Goal: Information Seeking & Learning: Check status

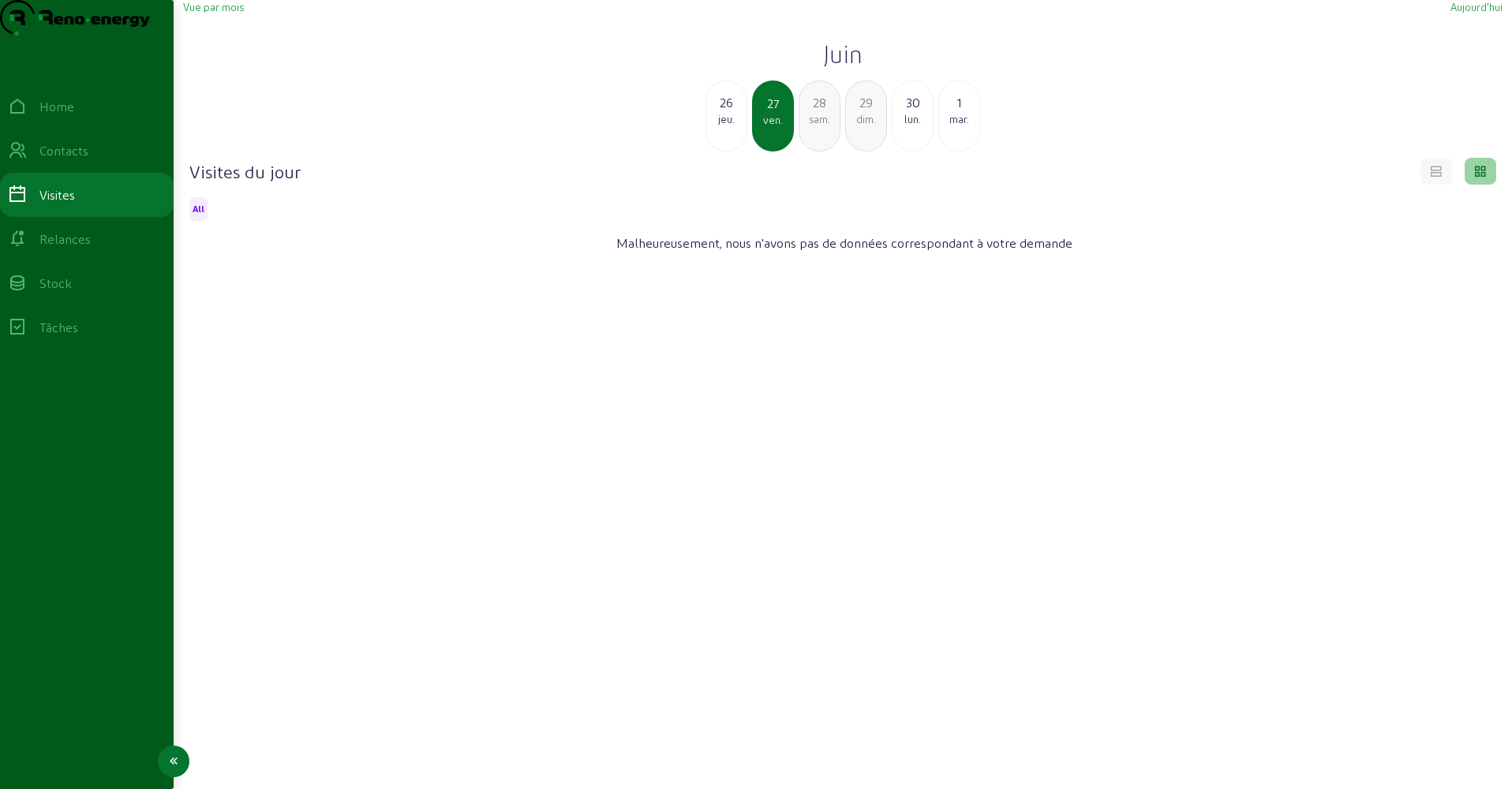
click at [74, 116] on div "Home" at bounding box center [57, 106] width 35 height 19
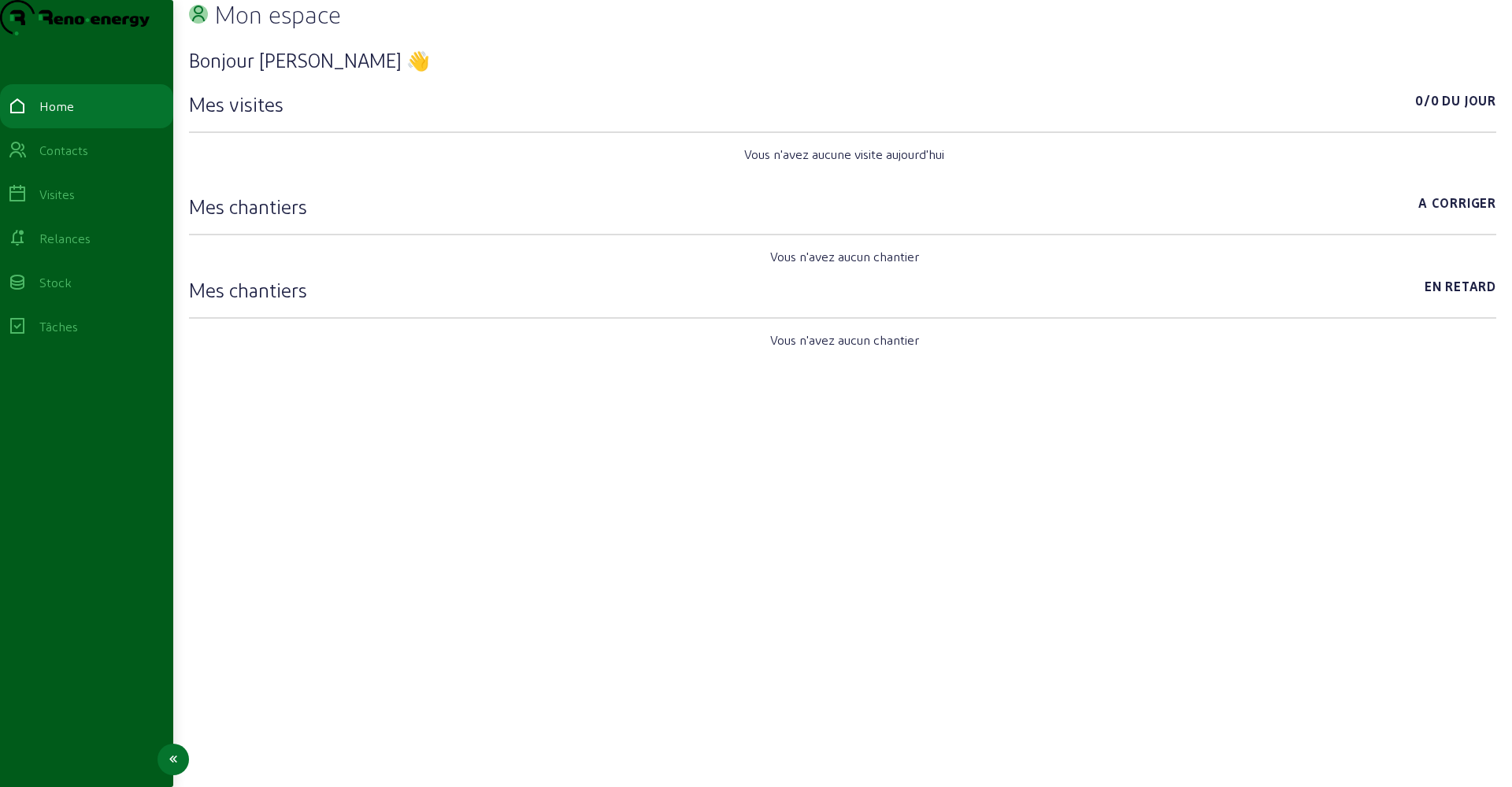
click at [74, 204] on div "Visites" at bounding box center [58, 194] width 36 height 19
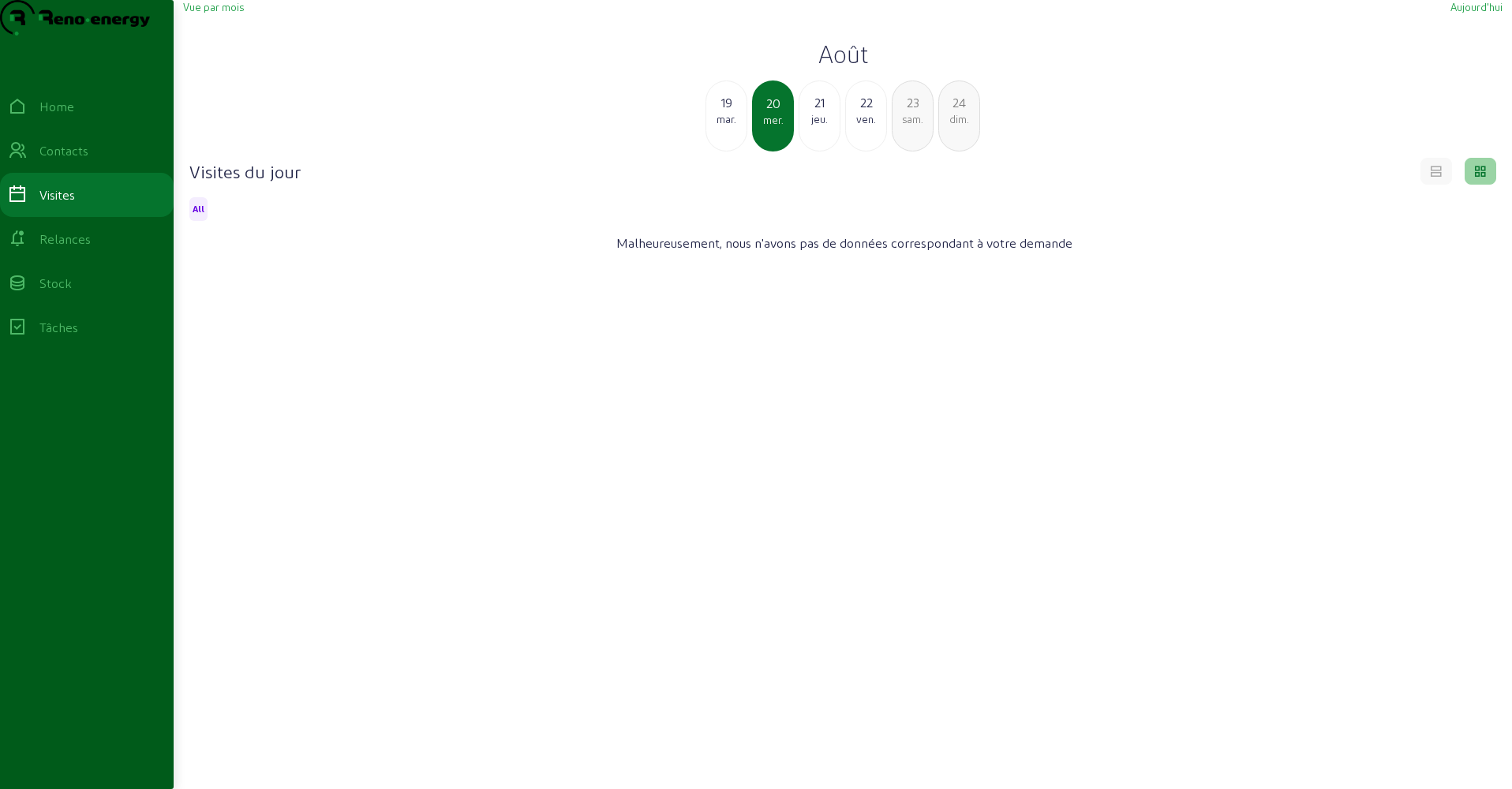
click at [232, 13] on span "Vue par mois" at bounding box center [213, 7] width 61 height 12
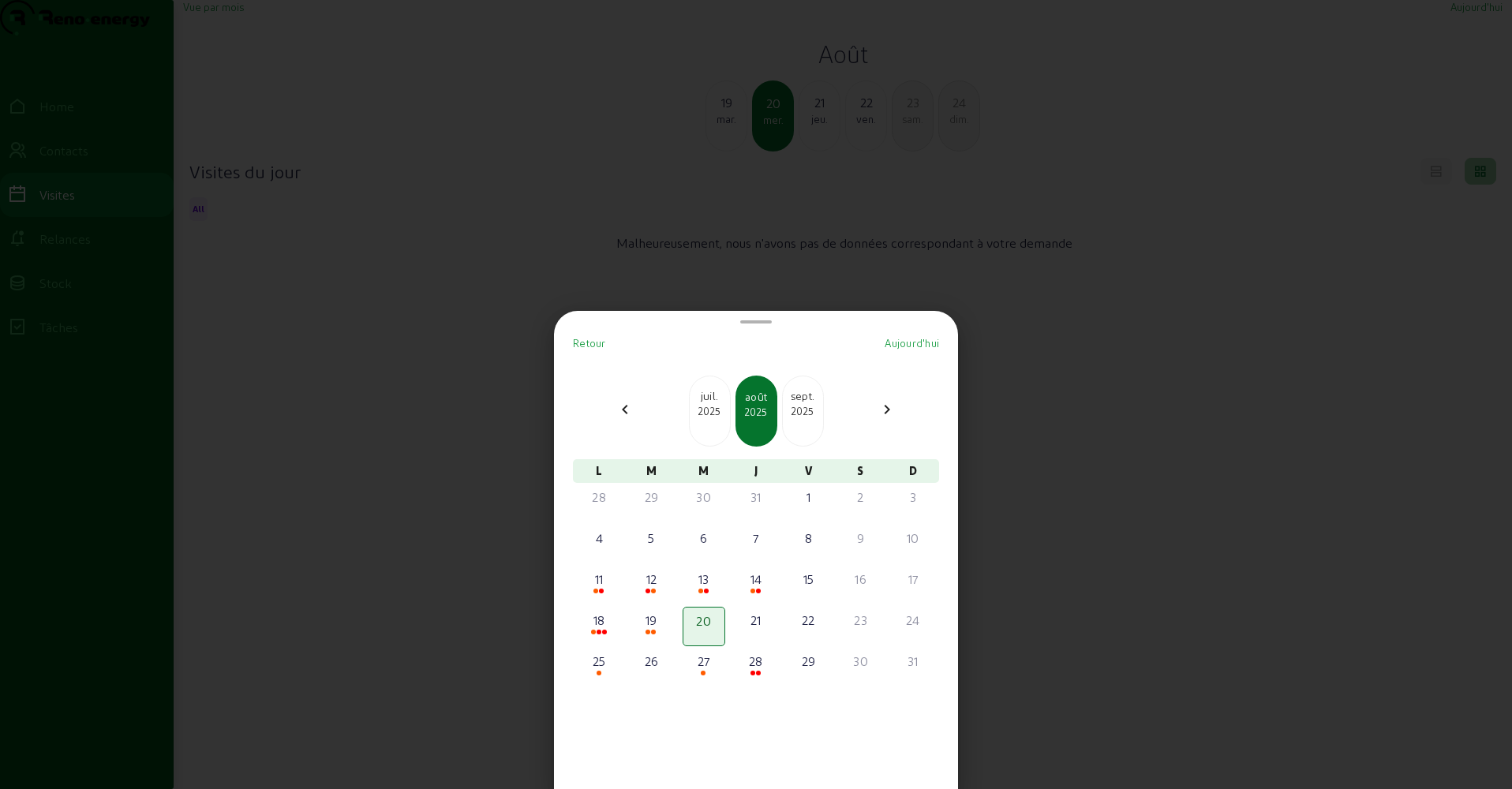
click at [705, 401] on div "juil." at bounding box center [710, 396] width 40 height 16
click at [705, 401] on div "juin" at bounding box center [710, 396] width 40 height 16
click at [705, 401] on div "mai" at bounding box center [710, 396] width 40 height 16
click at [705, 401] on div "avr." at bounding box center [710, 396] width 40 height 16
click at [705, 401] on div "mars" at bounding box center [710, 396] width 40 height 16
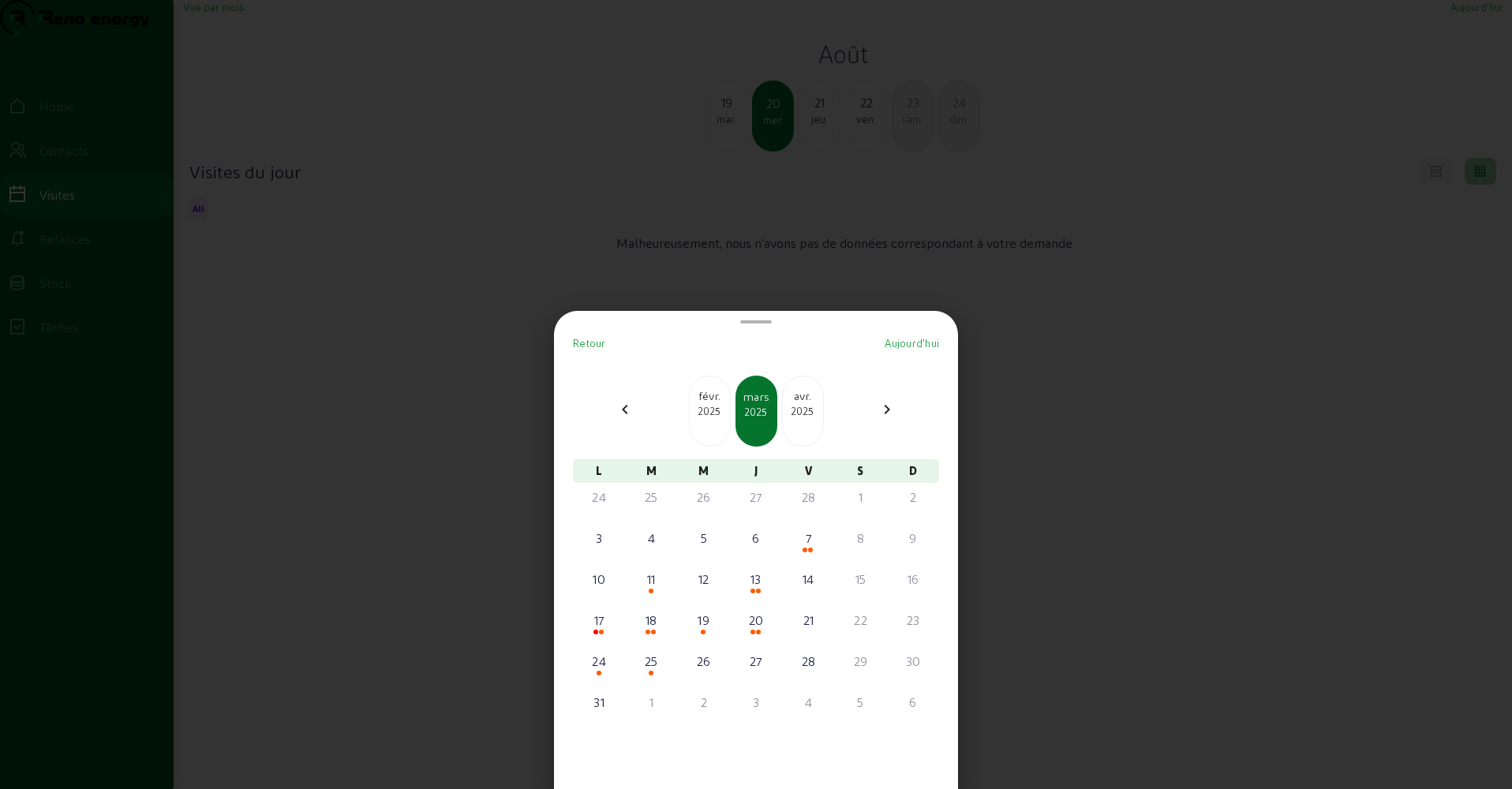
click at [705, 401] on div "févr." at bounding box center [710, 396] width 40 height 16
click at [705, 401] on div "janv." at bounding box center [710, 396] width 40 height 16
click at [856, 544] on div "11" at bounding box center [861, 537] width 40 height 19
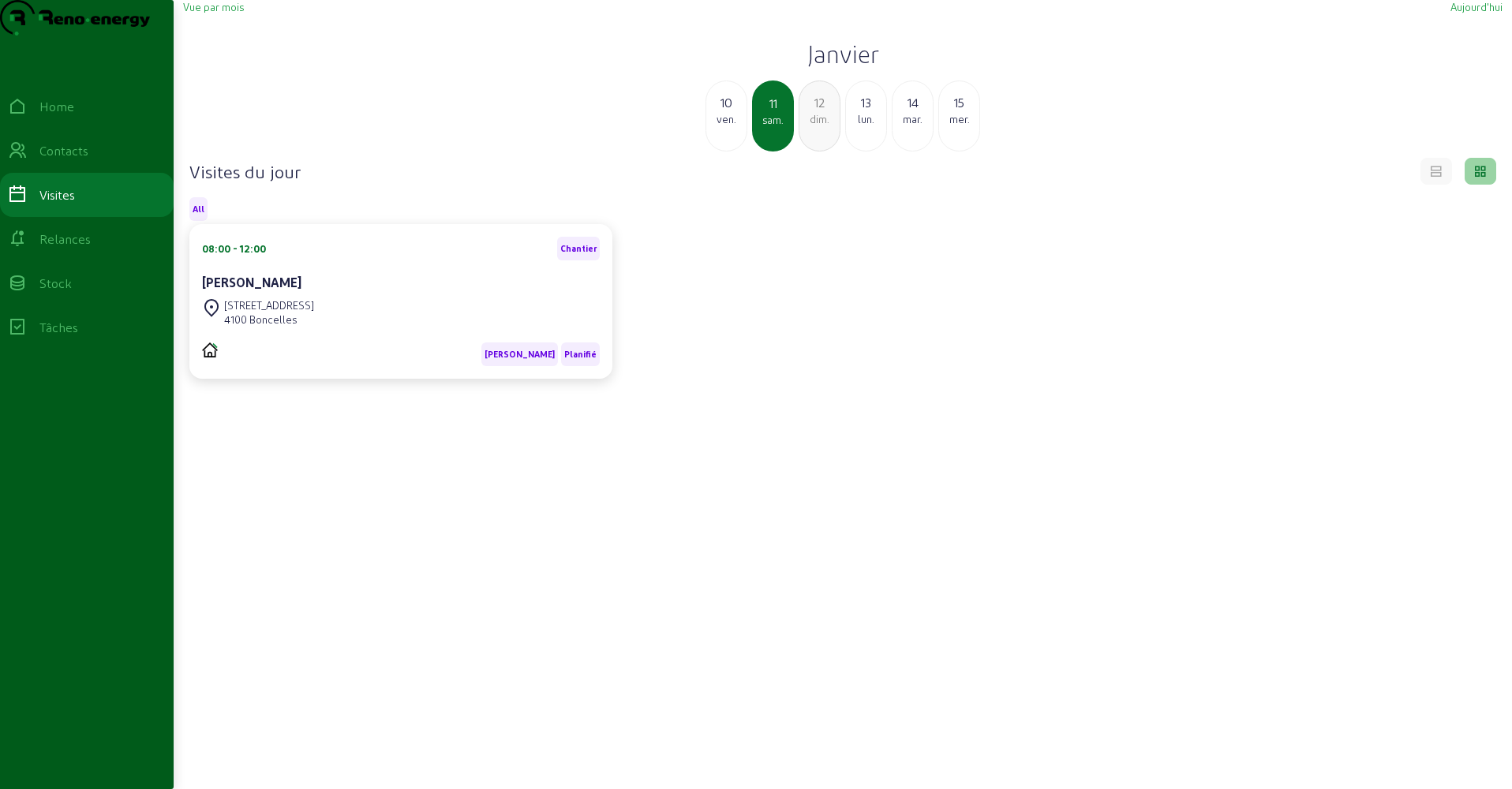
click at [856, 112] on div "13" at bounding box center [866, 102] width 40 height 19
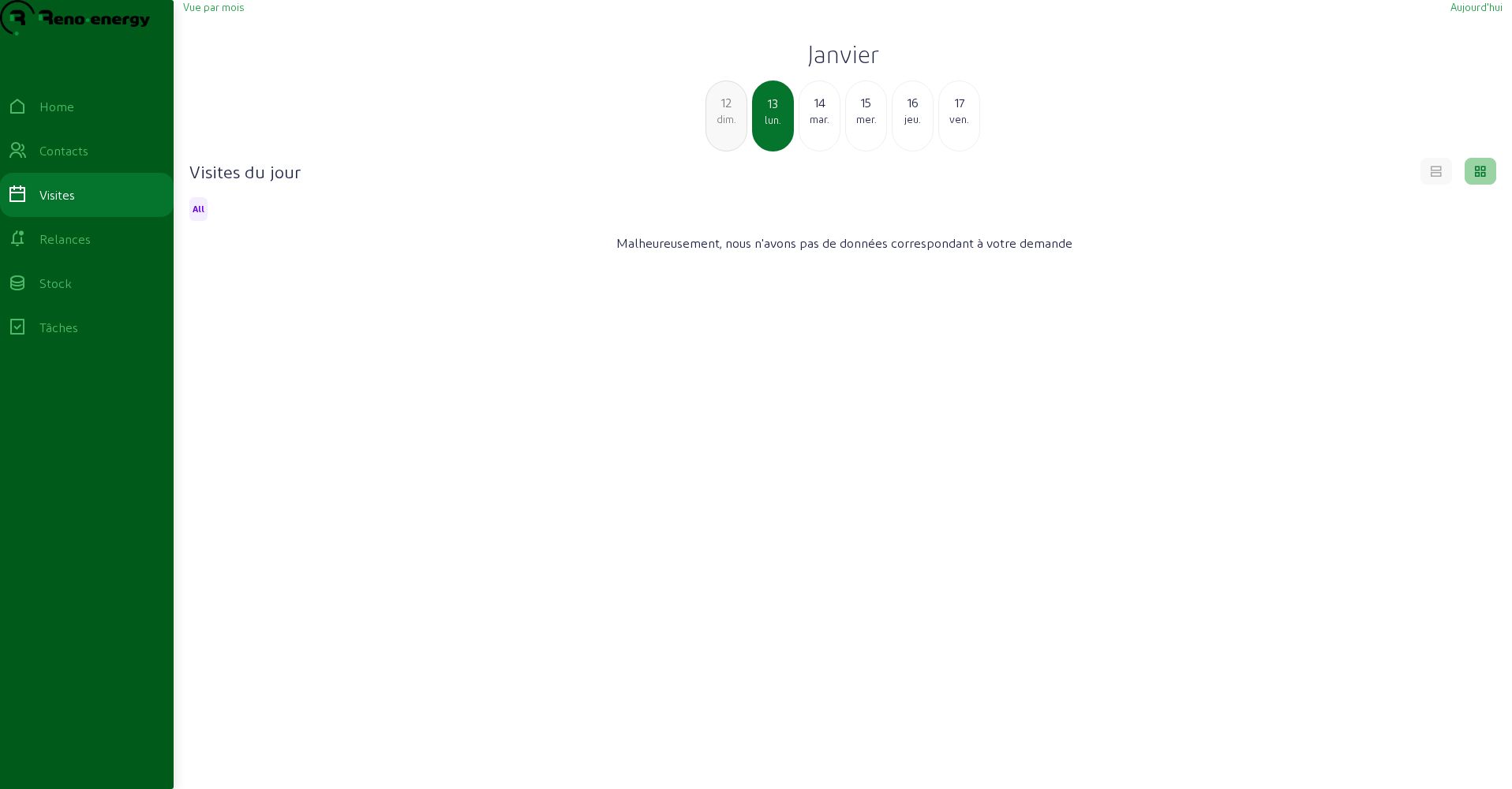
click at [856, 112] on div "15" at bounding box center [866, 102] width 40 height 19
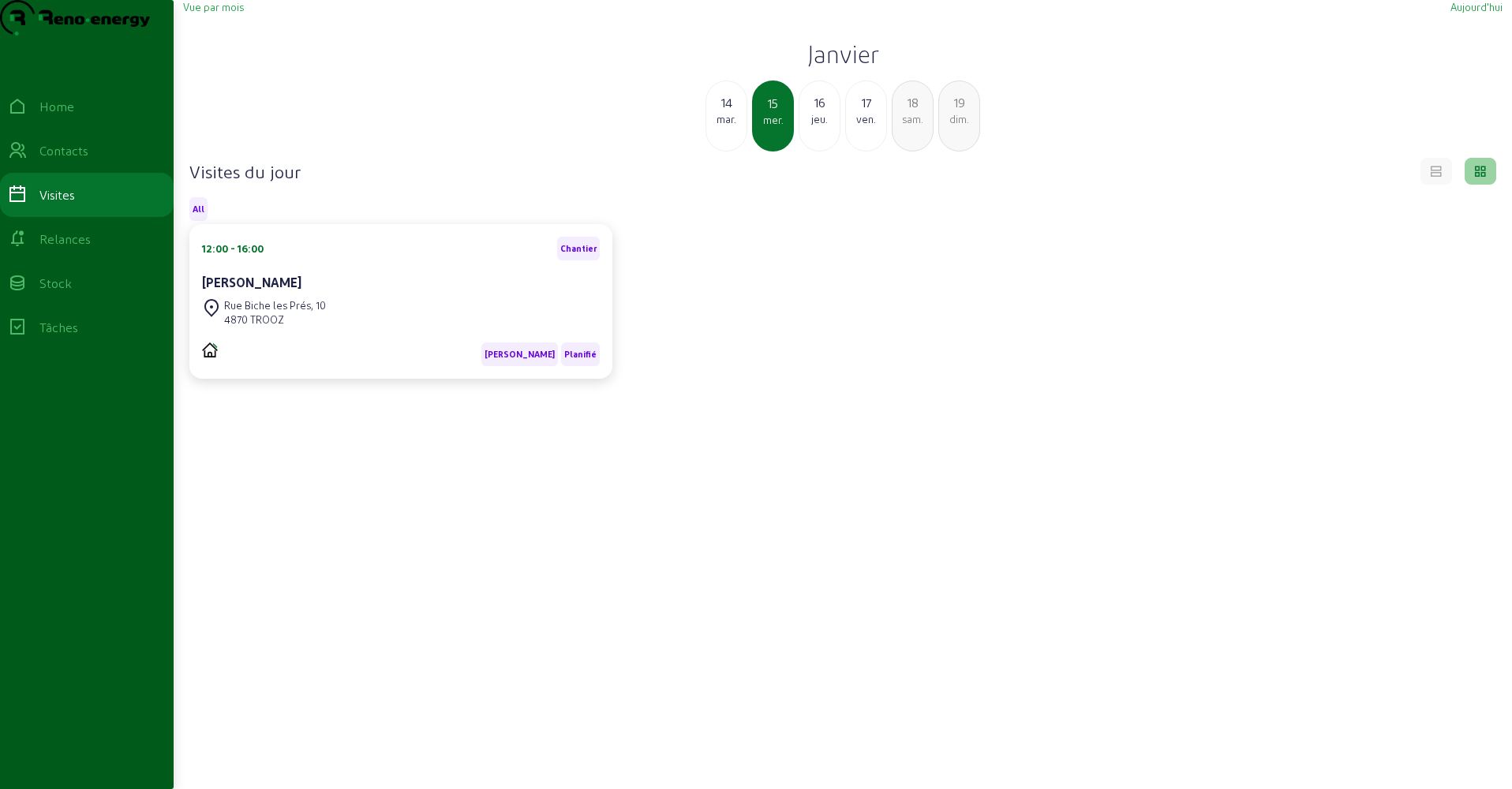
click at [735, 112] on div "14" at bounding box center [726, 102] width 40 height 19
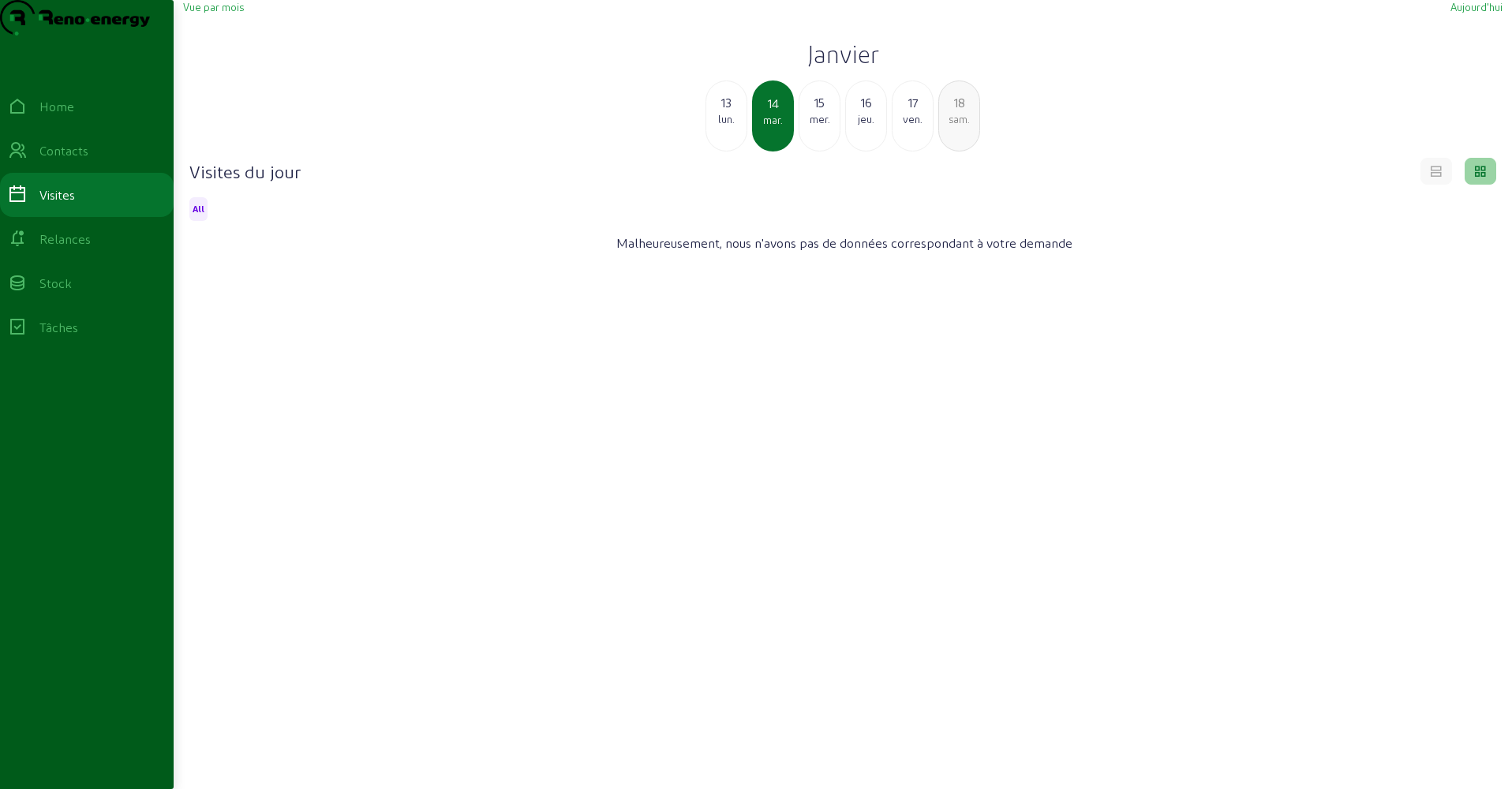
click at [822, 126] on div "mer." at bounding box center [819, 119] width 40 height 14
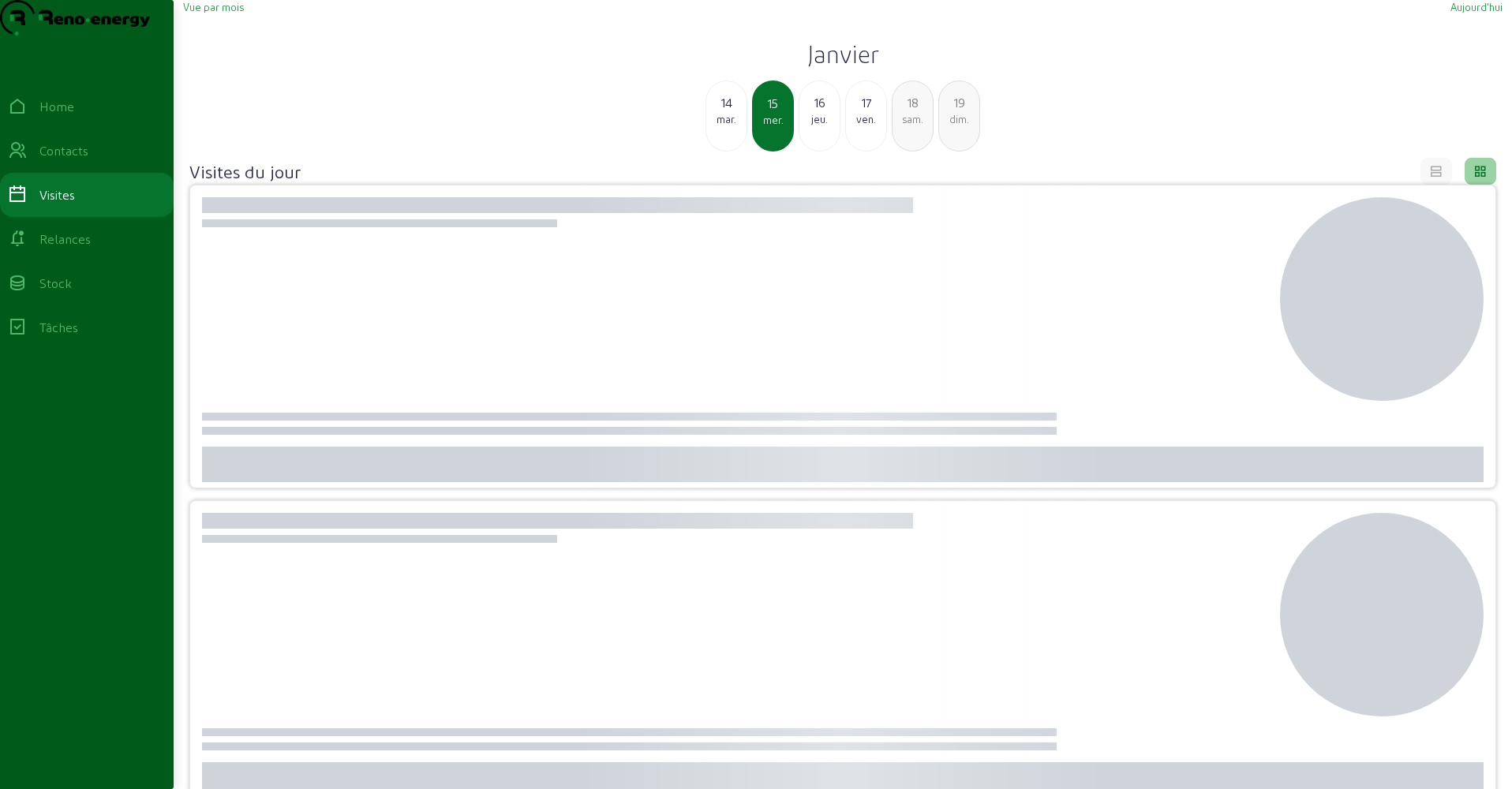
click at [821, 126] on div "jeu." at bounding box center [819, 119] width 40 height 14
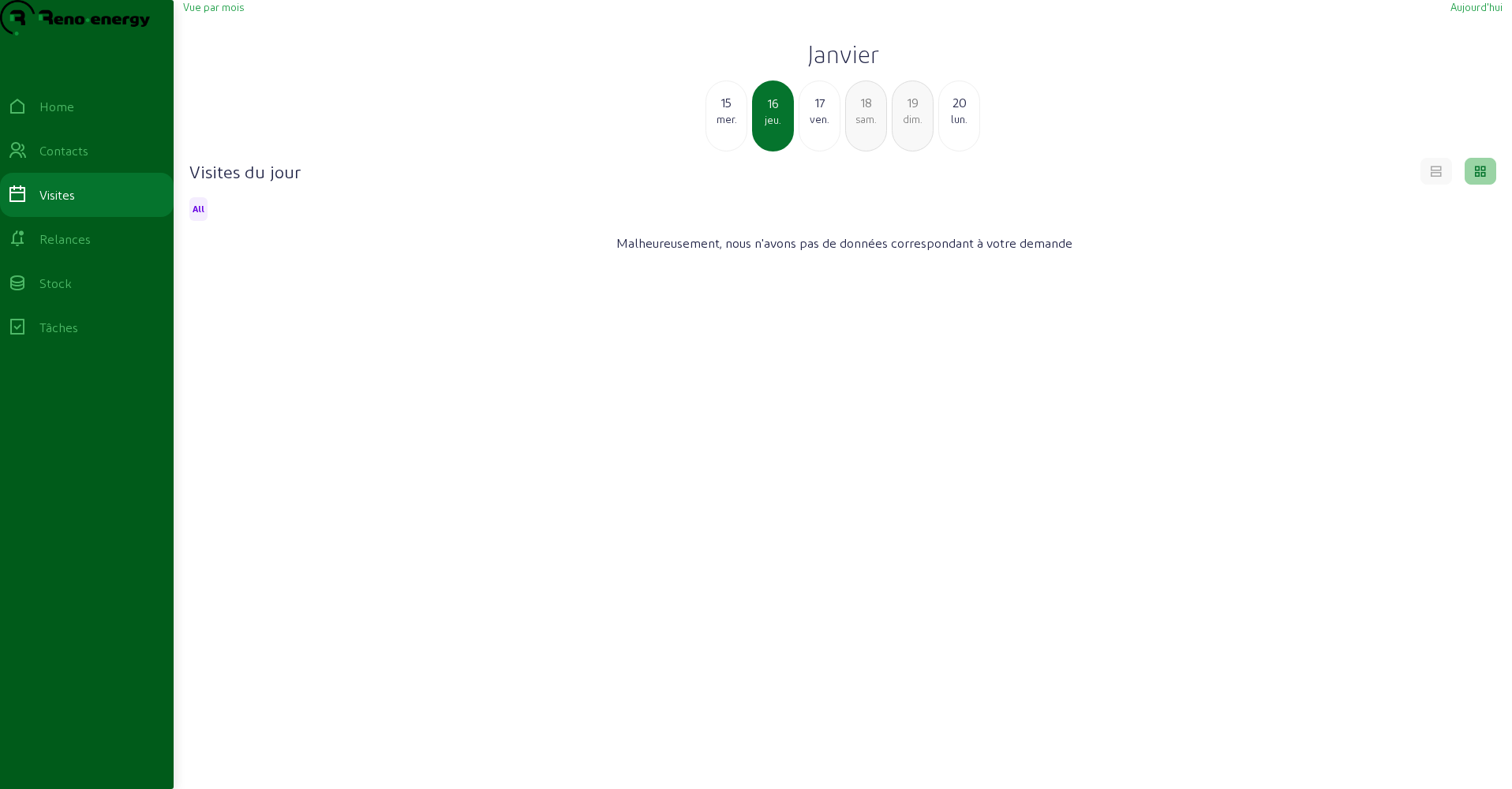
click at [821, 126] on div "ven." at bounding box center [819, 119] width 40 height 14
click at [821, 126] on div "sam." at bounding box center [819, 119] width 40 height 14
click at [821, 126] on div "dim." at bounding box center [819, 119] width 40 height 14
click at [821, 126] on div "lun." at bounding box center [819, 119] width 40 height 14
click at [821, 126] on div "mar." at bounding box center [819, 119] width 40 height 14
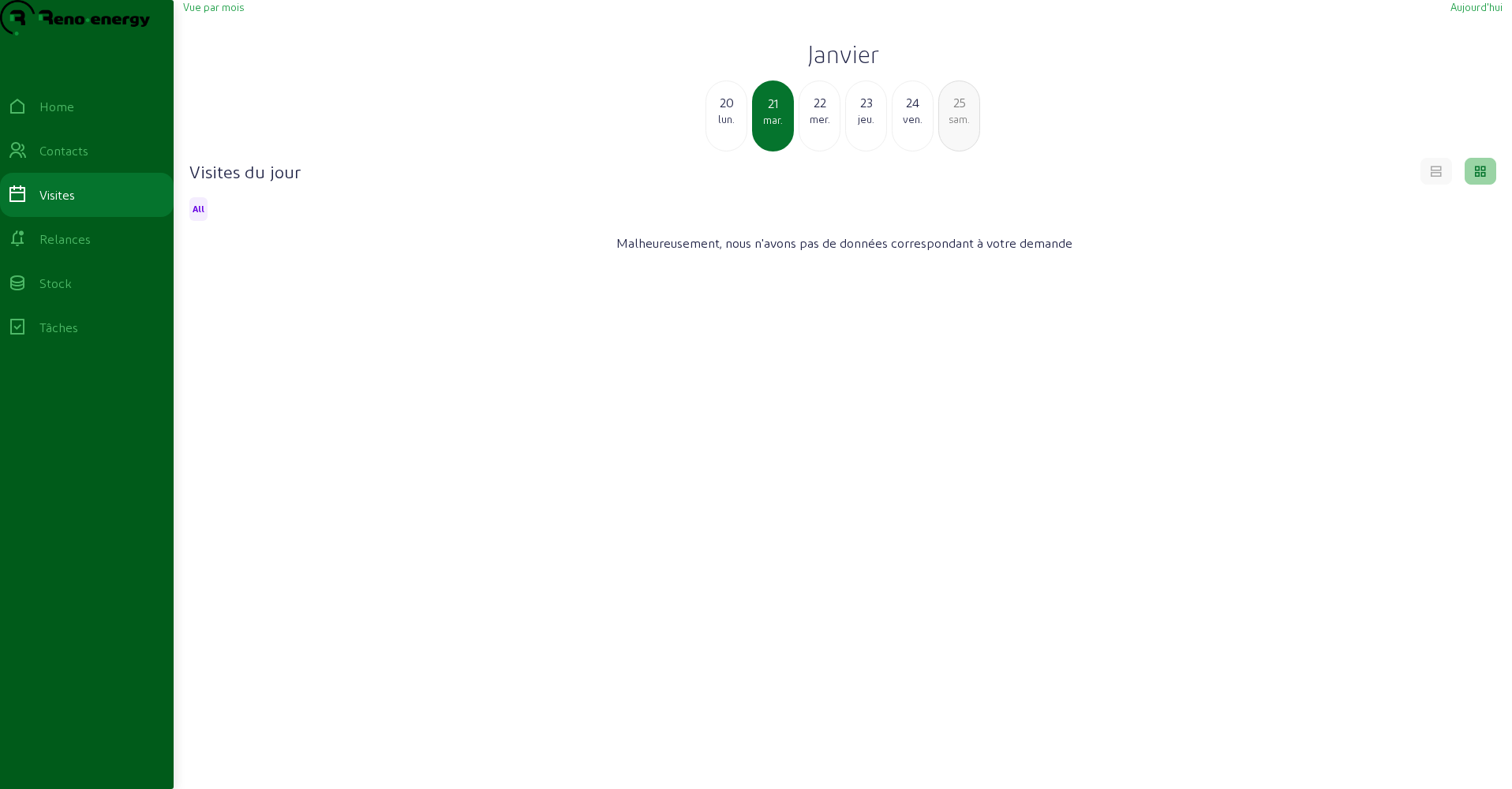
click at [821, 126] on div "mer." at bounding box center [819, 119] width 40 height 14
click at [821, 126] on div "jeu." at bounding box center [819, 119] width 40 height 14
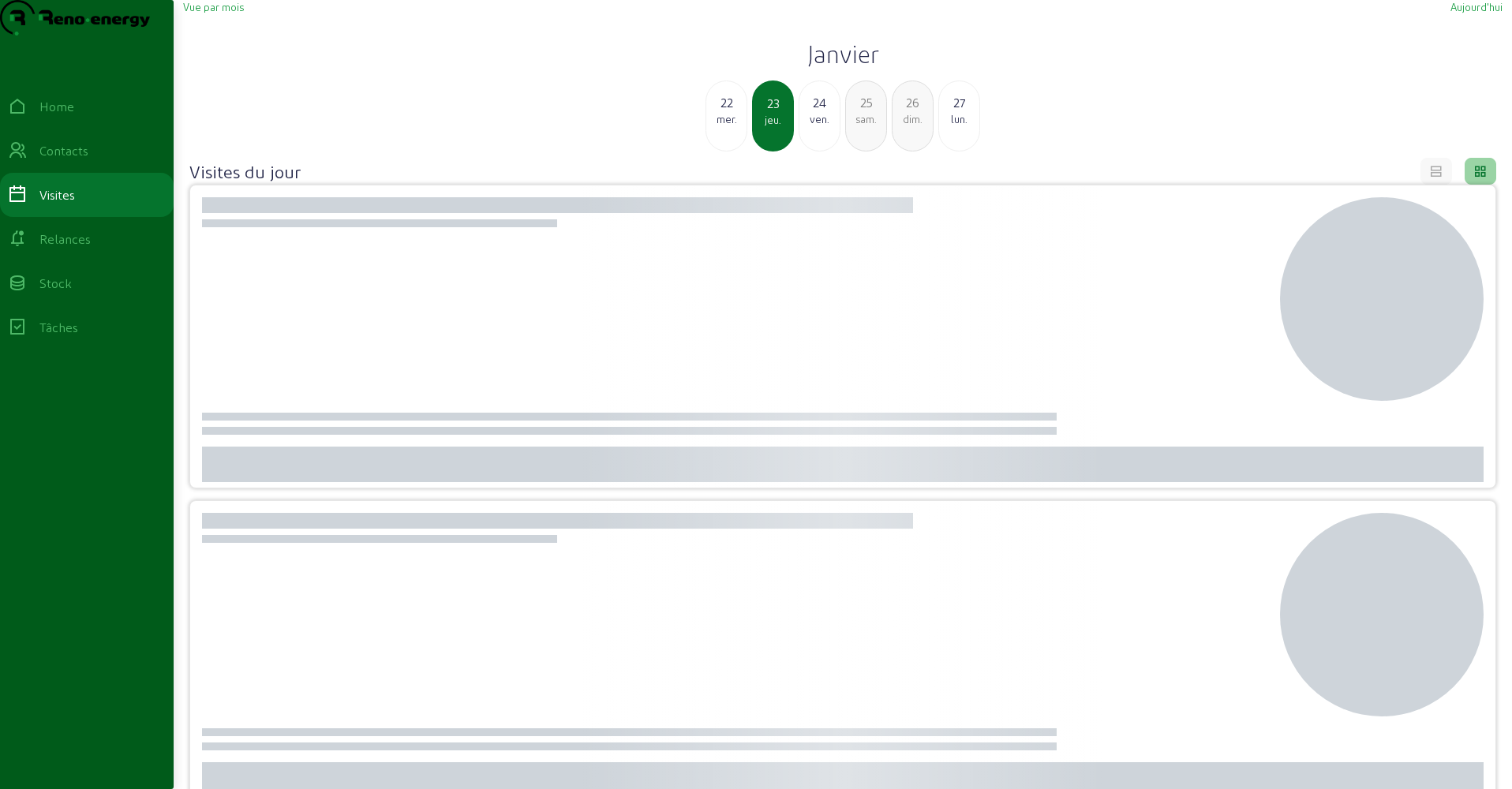
click at [821, 126] on div "ven." at bounding box center [819, 119] width 40 height 14
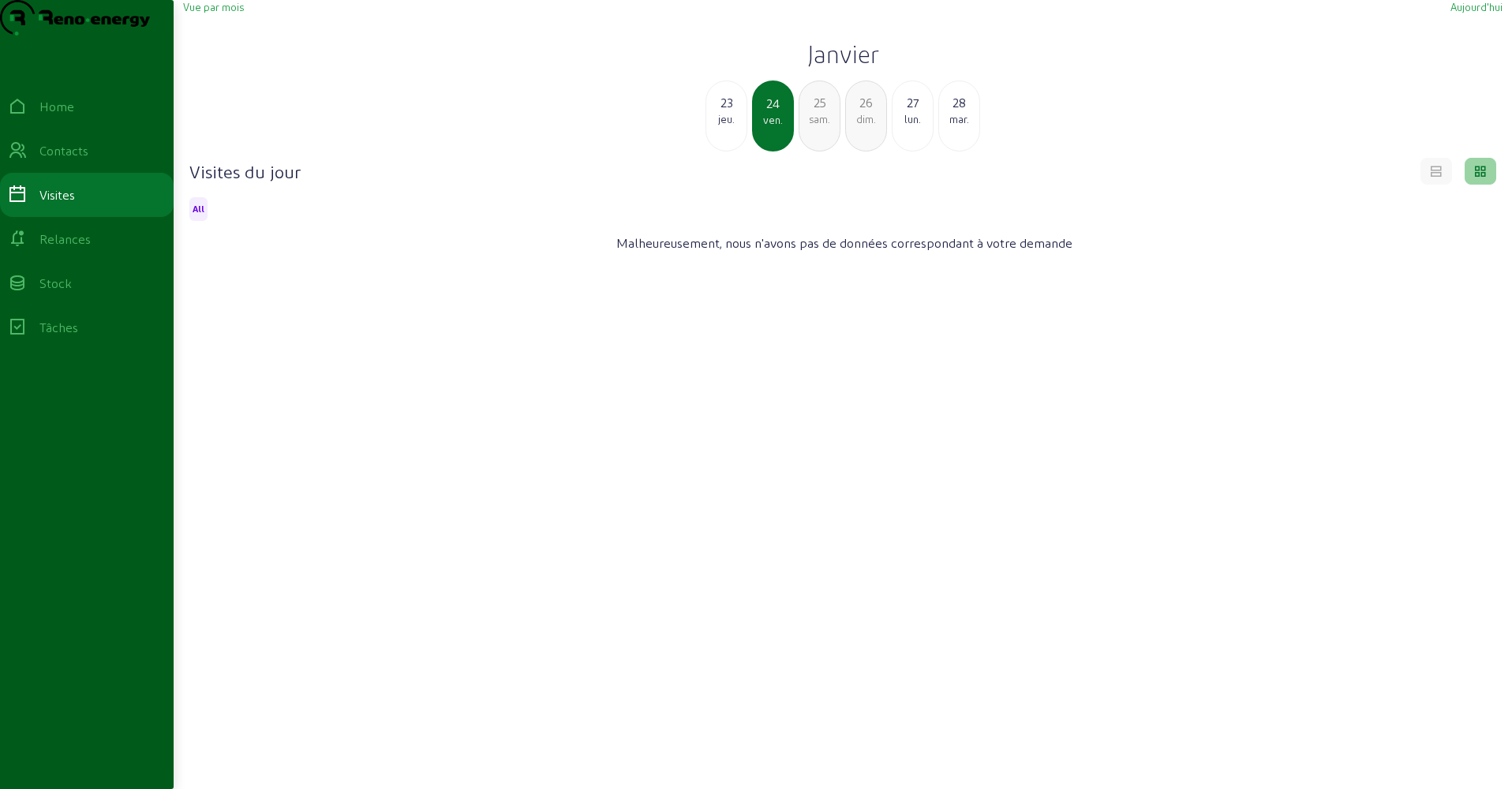
click at [742, 126] on div "jeu." at bounding box center [726, 119] width 40 height 14
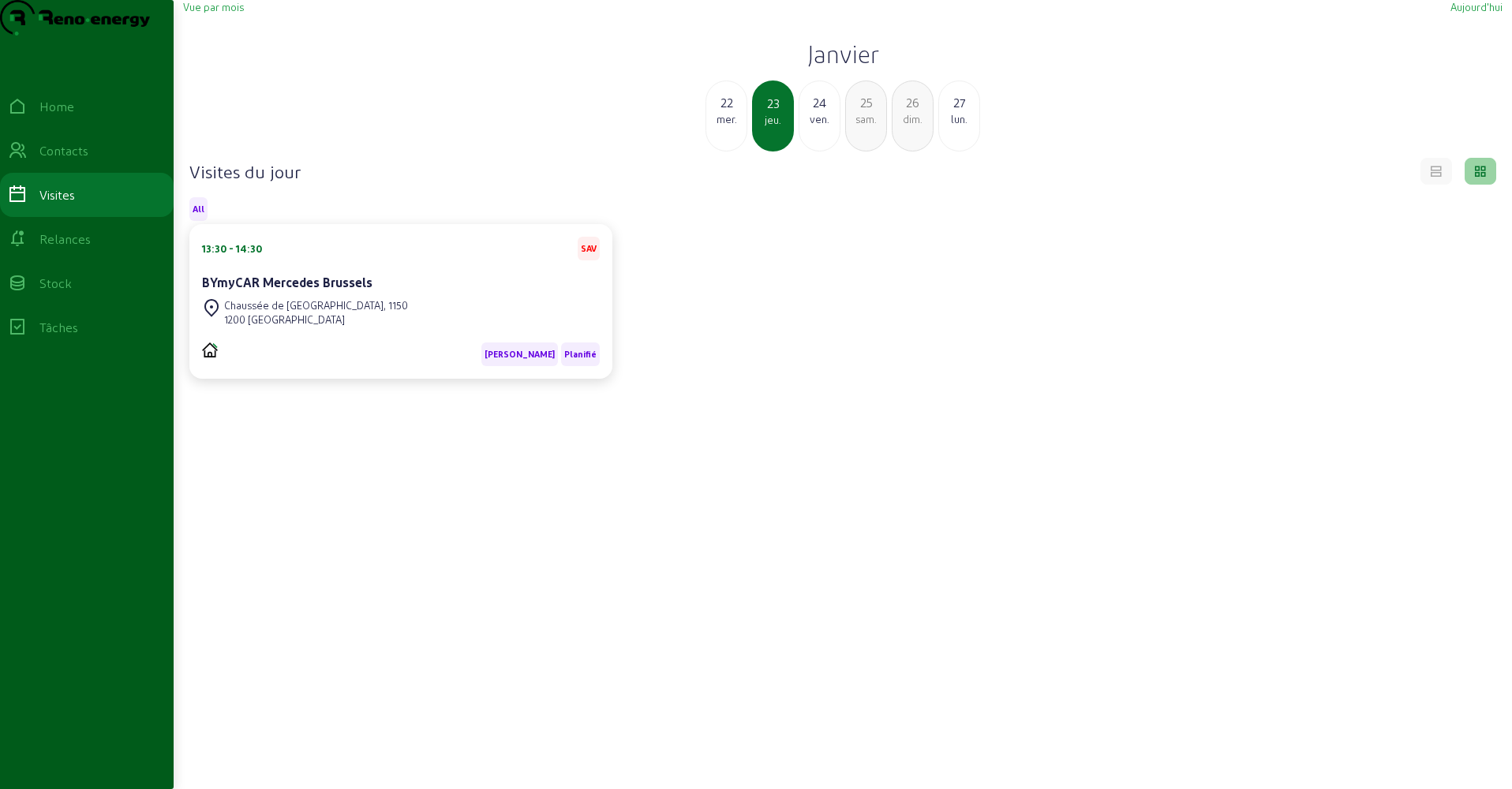
click at [806, 126] on div "ven." at bounding box center [819, 119] width 40 height 14
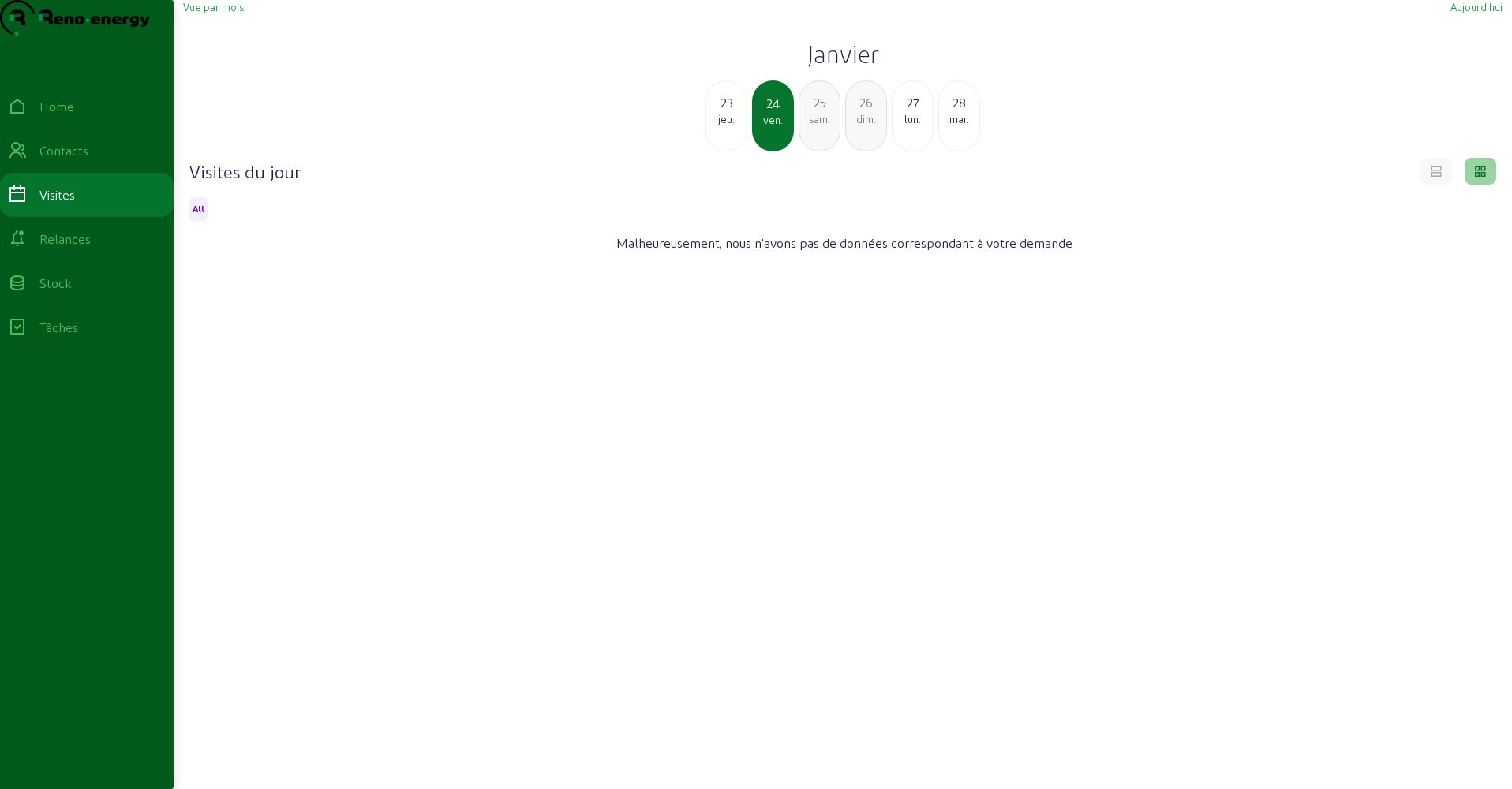
click at [815, 126] on div "sam." at bounding box center [819, 119] width 40 height 14
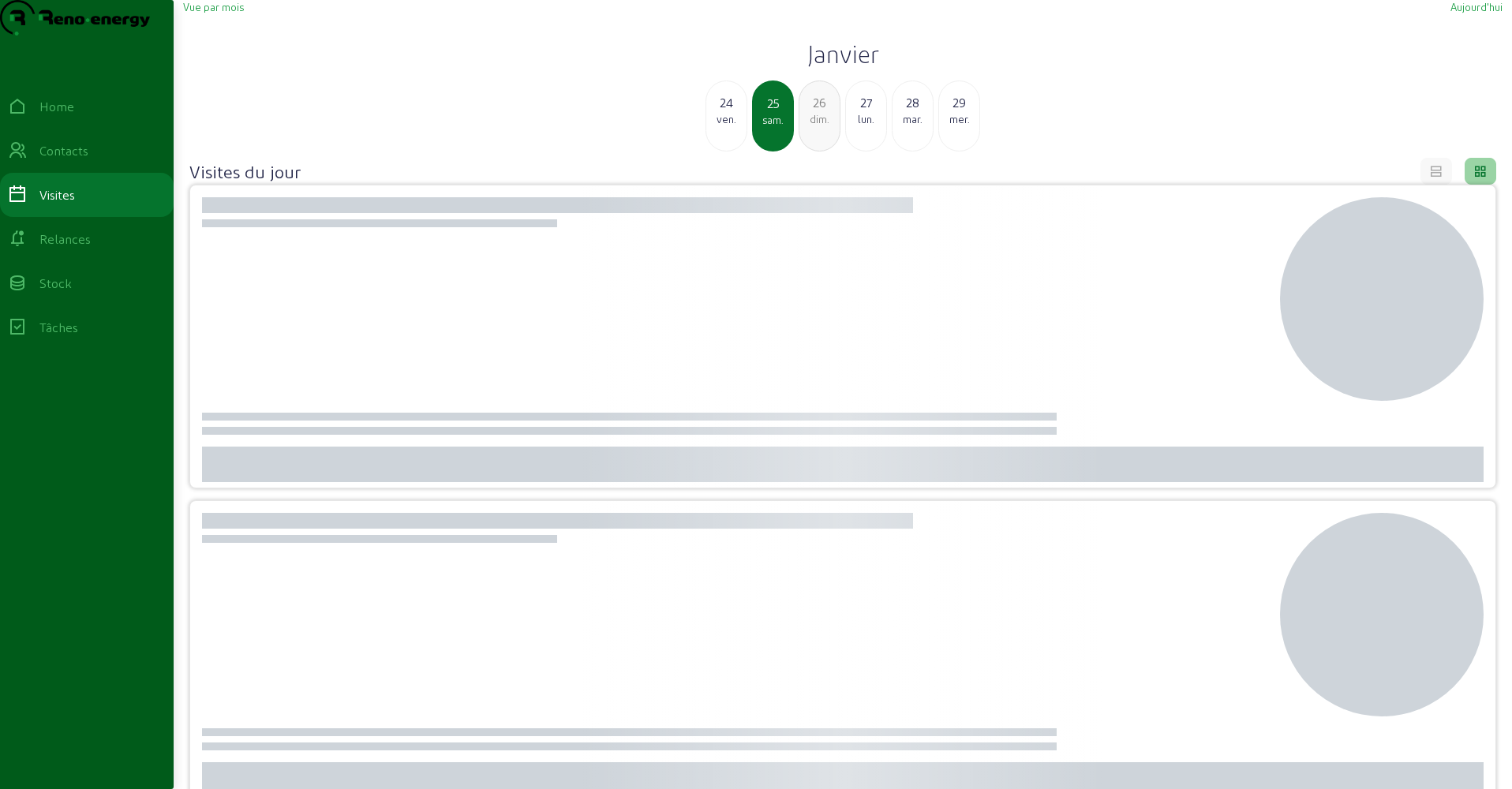
click at [815, 126] on div "dim." at bounding box center [819, 119] width 40 height 14
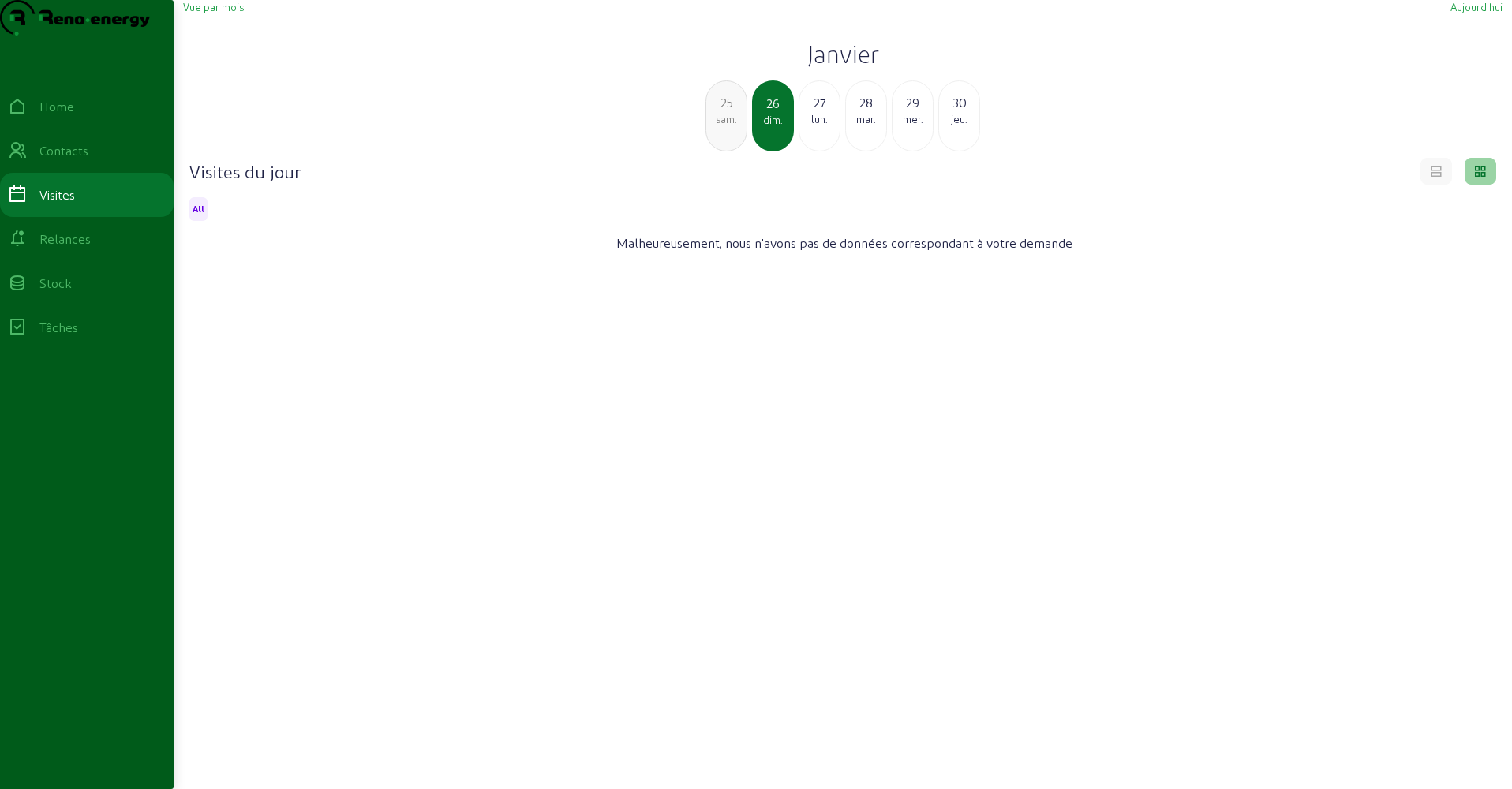
click at [709, 112] on div "25" at bounding box center [726, 102] width 40 height 19
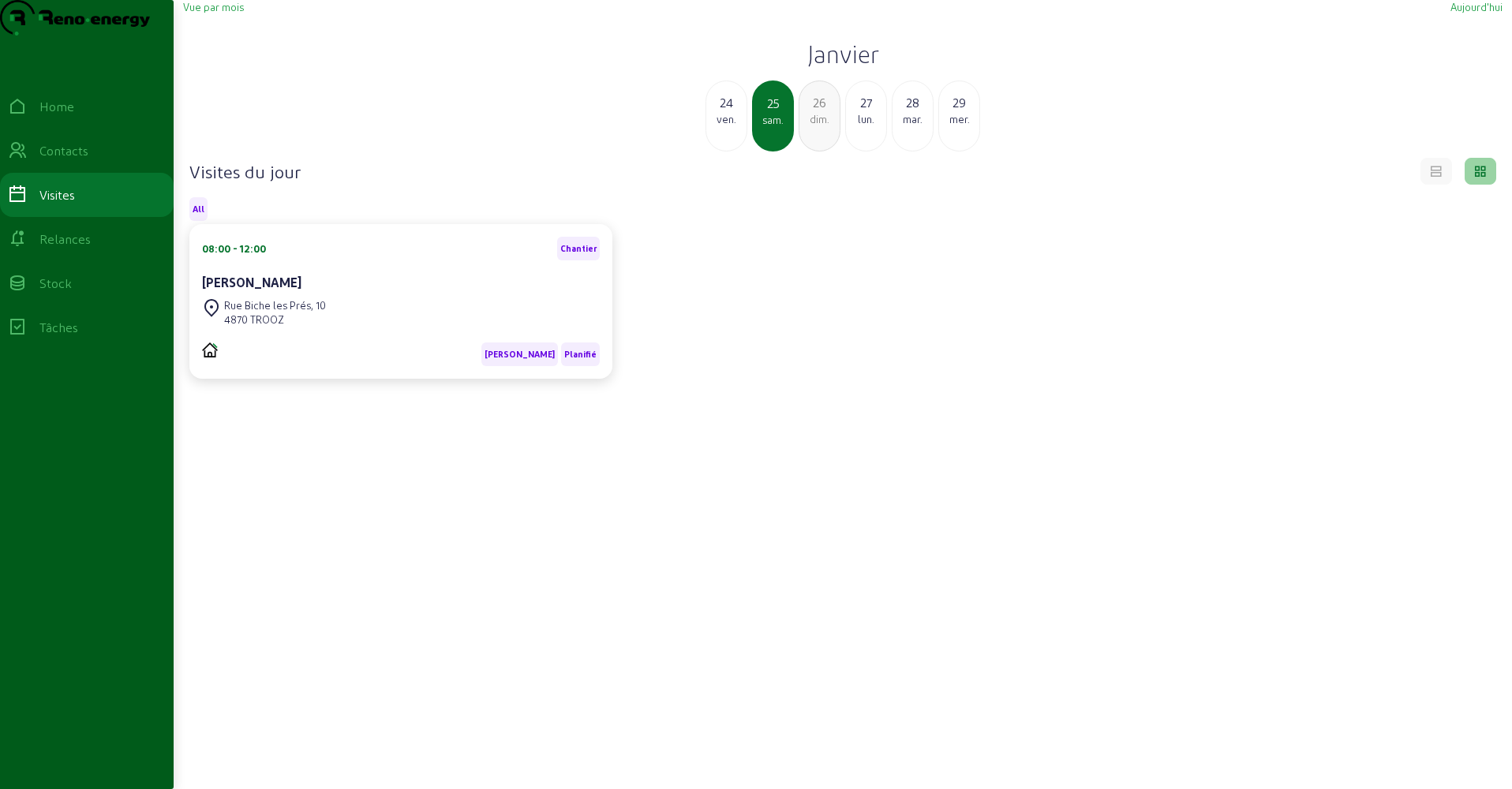
click at [871, 126] on div "lun." at bounding box center [866, 119] width 40 height 14
click at [824, 126] on div "mar." at bounding box center [819, 119] width 40 height 14
click at [819, 126] on div "mer." at bounding box center [819, 119] width 40 height 14
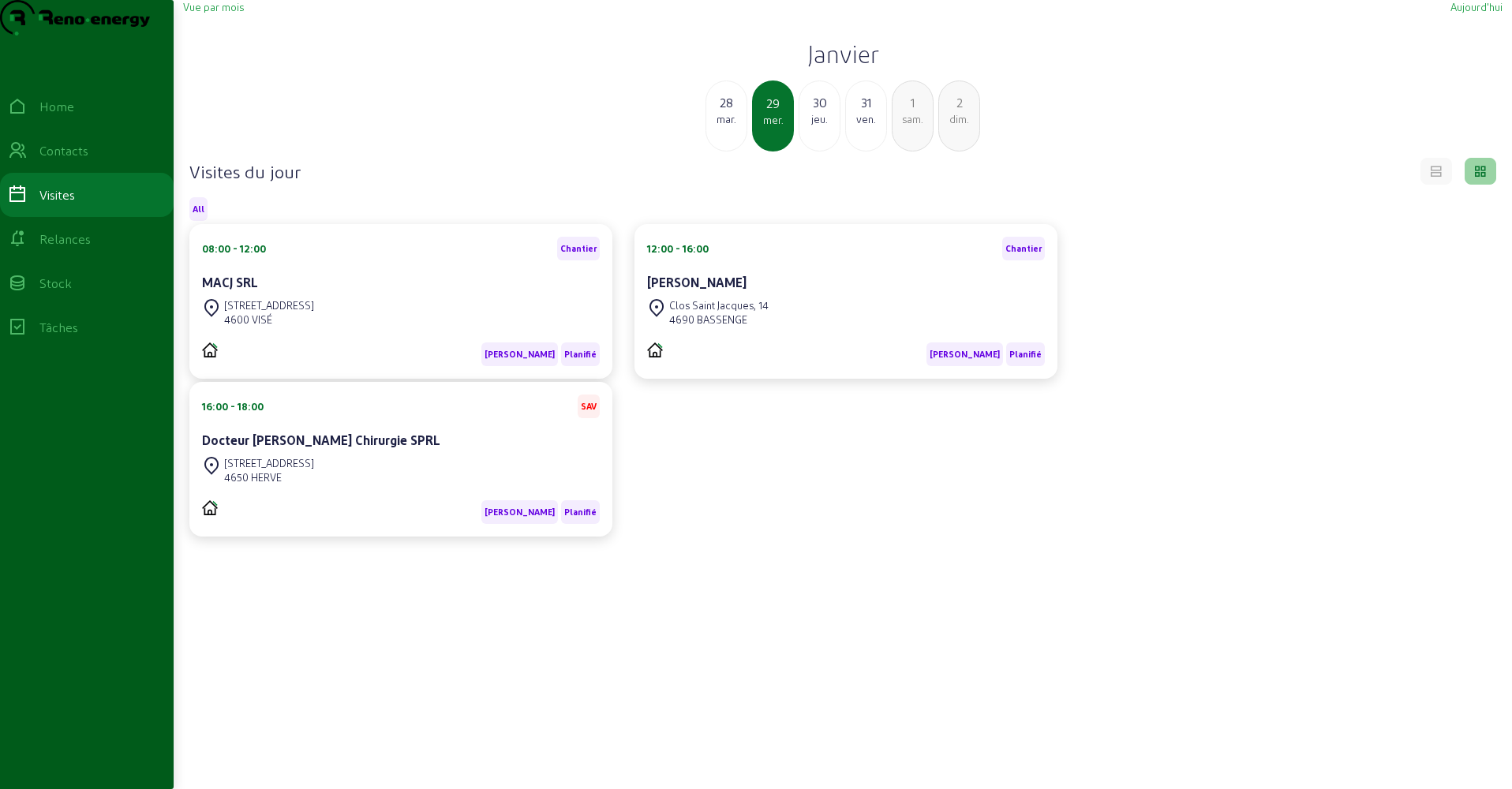
click at [819, 126] on div "jeu." at bounding box center [819, 119] width 40 height 14
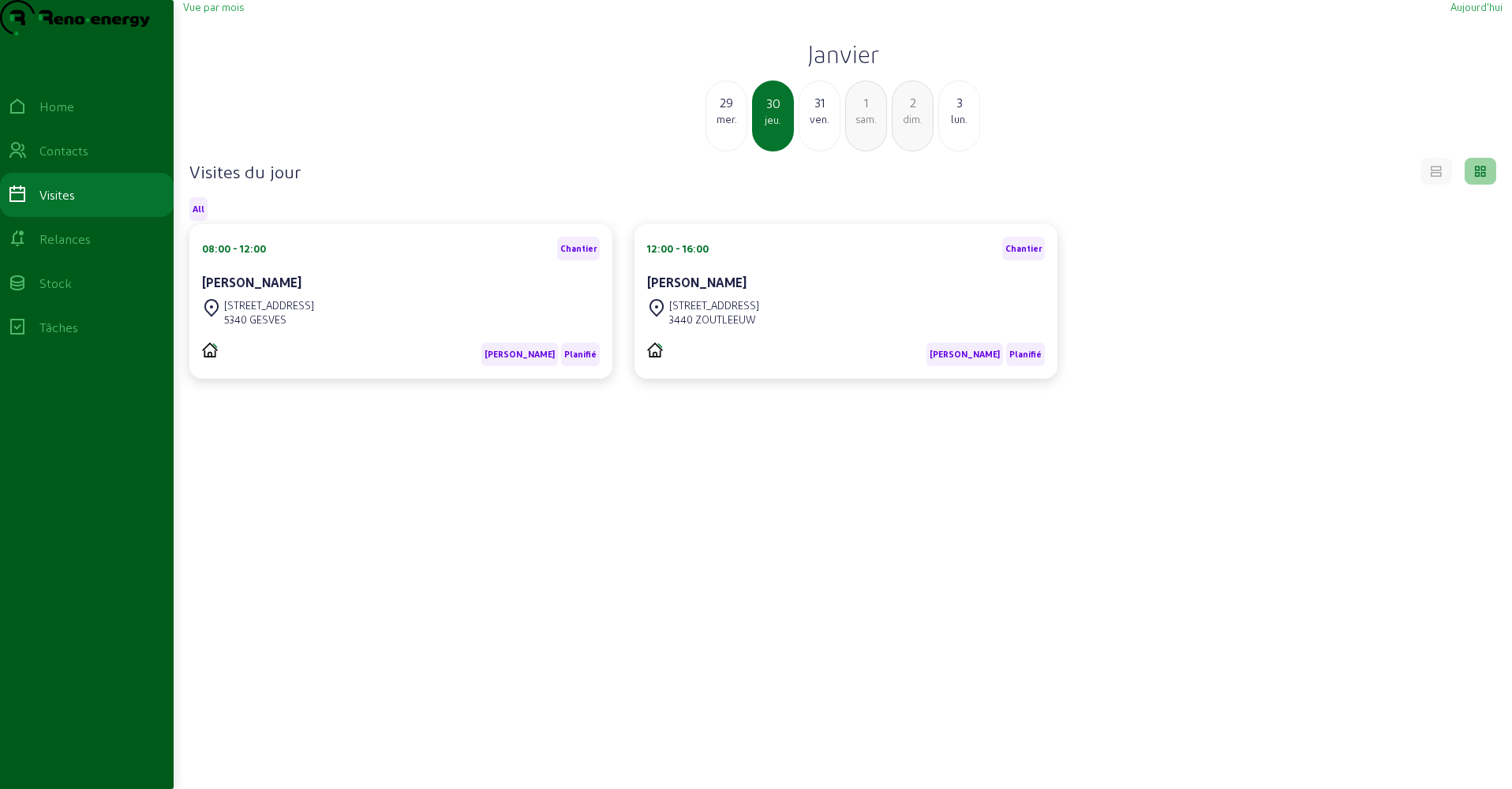
click at [728, 112] on div "29" at bounding box center [726, 102] width 40 height 19
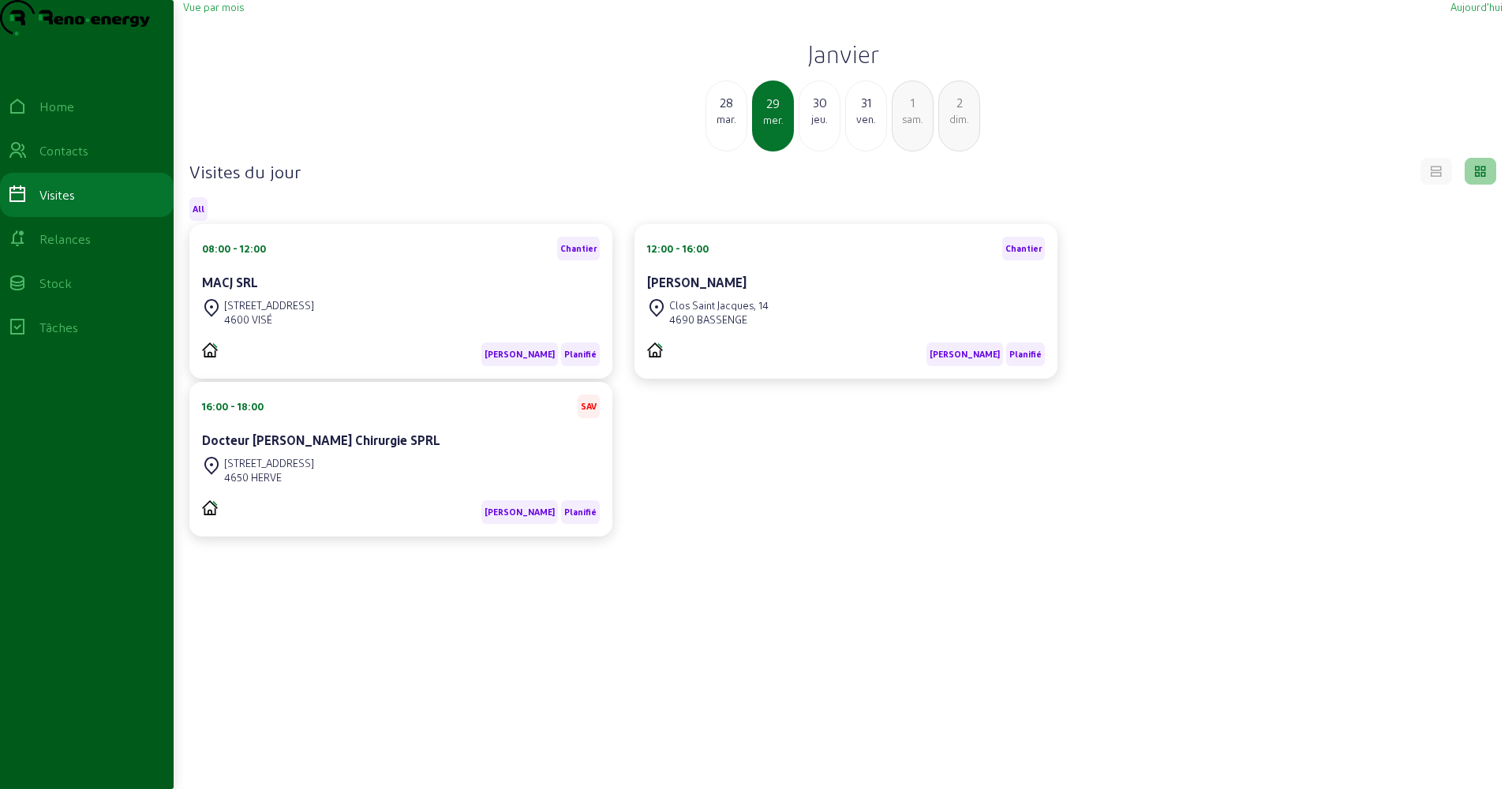
click at [817, 112] on div "30" at bounding box center [819, 102] width 40 height 19
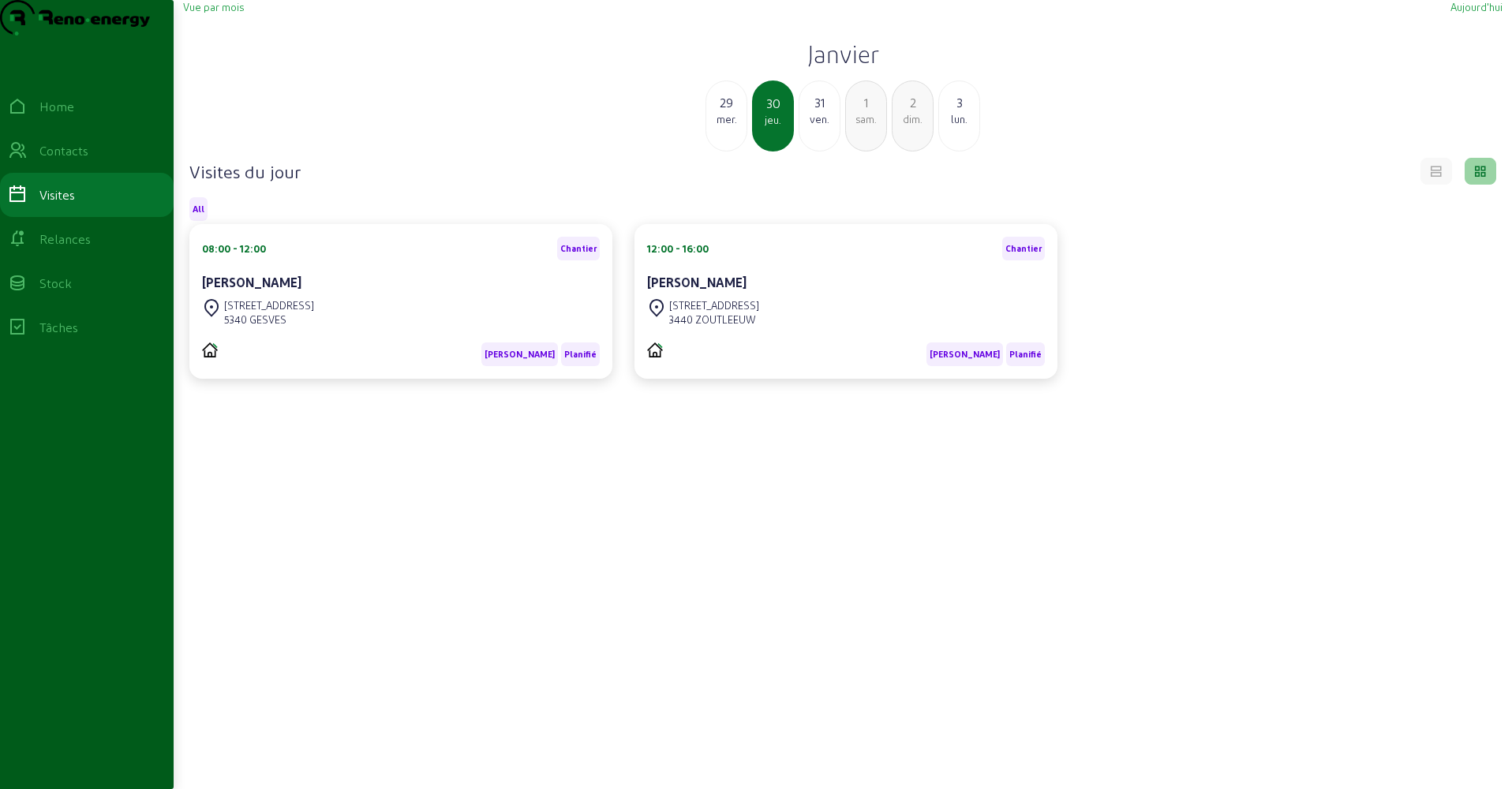
click at [817, 112] on div "31" at bounding box center [819, 102] width 40 height 19
click at [817, 112] on div "1" at bounding box center [819, 102] width 40 height 19
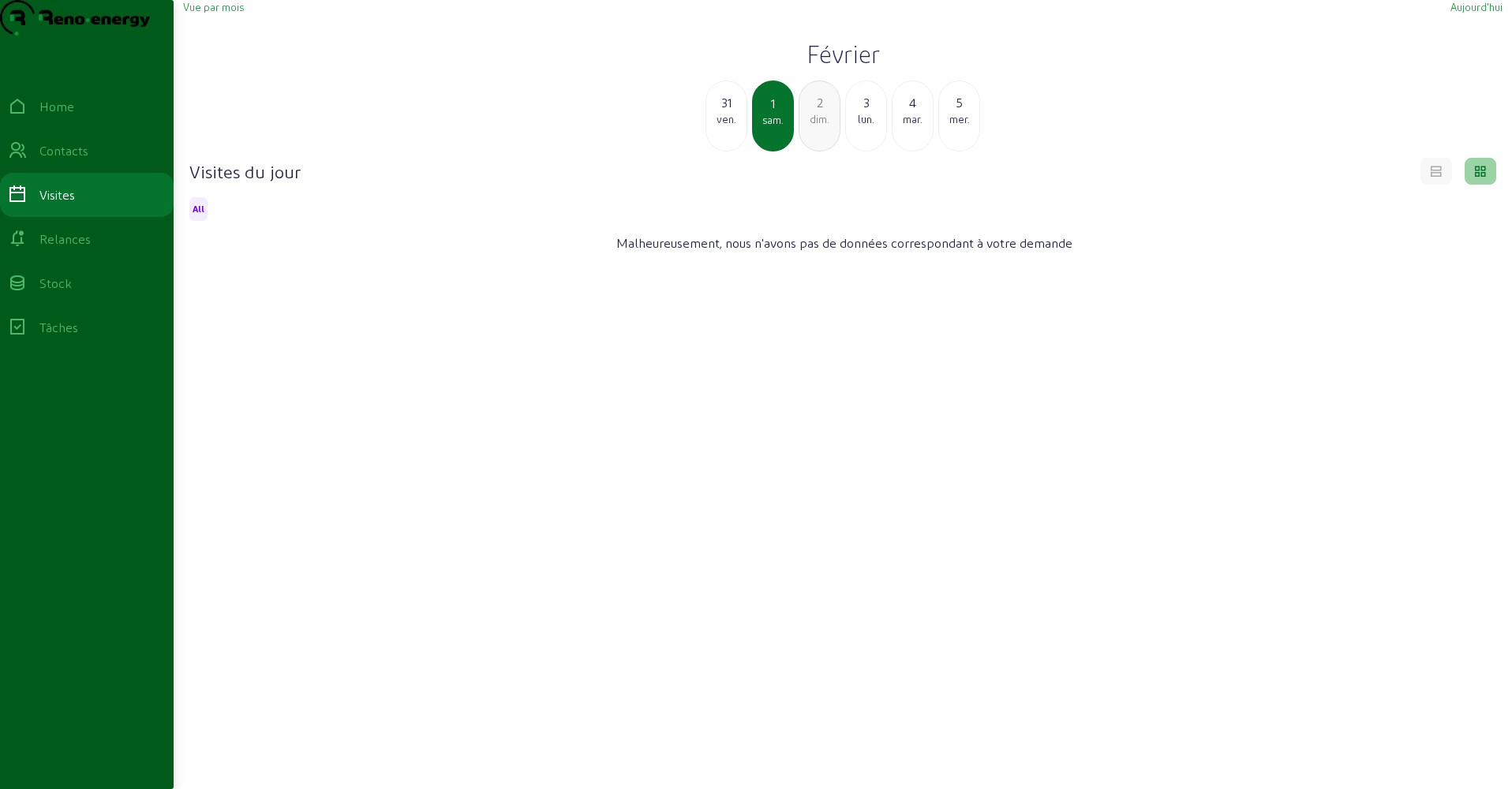
click at [817, 112] on div "2" at bounding box center [819, 102] width 40 height 19
click at [817, 112] on div "3" at bounding box center [819, 102] width 40 height 19
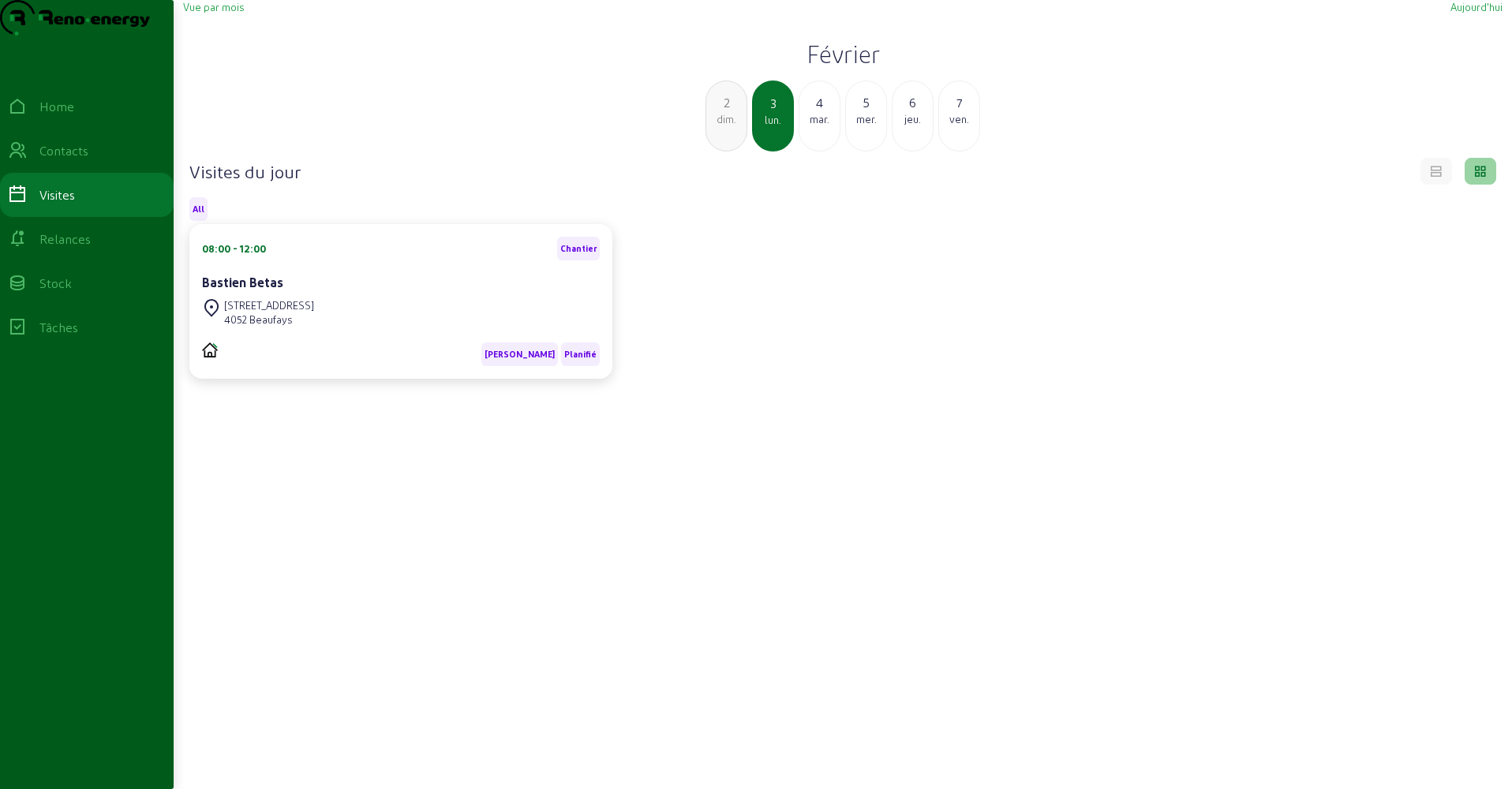
click at [817, 112] on div "4" at bounding box center [819, 102] width 40 height 19
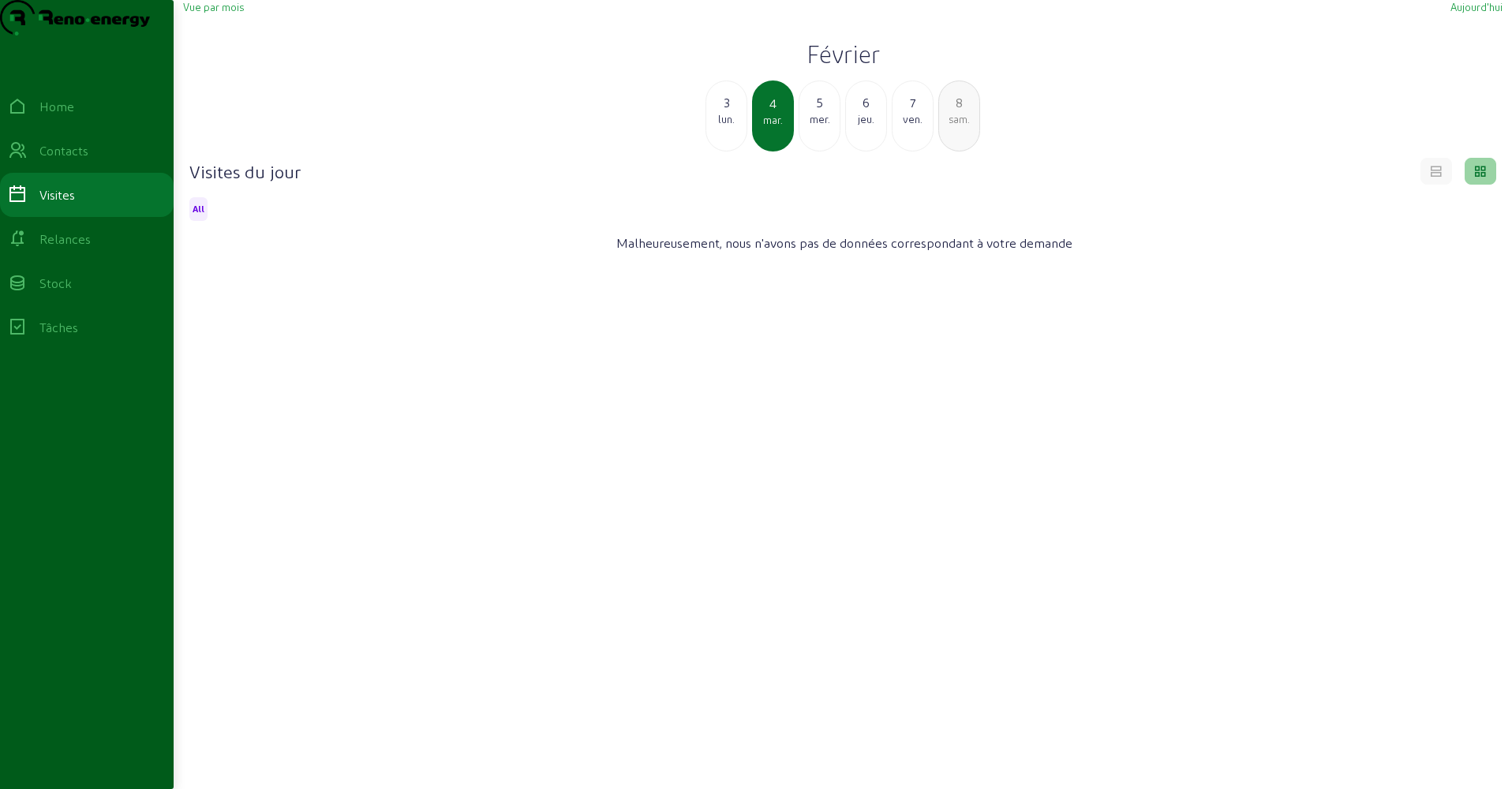
click at [817, 112] on div "5" at bounding box center [819, 102] width 40 height 19
click at [817, 112] on div "6" at bounding box center [819, 102] width 40 height 19
click at [817, 112] on div "7" at bounding box center [819, 102] width 40 height 19
click at [817, 112] on div "8" at bounding box center [819, 102] width 40 height 19
click at [817, 112] on div "9" at bounding box center [819, 102] width 40 height 19
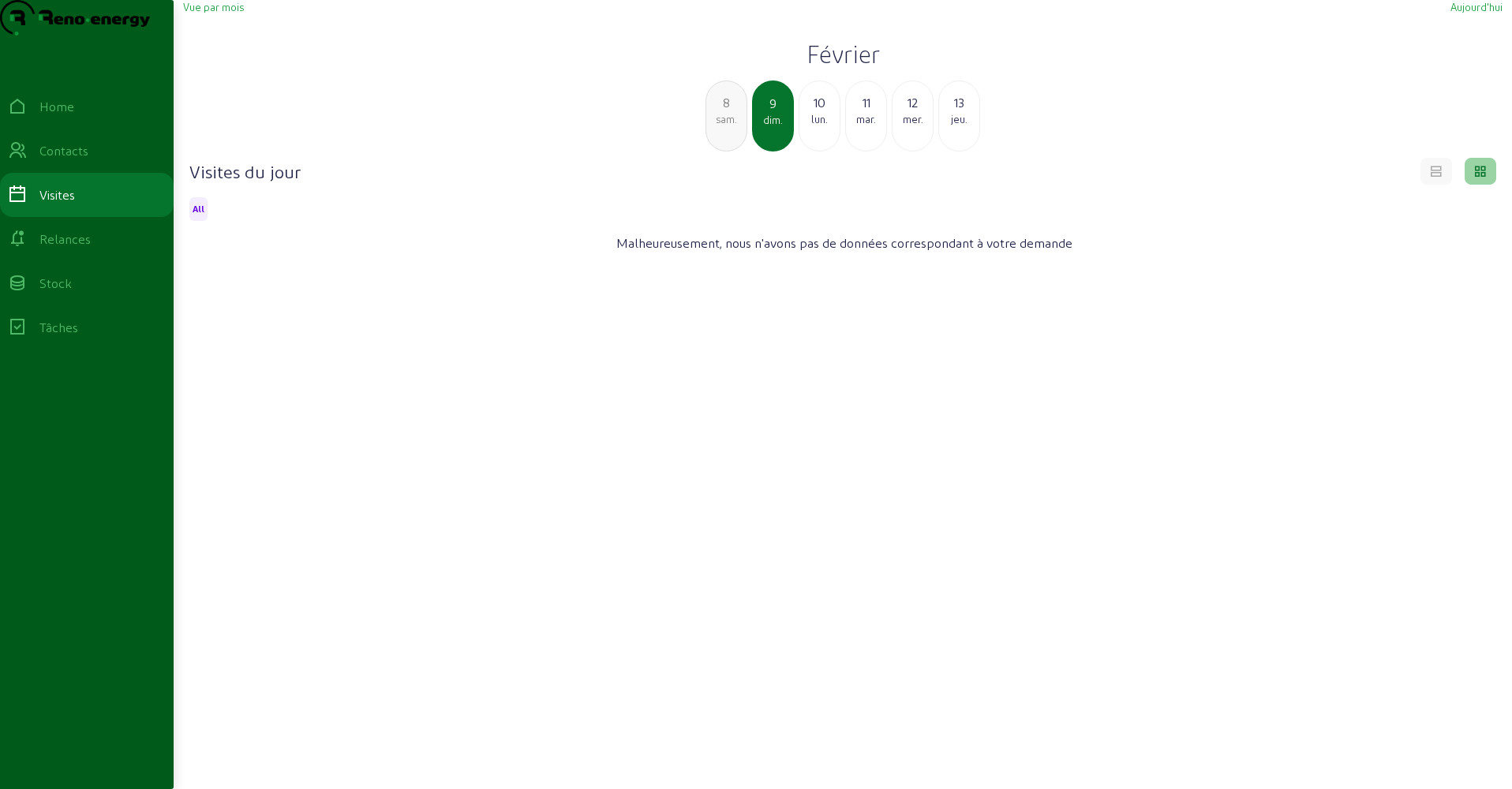
click at [817, 112] on div "10" at bounding box center [819, 102] width 40 height 19
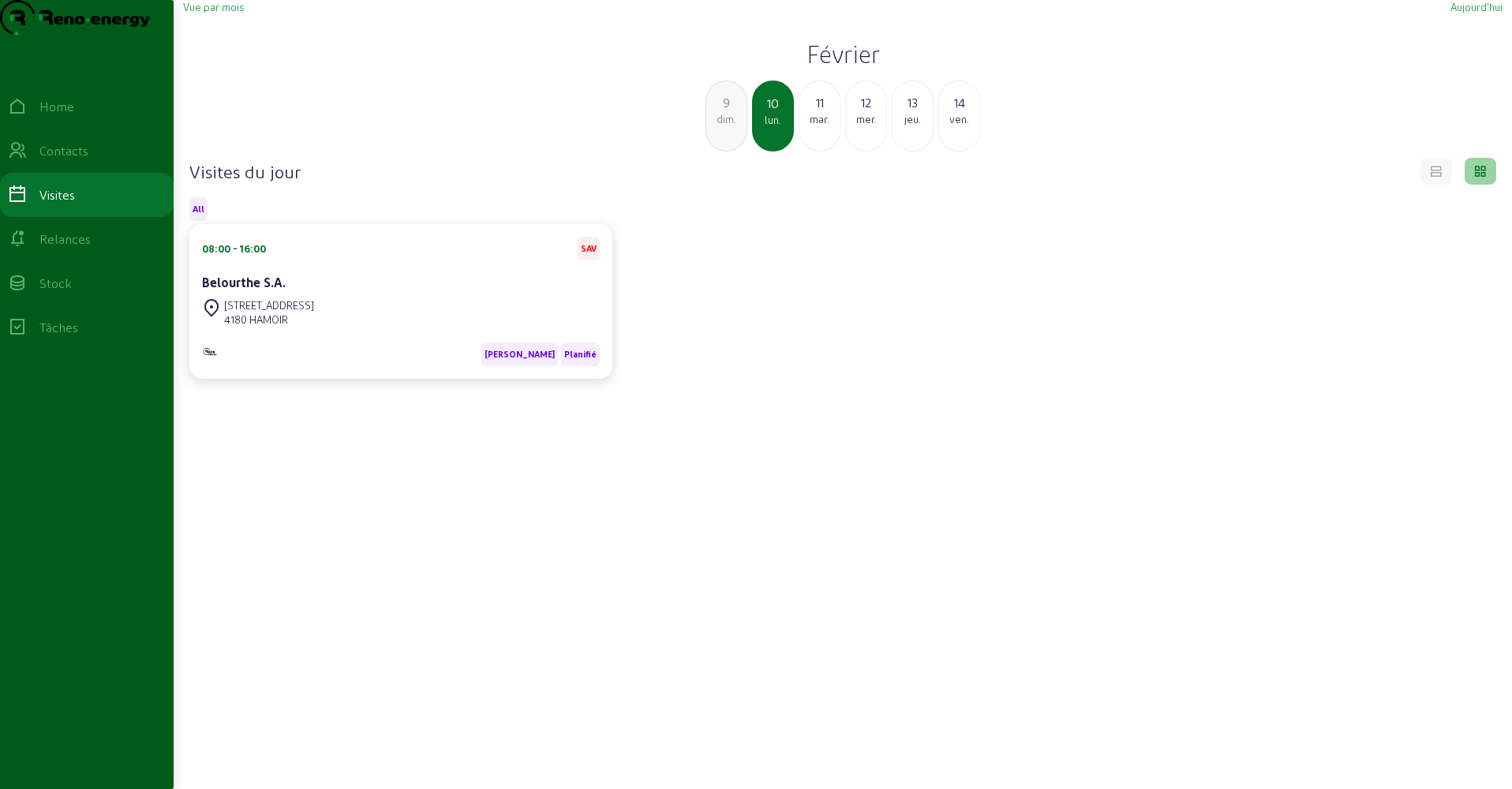
click at [817, 112] on div "11" at bounding box center [819, 102] width 40 height 19
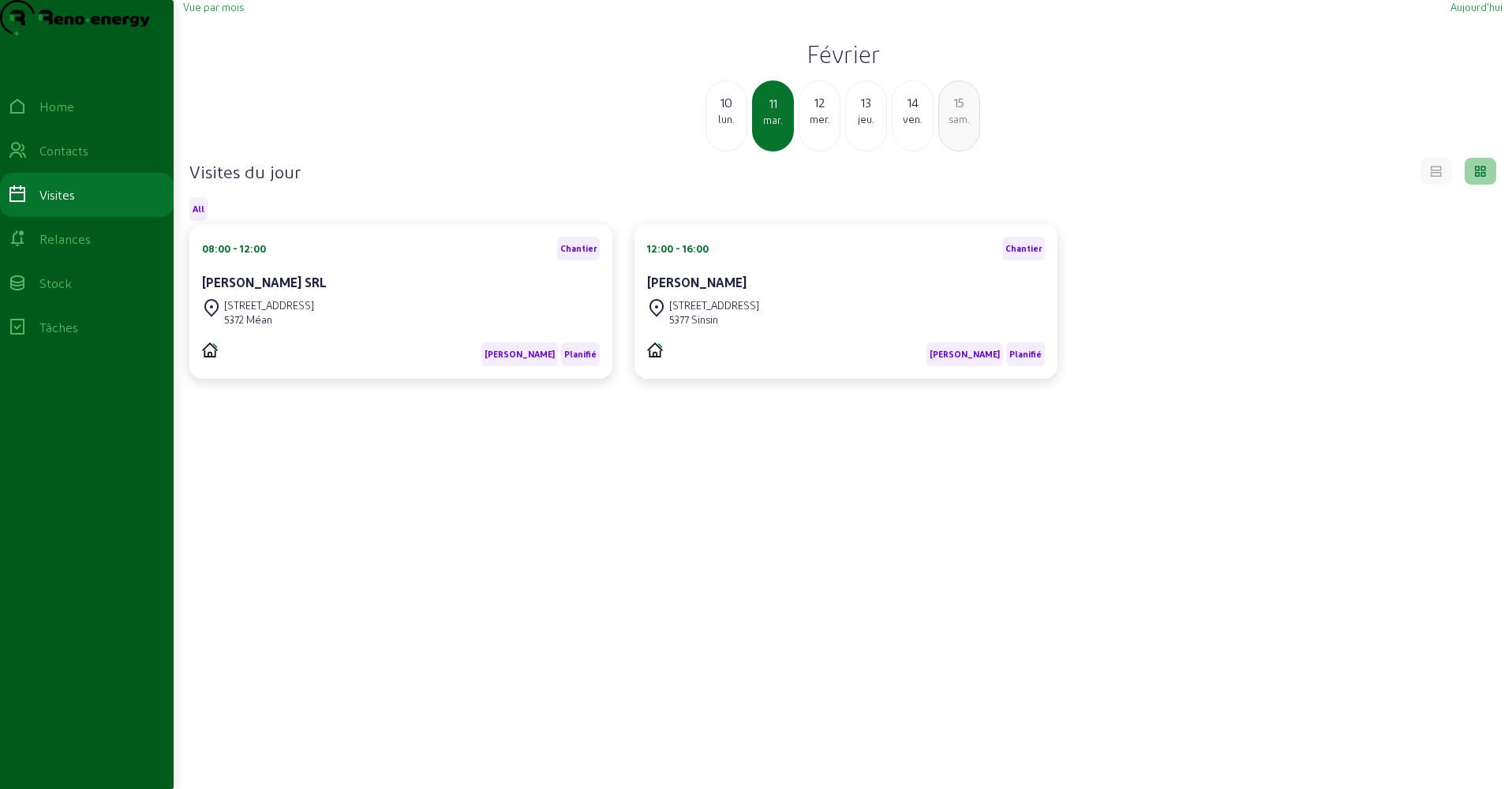
click at [815, 112] on div "12" at bounding box center [819, 102] width 40 height 19
click at [818, 112] on div "13" at bounding box center [819, 102] width 40 height 19
click at [818, 112] on div "14" at bounding box center [819, 102] width 40 height 19
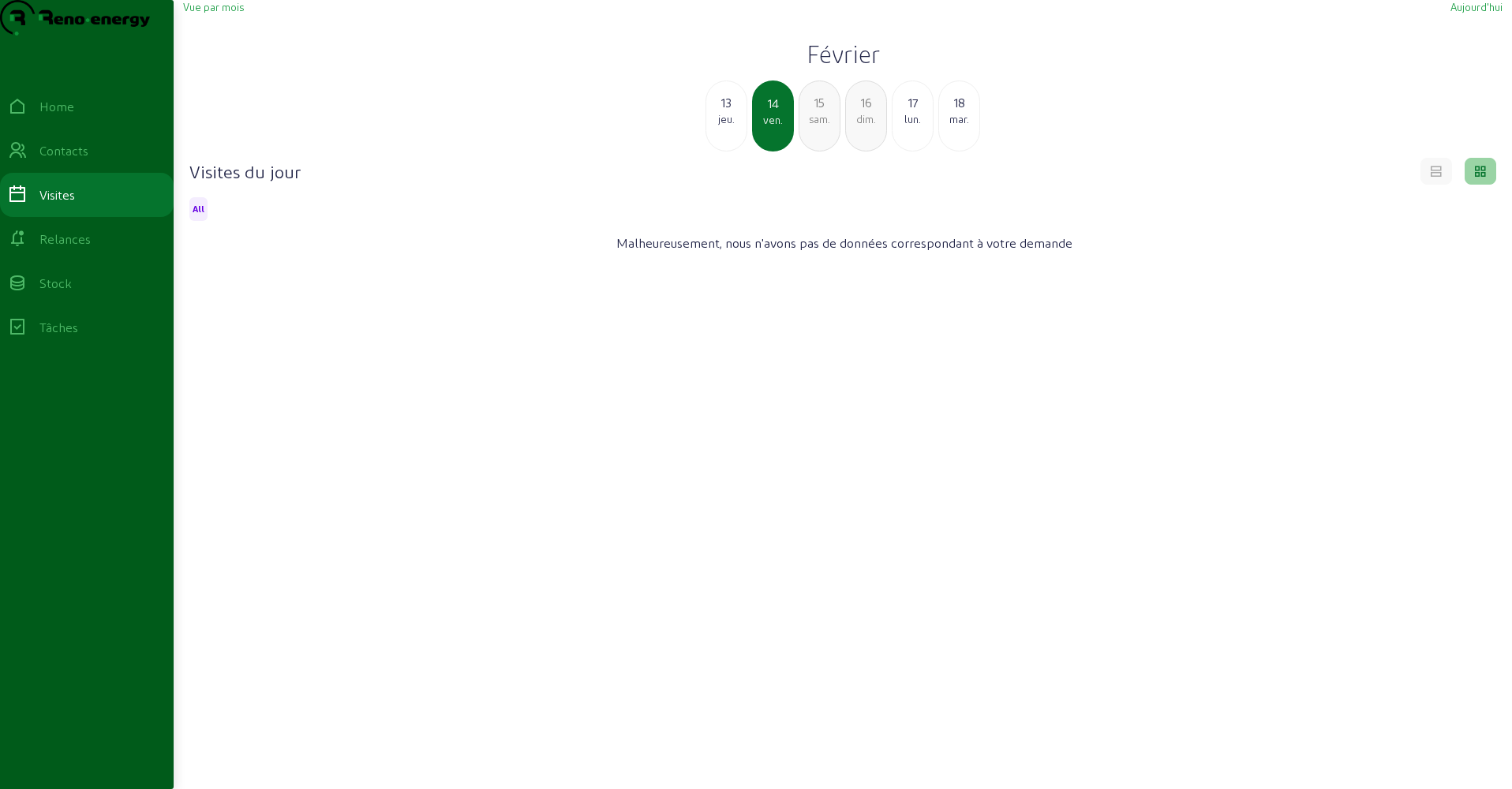
click at [818, 112] on div "15" at bounding box center [819, 102] width 40 height 19
click at [818, 112] on div "16" at bounding box center [819, 102] width 40 height 19
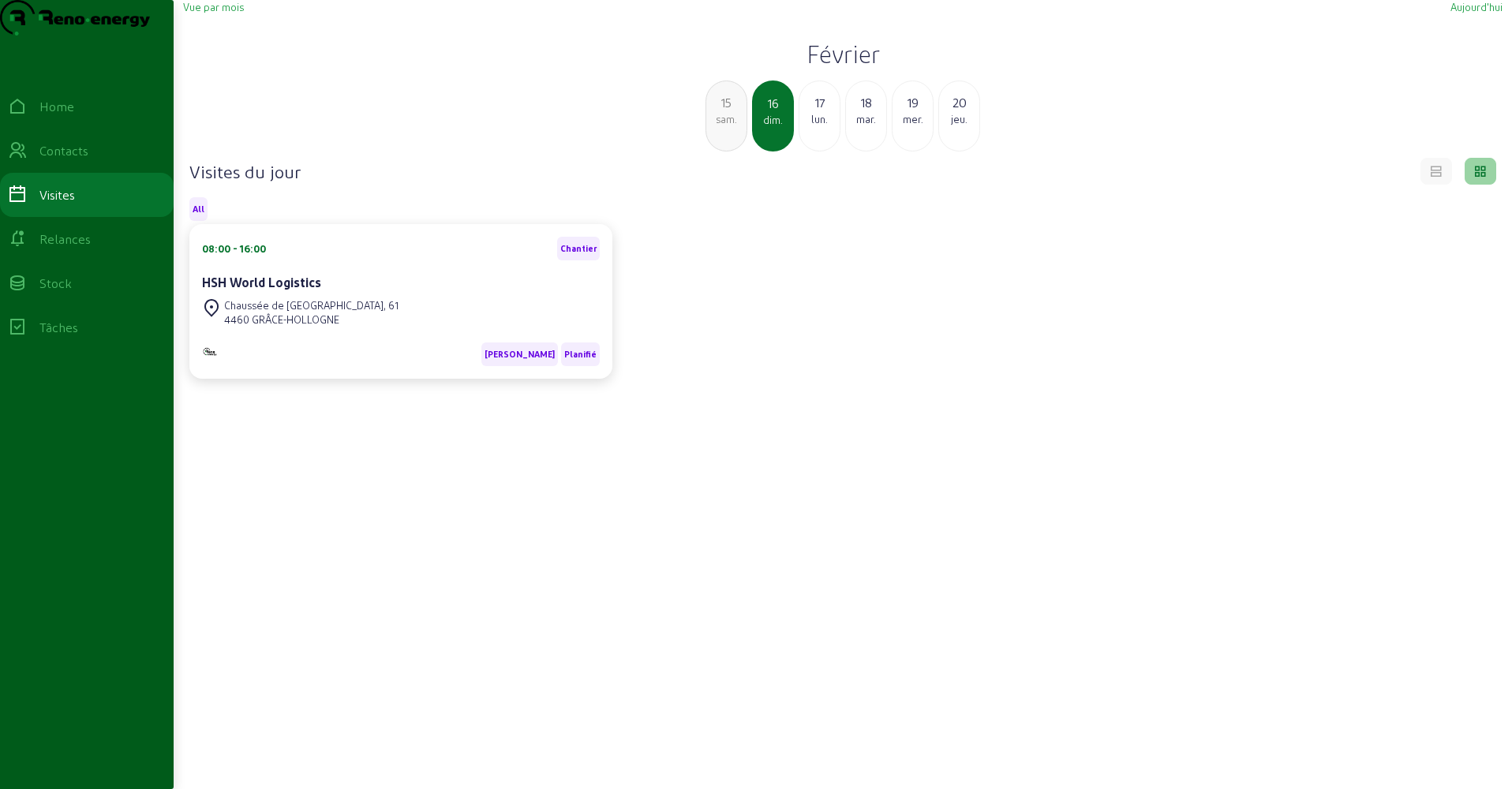
click at [818, 112] on div "17" at bounding box center [819, 102] width 40 height 19
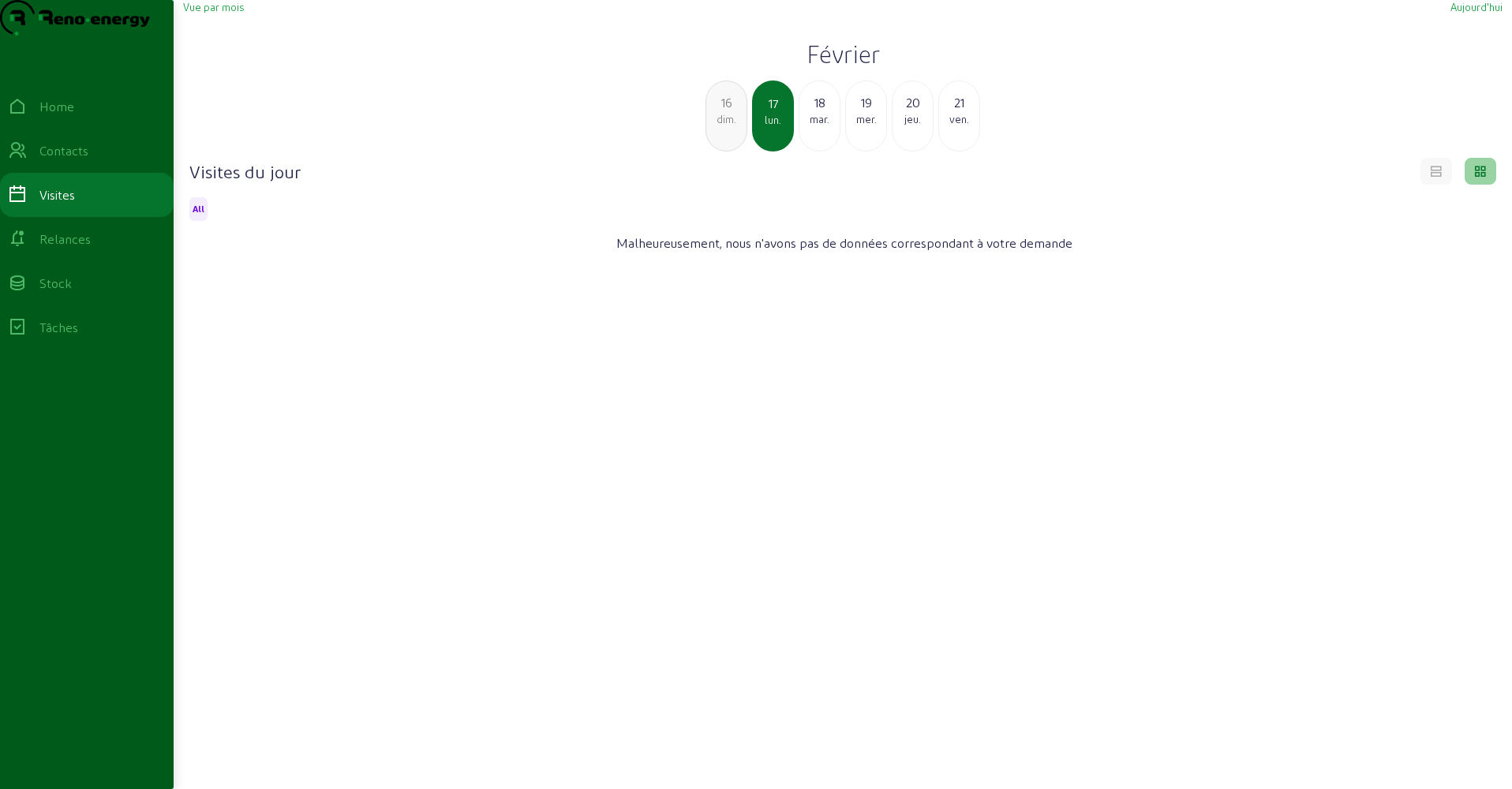
click at [818, 112] on div "18" at bounding box center [819, 102] width 40 height 19
click at [818, 112] on div "19" at bounding box center [819, 102] width 40 height 19
click at [818, 112] on div "20" at bounding box center [819, 102] width 40 height 19
click at [818, 112] on div "21" at bounding box center [819, 102] width 40 height 19
click at [818, 112] on div "22" at bounding box center [819, 102] width 40 height 19
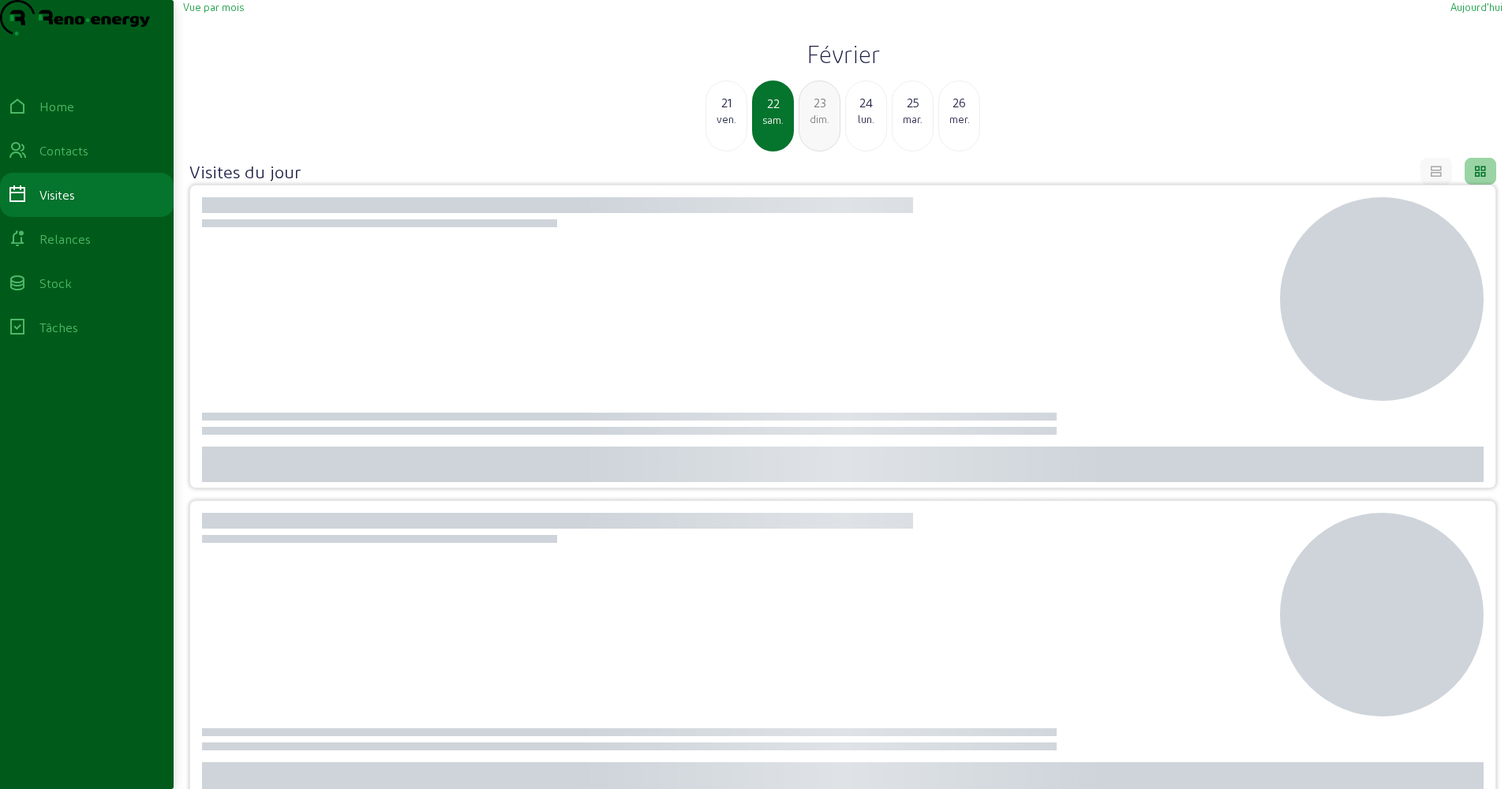
click at [818, 112] on div "23" at bounding box center [819, 102] width 40 height 19
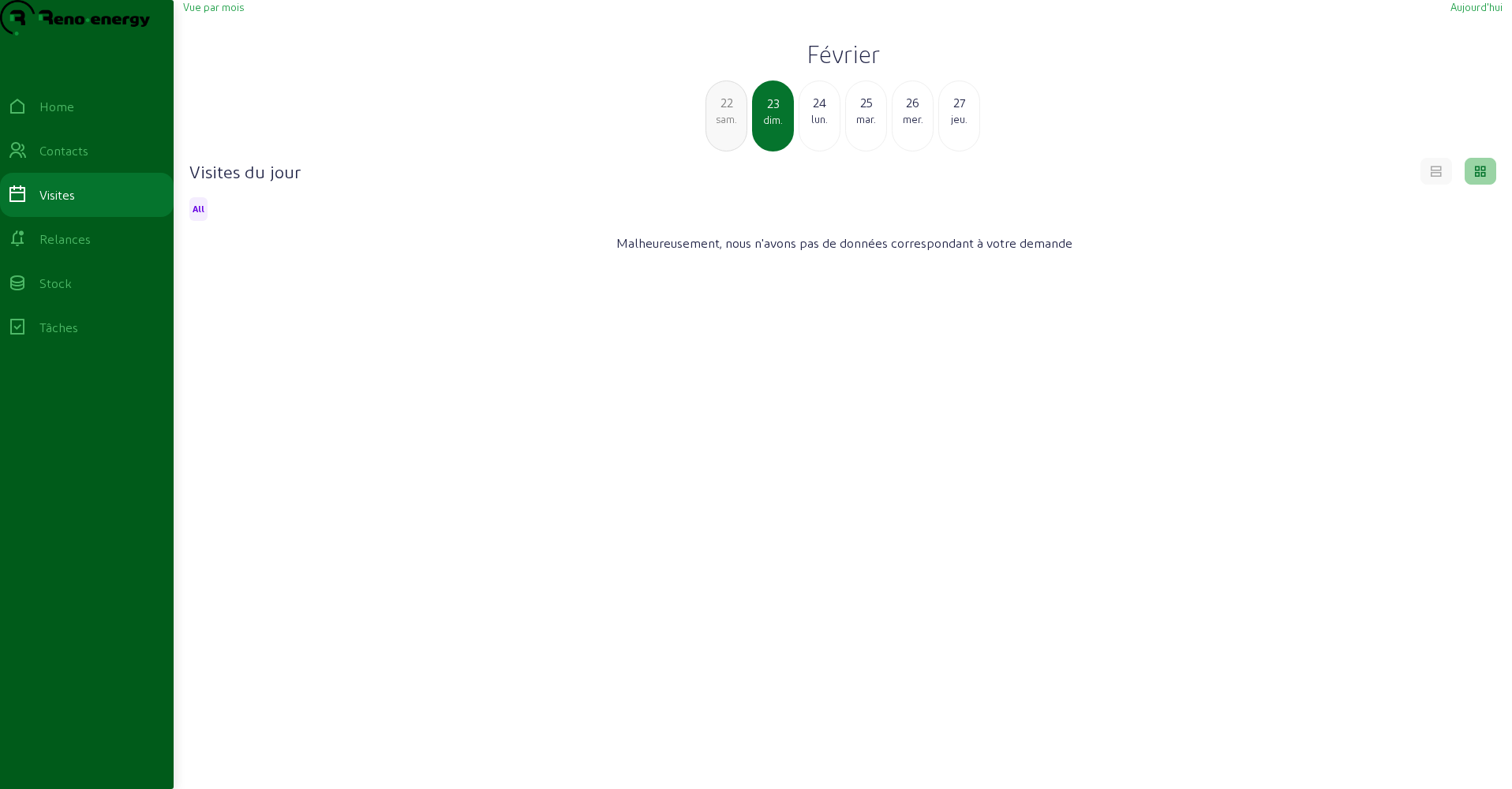
click at [740, 112] on div "22" at bounding box center [726, 102] width 40 height 19
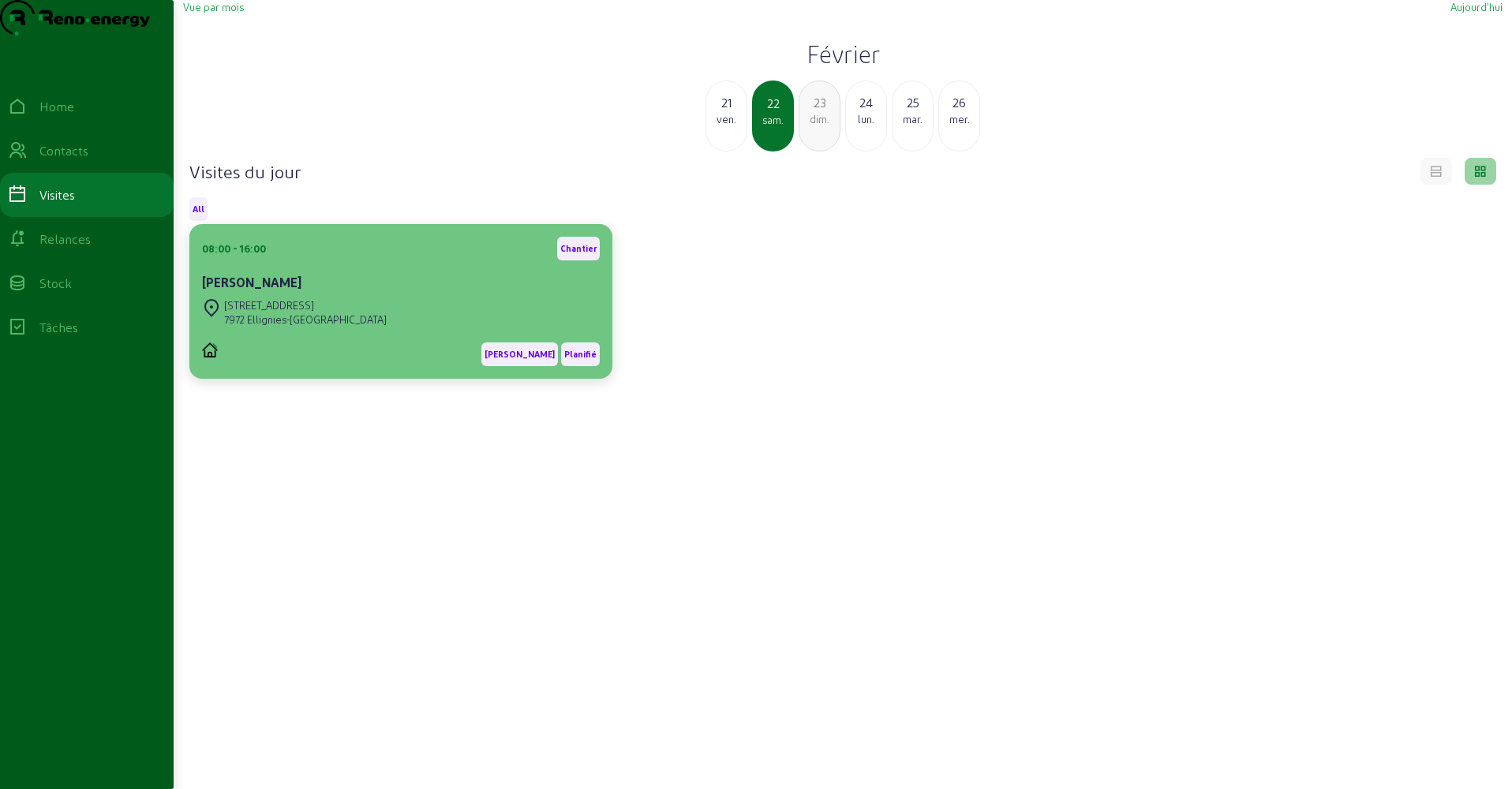
click at [352, 292] on div "[PERSON_NAME]" at bounding box center [400, 282] width 397 height 19
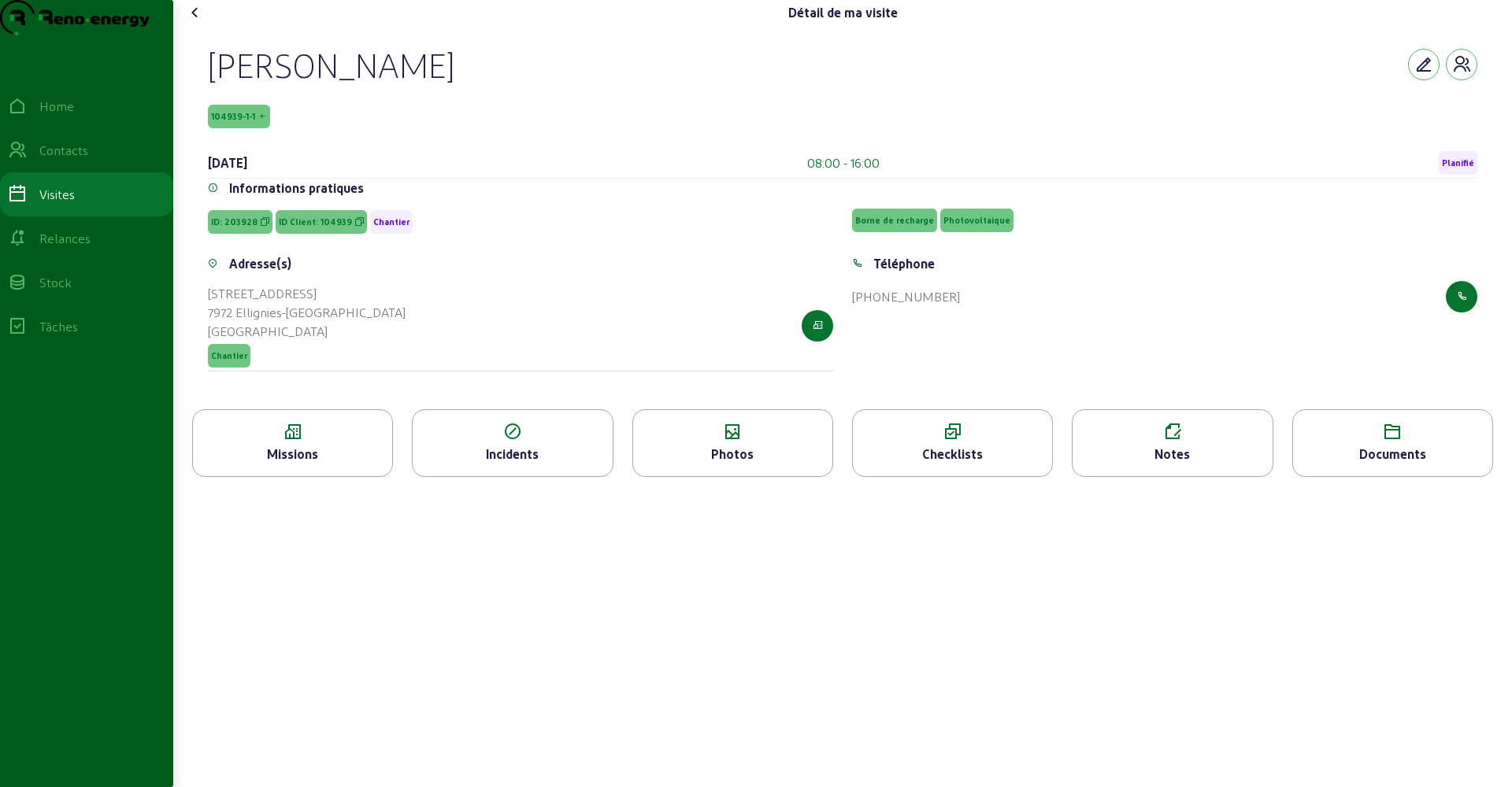
drag, startPoint x: 203, startPoint y: 103, endPoint x: 407, endPoint y: 104, distance: 204.0
click at [407, 104] on div "[PERSON_NAME] 104939-1-1 [DATE] 08:00 - 16:00 Planifié Informations pratiques I…" at bounding box center [843, 217] width 1308 height 385
copy div "[PERSON_NAME]"
click at [196, 22] on icon at bounding box center [194, 12] width 19 height 19
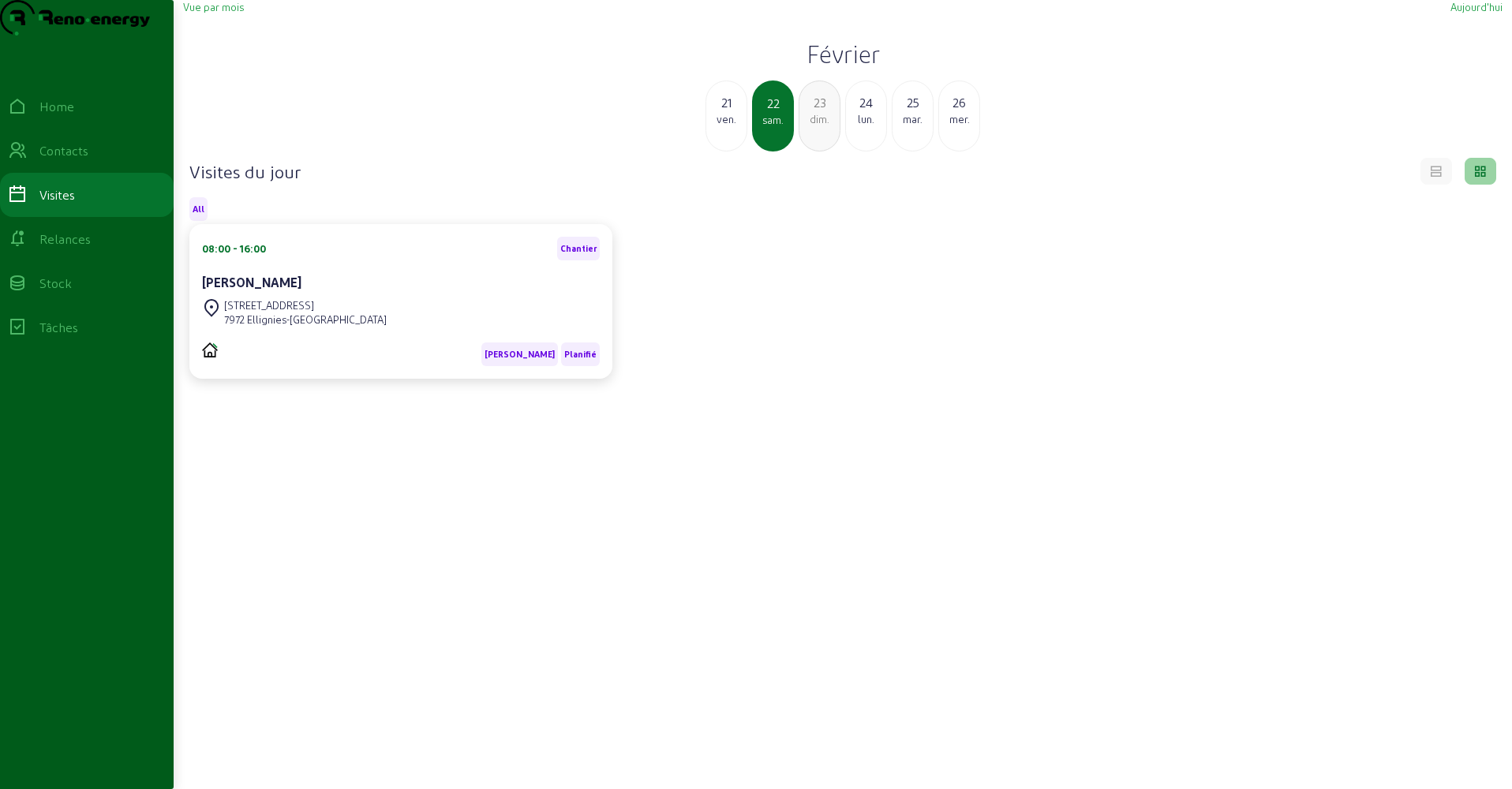
click at [216, 13] on span "Vue par mois" at bounding box center [213, 7] width 61 height 12
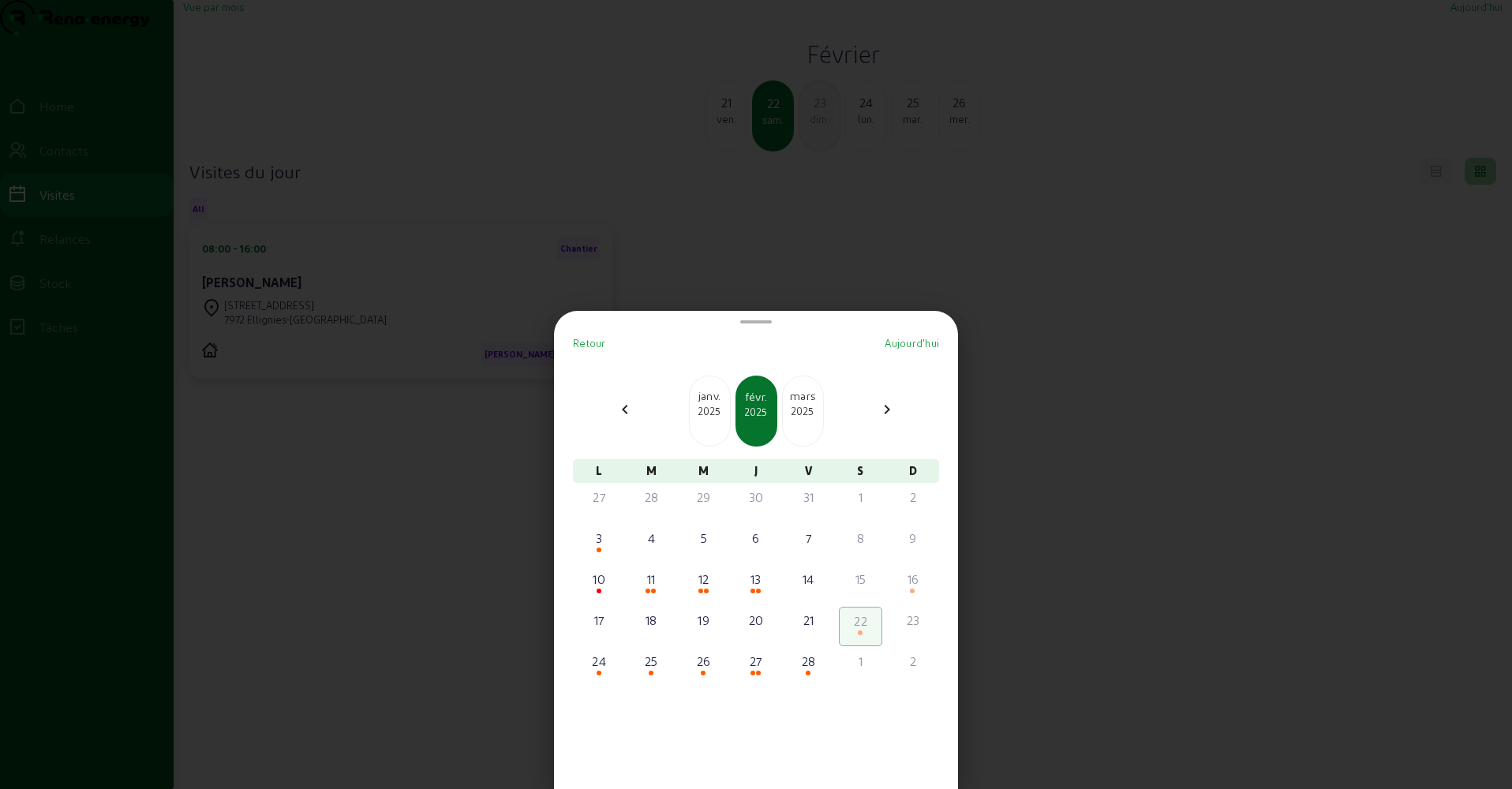
click at [626, 410] on mat-icon "chevron_left" at bounding box center [624, 409] width 19 height 19
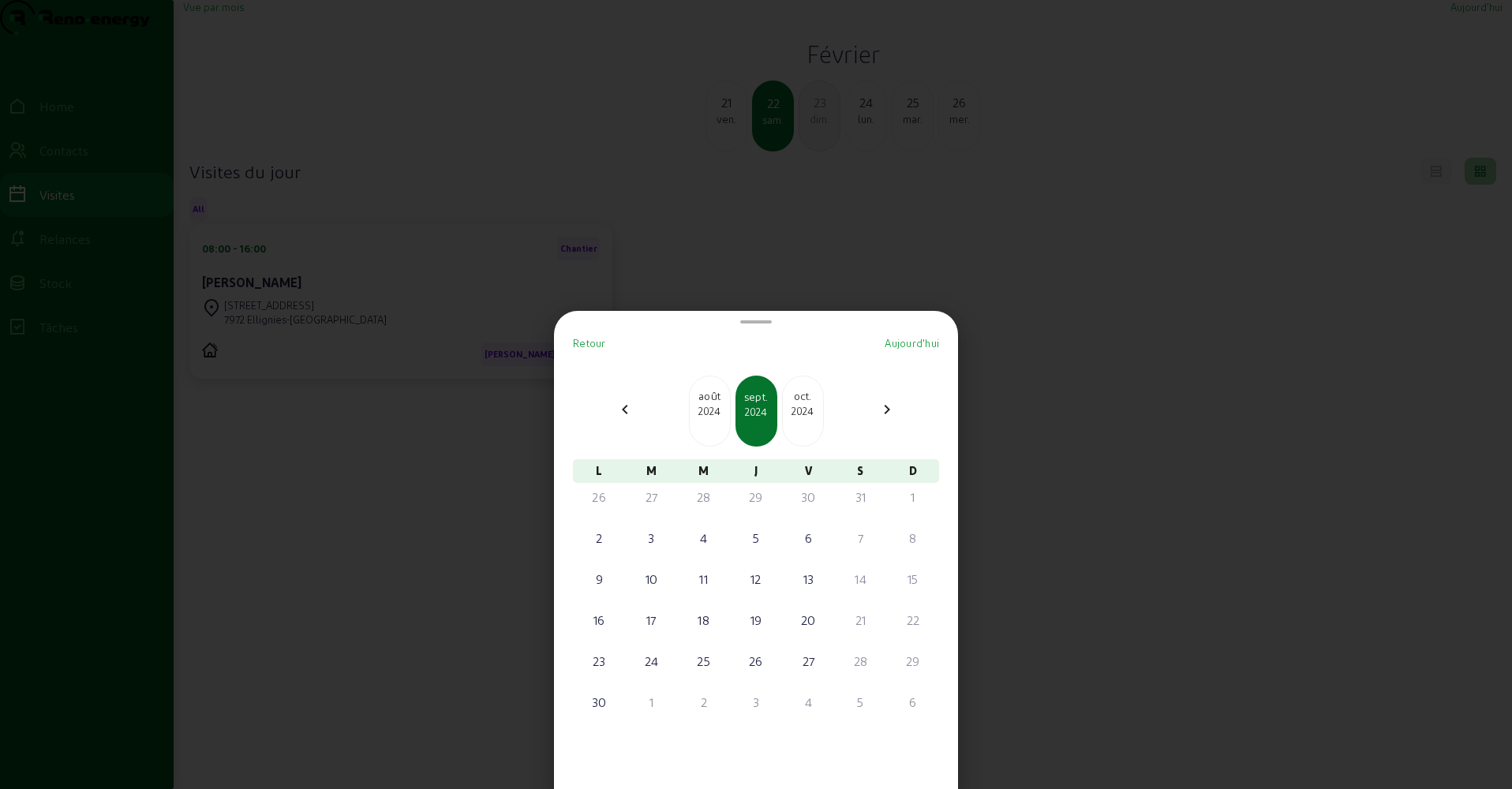
click at [626, 410] on mat-icon "chevron_left" at bounding box center [624, 409] width 19 height 19
click at [889, 408] on mat-icon "chevron_right" at bounding box center [887, 409] width 19 height 19
click at [884, 408] on mat-icon "chevron_right" at bounding box center [887, 409] width 19 height 19
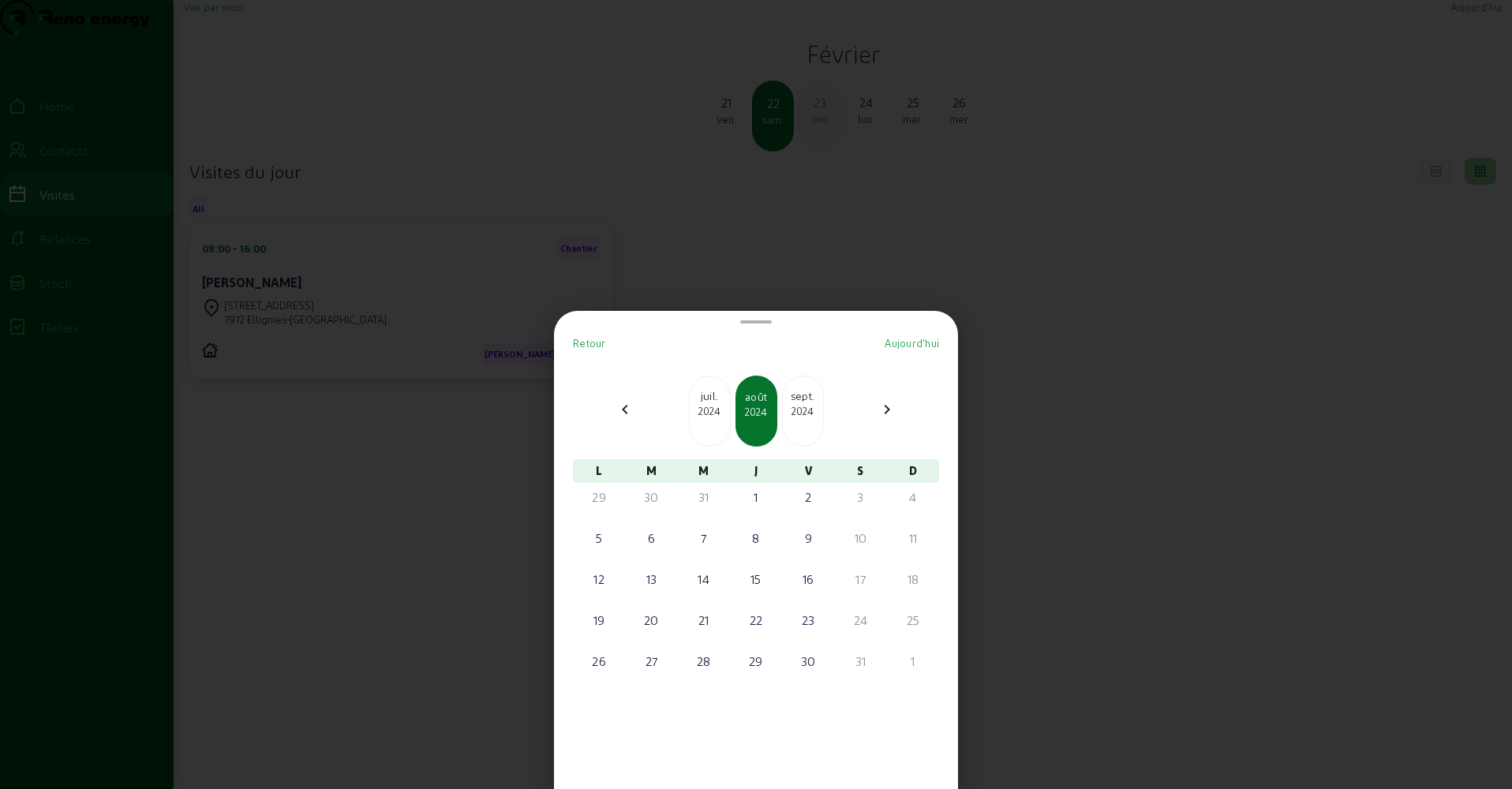
click at [884, 408] on mat-icon "chevron_right" at bounding box center [887, 409] width 19 height 19
click at [598, 582] on div "14" at bounding box center [599, 578] width 40 height 19
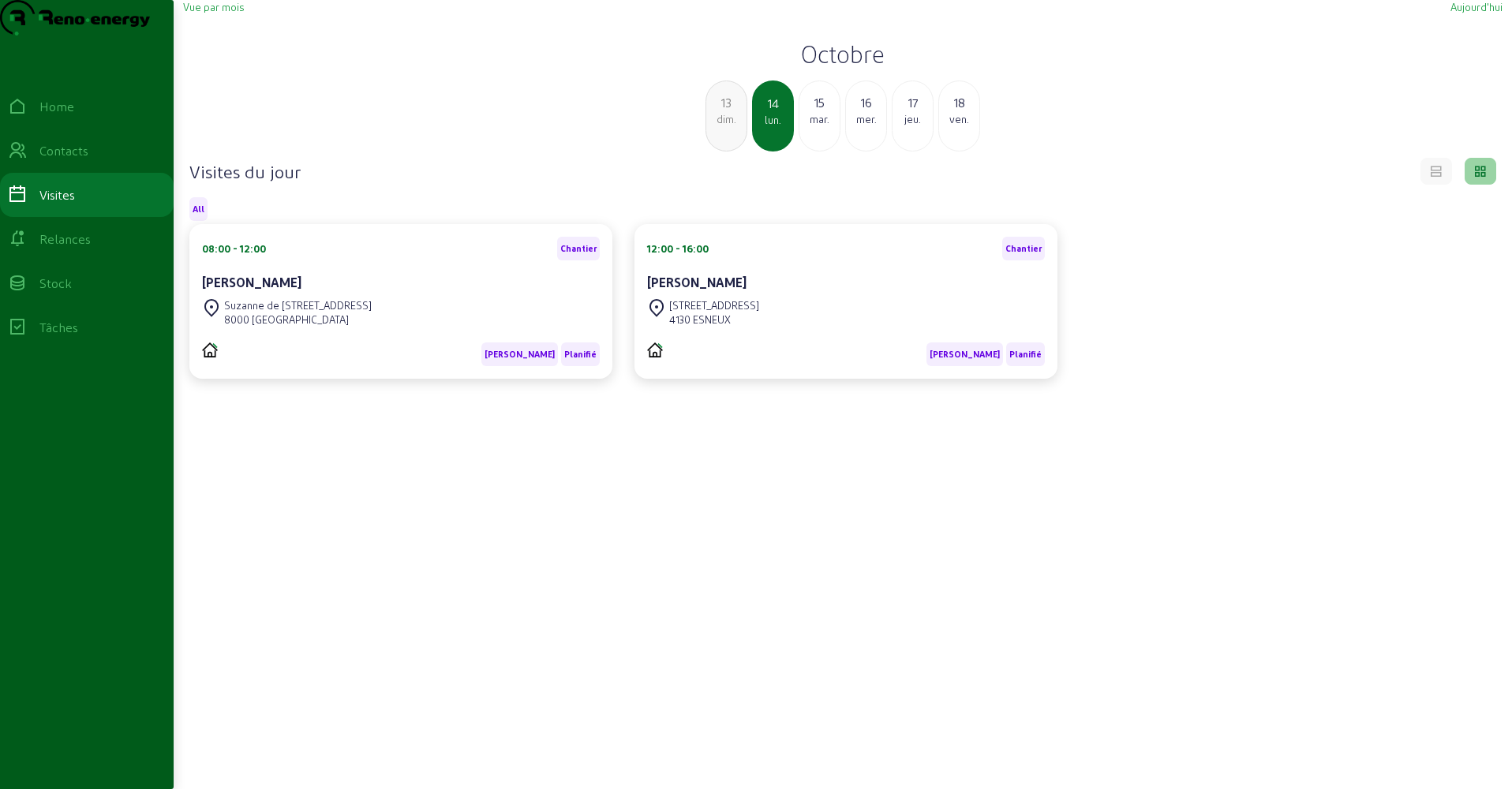
click at [823, 126] on div "mar." at bounding box center [819, 119] width 40 height 14
click at [822, 126] on div "mer." at bounding box center [819, 119] width 40 height 14
click at [822, 126] on div "jeu." at bounding box center [819, 119] width 40 height 14
click at [822, 126] on div "ven." at bounding box center [819, 119] width 40 height 14
click at [822, 126] on div "sam." at bounding box center [819, 119] width 40 height 14
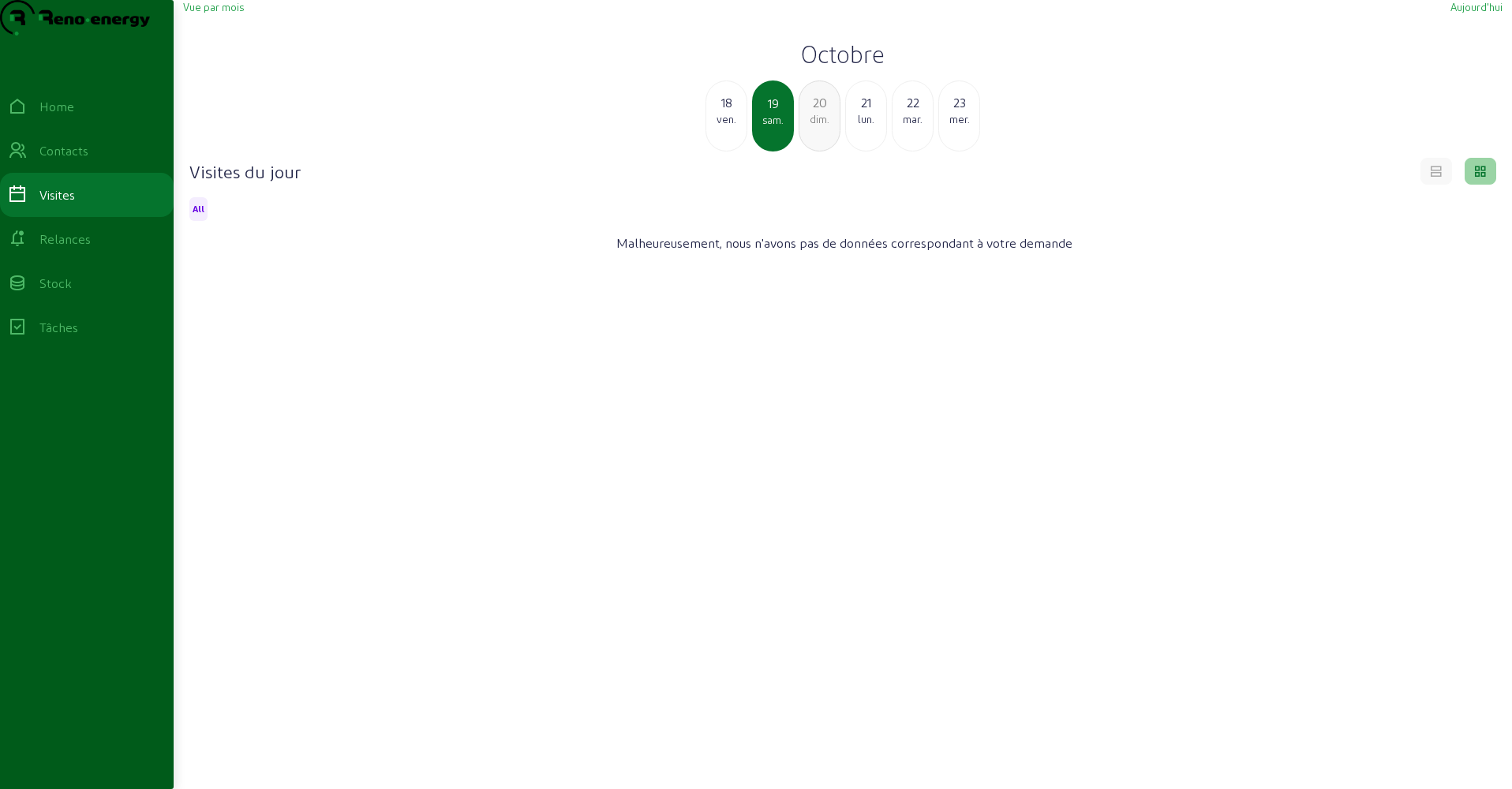
click at [720, 112] on div "18" at bounding box center [726, 102] width 40 height 19
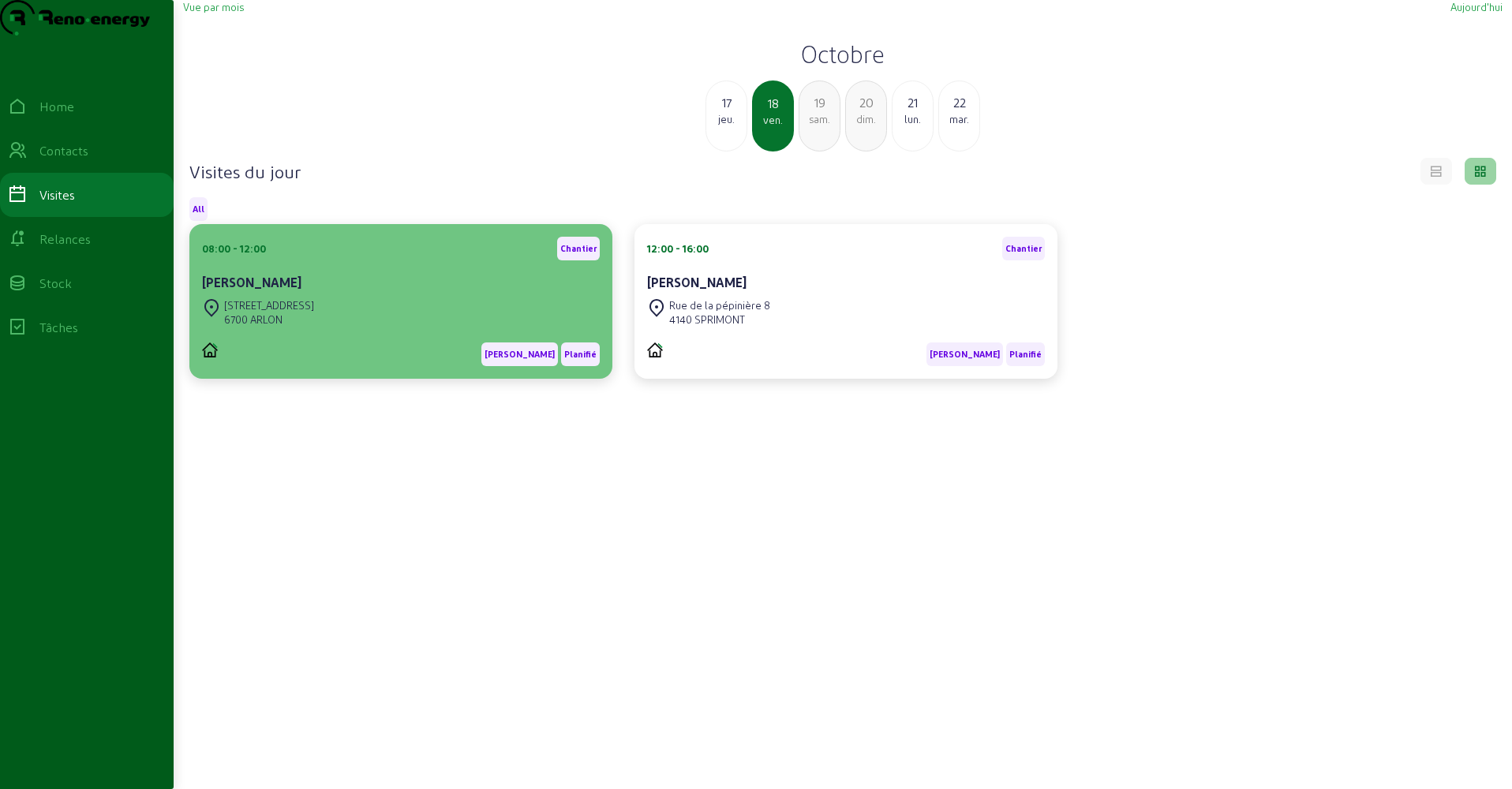
click at [430, 292] on div "[PERSON_NAME]" at bounding box center [400, 282] width 397 height 19
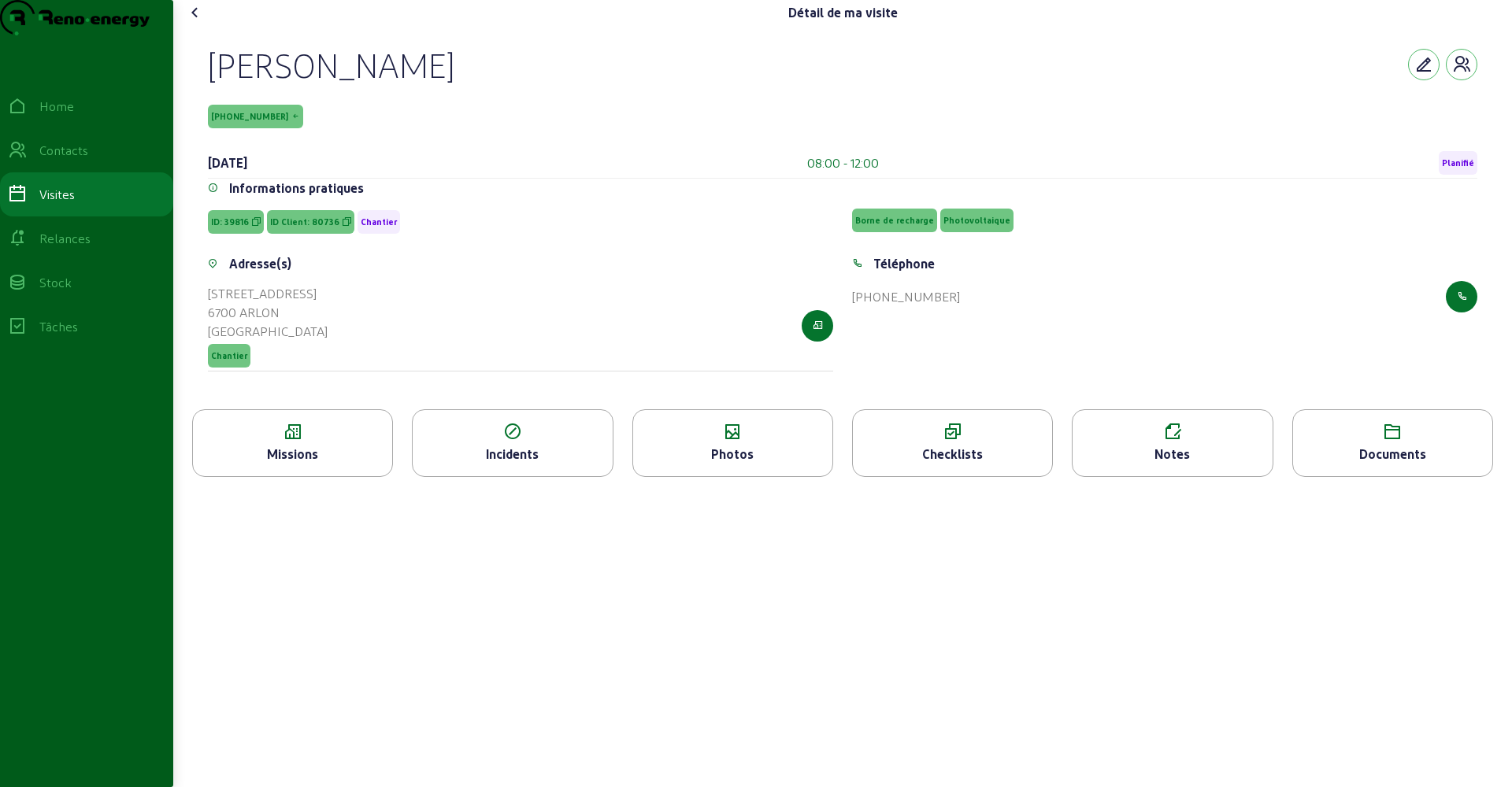
click at [355, 474] on div "Missions" at bounding box center [292, 443] width 200 height 68
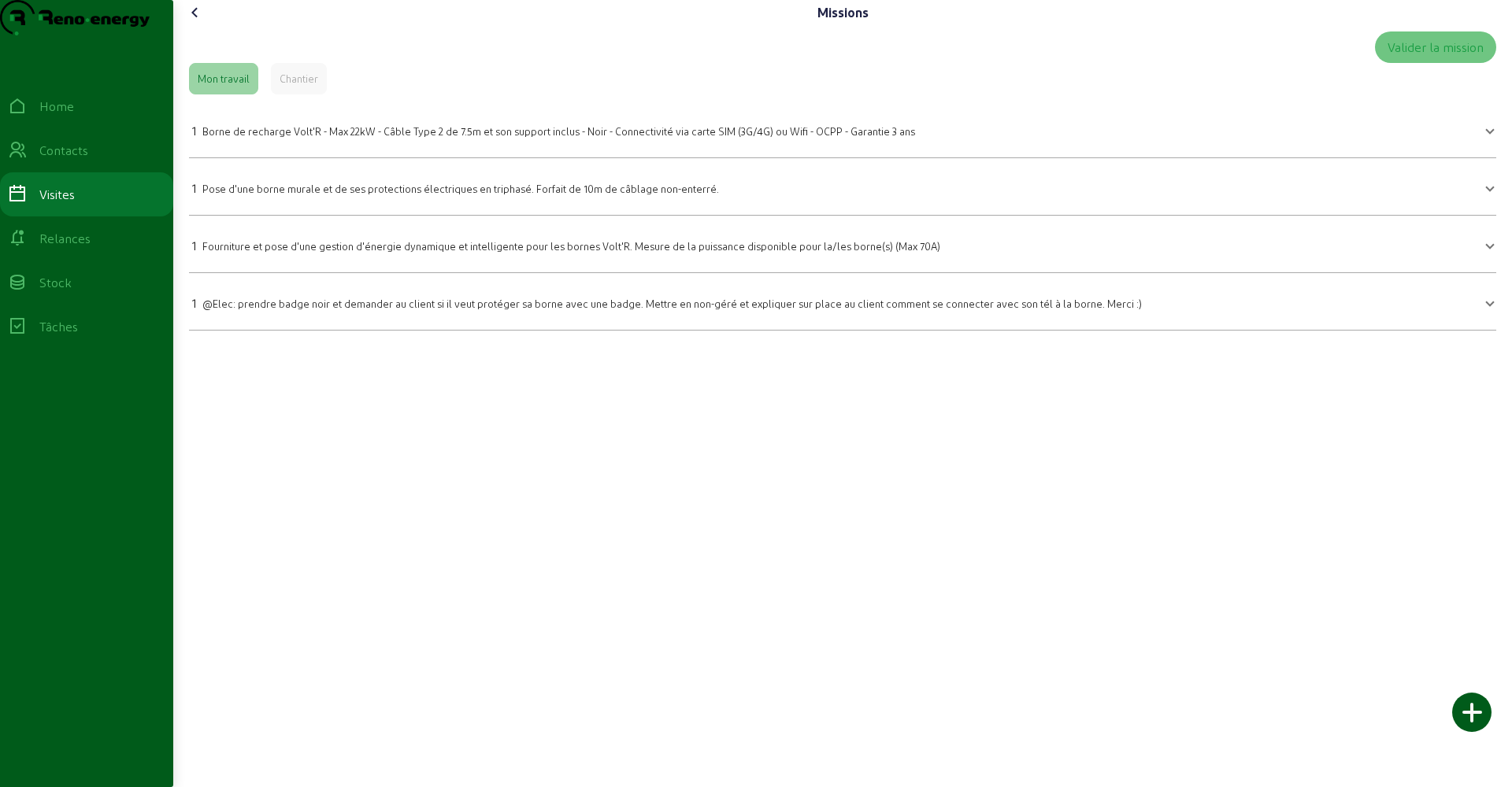
click at [194, 22] on icon at bounding box center [194, 12] width 19 height 19
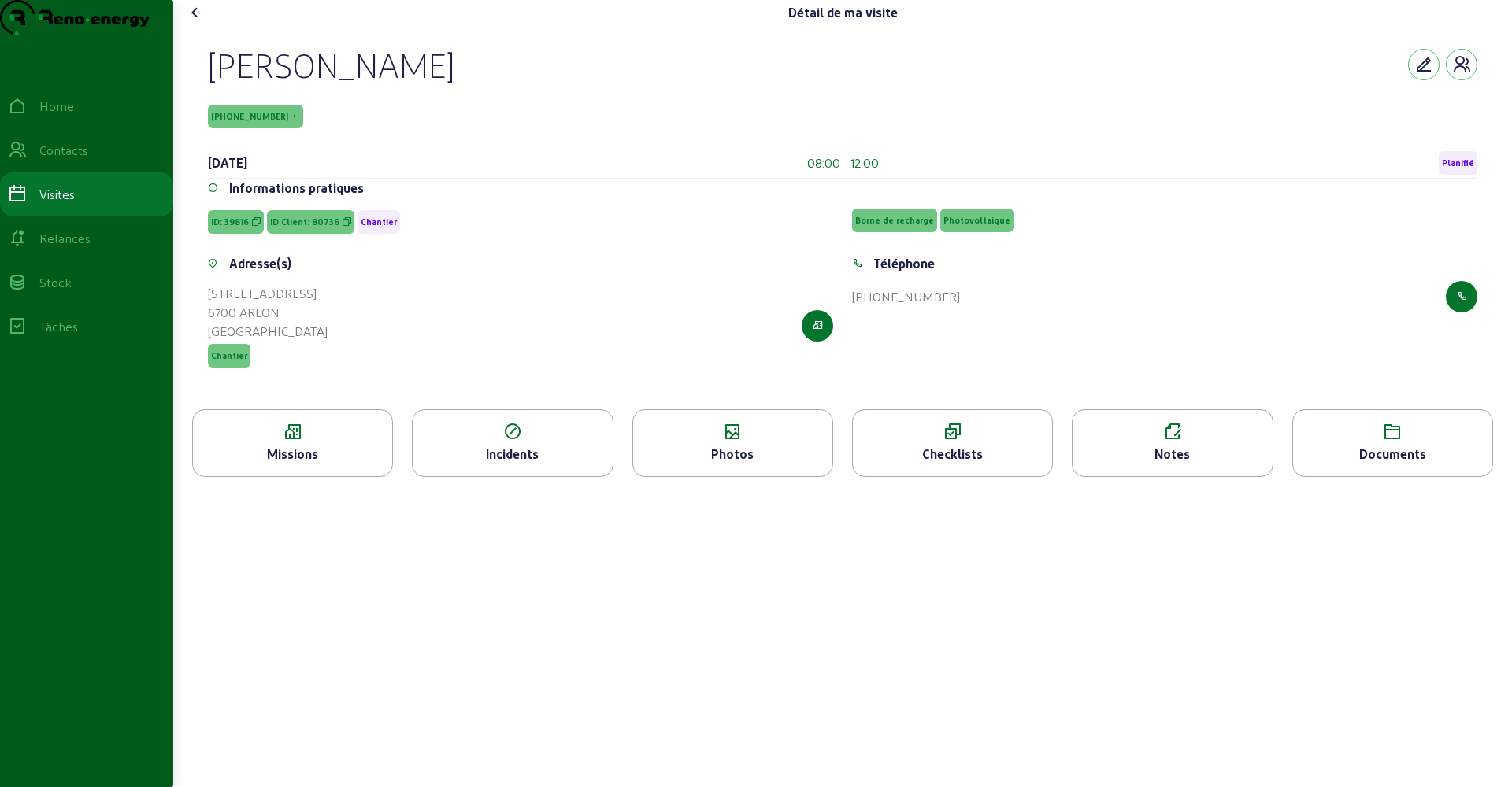
click at [194, 22] on icon at bounding box center [194, 12] width 19 height 19
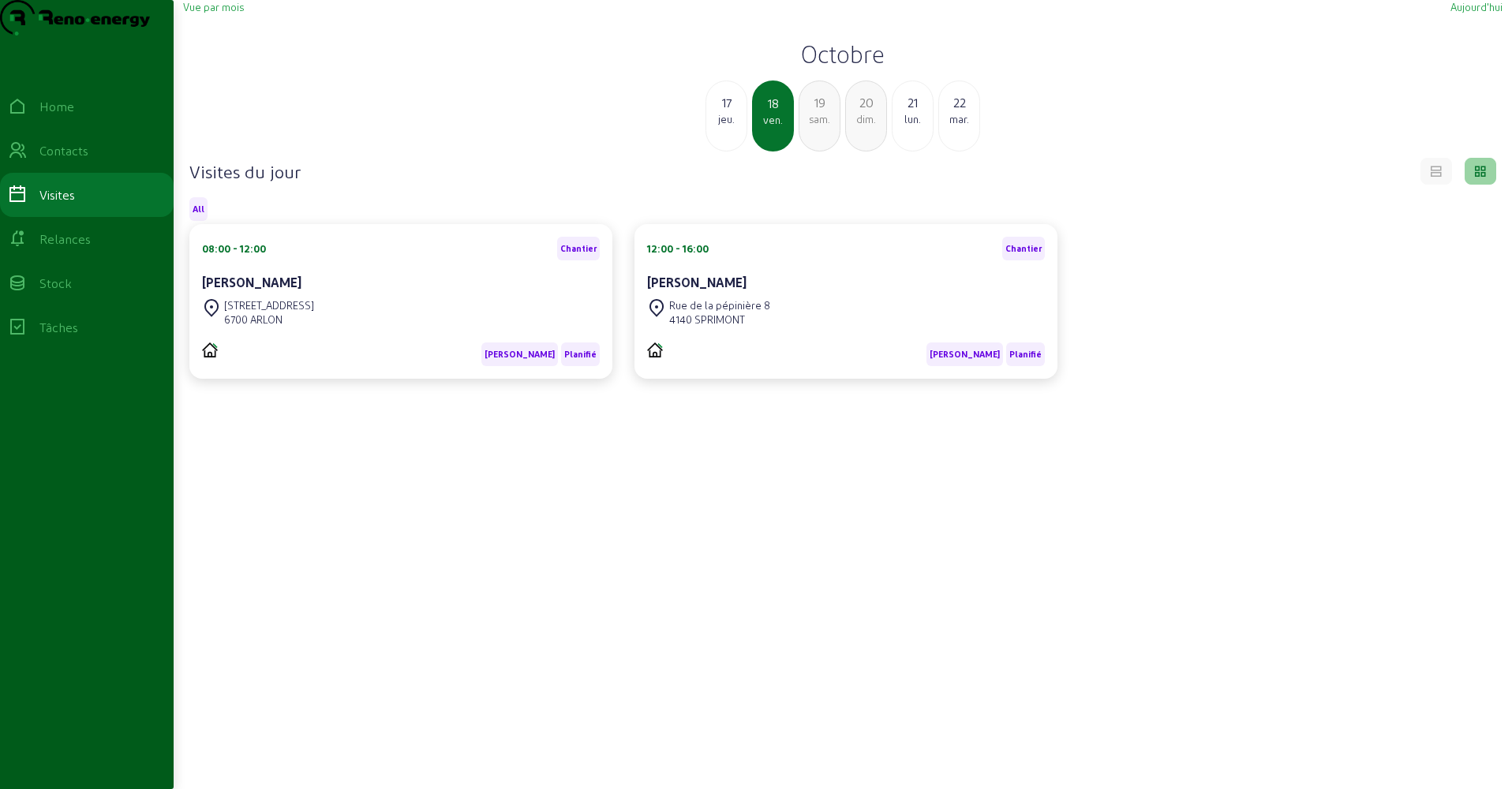
click at [814, 126] on div "sam." at bounding box center [819, 119] width 40 height 14
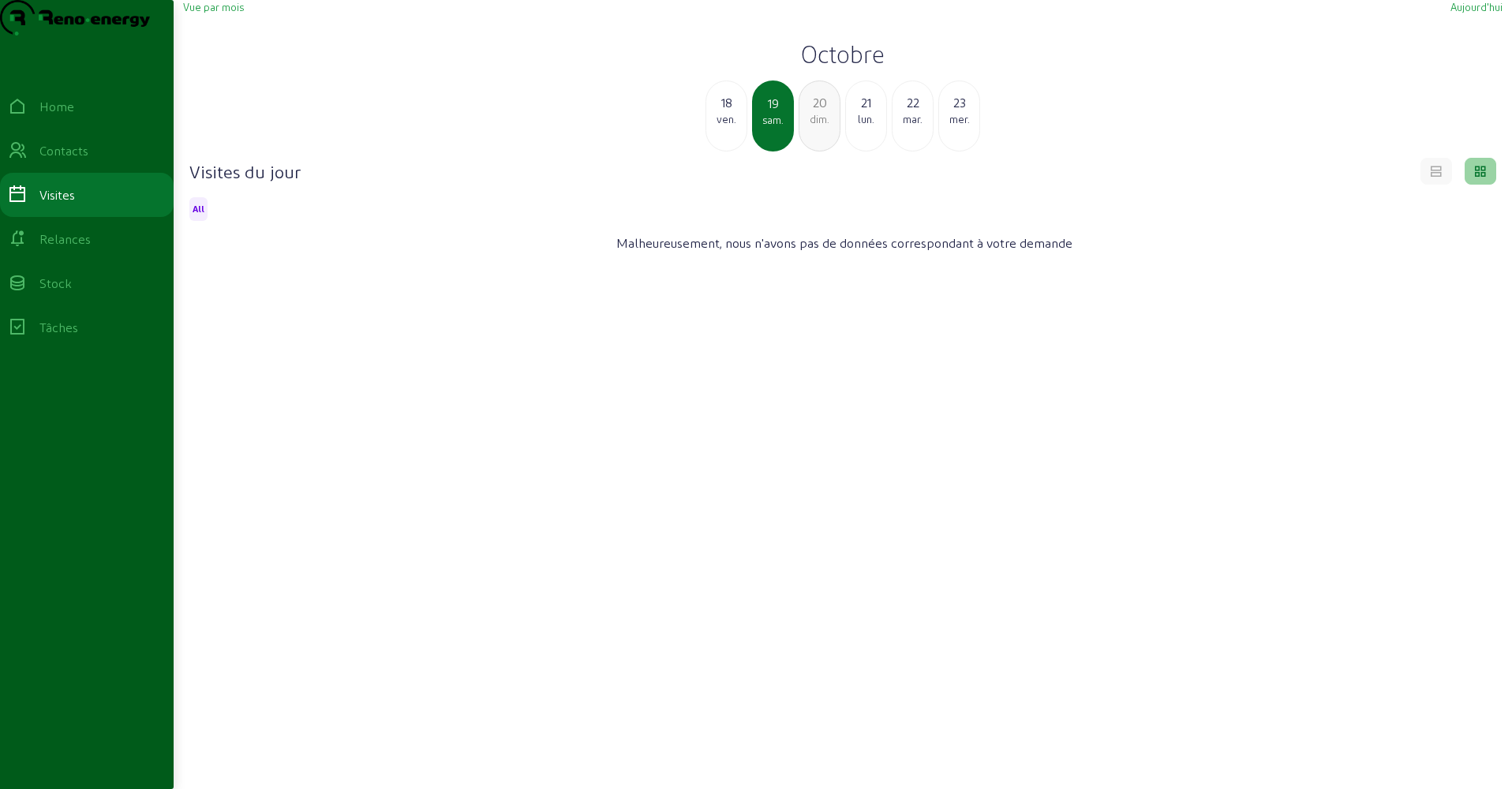
click at [814, 126] on div "dim." at bounding box center [819, 119] width 40 height 14
click at [814, 126] on div "lun." at bounding box center [819, 119] width 40 height 14
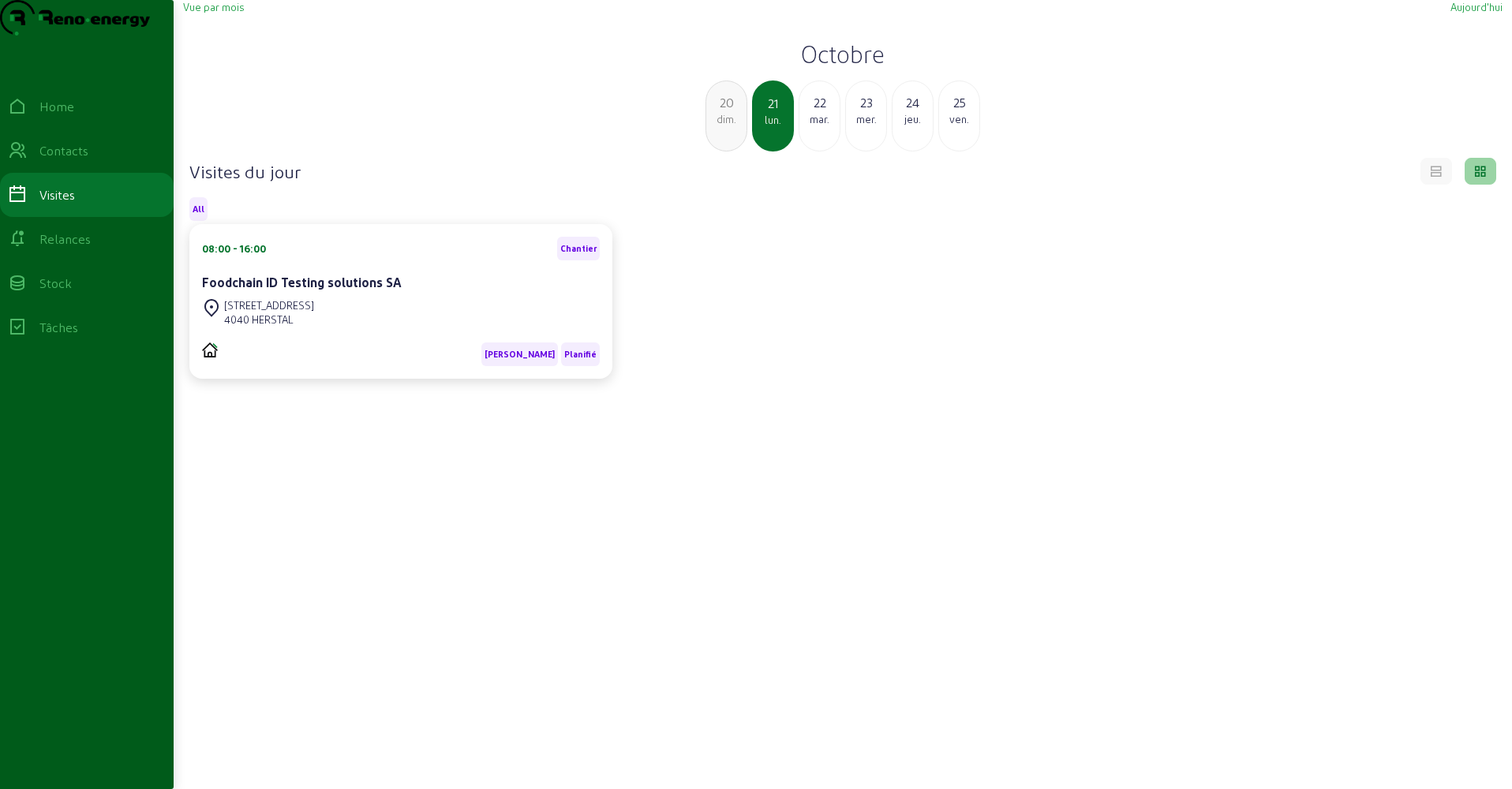
click at [814, 126] on div "mar." at bounding box center [819, 119] width 40 height 14
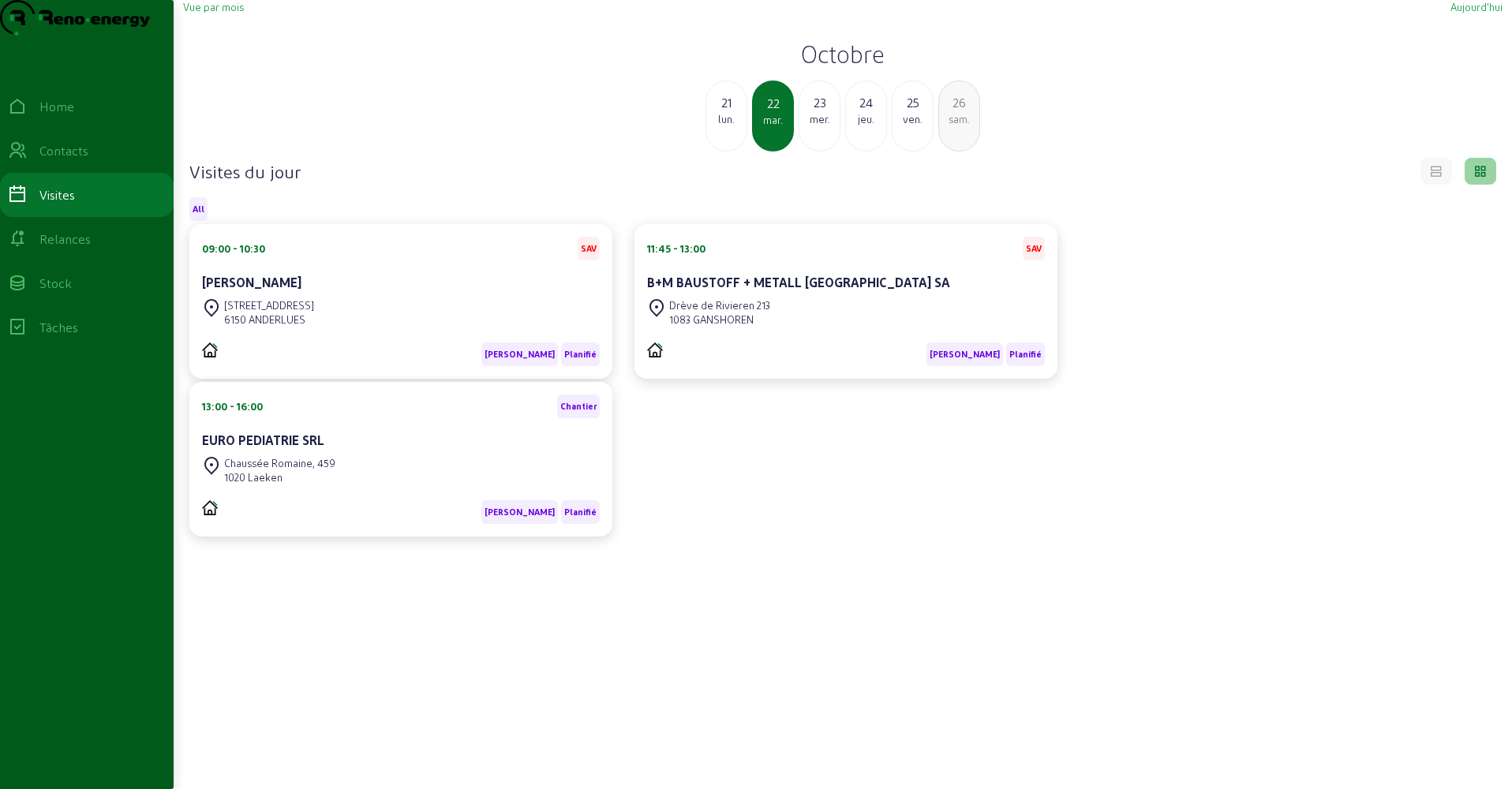
click at [232, 13] on span "Vue par mois" at bounding box center [213, 7] width 61 height 12
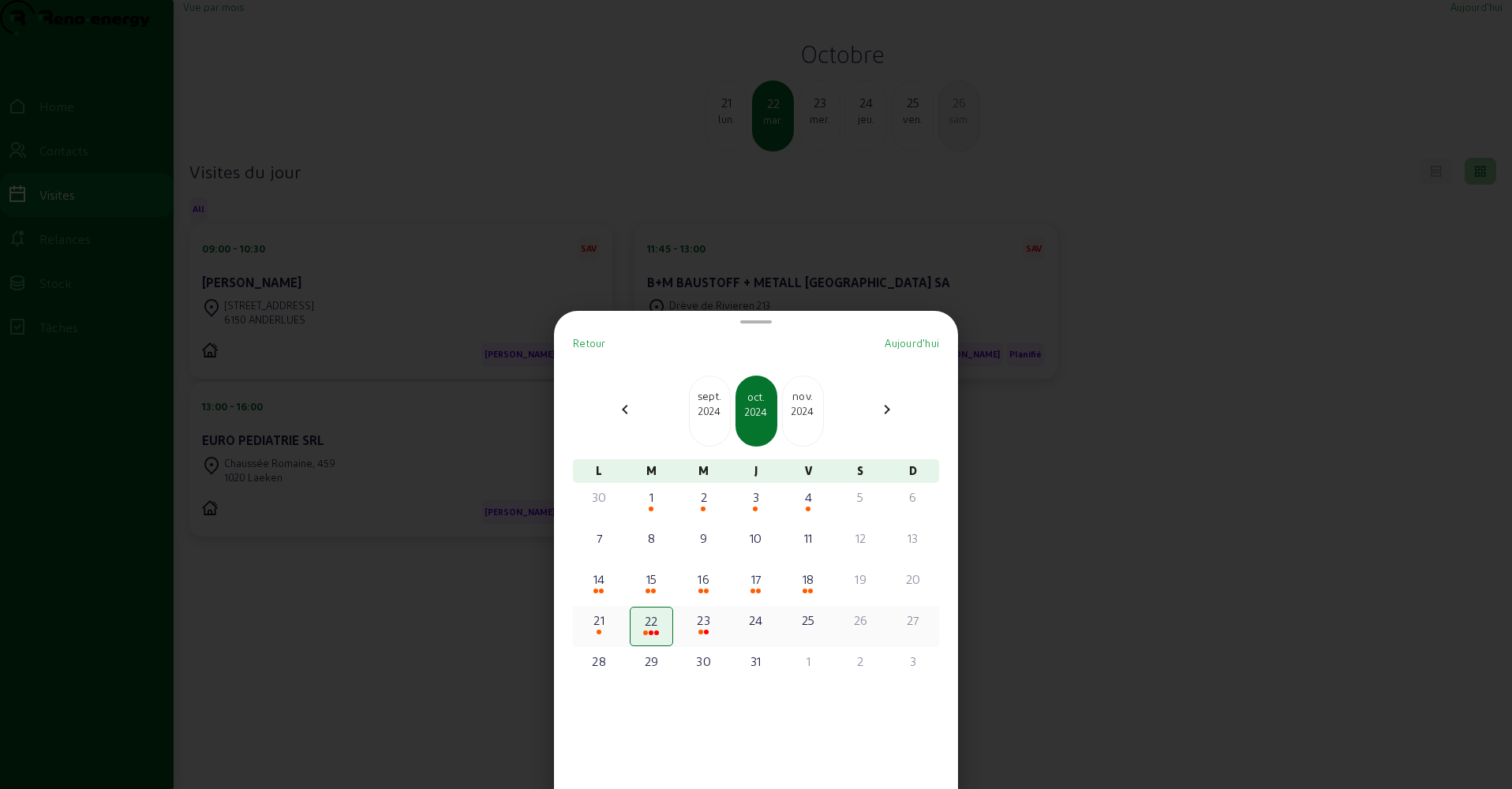
click at [704, 626] on div "23" at bounding box center [704, 620] width 40 height 19
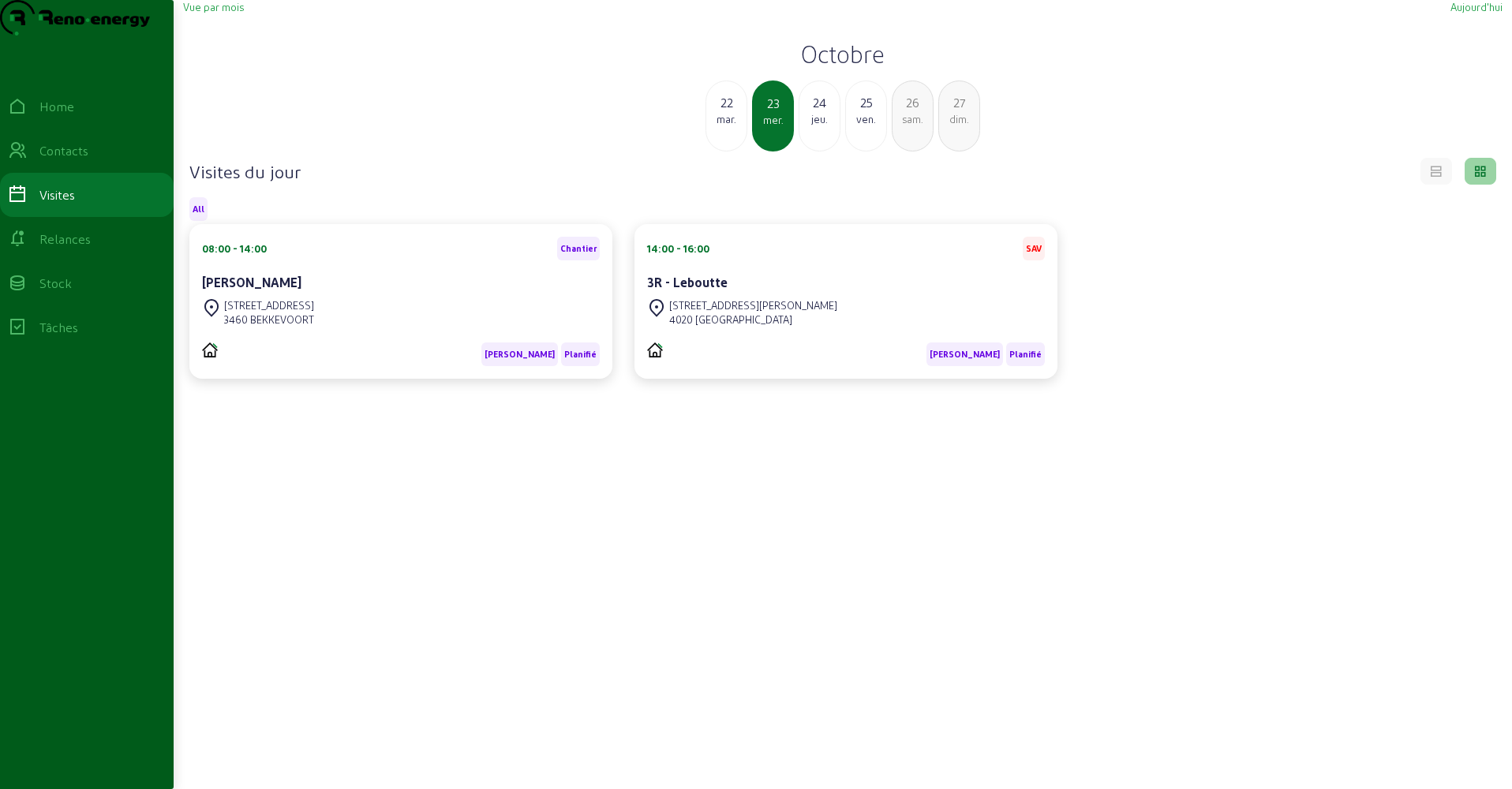
click at [822, 126] on div "jeu." at bounding box center [819, 119] width 40 height 14
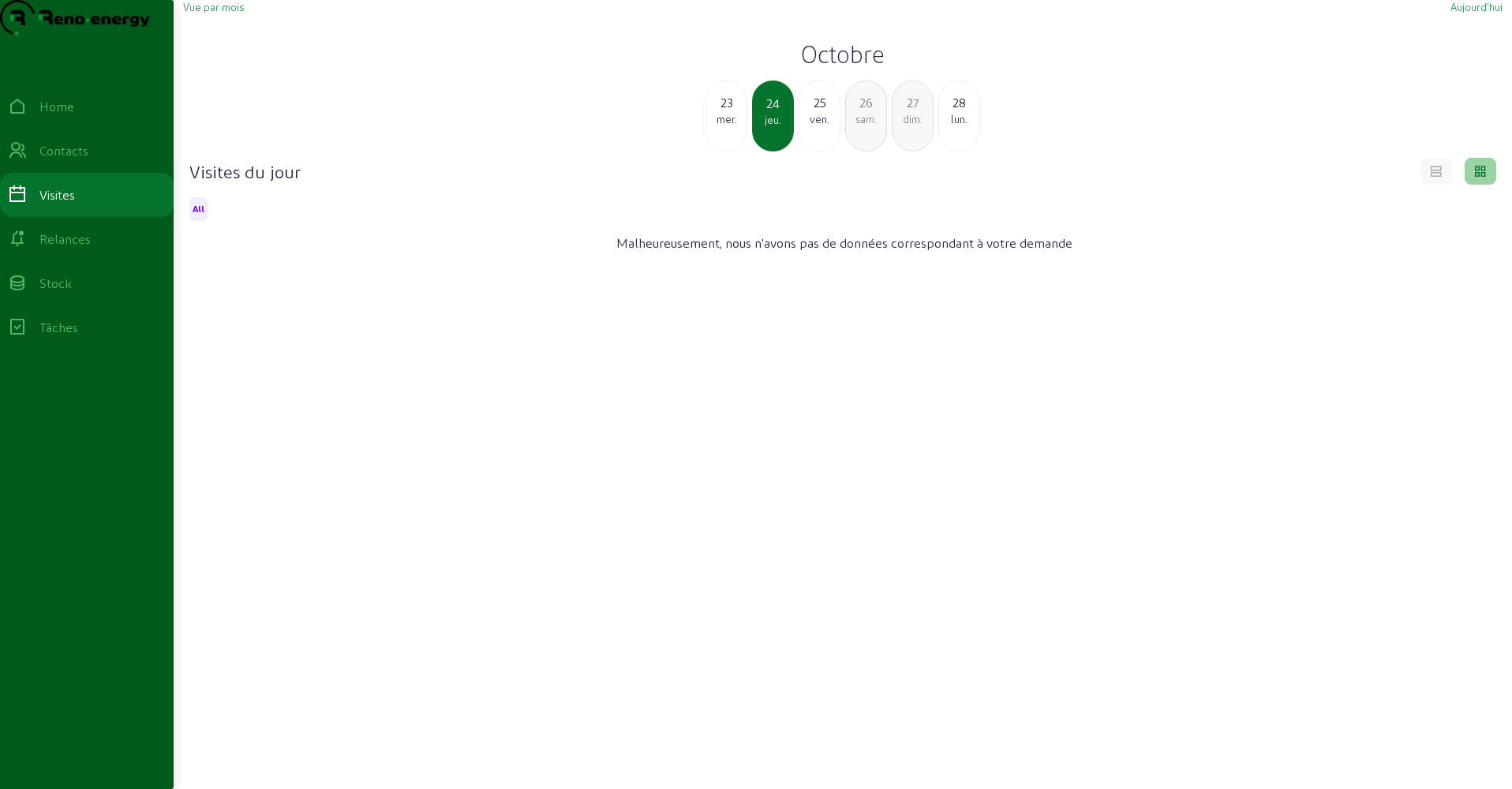
click at [822, 126] on div "ven." at bounding box center [819, 119] width 40 height 14
click at [822, 126] on div "sam." at bounding box center [819, 119] width 40 height 14
click at [822, 126] on div "dim." at bounding box center [819, 119] width 40 height 14
click at [822, 126] on div "lun." at bounding box center [819, 119] width 40 height 14
click at [822, 126] on div "mar." at bounding box center [819, 119] width 40 height 14
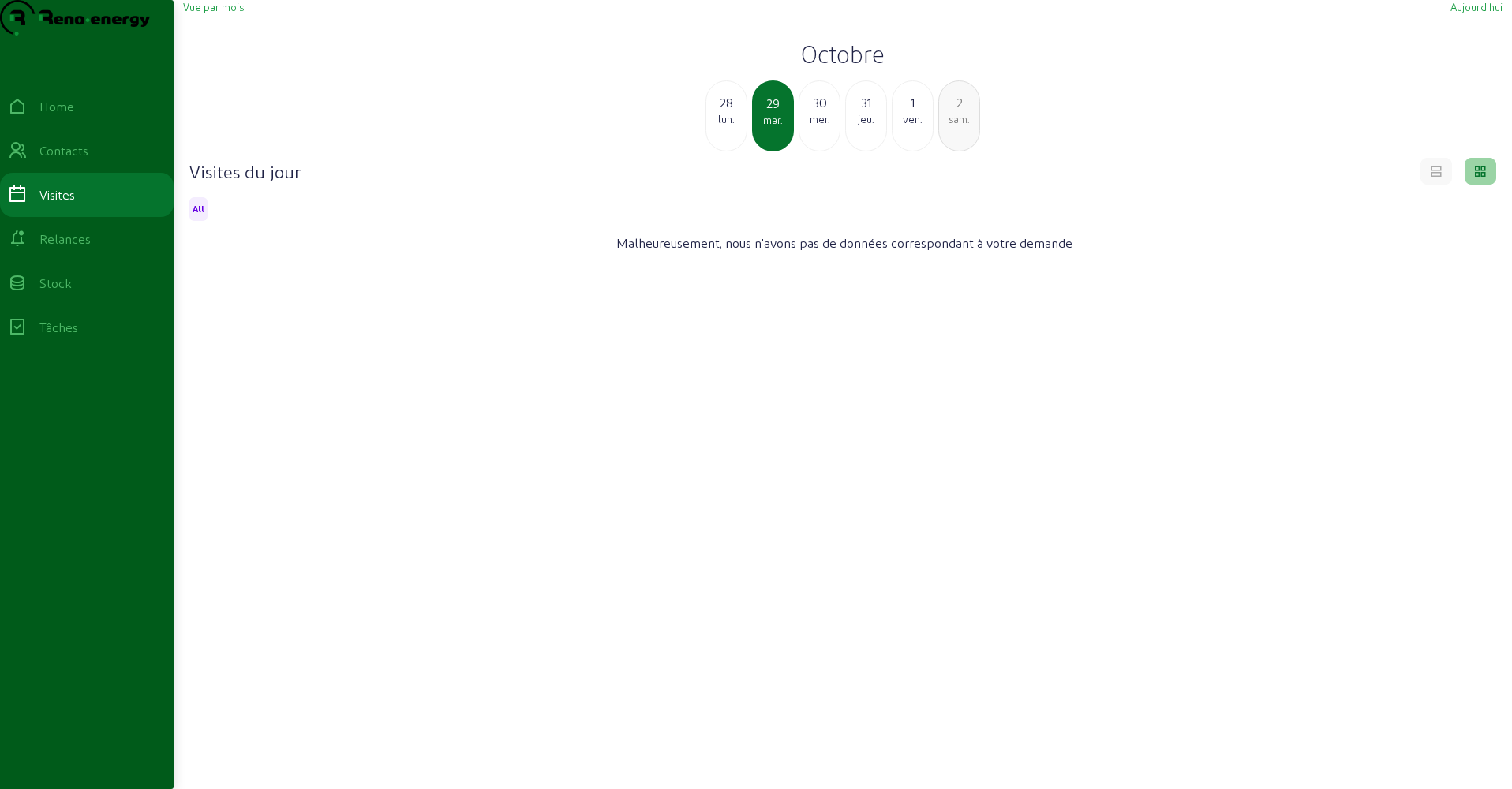
click at [822, 126] on div "mer." at bounding box center [819, 119] width 40 height 14
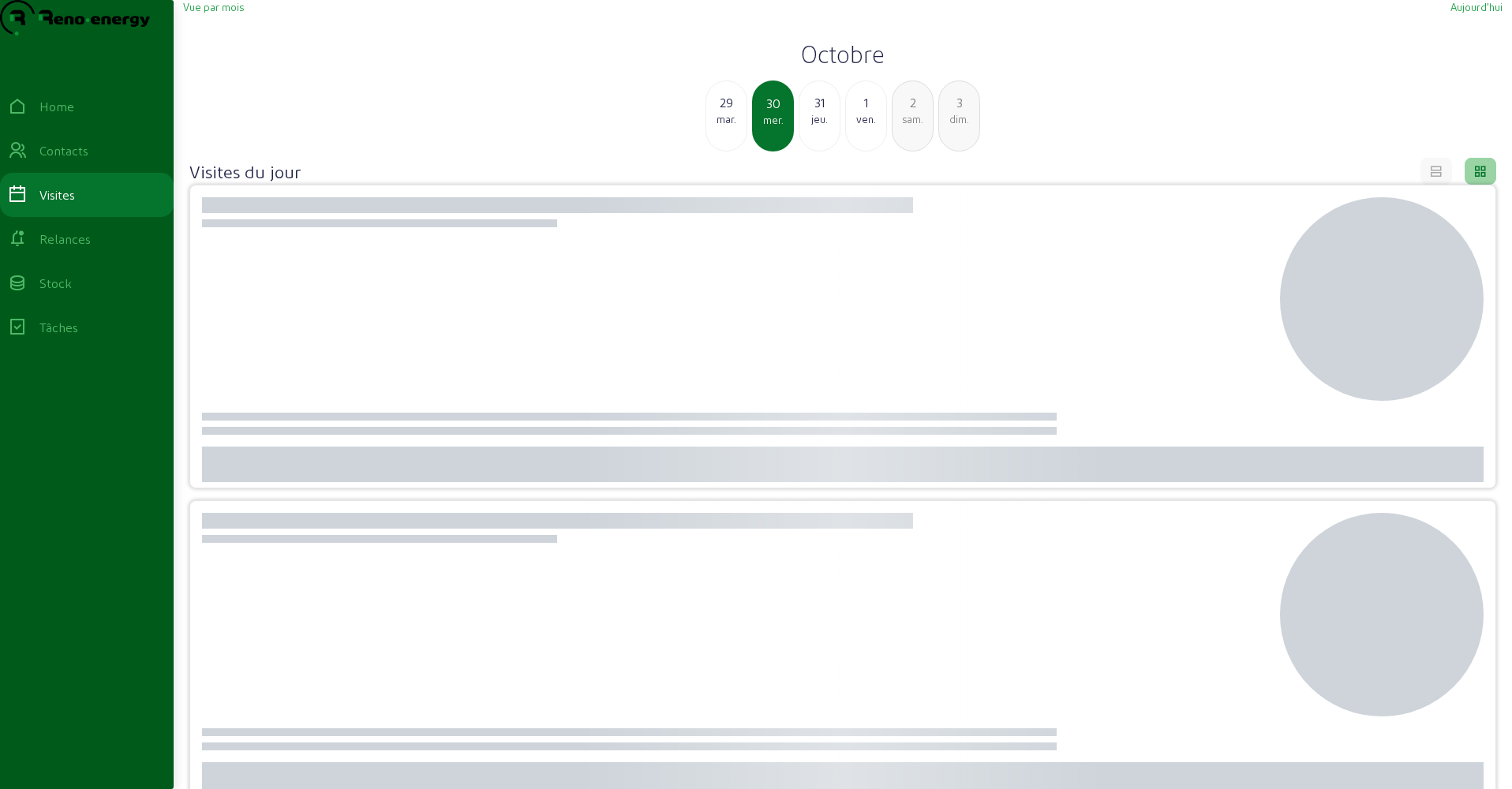
click at [822, 126] on div "jeu." at bounding box center [819, 119] width 40 height 14
click at [822, 126] on div "ven." at bounding box center [819, 119] width 40 height 14
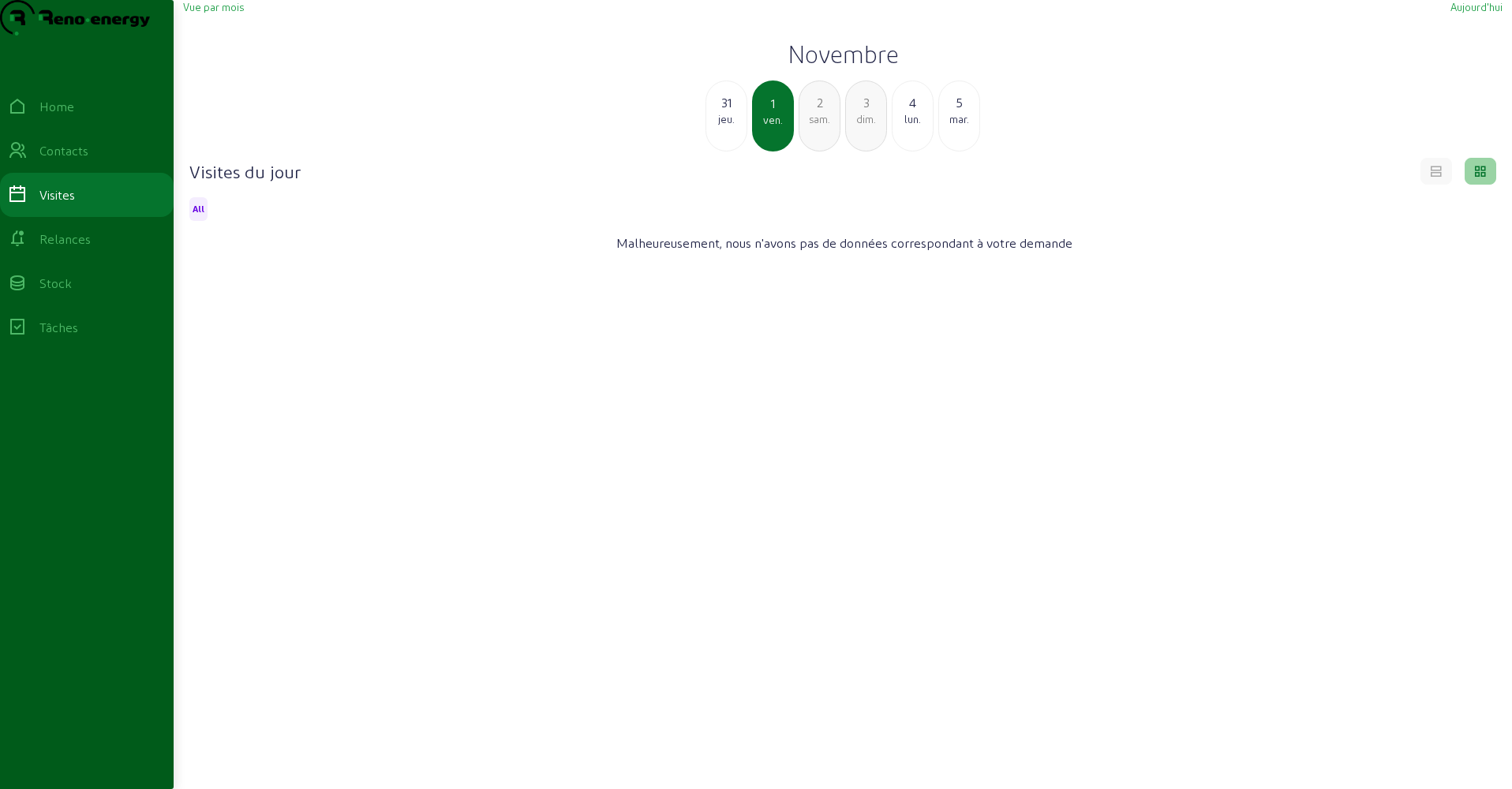
click at [822, 126] on div "sam." at bounding box center [819, 119] width 40 height 14
click at [822, 126] on div "dim." at bounding box center [819, 119] width 40 height 14
click at [822, 126] on div "lun." at bounding box center [819, 119] width 40 height 14
click at [822, 126] on div "mar." at bounding box center [819, 119] width 40 height 14
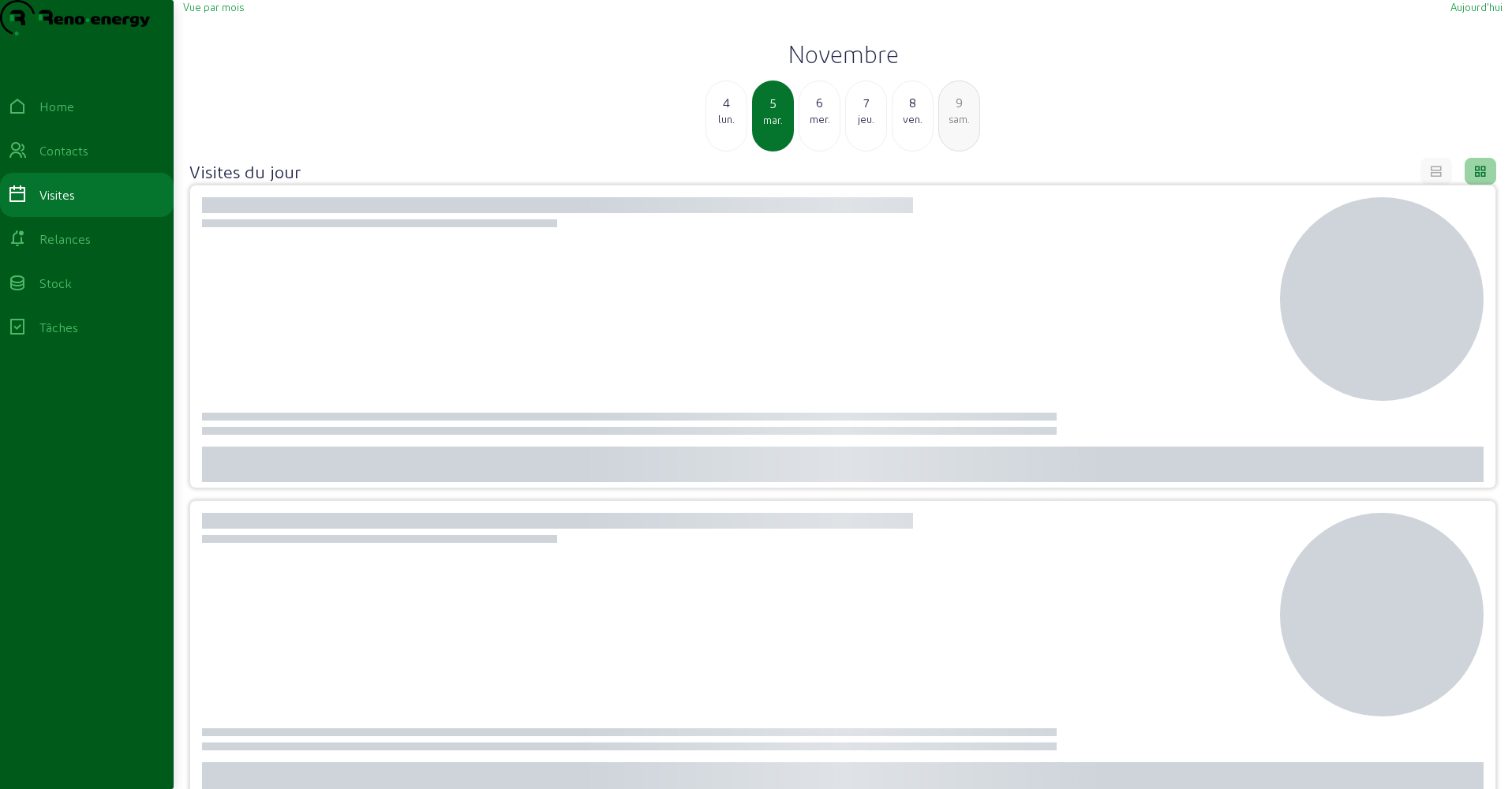
click at [822, 126] on div "mer." at bounding box center [819, 119] width 40 height 14
click at [822, 126] on div "jeu." at bounding box center [819, 119] width 40 height 14
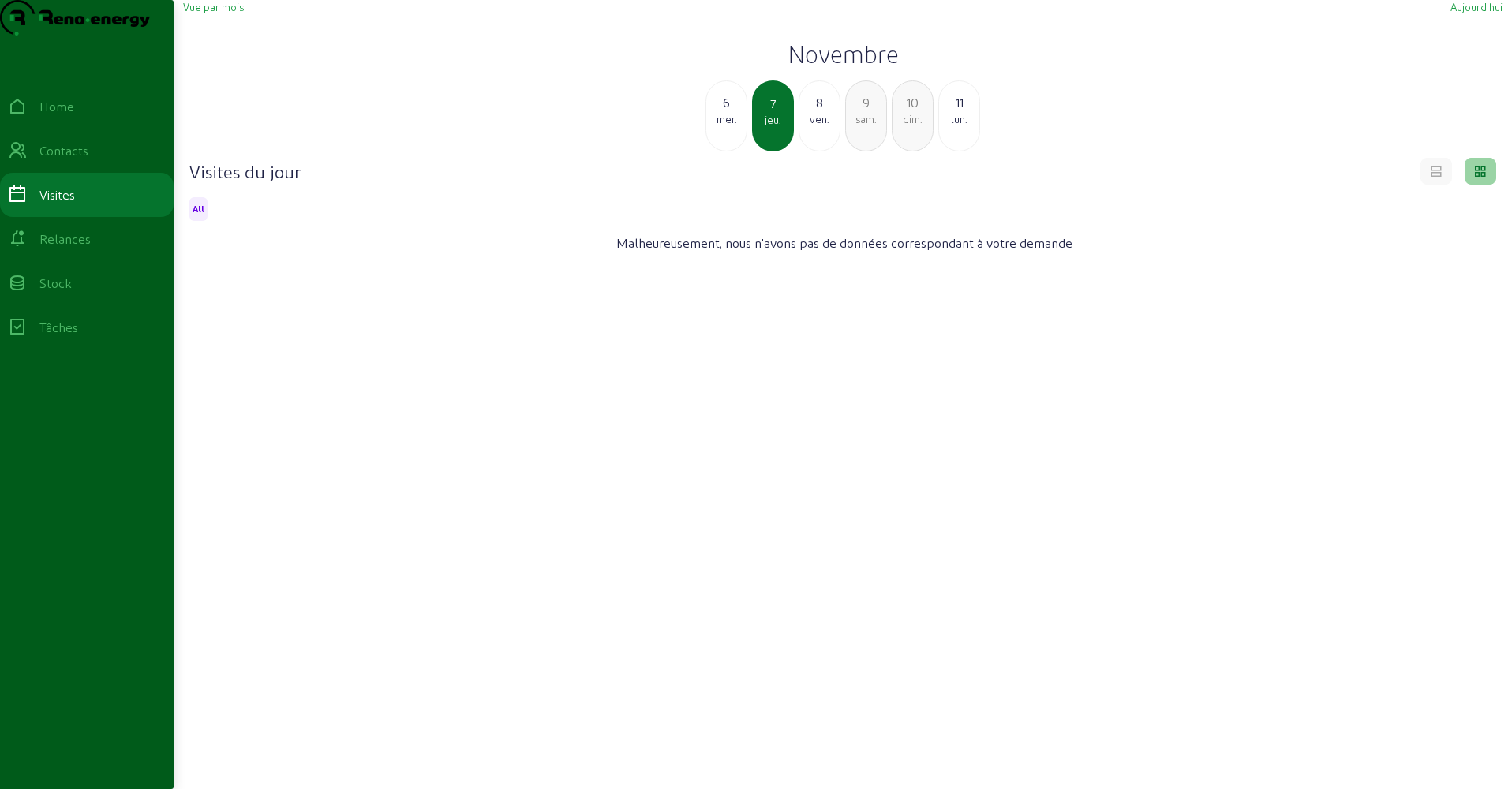
click at [742, 126] on div "mer." at bounding box center [726, 119] width 40 height 14
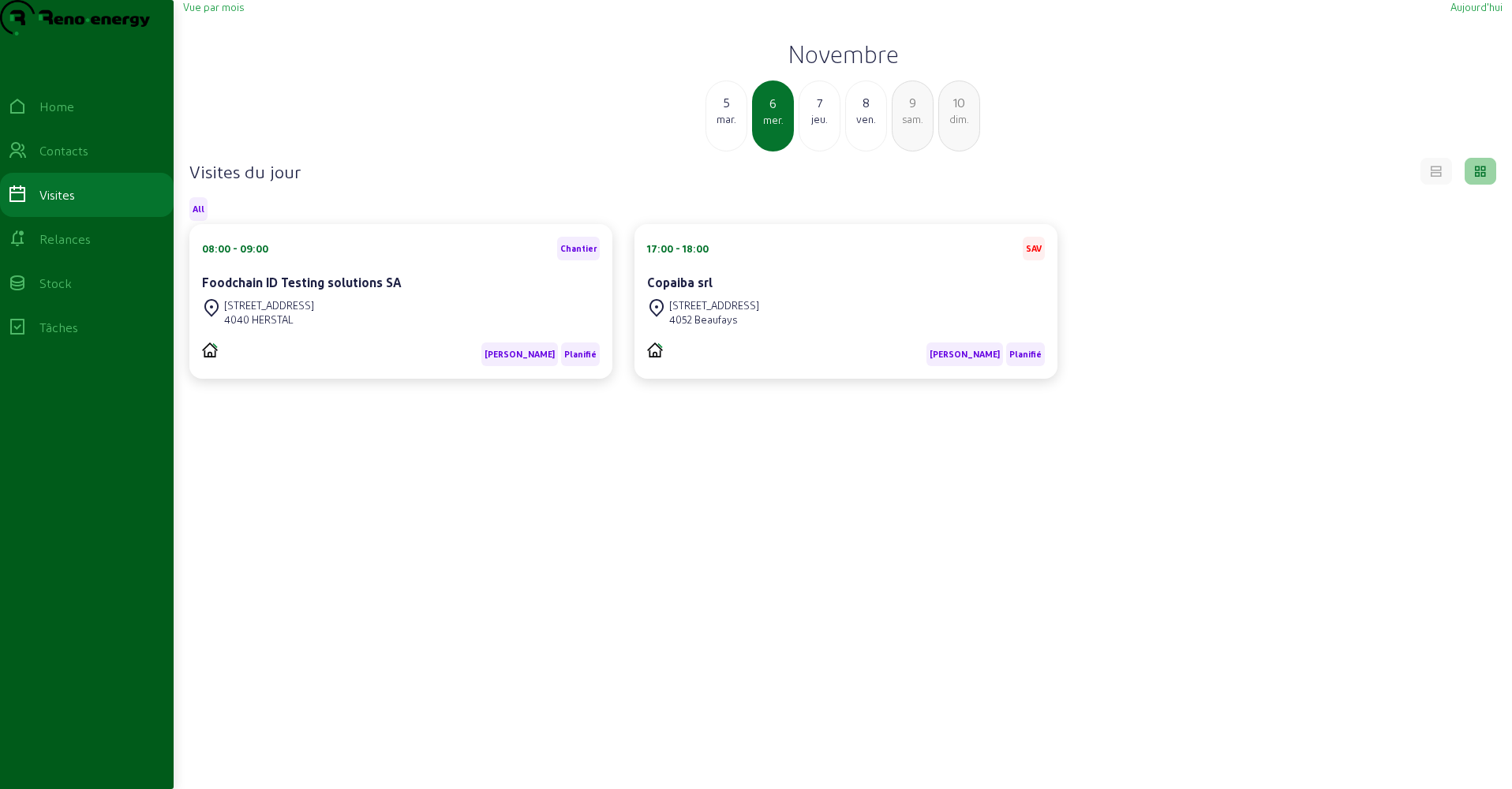
click at [217, 13] on span "Vue par mois" at bounding box center [213, 7] width 61 height 12
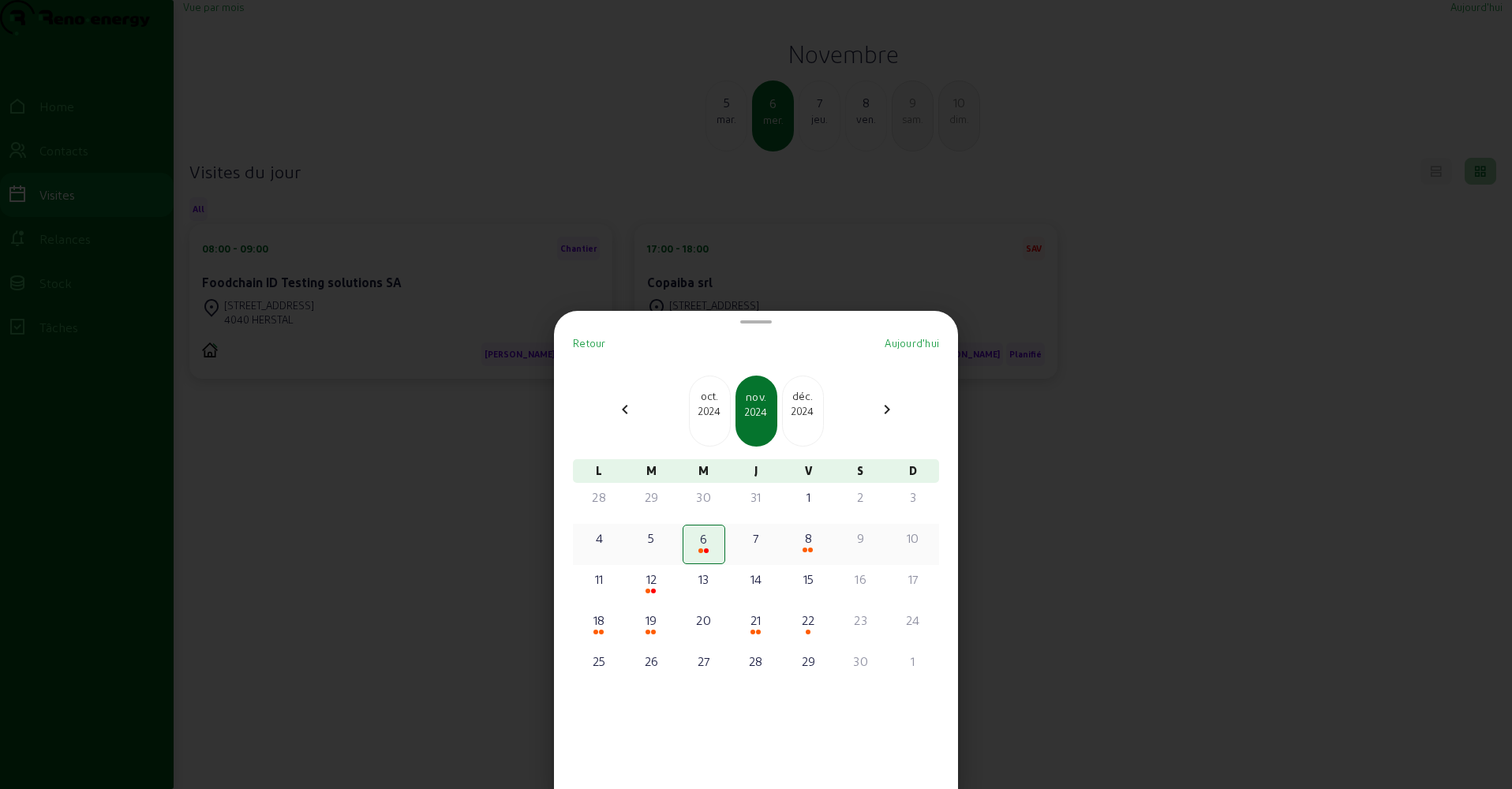
click at [807, 542] on div "8" at bounding box center [808, 537] width 40 height 19
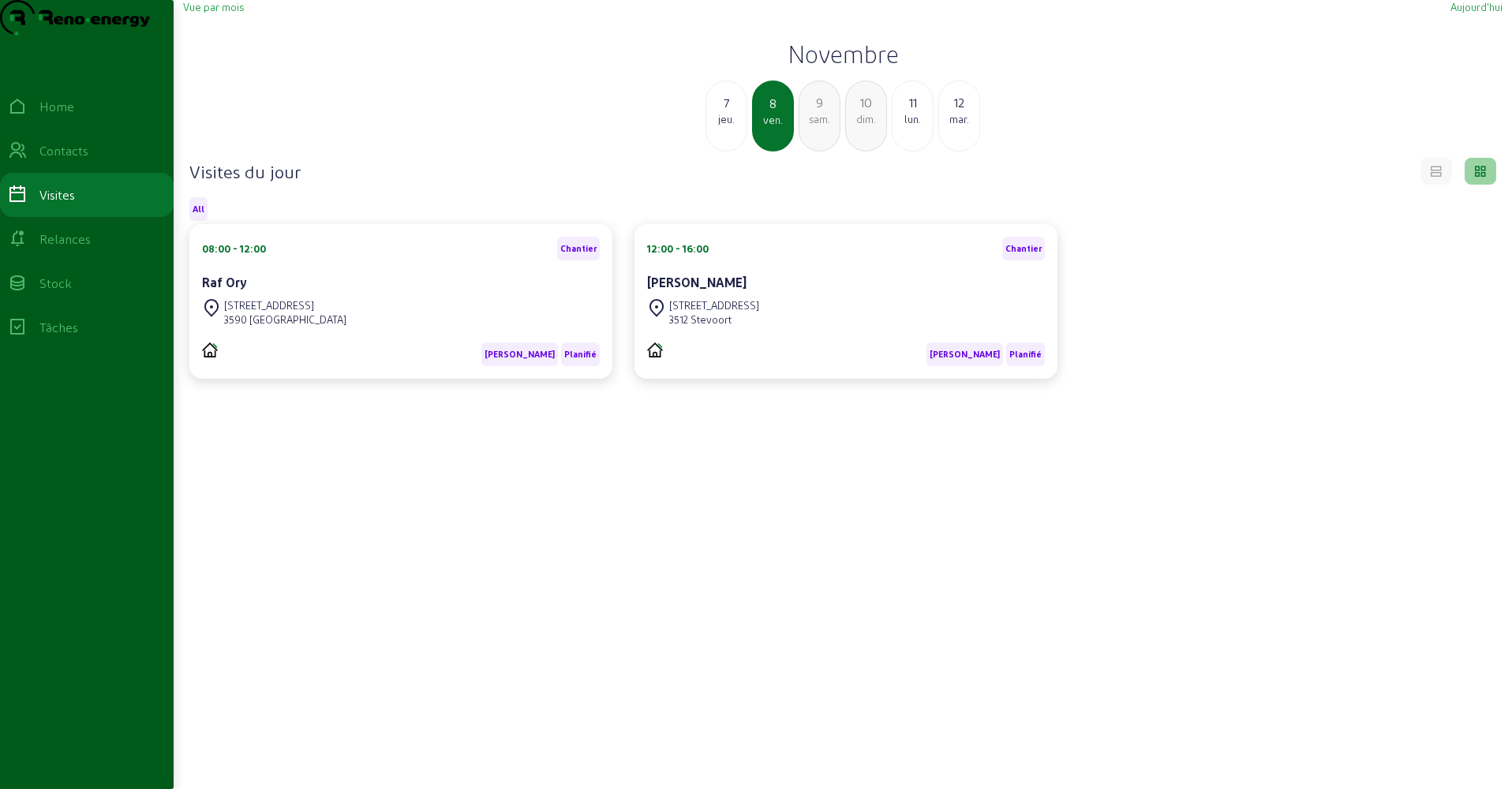
click at [912, 126] on div "lun." at bounding box center [913, 119] width 40 height 14
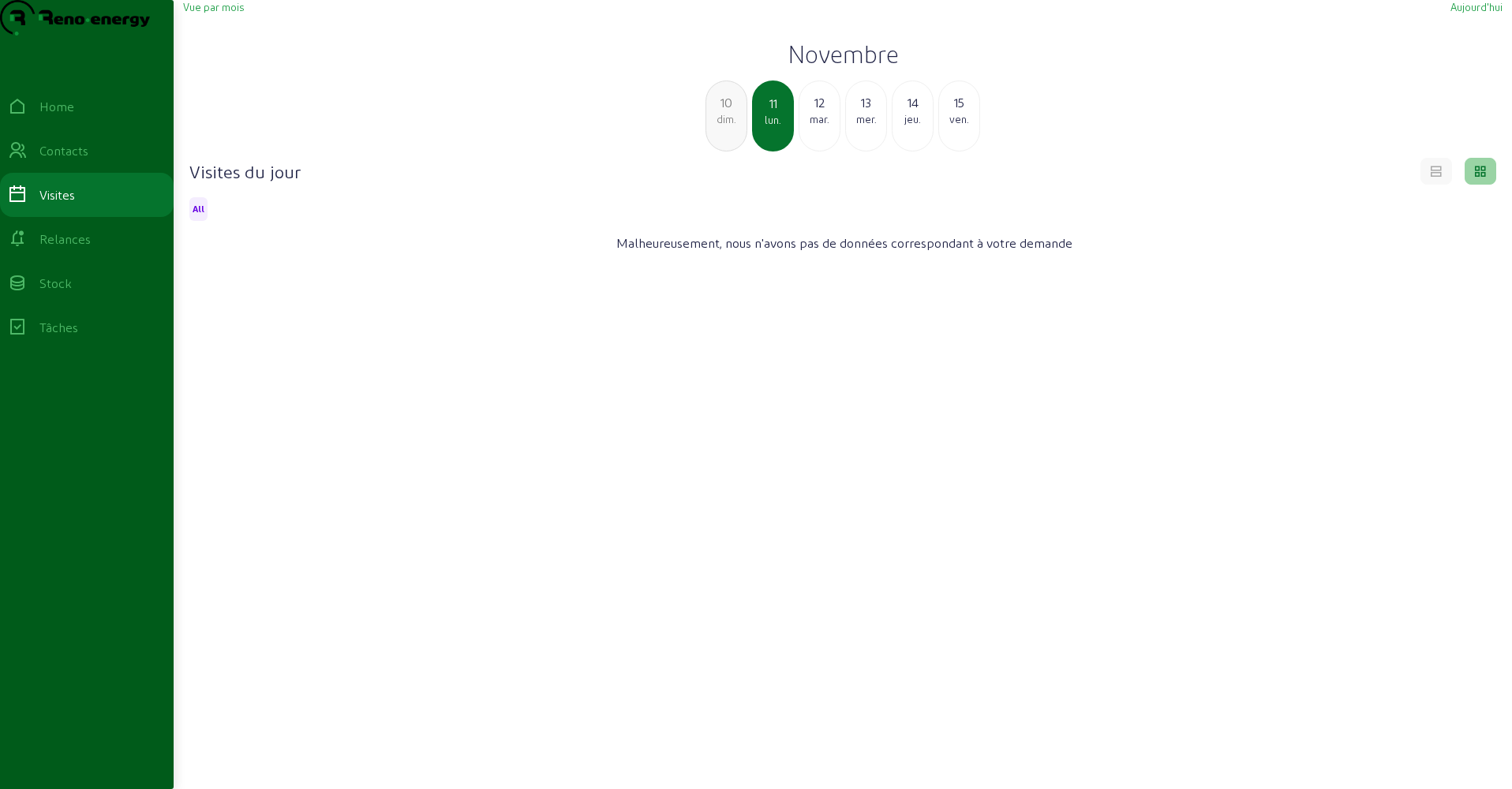
click at [235, 13] on span "Vue par mois" at bounding box center [213, 7] width 61 height 12
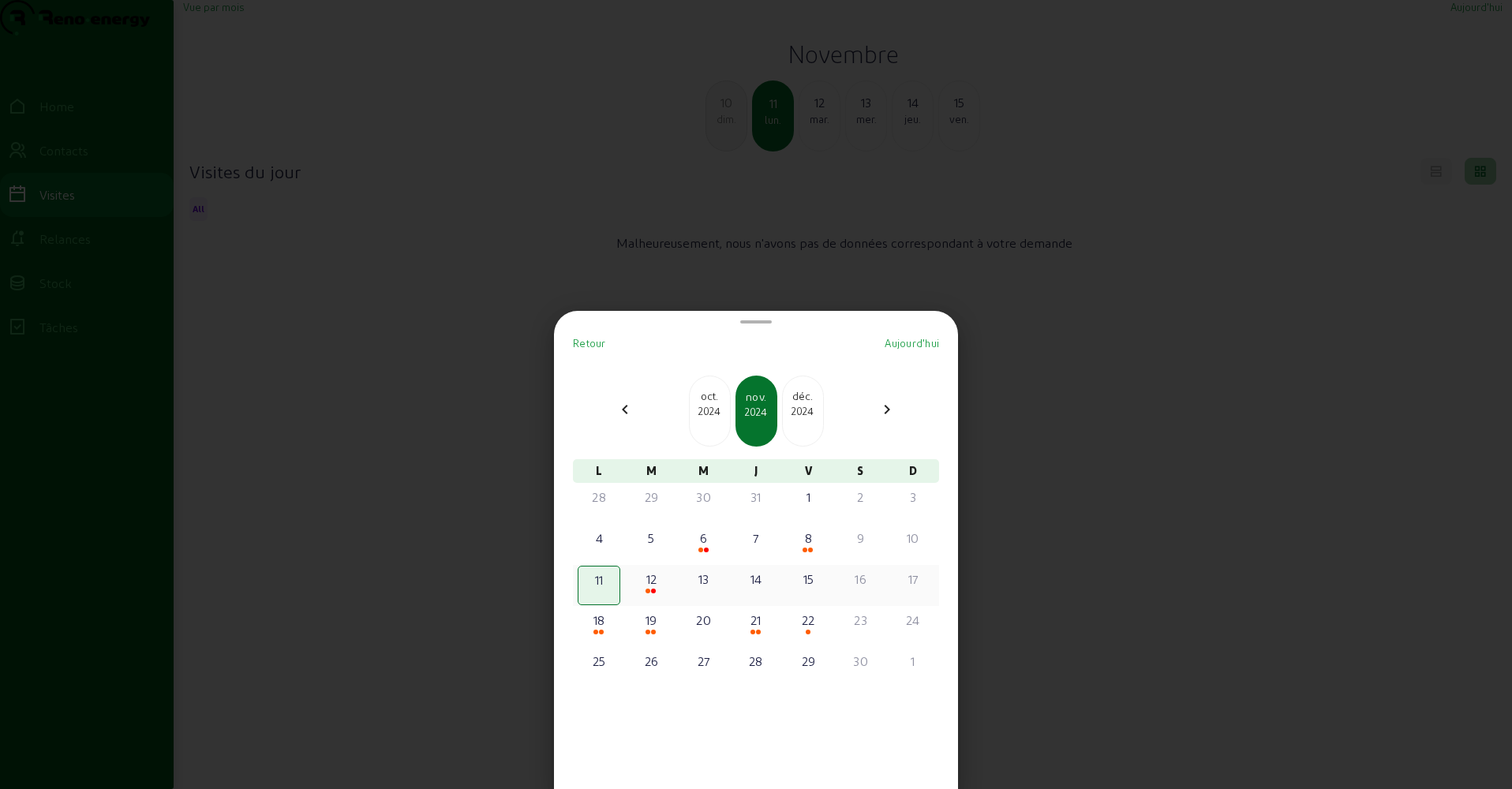
click at [650, 574] on div "12" at bounding box center [651, 578] width 40 height 19
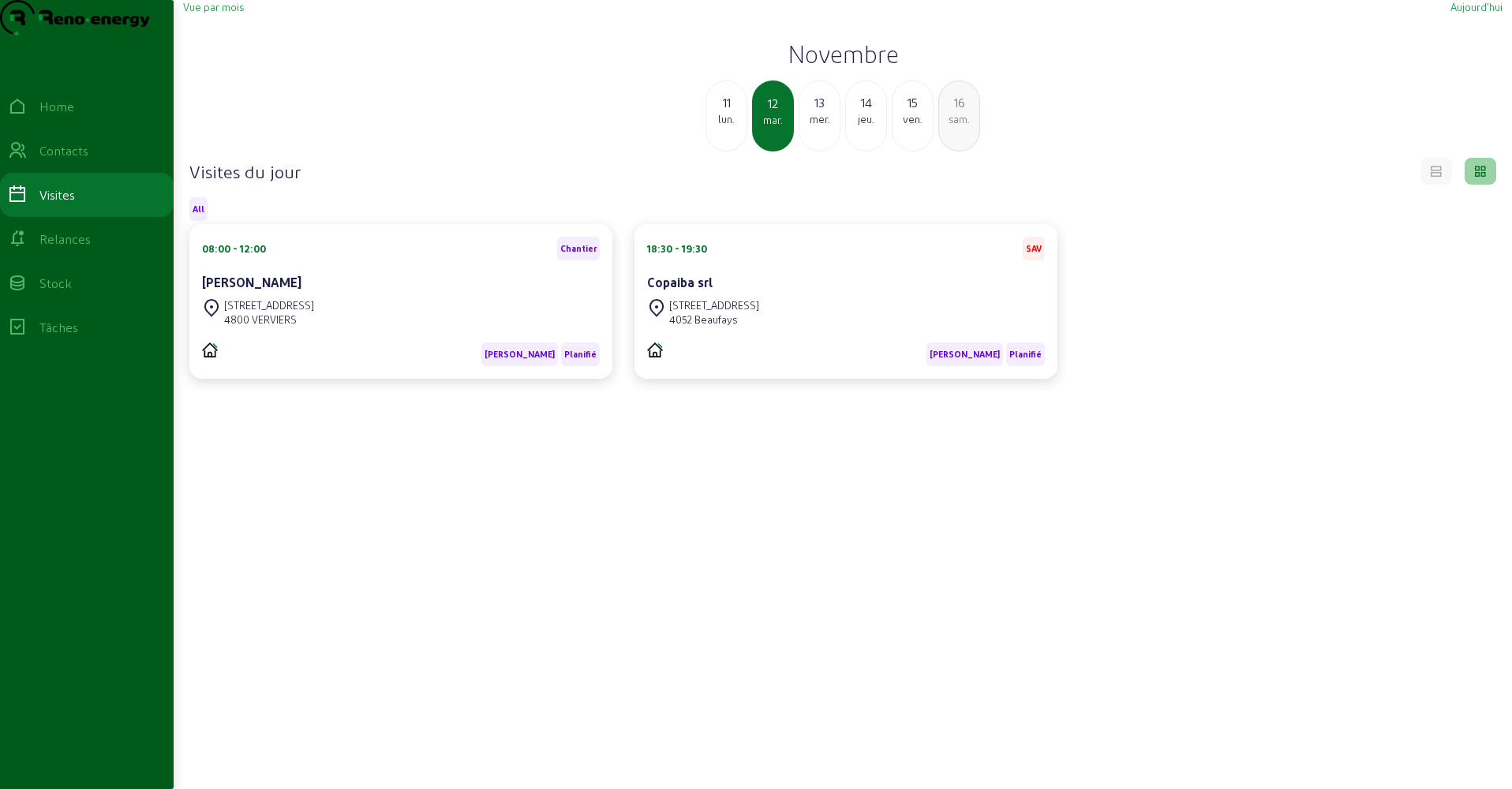
click at [223, 13] on span "Vue par mois" at bounding box center [213, 7] width 61 height 12
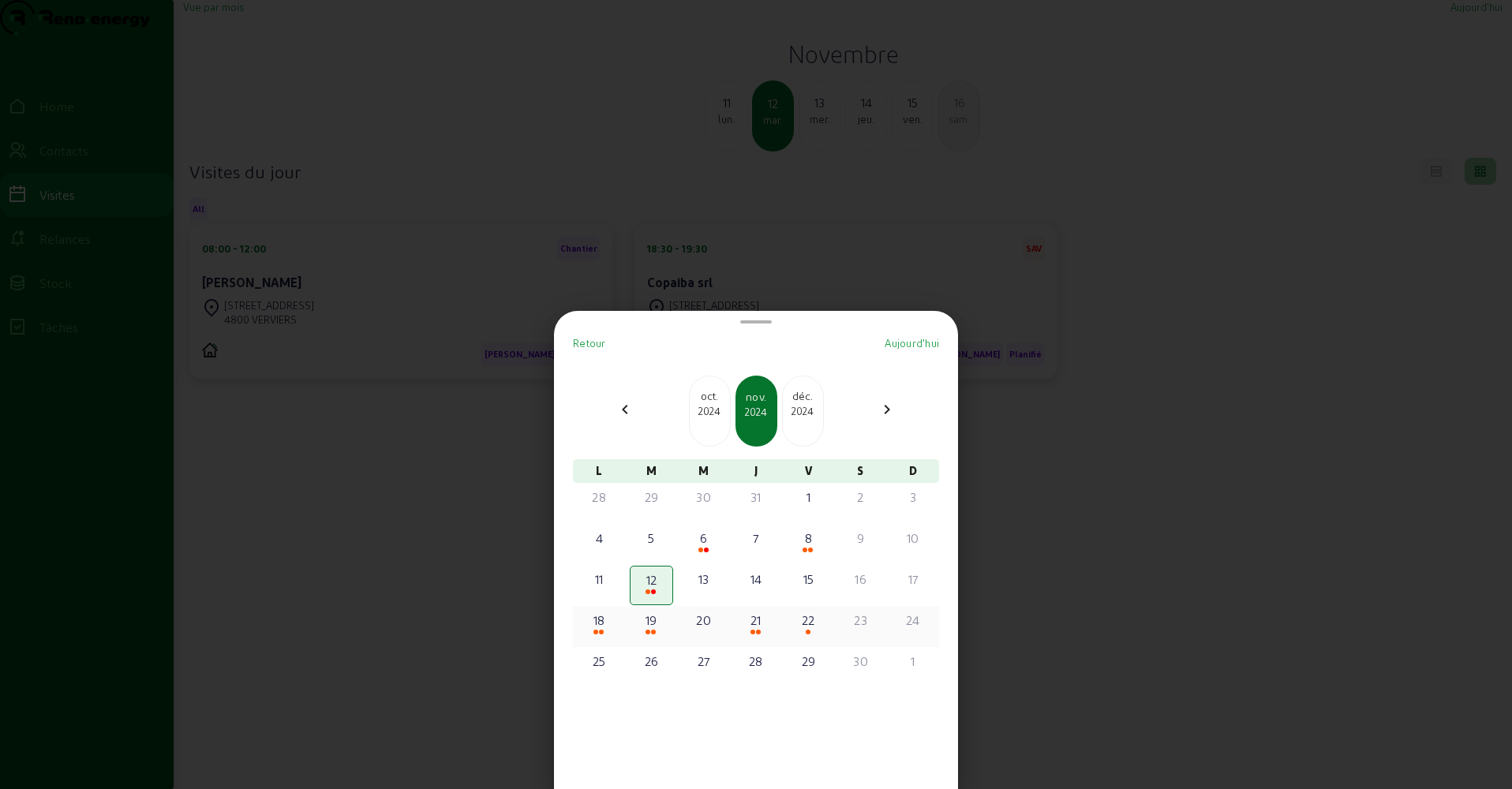
click at [601, 618] on div "18" at bounding box center [599, 620] width 40 height 19
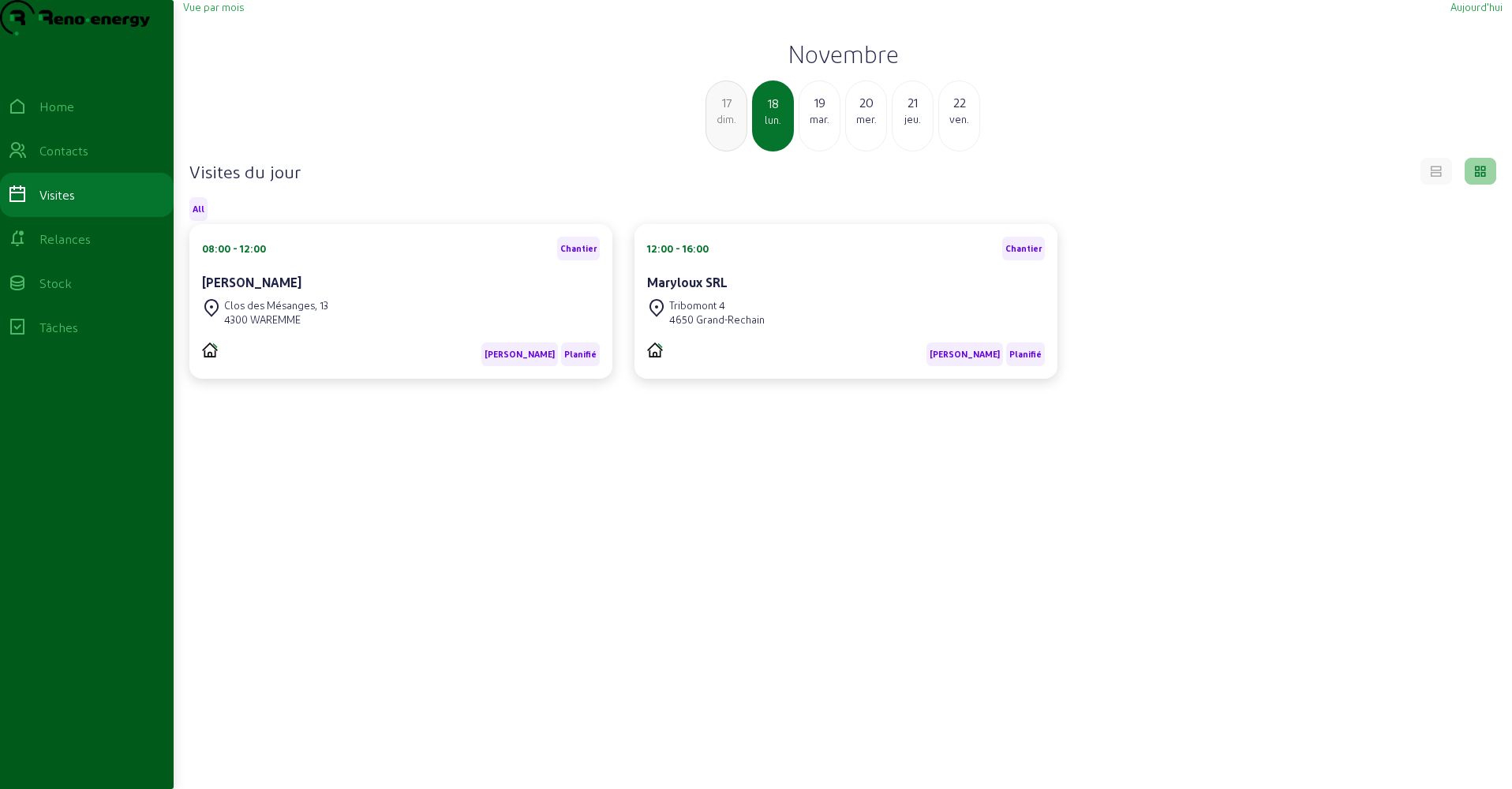
click at [810, 126] on div "mar." at bounding box center [819, 119] width 40 height 14
click at [811, 126] on div "mer." at bounding box center [819, 119] width 40 height 14
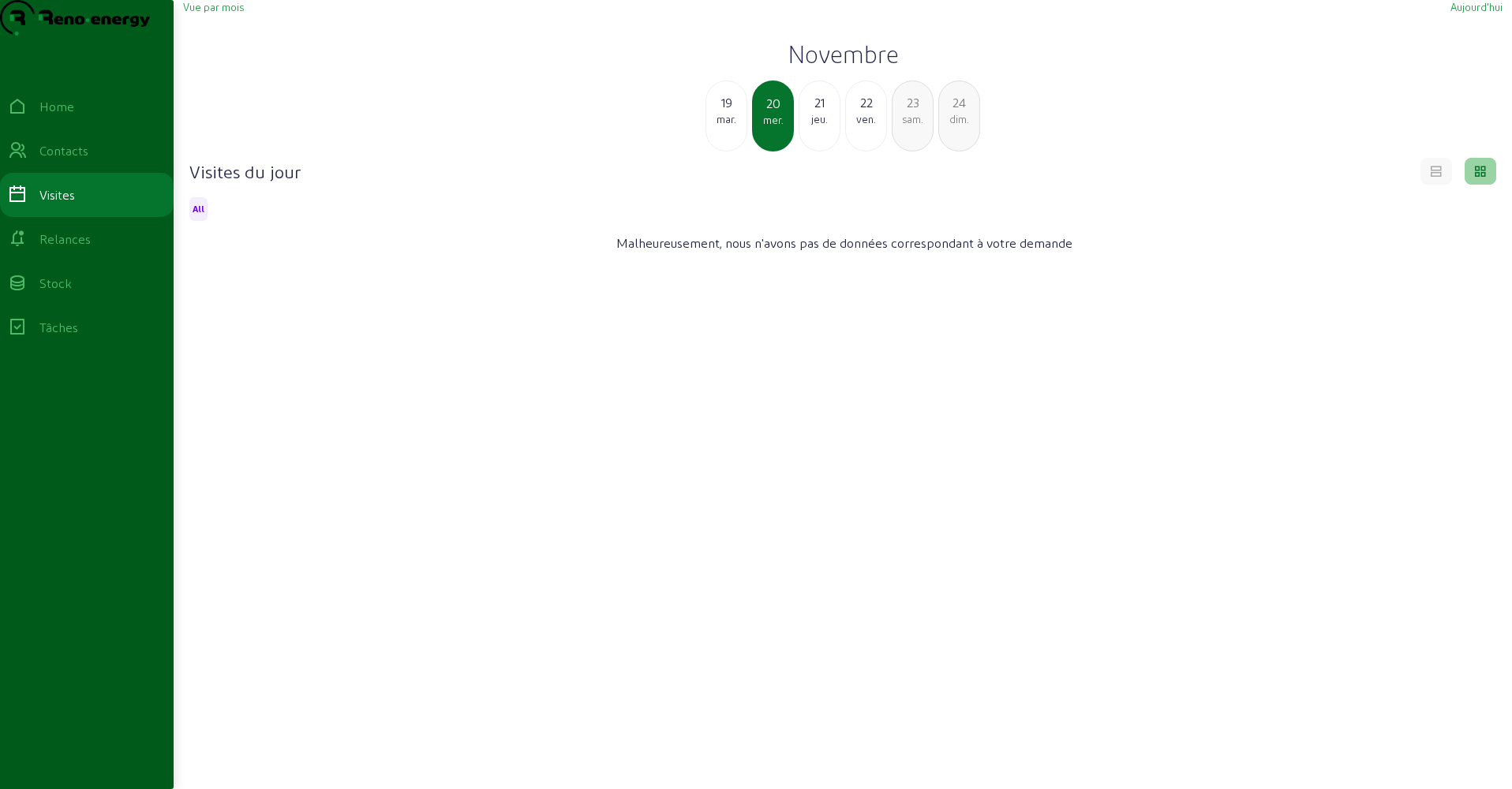
click at [816, 126] on div "jeu." at bounding box center [819, 119] width 40 height 14
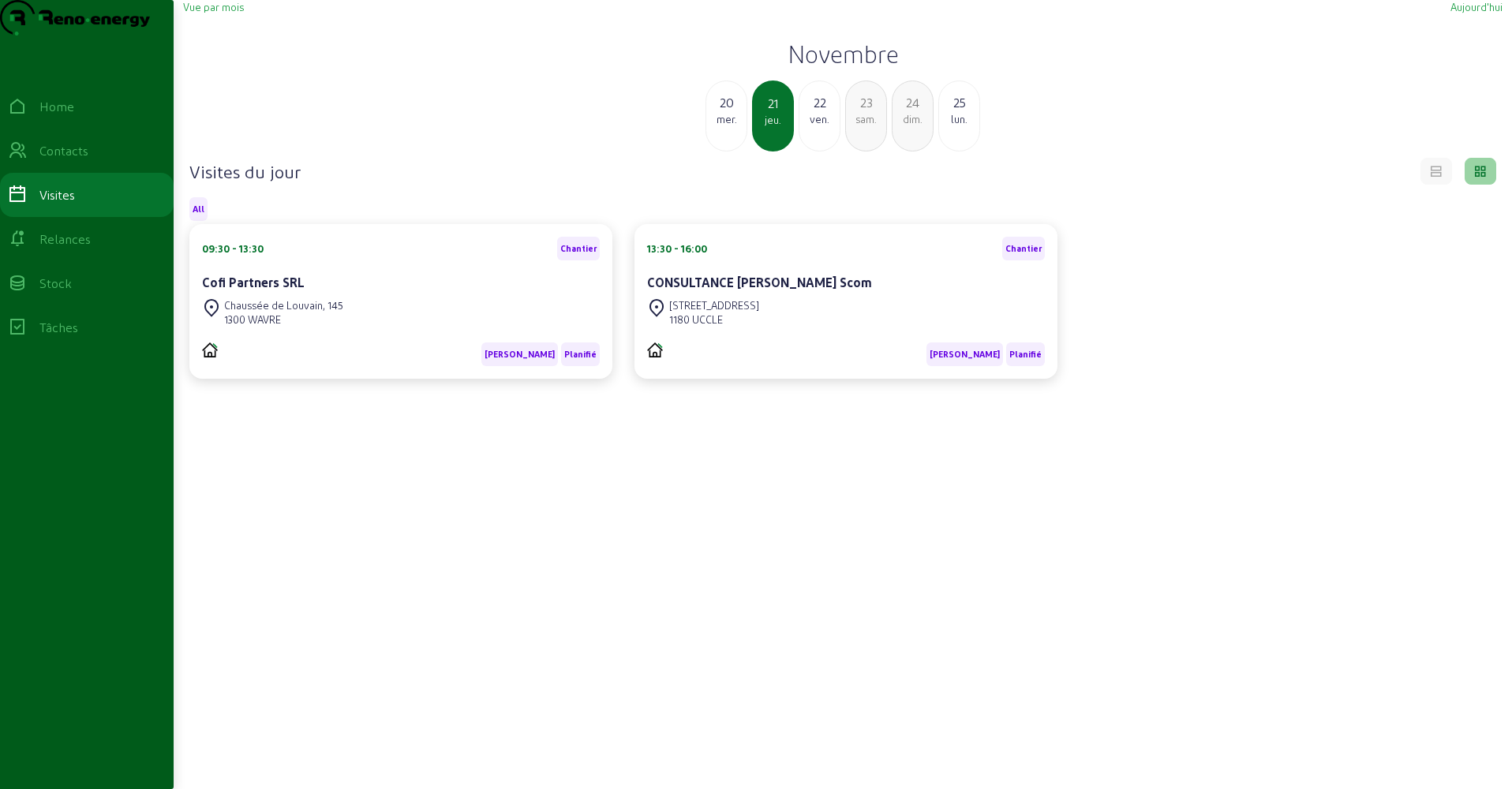
click at [816, 126] on div "ven." at bounding box center [819, 119] width 40 height 14
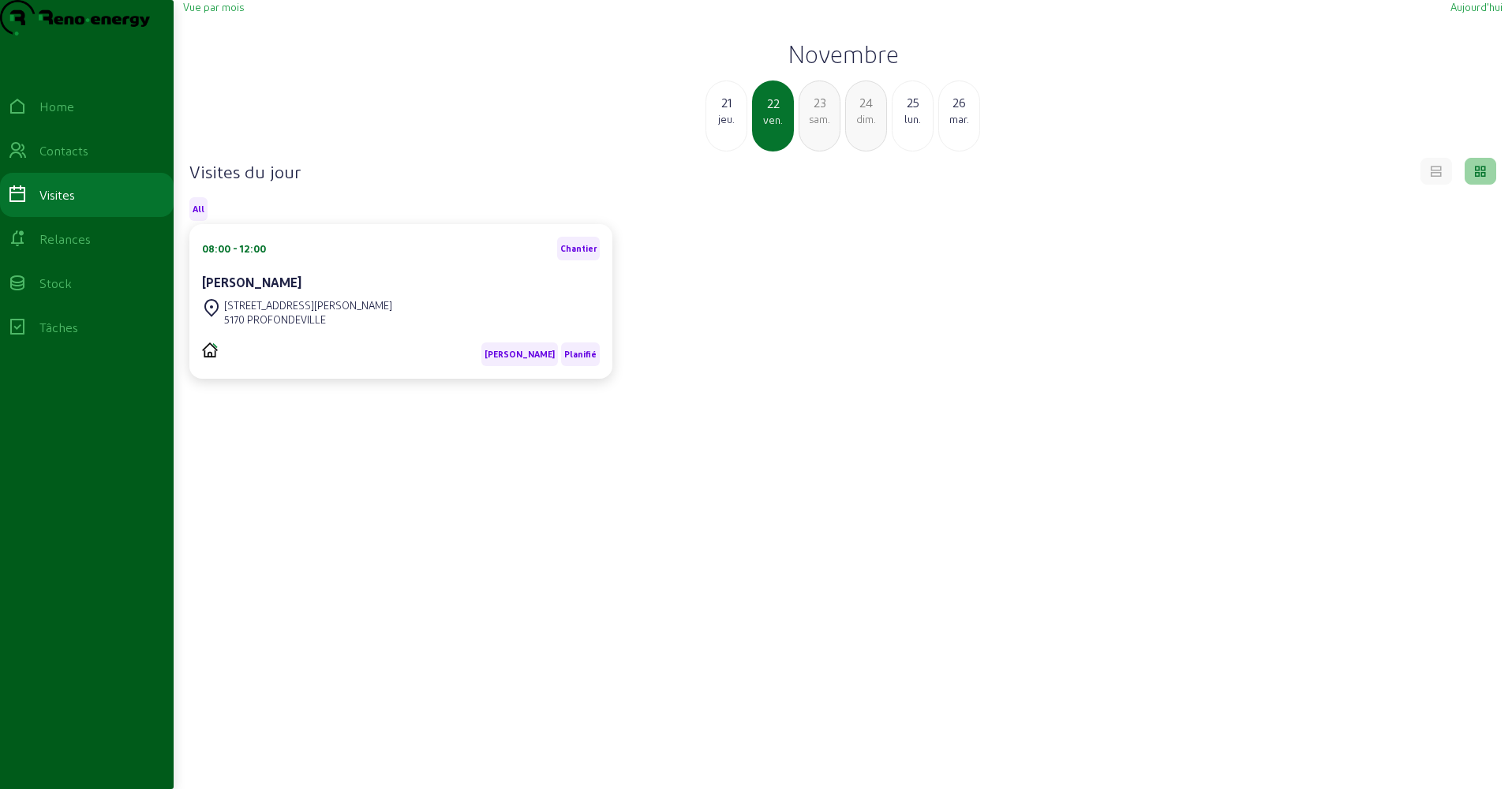
click at [816, 126] on div "sam." at bounding box center [819, 119] width 40 height 14
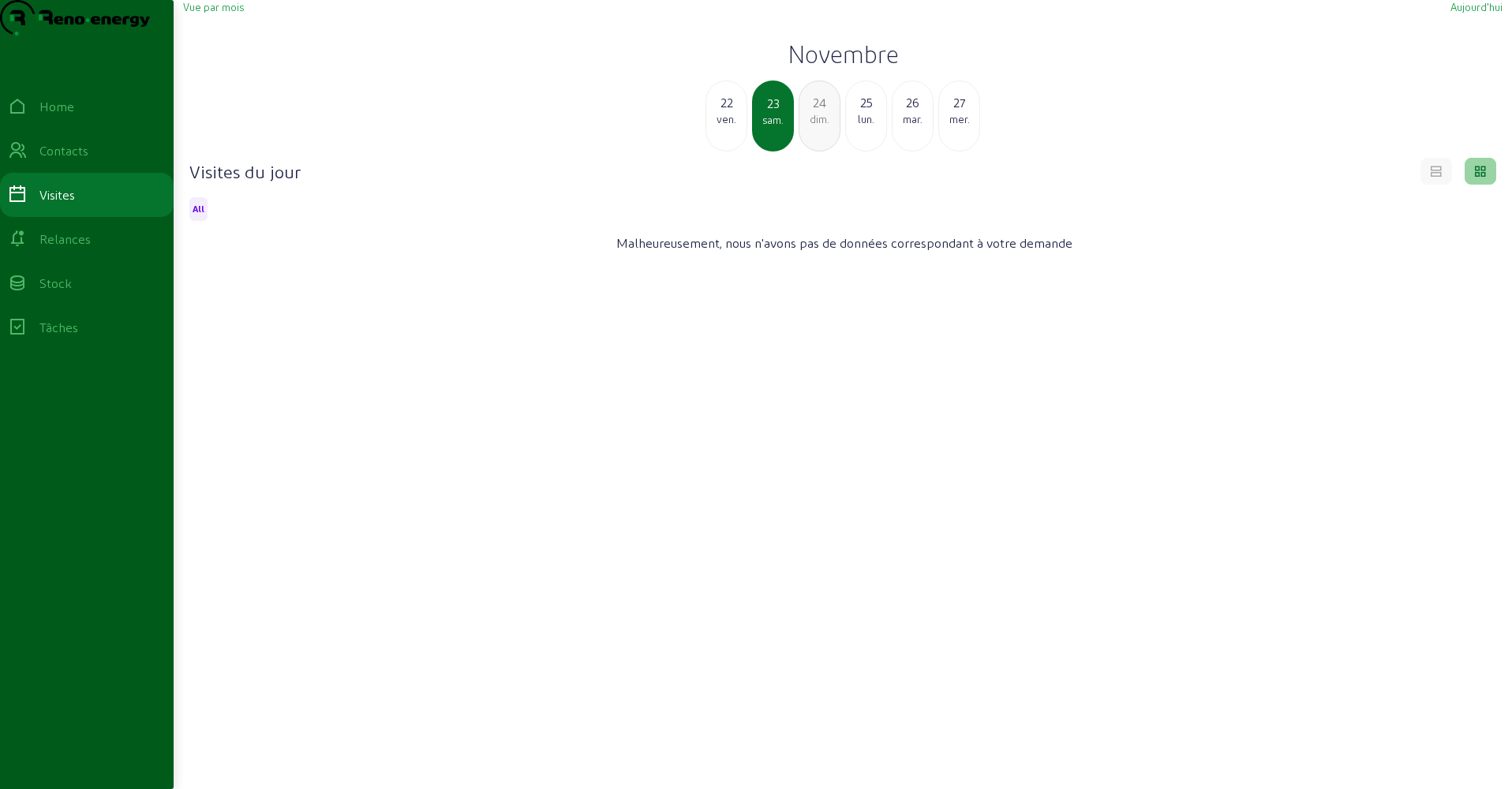
click at [816, 126] on div "dim." at bounding box center [819, 119] width 40 height 14
click at [816, 126] on div "lun." at bounding box center [819, 119] width 40 height 14
click at [816, 126] on div "mar." at bounding box center [819, 119] width 40 height 14
click at [816, 126] on div "mer." at bounding box center [819, 119] width 40 height 14
click at [816, 126] on div "jeu." at bounding box center [819, 119] width 40 height 14
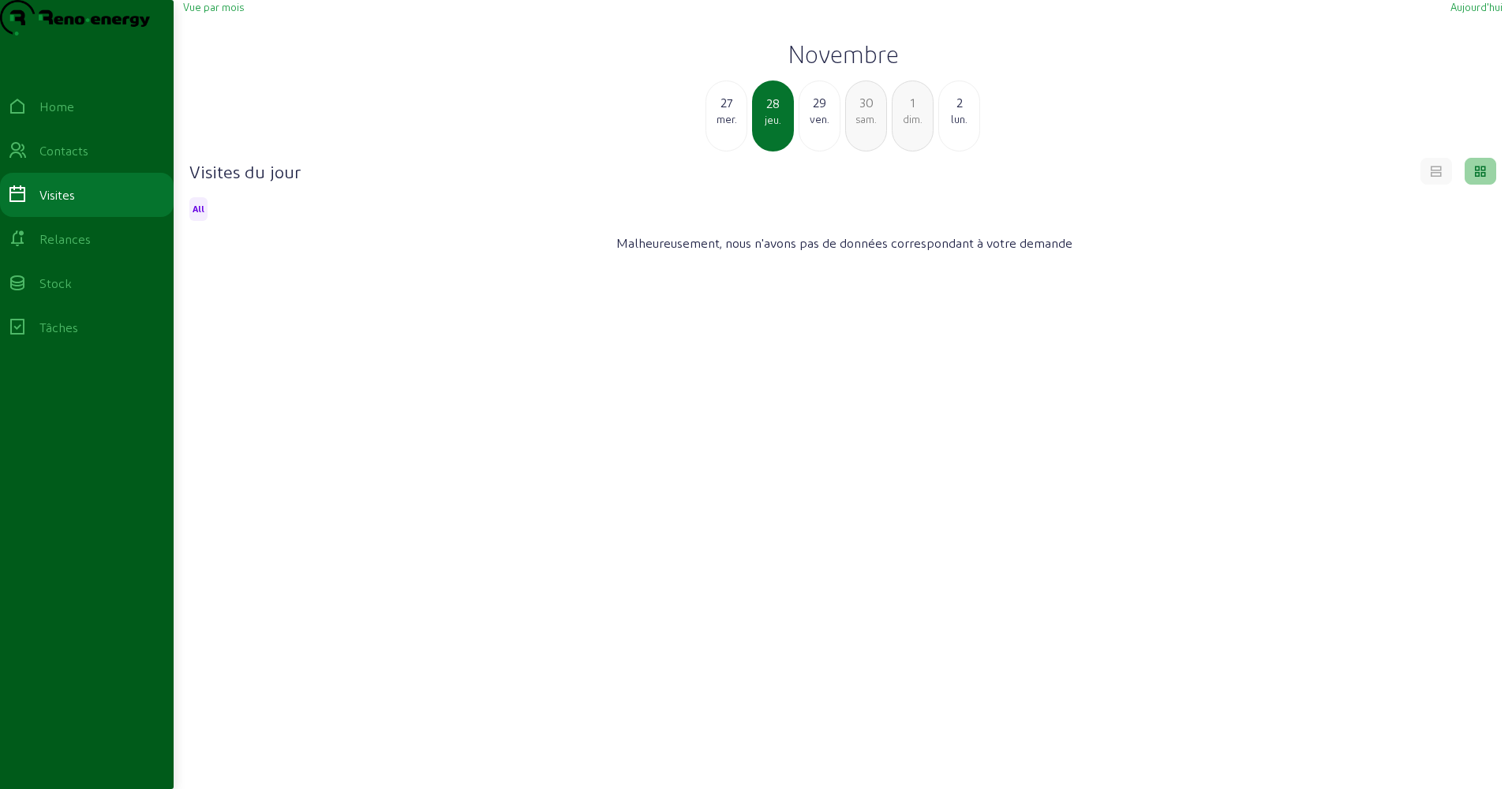
click at [816, 126] on div "ven." at bounding box center [819, 119] width 40 height 14
click at [213, 13] on span "Vue par mois" at bounding box center [213, 7] width 61 height 12
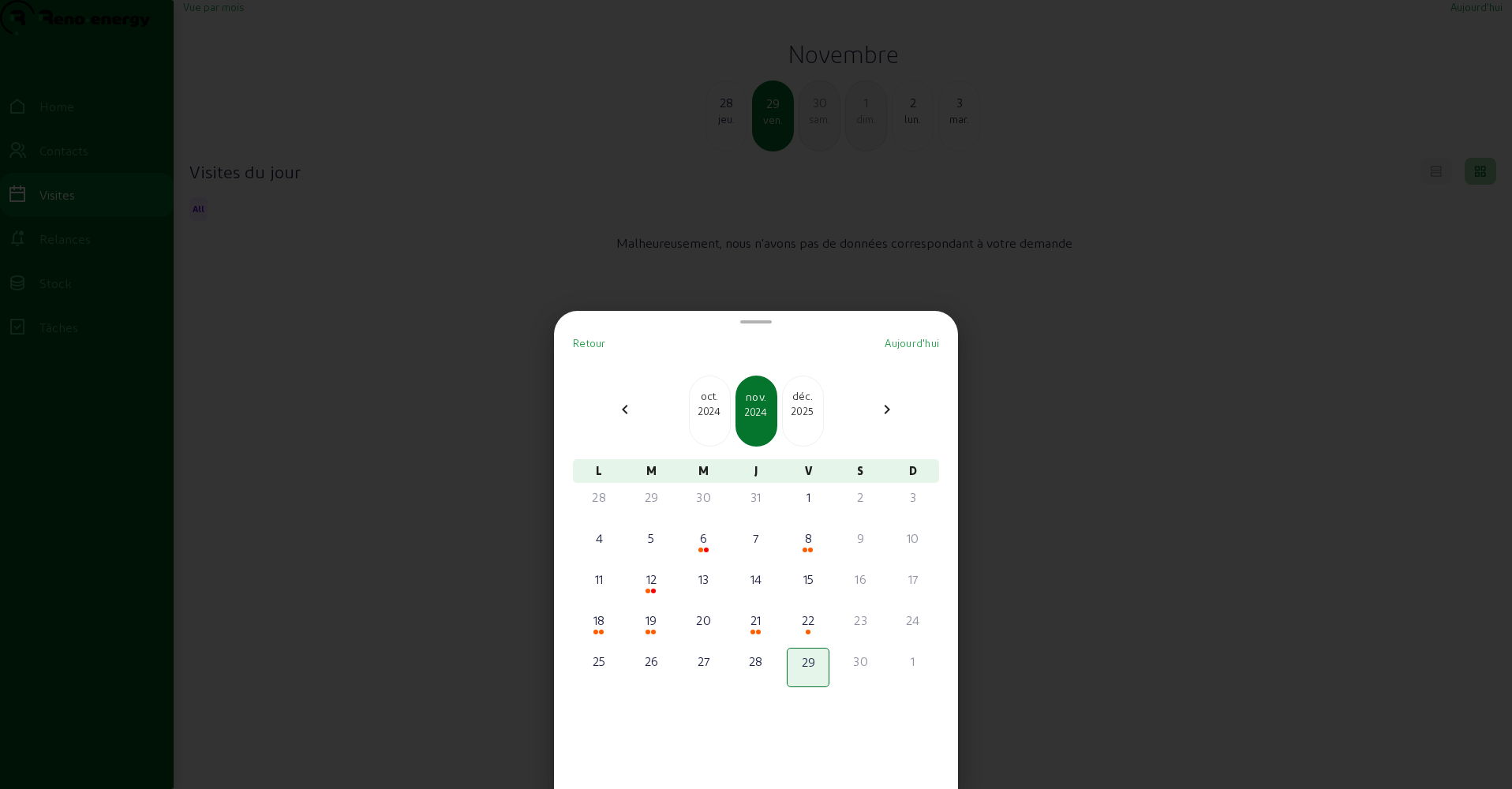
click at [796, 408] on div "2025" at bounding box center [803, 411] width 40 height 14
click at [603, 541] on div "2" at bounding box center [599, 537] width 40 height 19
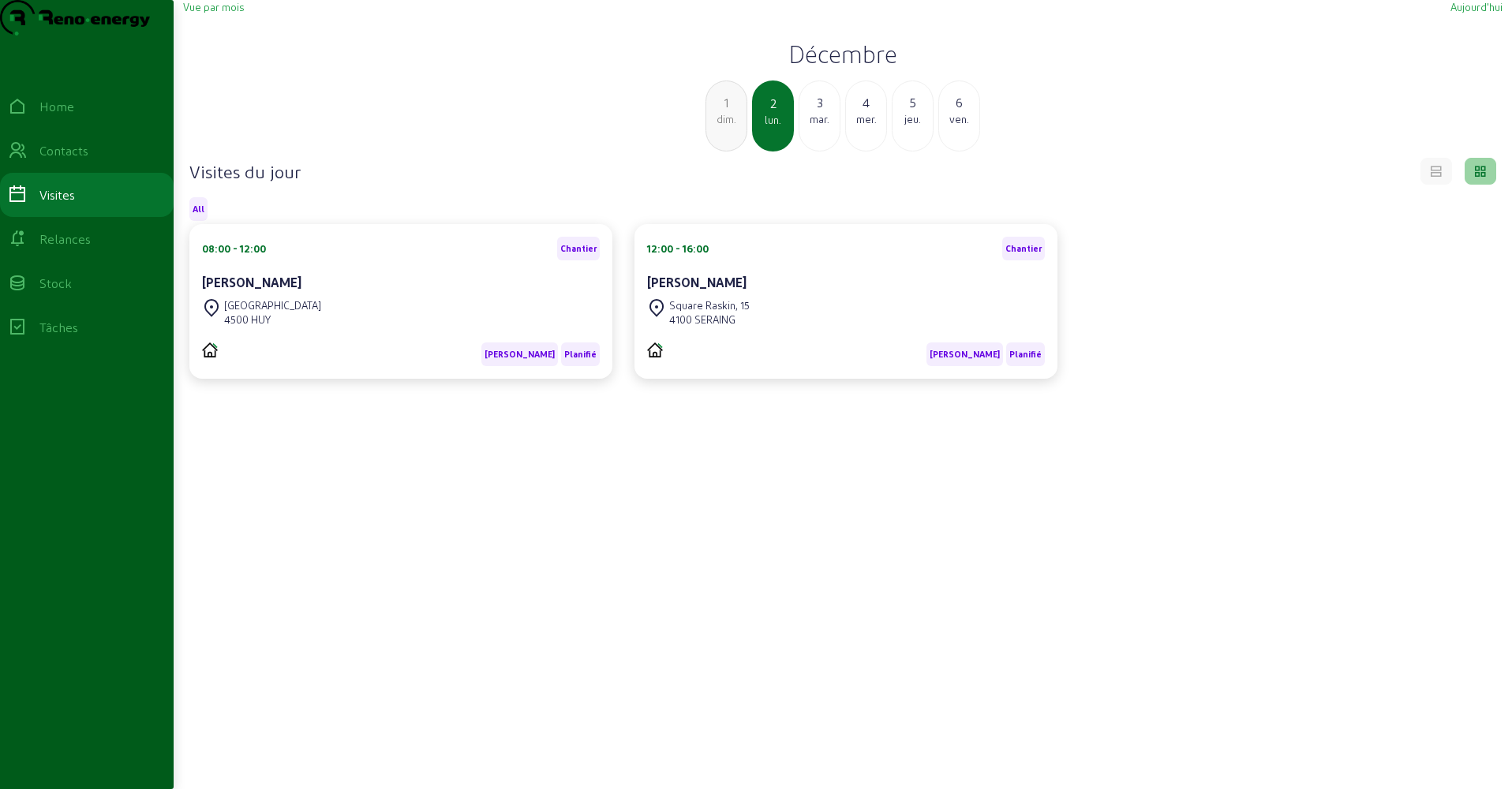
click at [823, 126] on div "mar." at bounding box center [819, 119] width 40 height 14
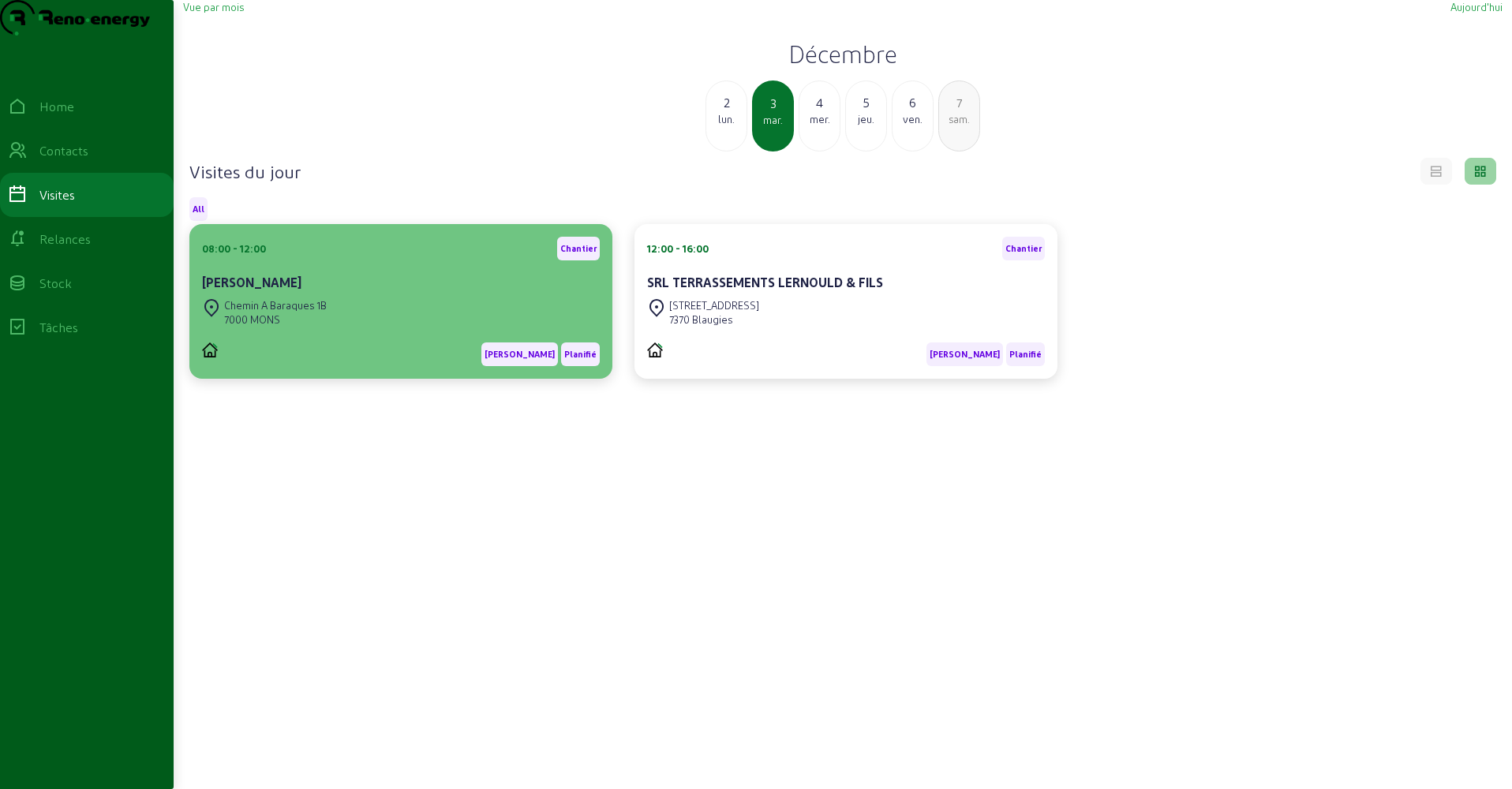
click at [443, 296] on div "[PERSON_NAME]" at bounding box center [400, 284] width 397 height 22
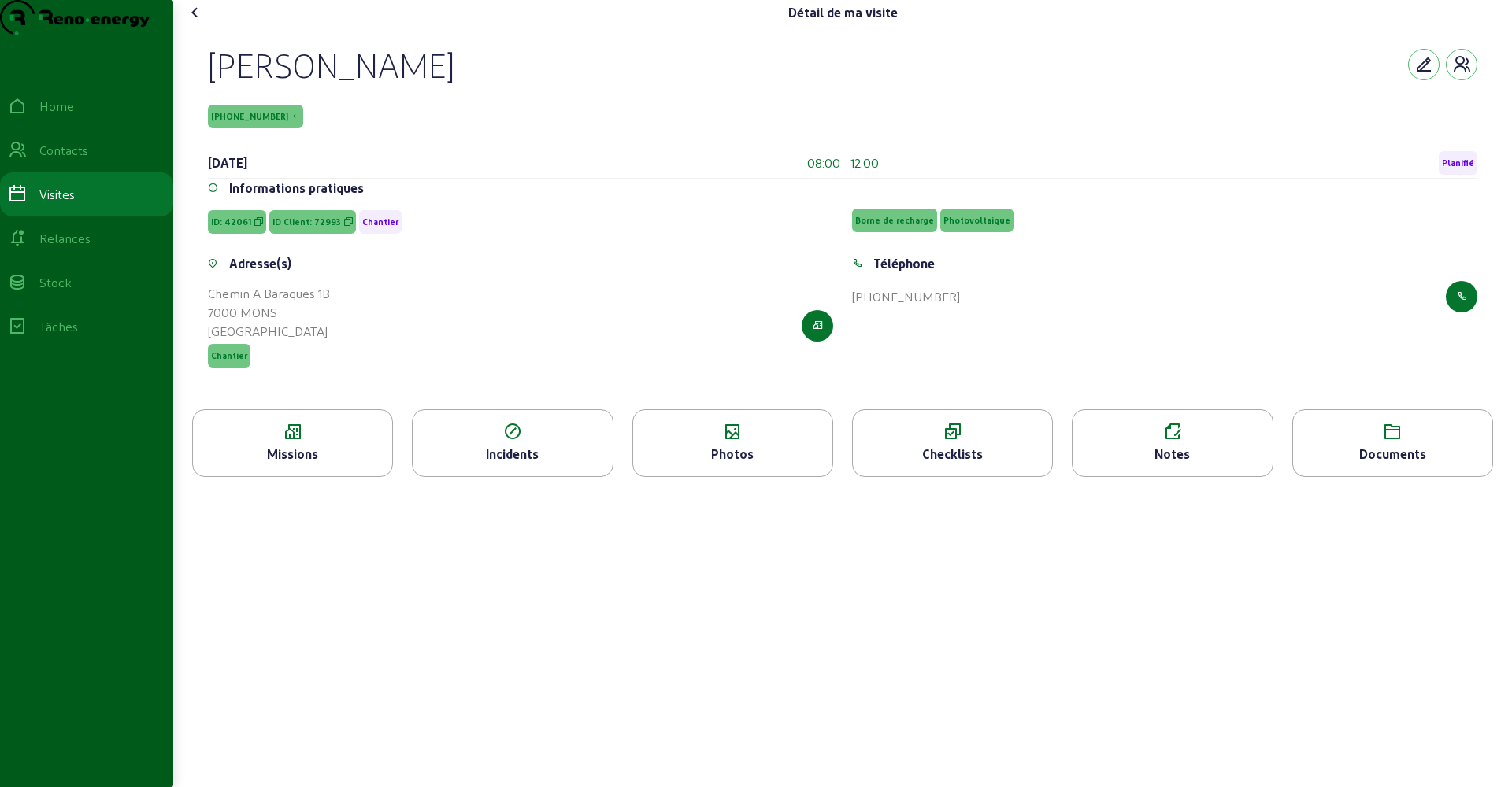
click at [332, 441] on icon at bounding box center [293, 431] width 199 height 19
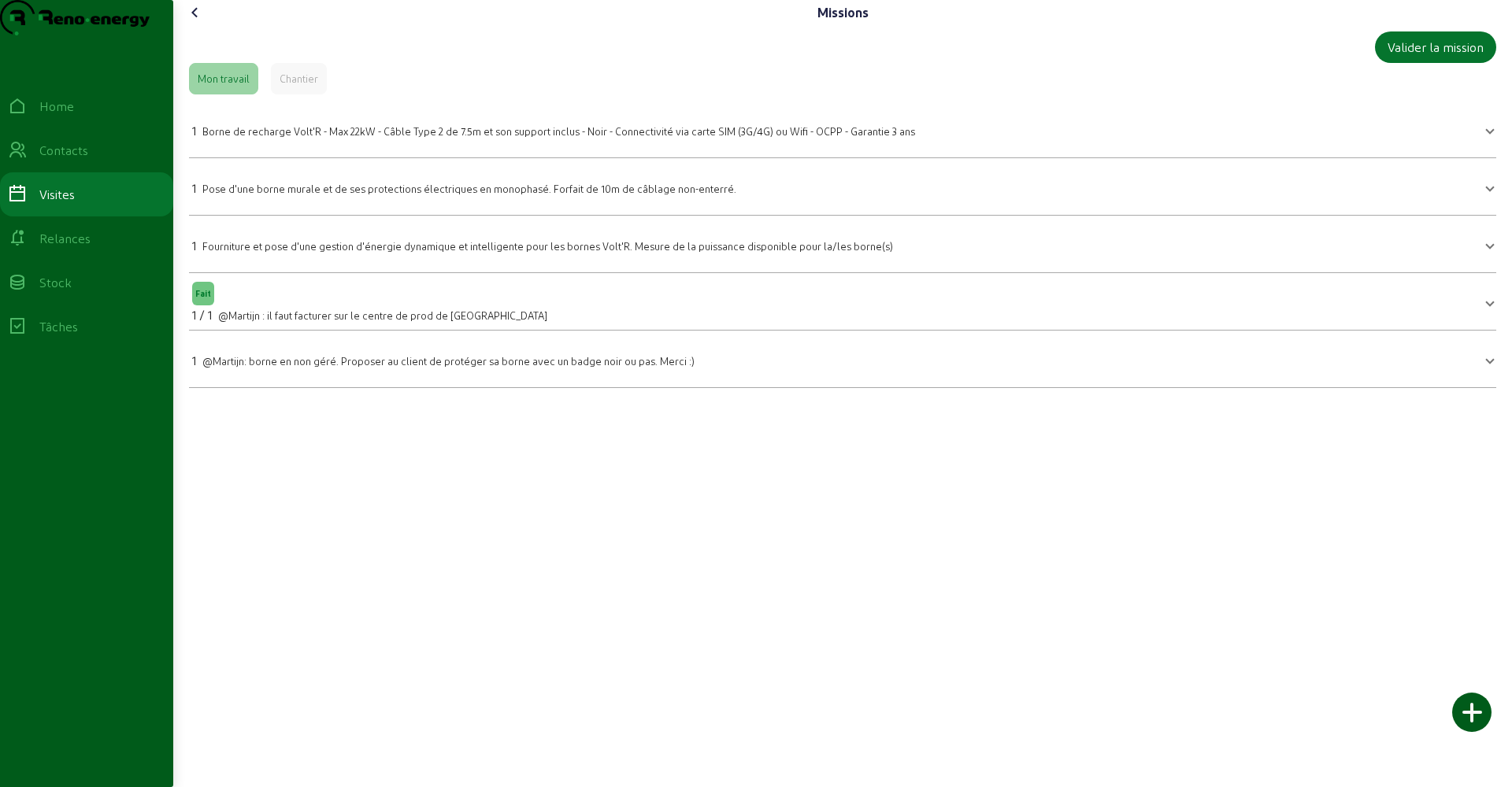
click at [200, 22] on icon at bounding box center [194, 12] width 19 height 19
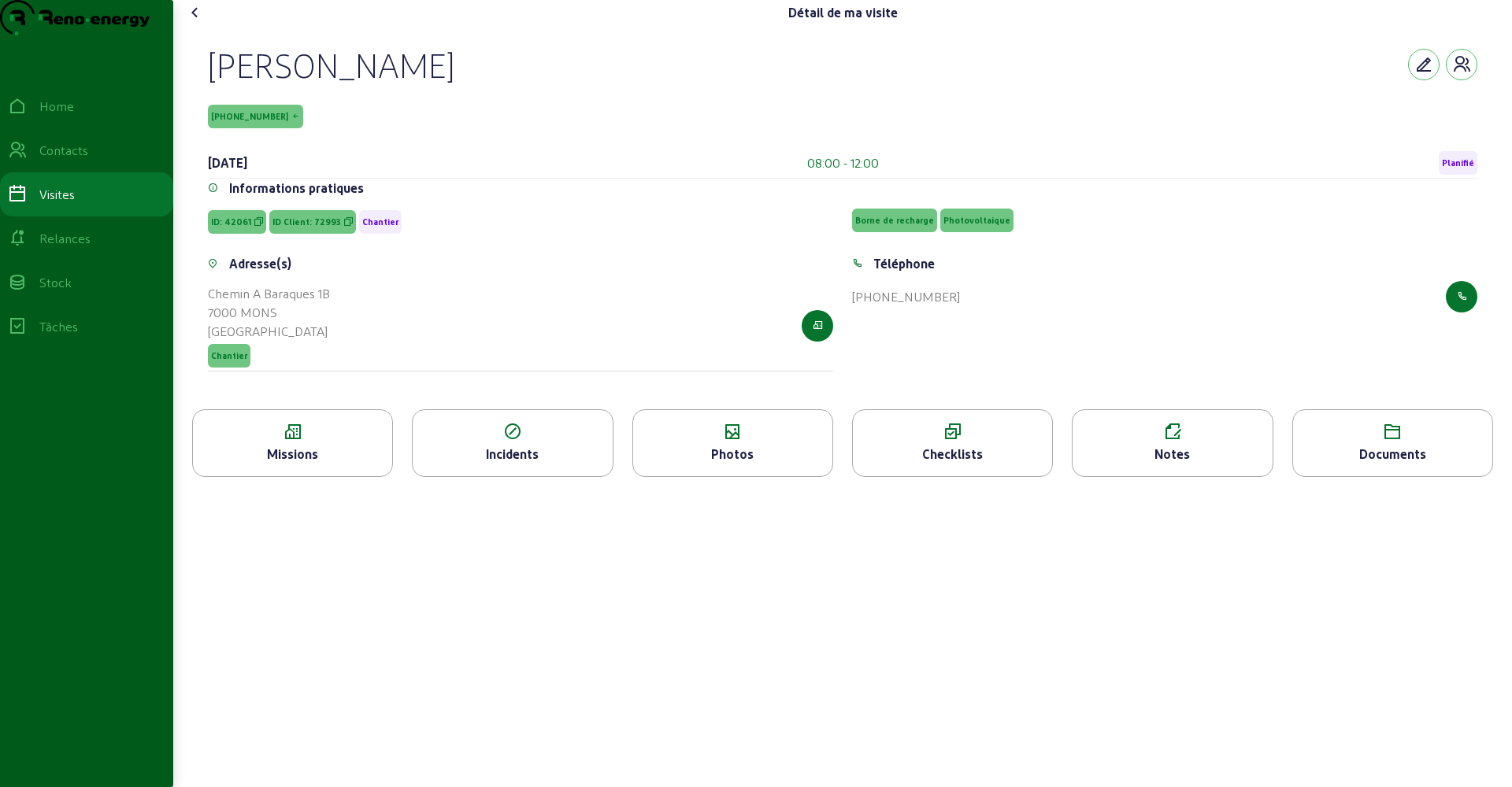
drag, startPoint x: 211, startPoint y: 104, endPoint x: 437, endPoint y: 107, distance: 226.0
click at [437, 85] on div "[PERSON_NAME]" at bounding box center [843, 64] width 1270 height 41
copy div "[PERSON_NAME]"
drag, startPoint x: 316, startPoint y: 187, endPoint x: 212, endPoint y: 198, distance: 104.6
click at [212, 178] on div "[DATE] 08:00 - 12:00 Planifié" at bounding box center [843, 163] width 1270 height 31
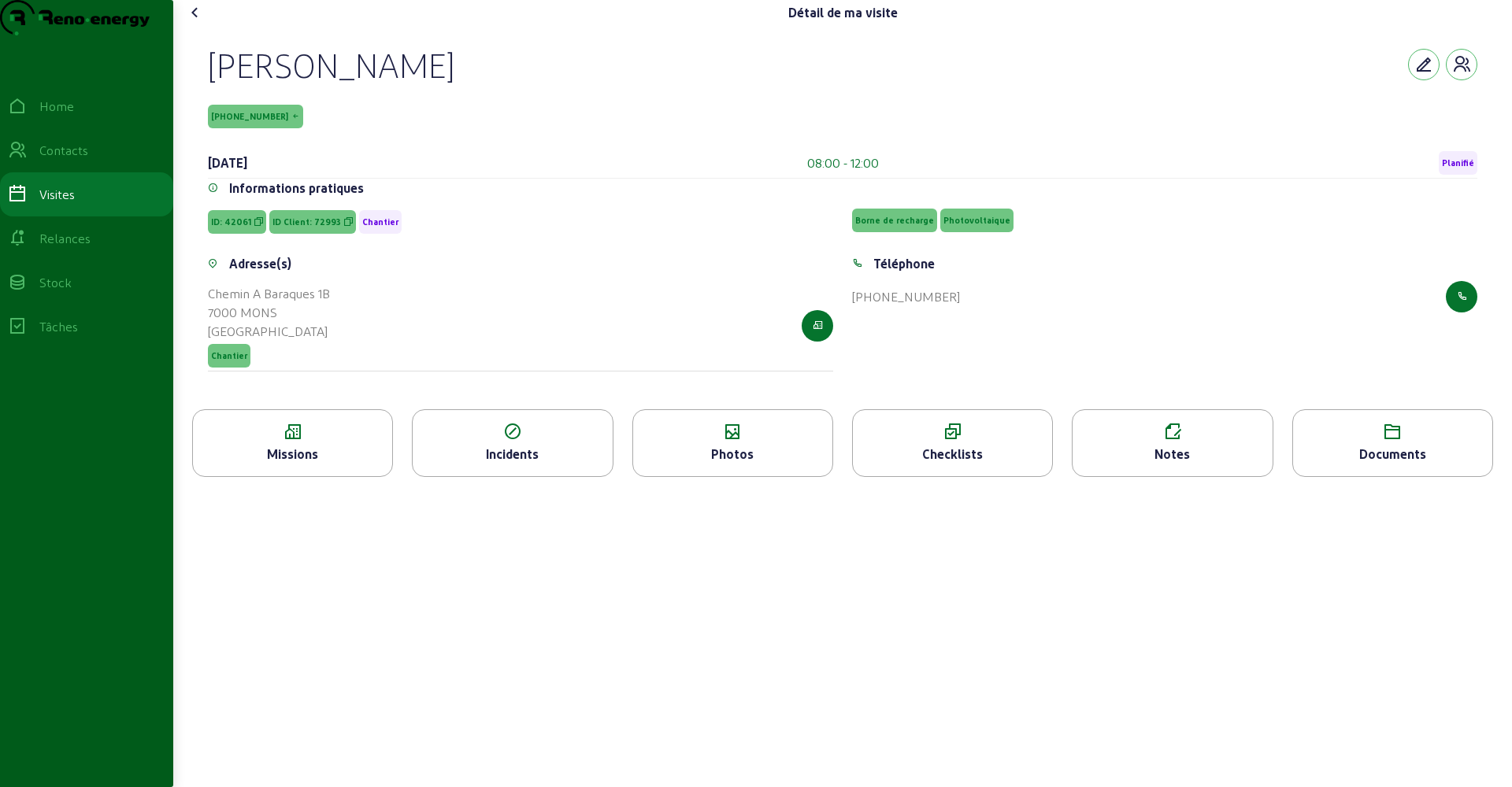
copy div "[DATE]"
click at [195, 22] on icon at bounding box center [194, 12] width 19 height 19
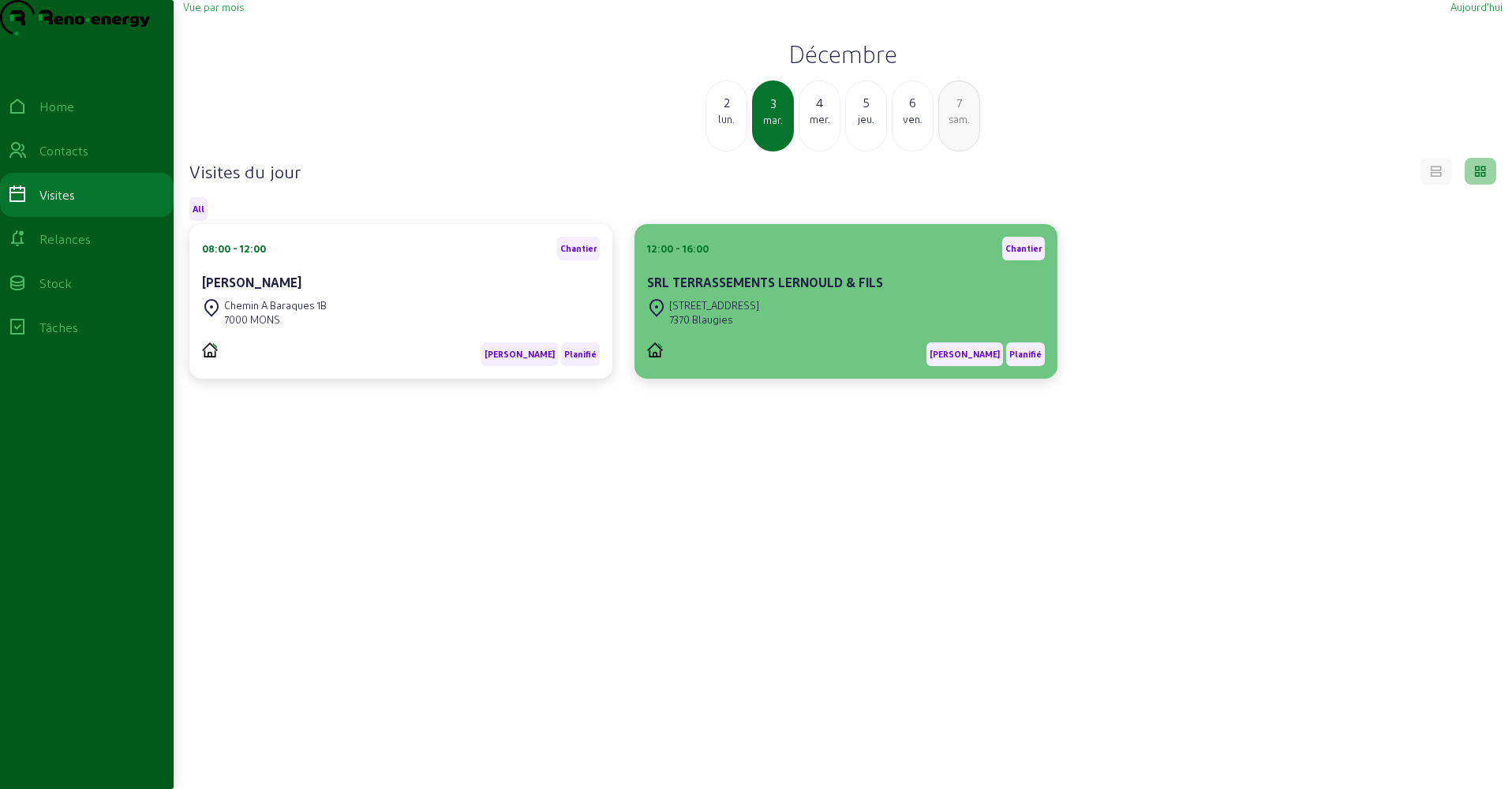
click at [697, 313] on div "[STREET_ADDRESS]" at bounding box center [714, 306] width 90 height 14
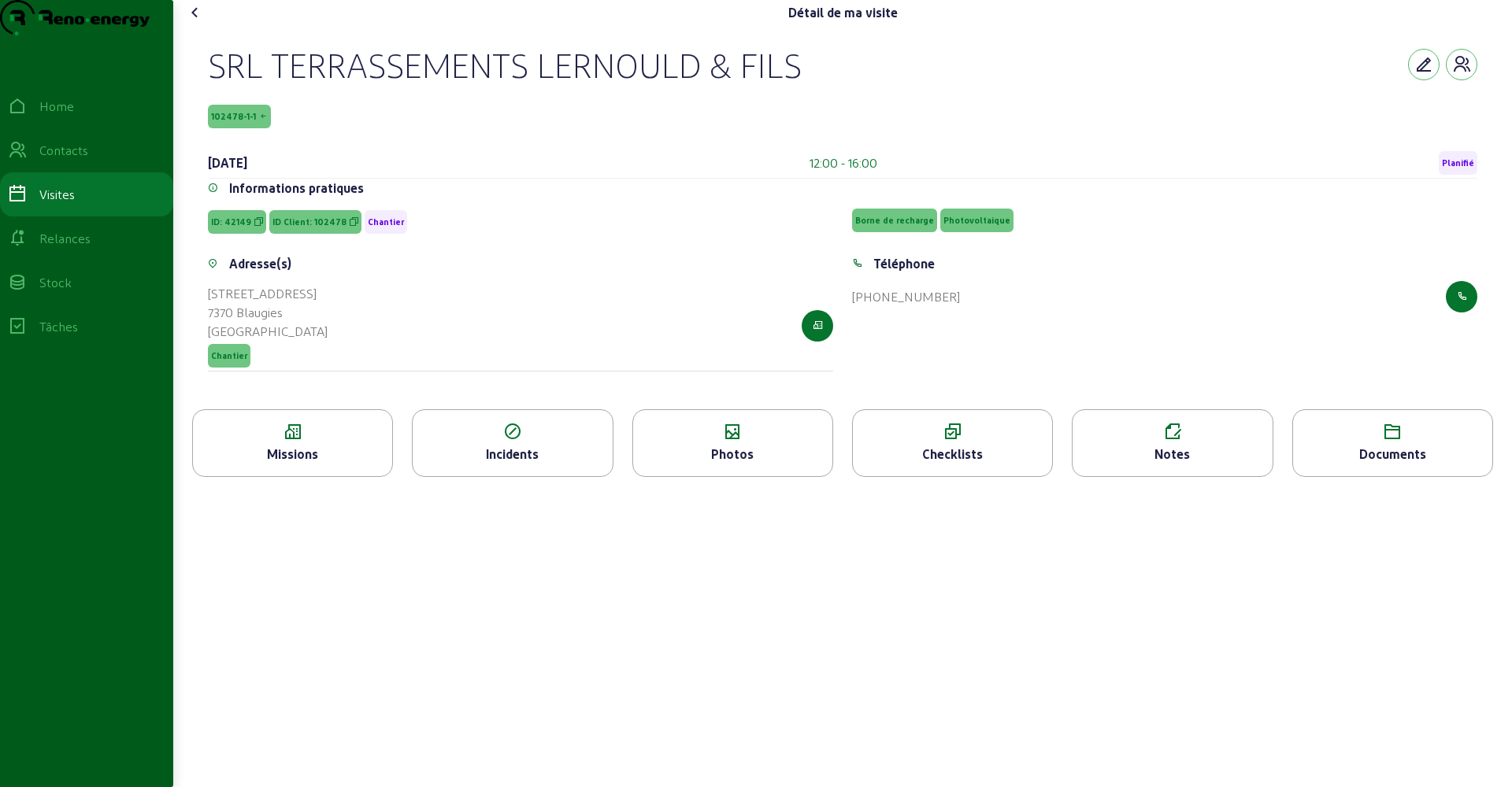
drag, startPoint x: 208, startPoint y: 100, endPoint x: 837, endPoint y: 110, distance: 629.1
click at [837, 110] on div "SRL TERRASSEMENTS LERNOULD & FILS 102478-1-1 [DATE] 12:00 - 16:00 Planifié Info…" at bounding box center [843, 217] width 1308 height 385
copy div "SRL TERRASSEMENTS LERNOULD & FILS"
drag, startPoint x: 317, startPoint y: 193, endPoint x: 200, endPoint y: 196, distance: 117.0
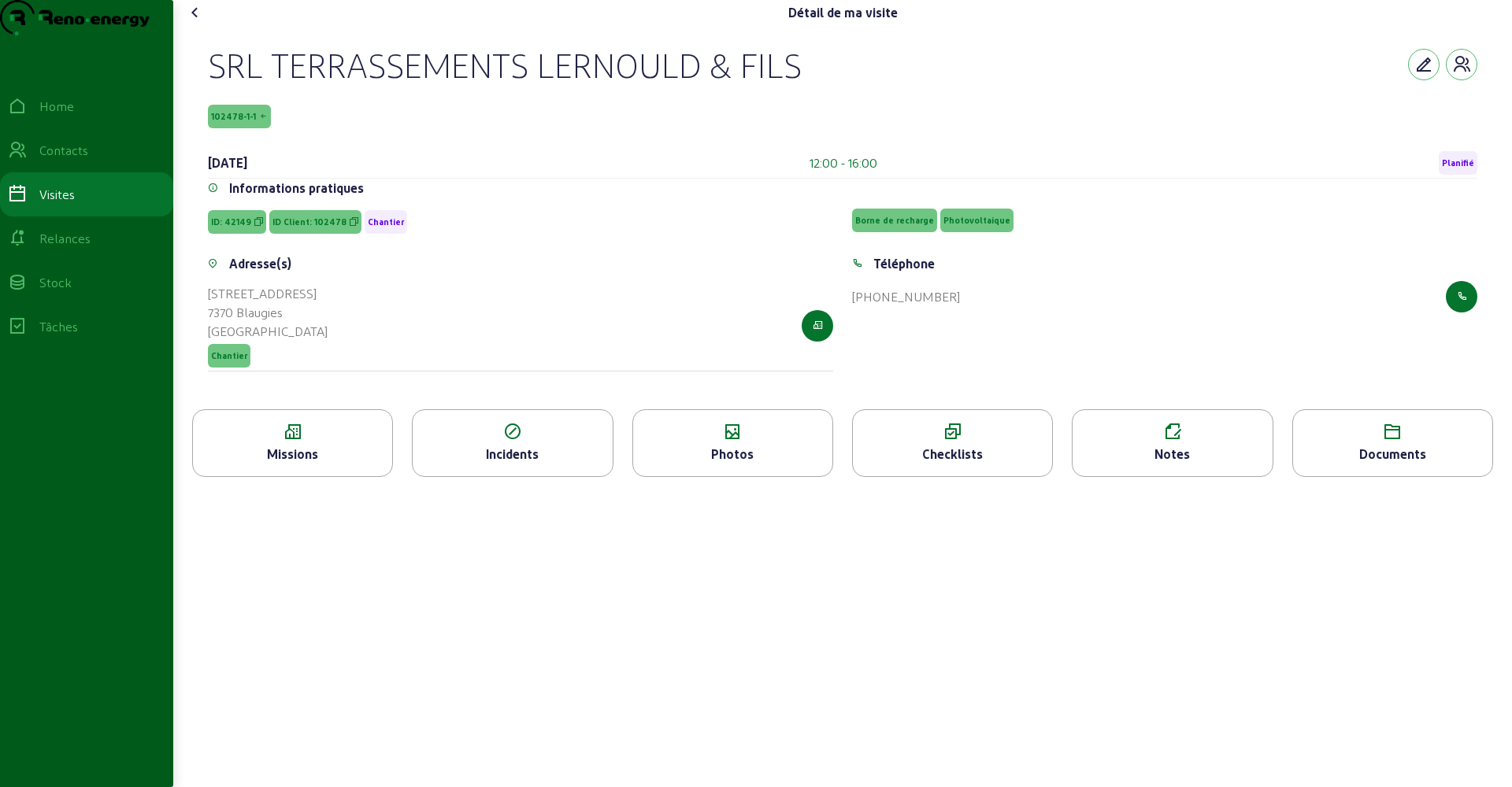
click at [200, 196] on div "SRL TERRASSEMENTS LERNOULD & FILS 102478-1-1 [DATE] 12:00 - 16:00 Planifié Info…" at bounding box center [843, 217] width 1308 height 385
copy div "[DATE]"
click at [198, 22] on icon at bounding box center [194, 12] width 19 height 19
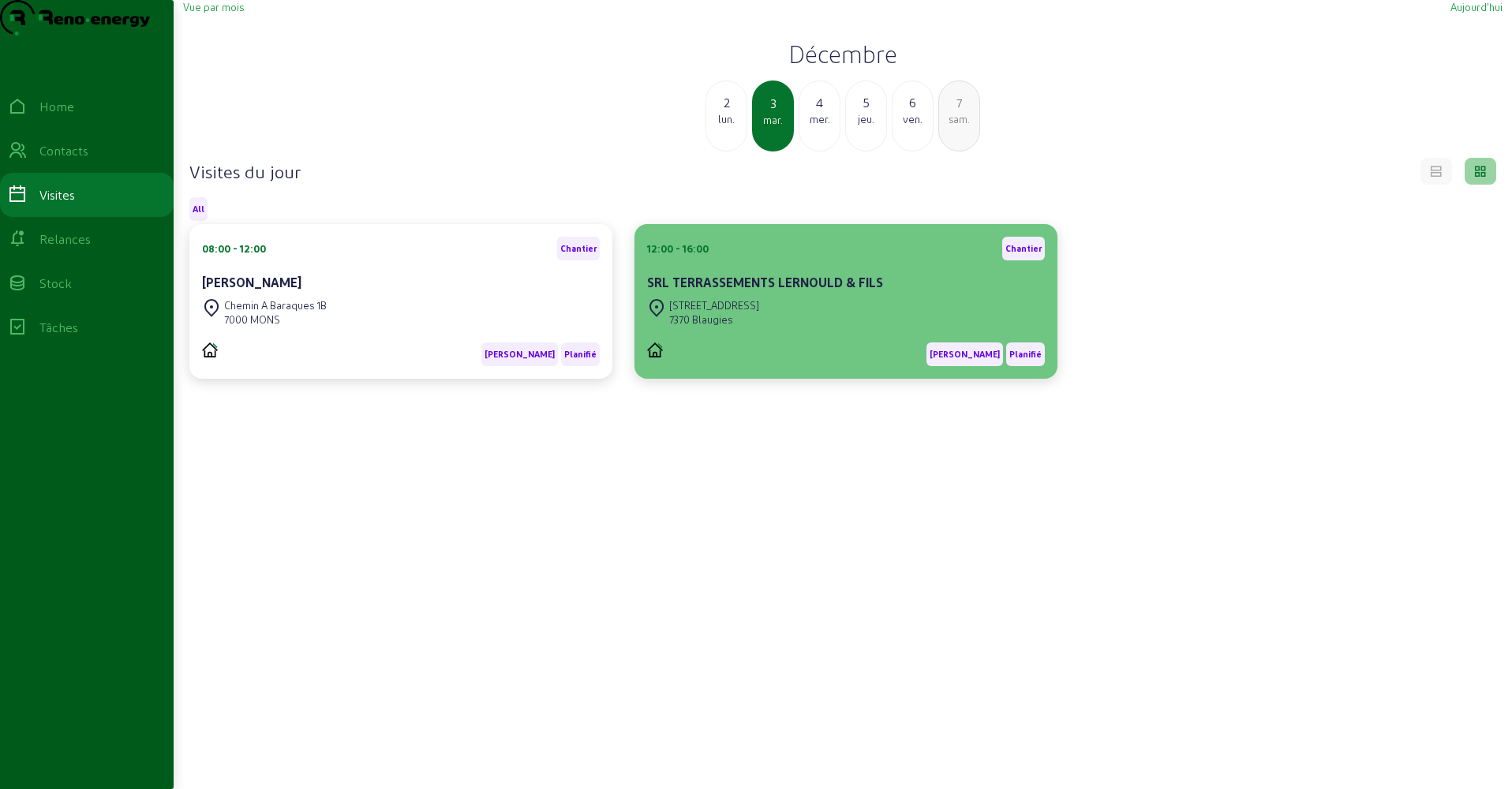
click at [754, 327] on div "7370 Blaugies" at bounding box center [714, 320] width 90 height 14
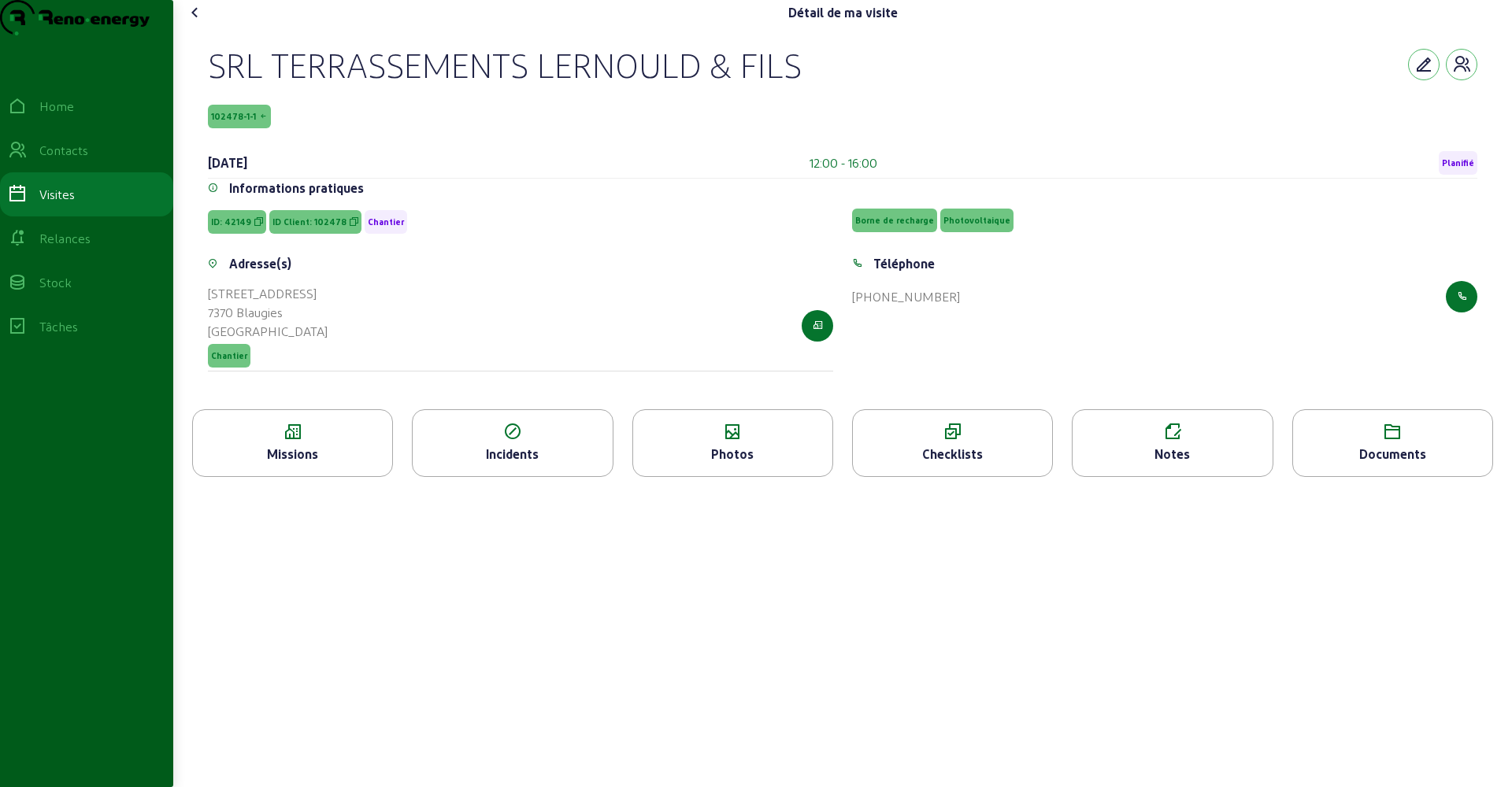
click at [311, 463] on div "Missions" at bounding box center [293, 453] width 199 height 19
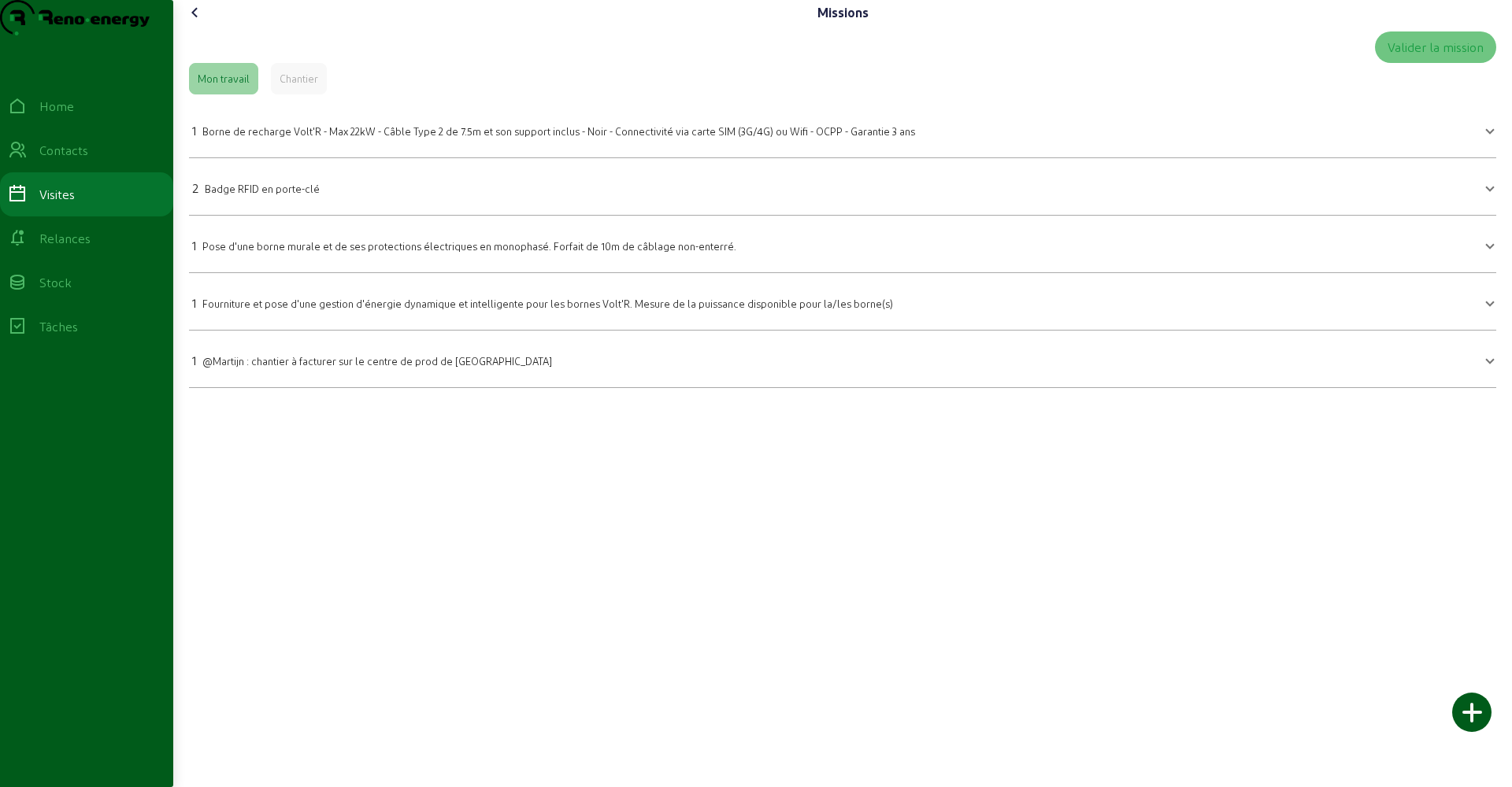
click at [198, 22] on icon at bounding box center [194, 12] width 19 height 19
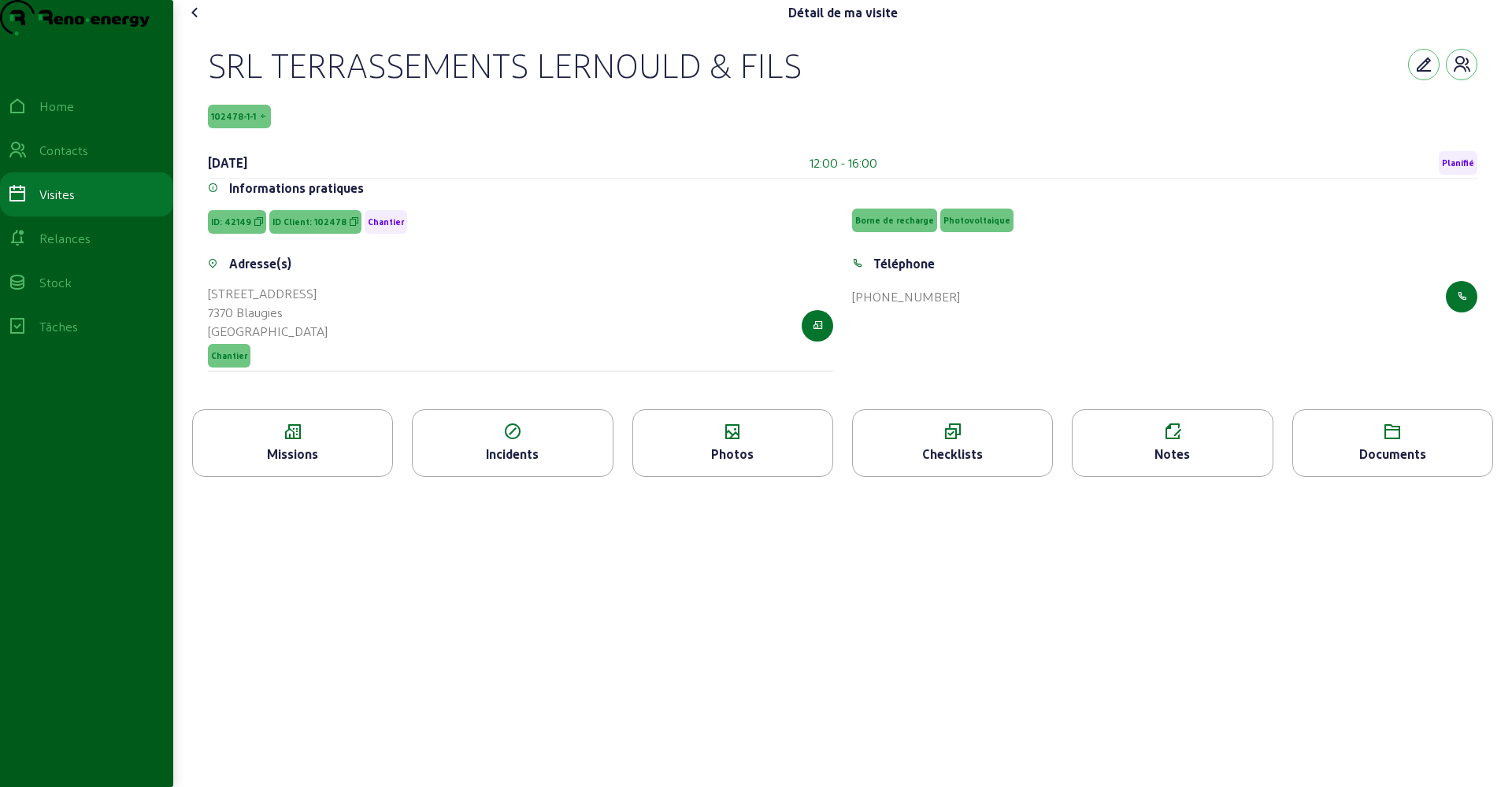
click at [204, 22] on icon at bounding box center [194, 12] width 19 height 19
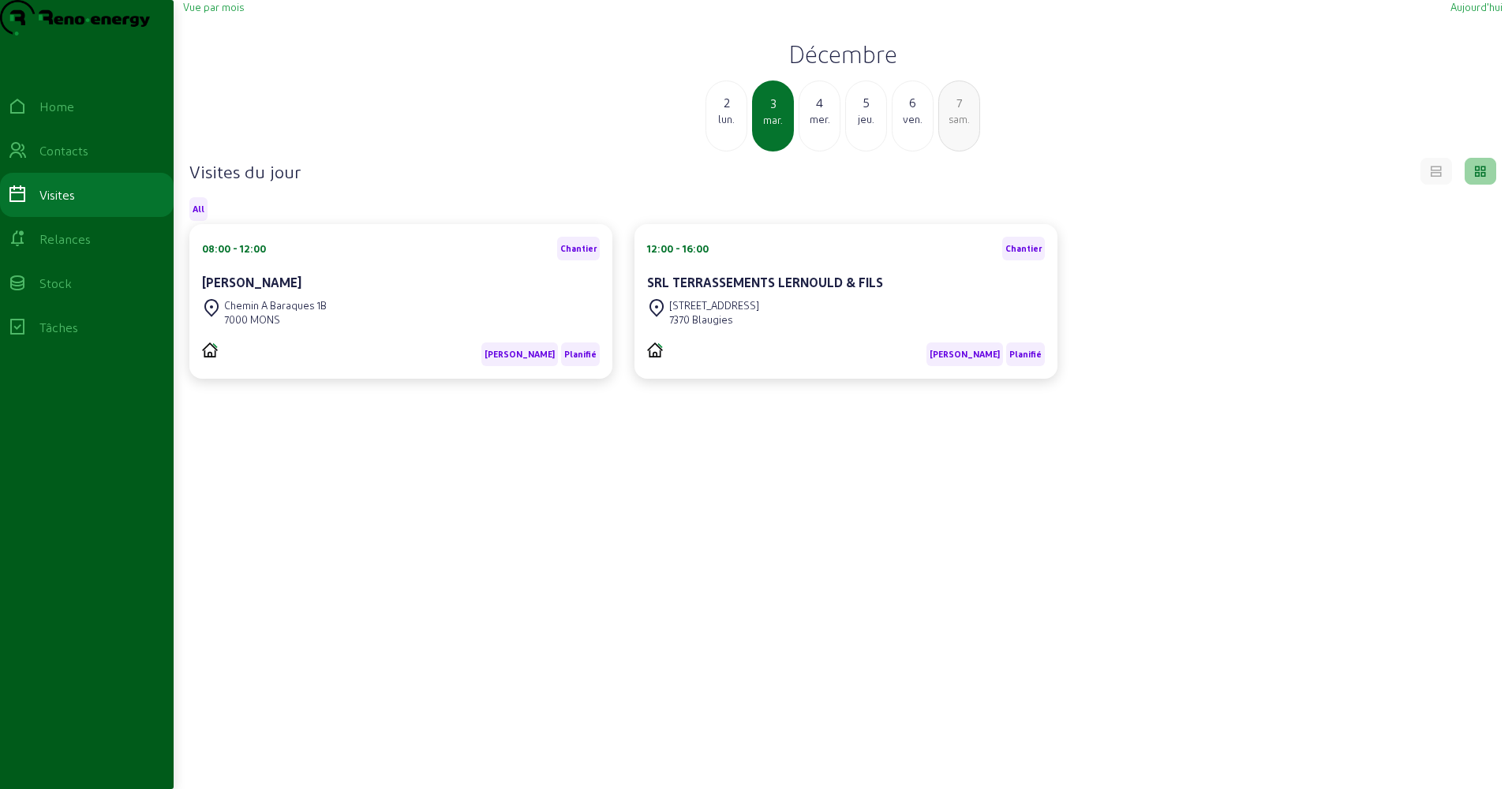
click at [824, 126] on div "mer." at bounding box center [819, 119] width 40 height 14
click at [824, 126] on div "jeu." at bounding box center [819, 119] width 40 height 14
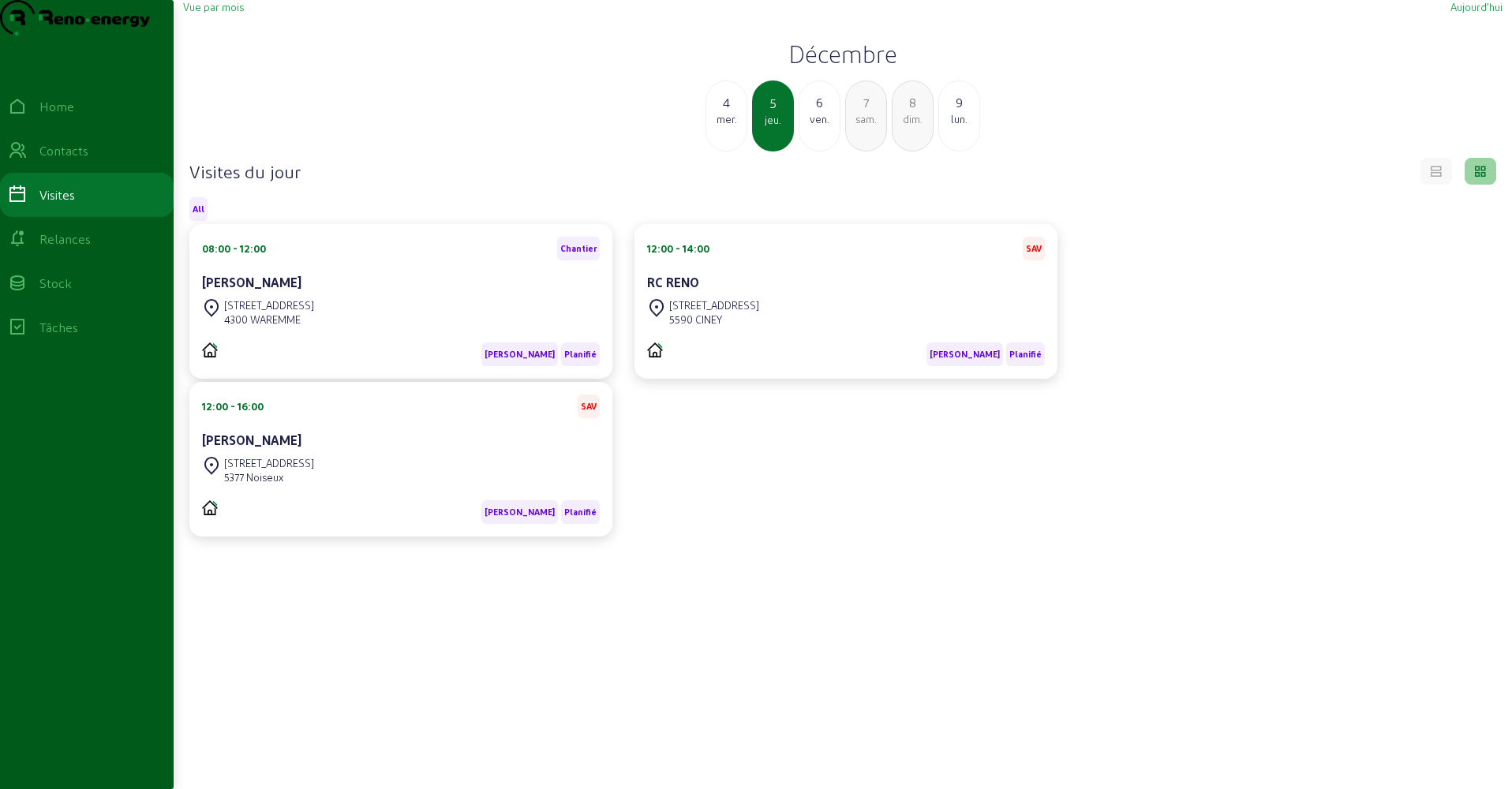
click at [824, 126] on div "ven." at bounding box center [819, 119] width 40 height 14
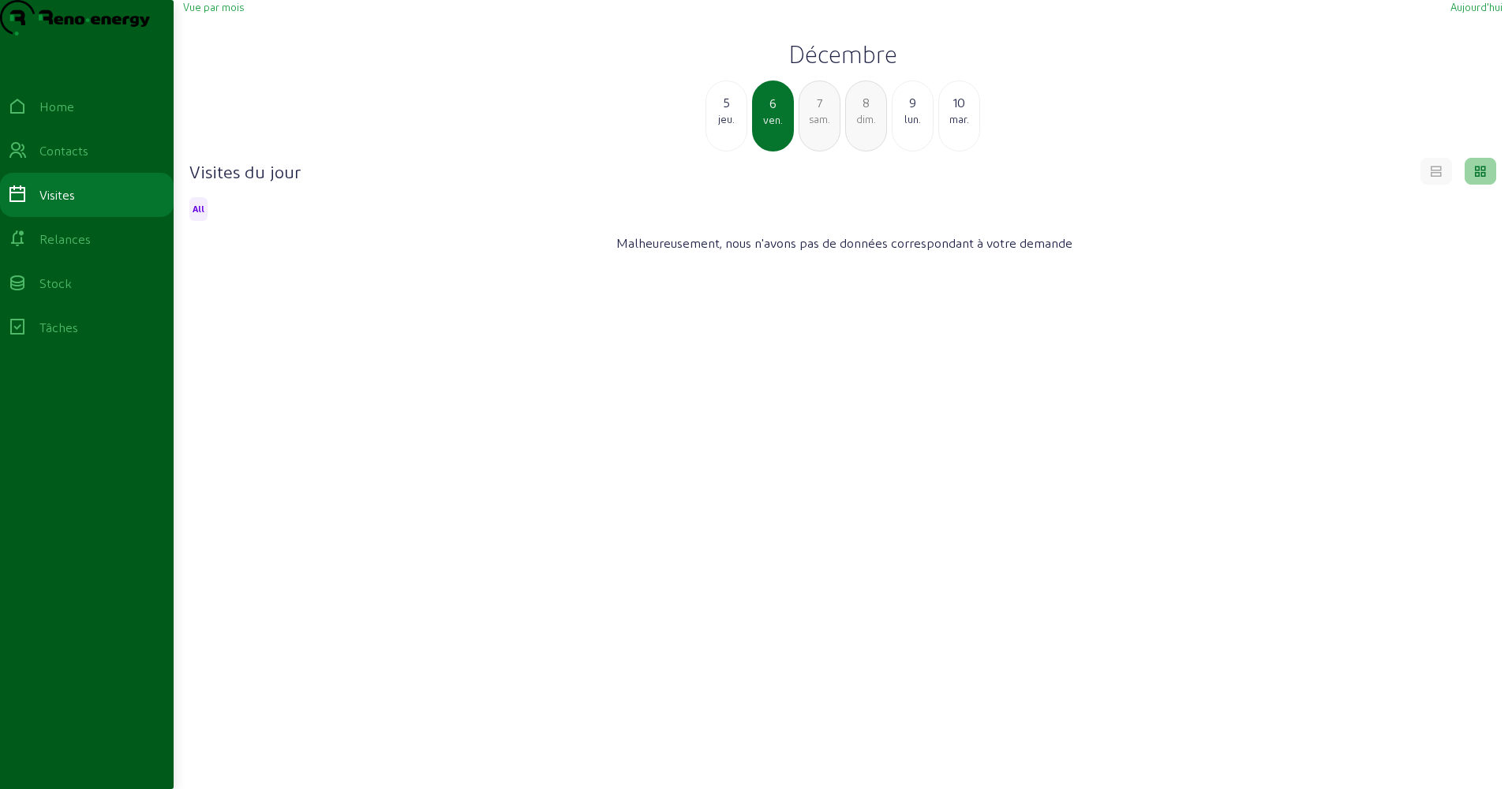
click at [824, 126] on div "sam." at bounding box center [819, 119] width 40 height 14
click at [824, 126] on div "dim." at bounding box center [819, 119] width 40 height 14
click at [824, 126] on div "lun." at bounding box center [819, 119] width 40 height 14
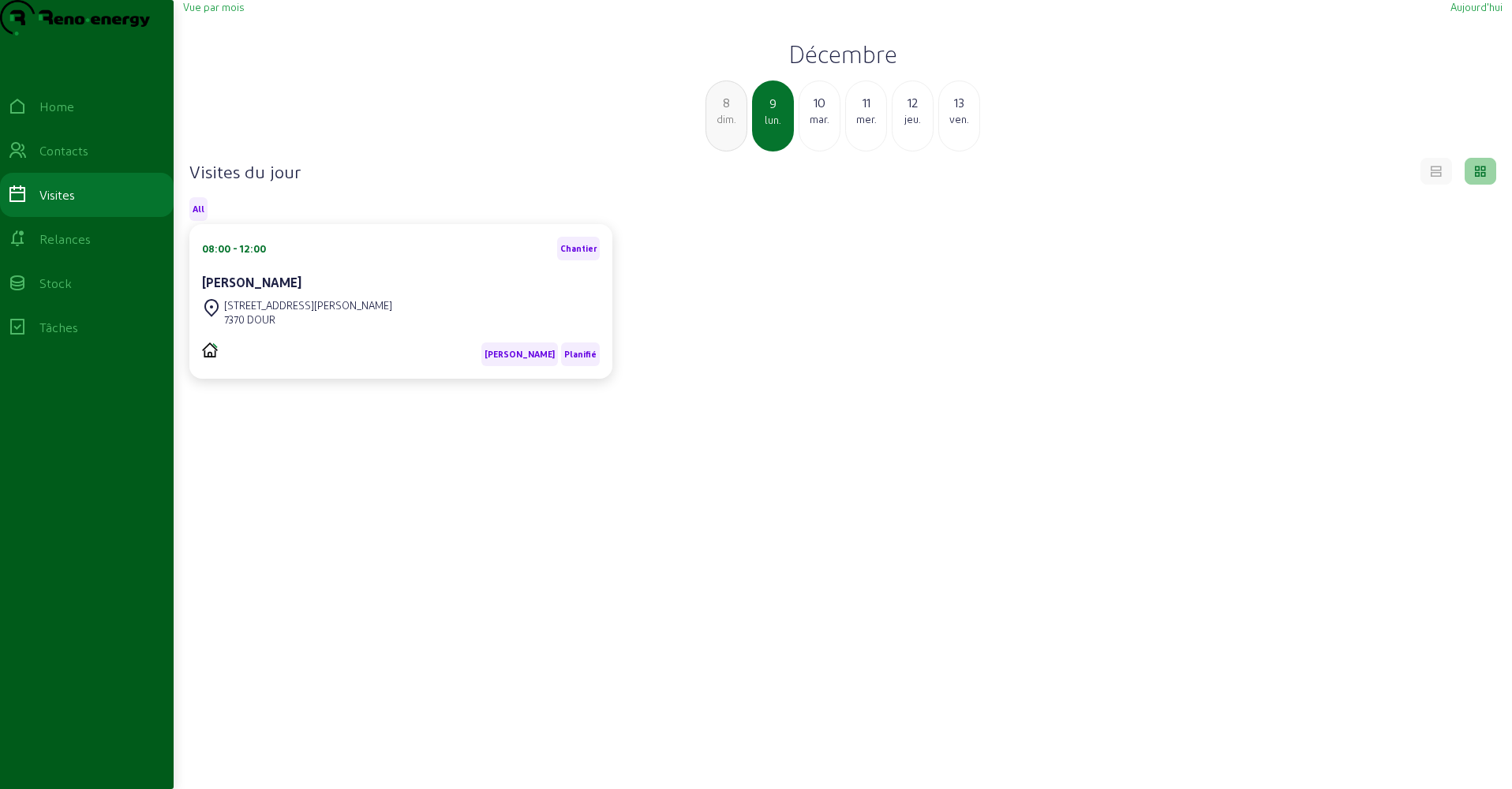
click at [824, 126] on div "mar." at bounding box center [819, 119] width 40 height 14
click at [730, 112] on div "9" at bounding box center [726, 102] width 40 height 19
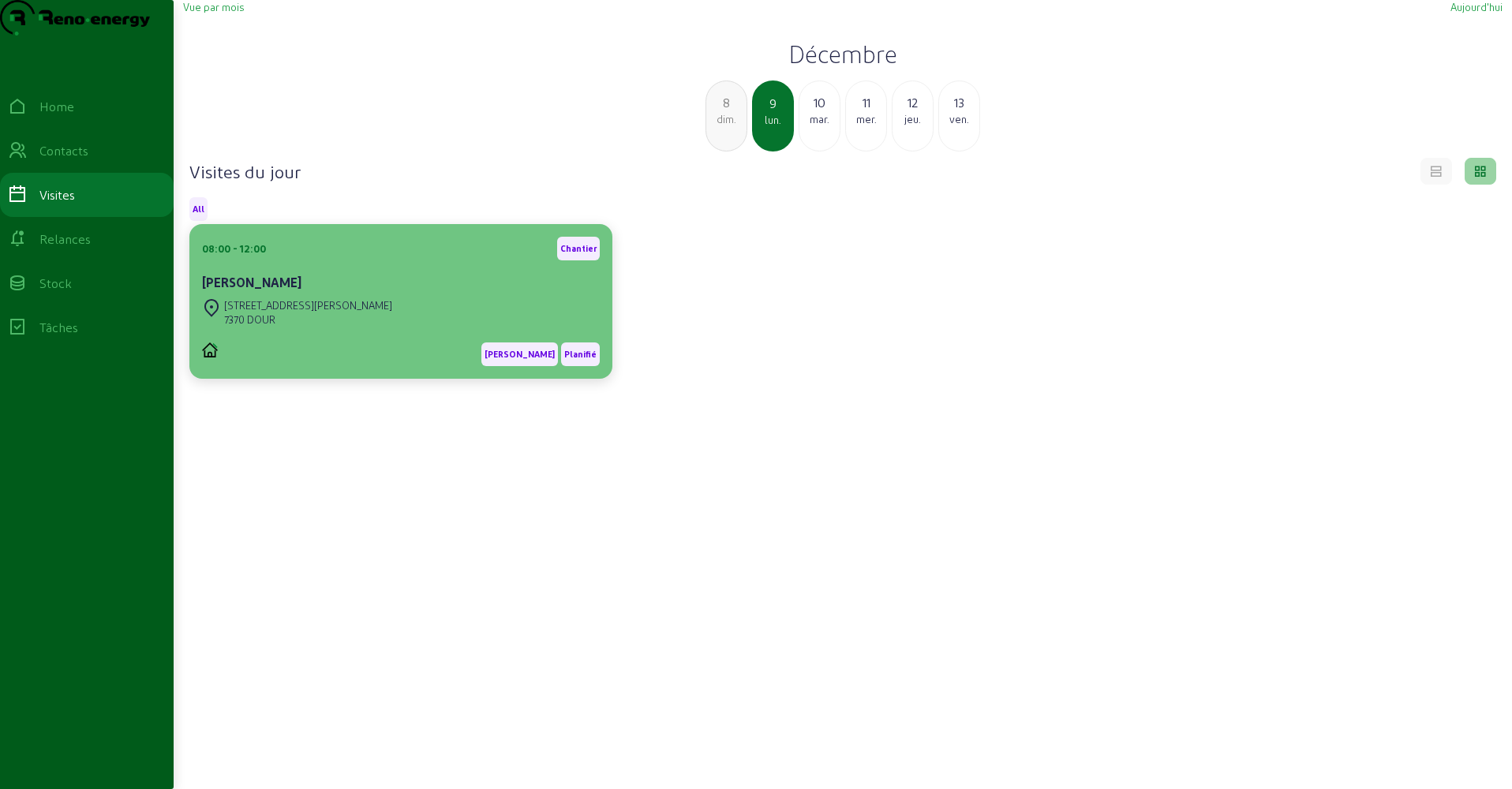
click at [394, 292] on div "[PERSON_NAME]" at bounding box center [400, 282] width 397 height 19
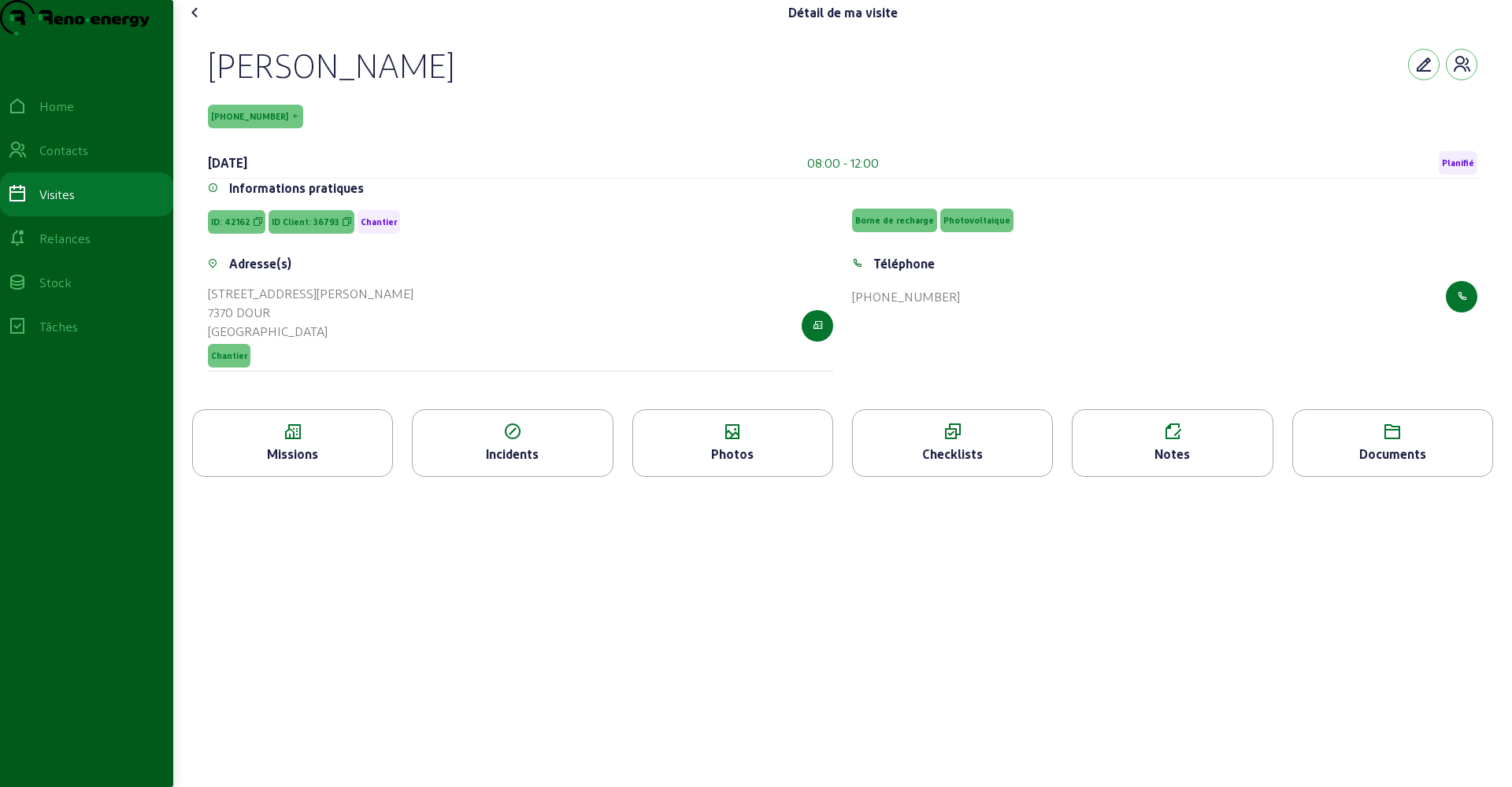
click at [329, 477] on div "Missions" at bounding box center [292, 443] width 200 height 68
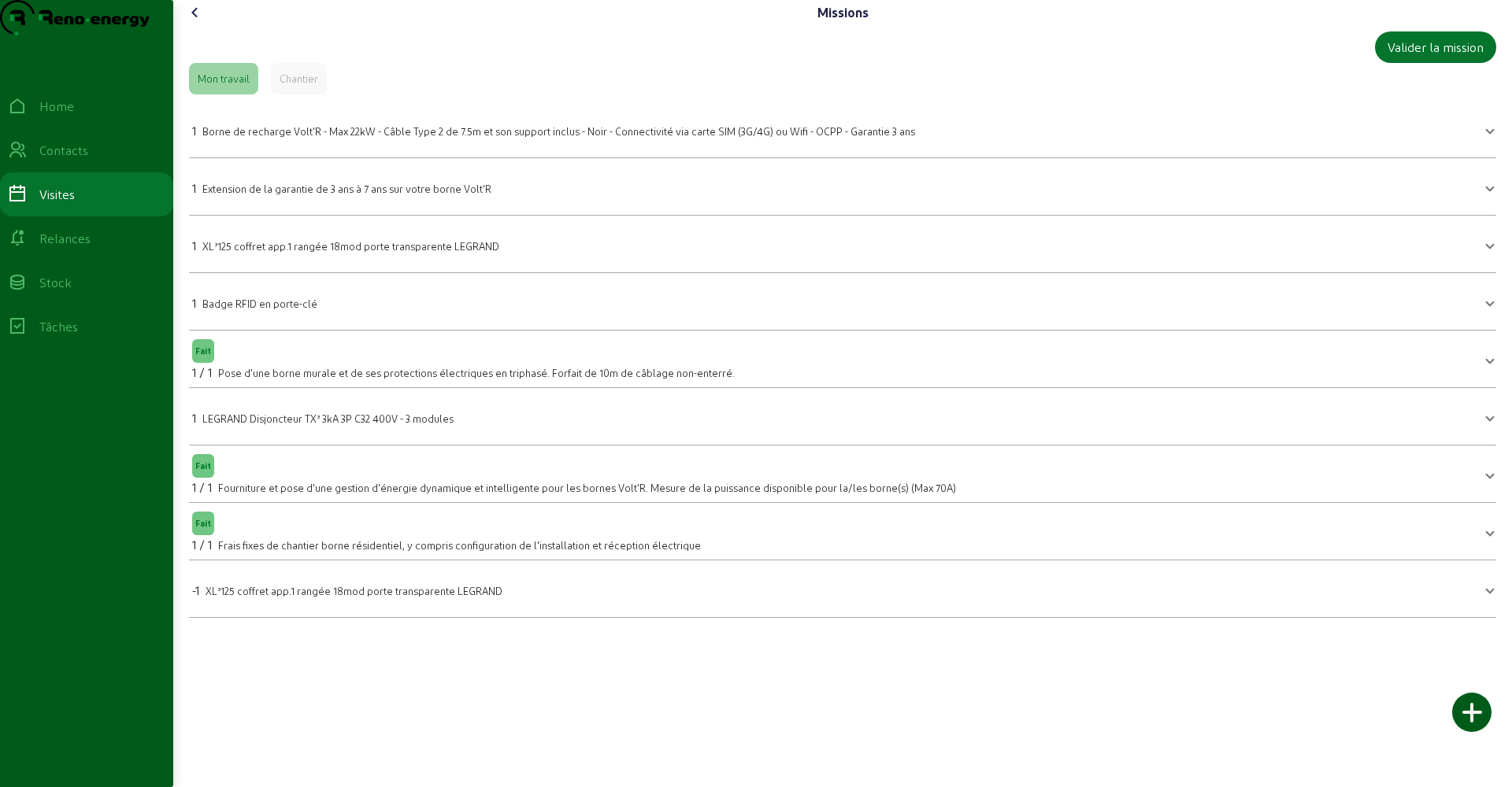
click at [201, 22] on icon at bounding box center [194, 12] width 19 height 19
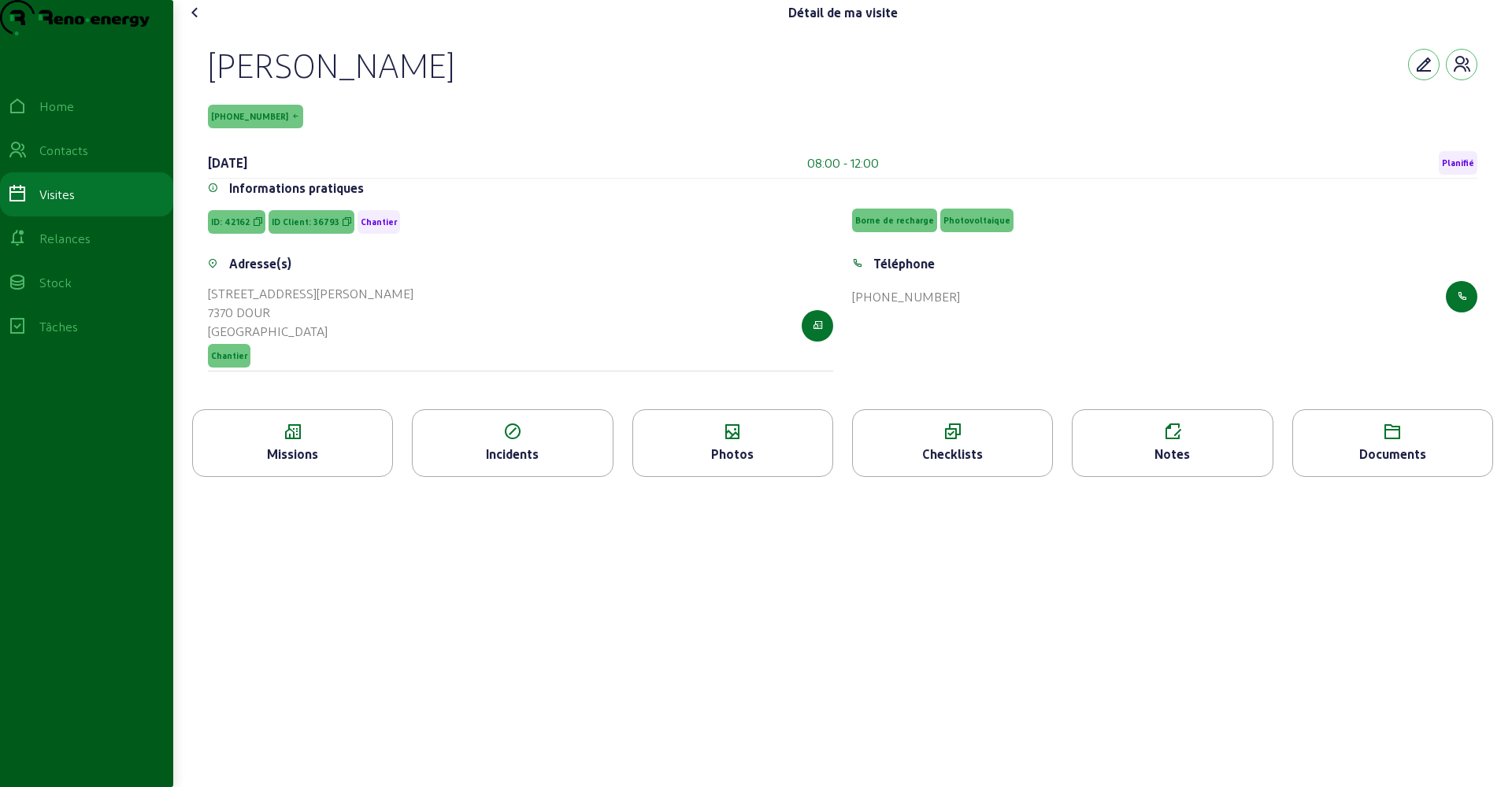
drag, startPoint x: 212, startPoint y: 96, endPoint x: 715, endPoint y: 104, distance: 503.1
click at [715, 85] on div "[PERSON_NAME]" at bounding box center [843, 64] width 1270 height 41
copy div "[PERSON_NAME]"
drag, startPoint x: 324, startPoint y: 190, endPoint x: 209, endPoint y: 193, distance: 115.0
click at [209, 193] on div "[PERSON_NAME] [PHONE_NUMBER] [DATE] 08:00 - 12:00 Planifié Informations pratiqu…" at bounding box center [843, 217] width 1308 height 385
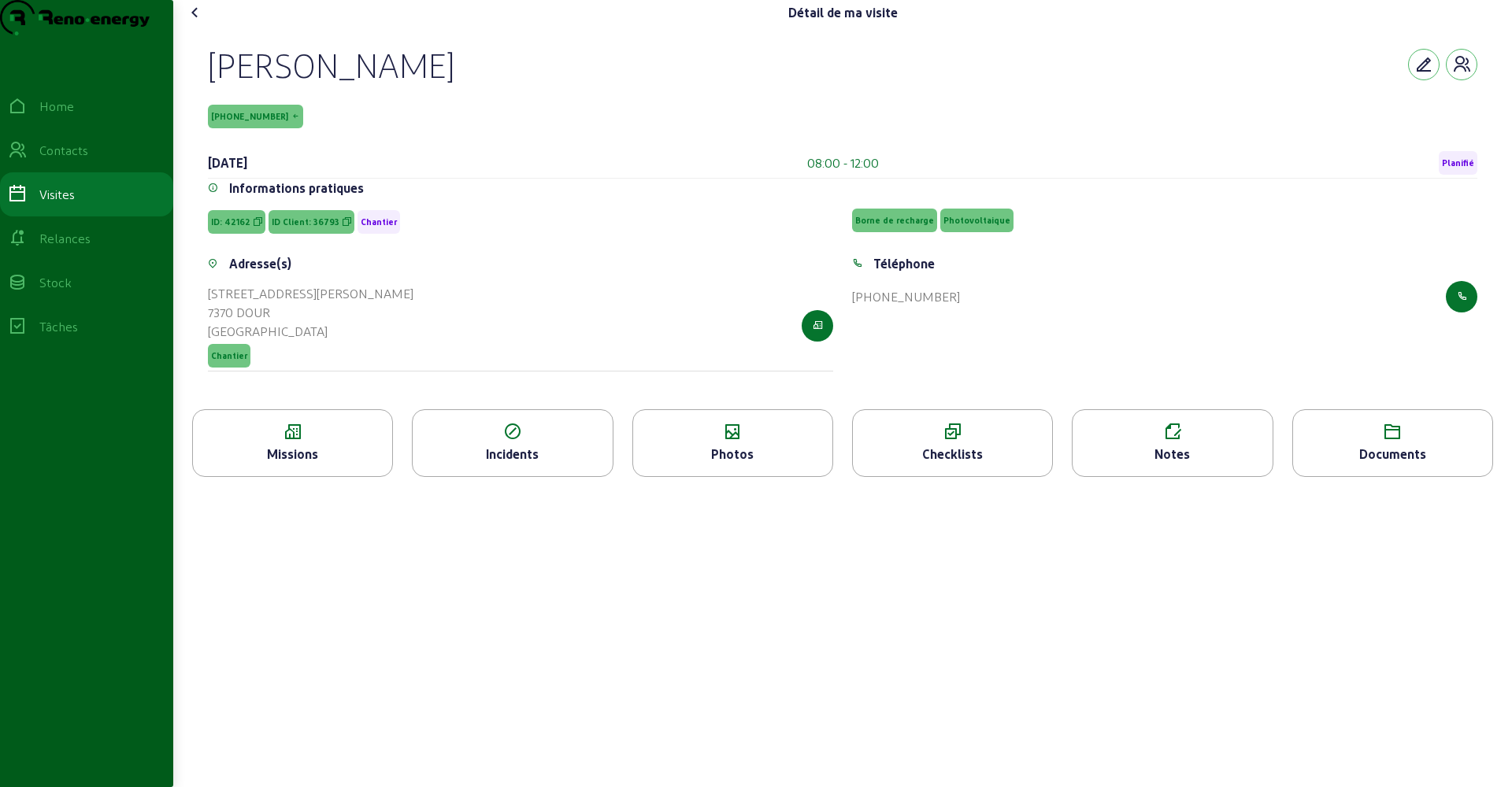
copy div "[DATE]"
click at [189, 22] on icon at bounding box center [194, 12] width 19 height 19
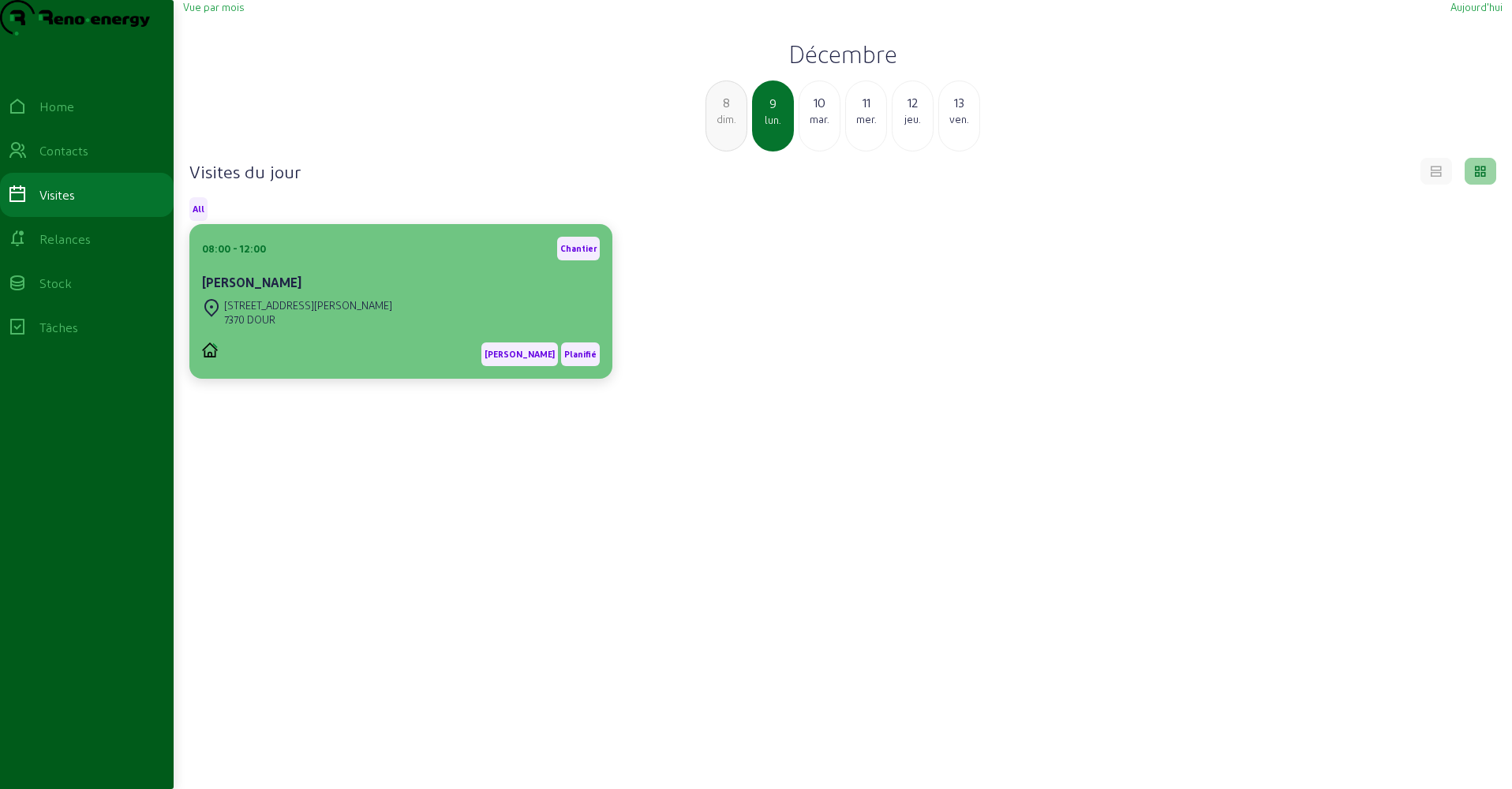
click at [494, 296] on div "[PERSON_NAME]" at bounding box center [400, 284] width 397 height 22
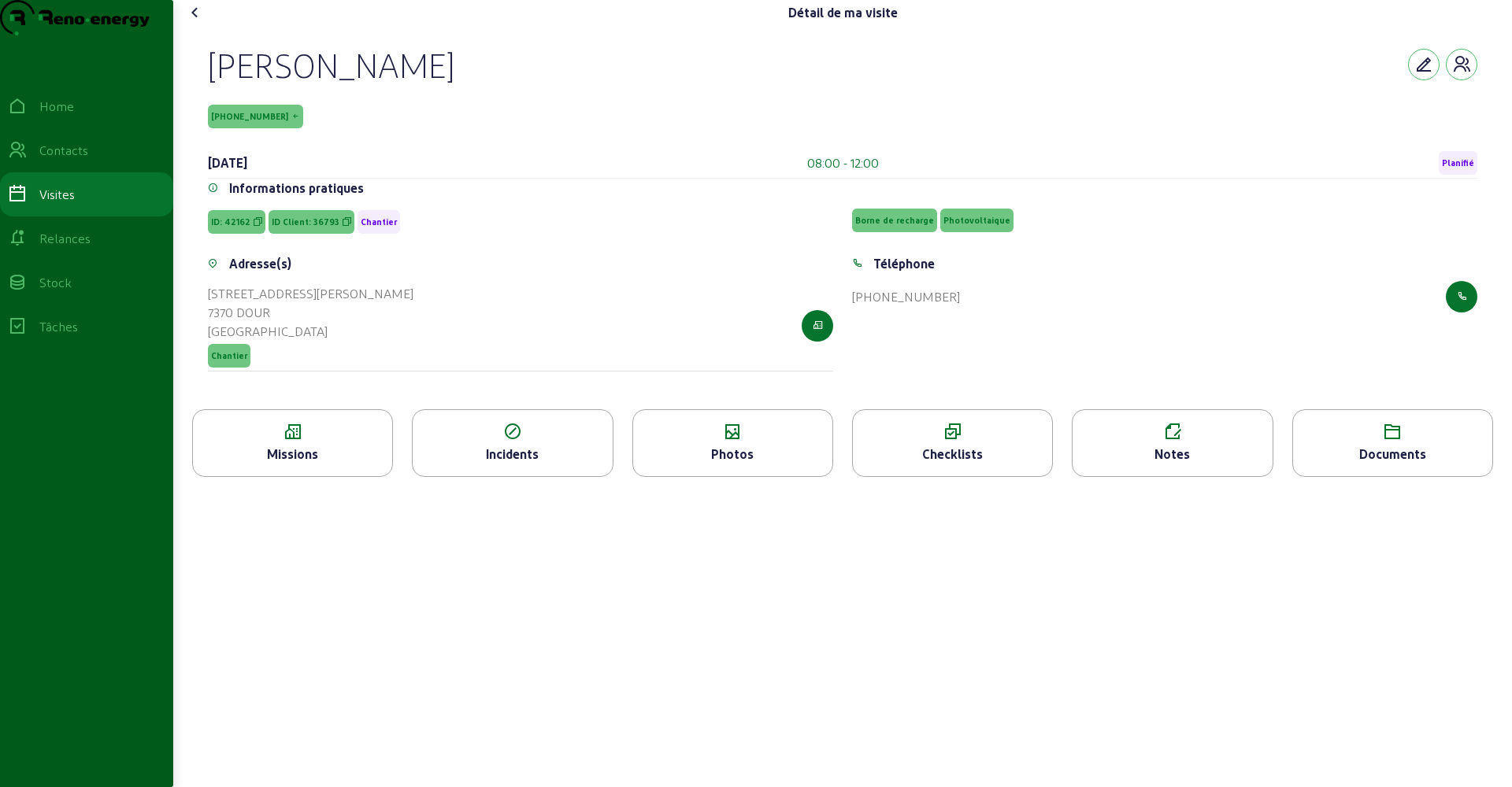
click at [786, 463] on div "Photos" at bounding box center [733, 453] width 199 height 19
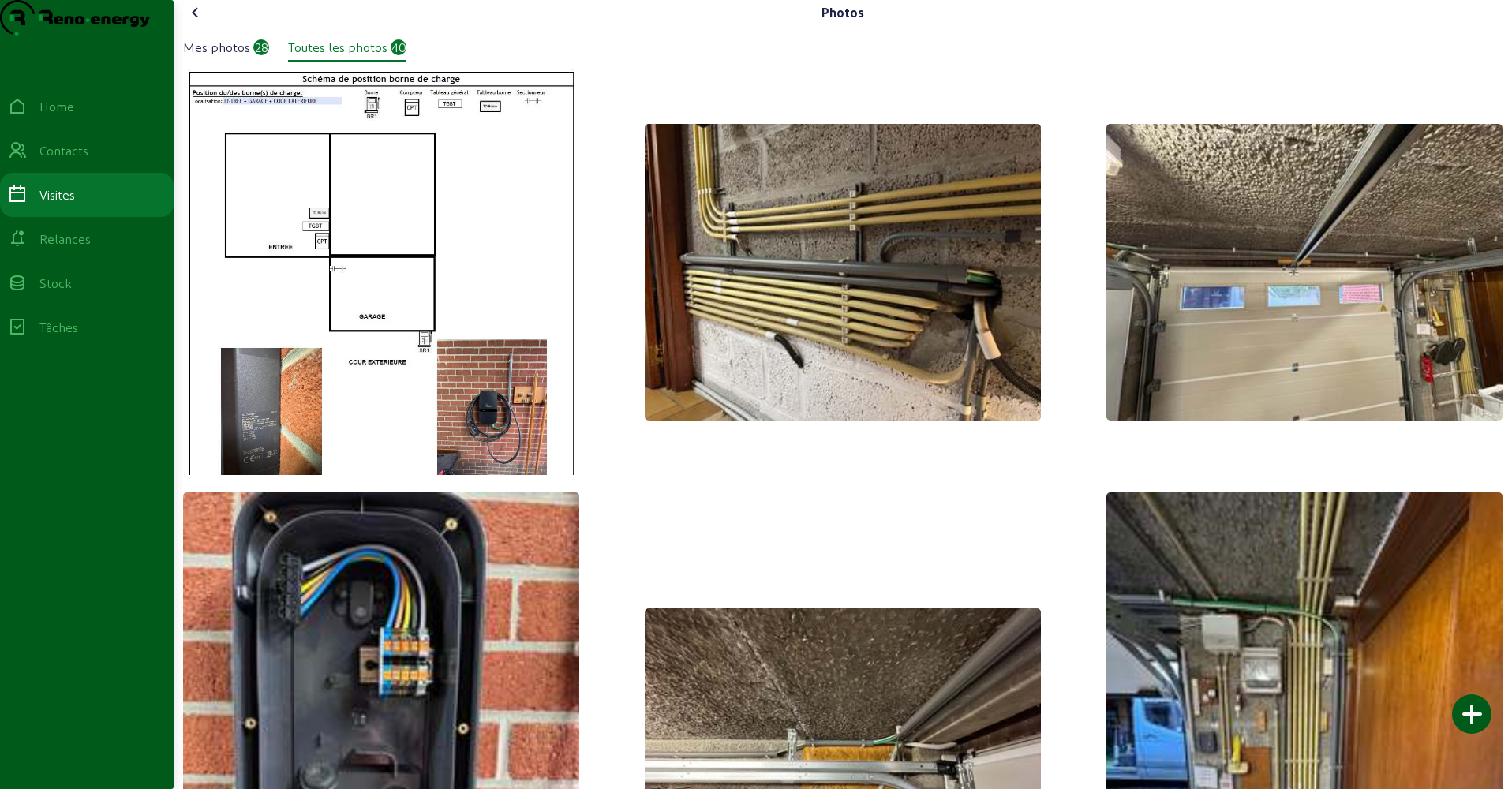
click at [198, 22] on icon at bounding box center [195, 12] width 19 height 19
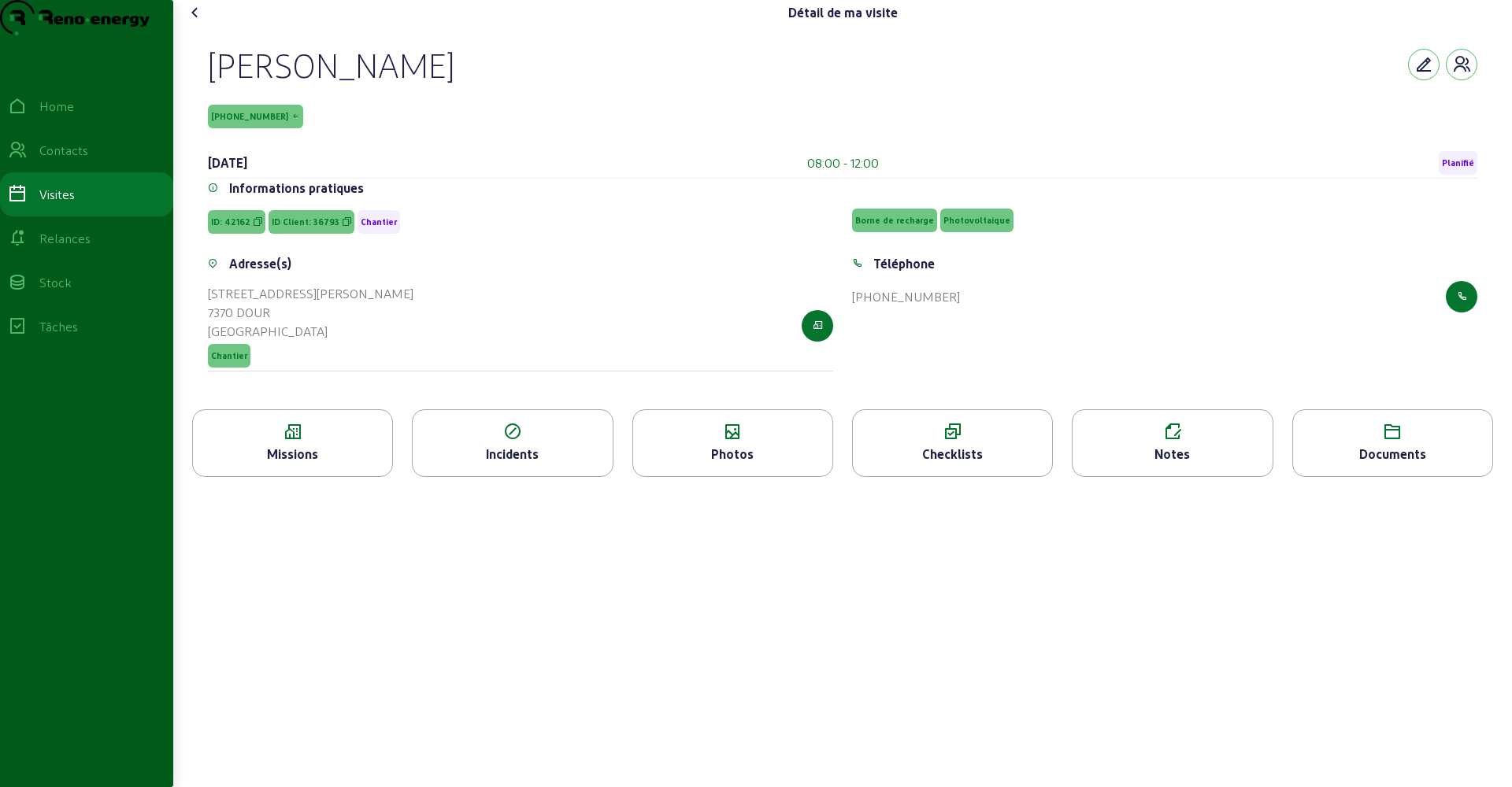
click at [197, 22] on icon at bounding box center [194, 12] width 19 height 19
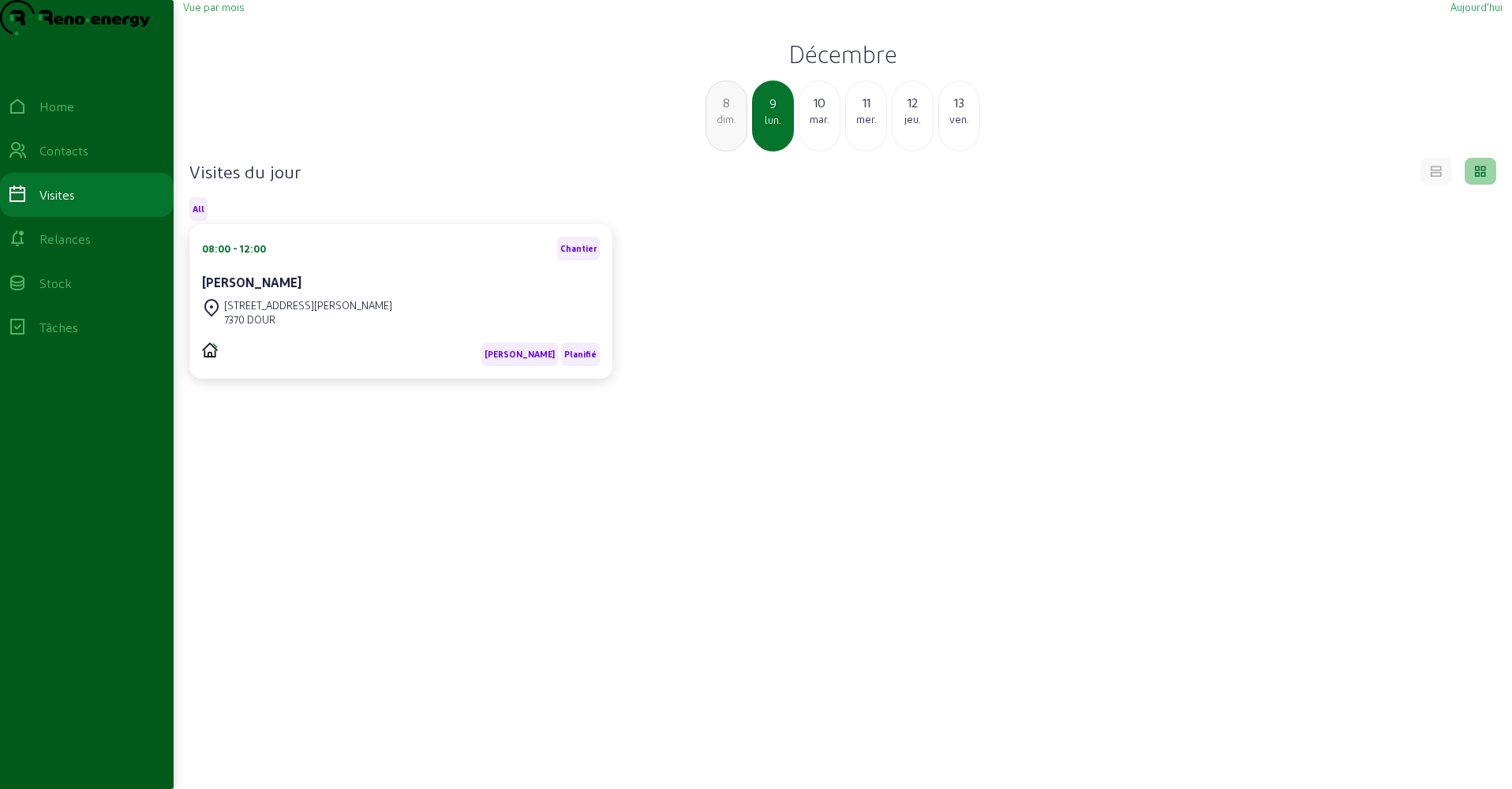
click at [819, 126] on div "mar." at bounding box center [819, 119] width 40 height 14
click at [819, 126] on div "mer." at bounding box center [819, 119] width 40 height 14
click at [819, 126] on div "jeu." at bounding box center [819, 119] width 40 height 14
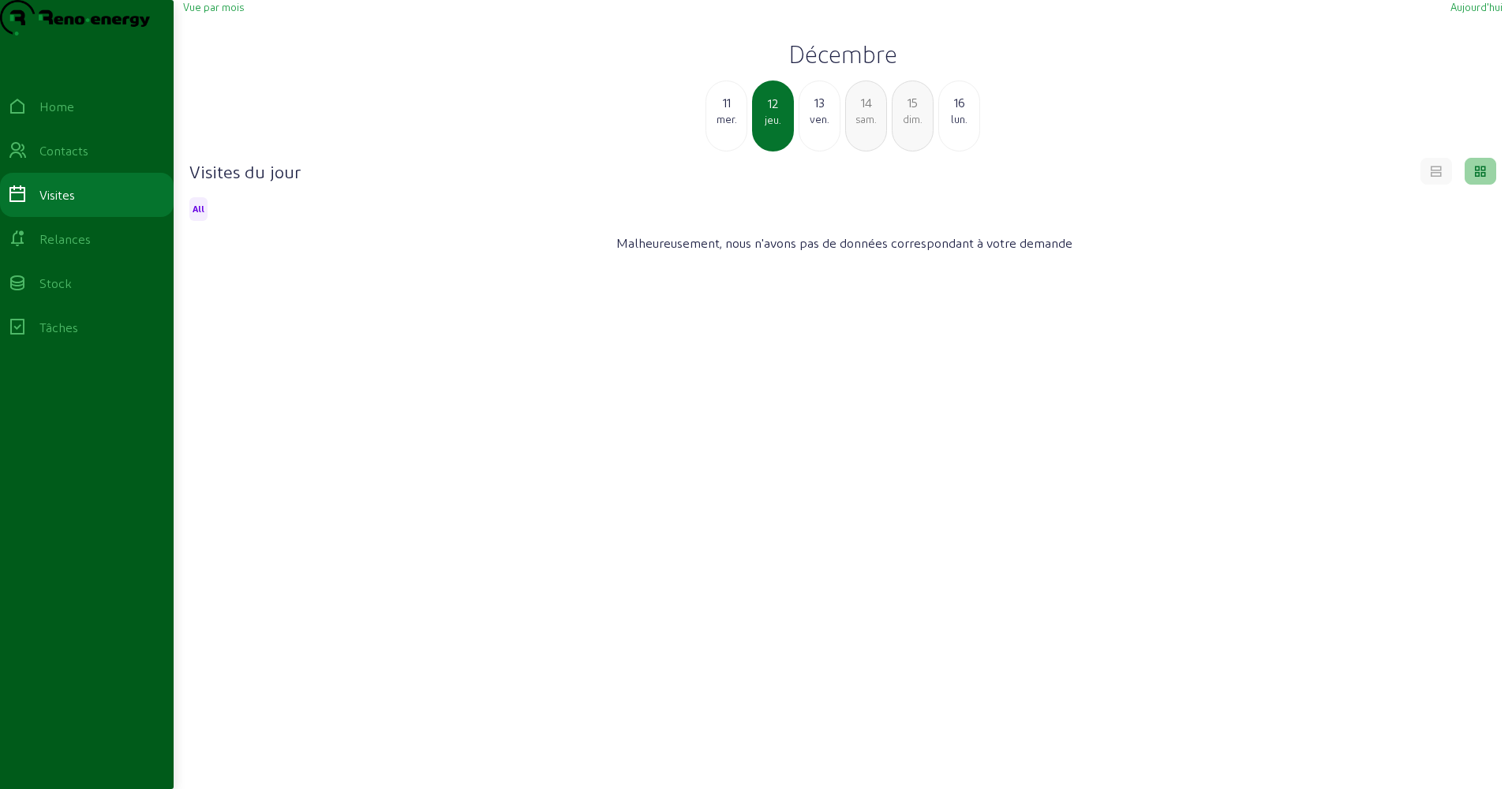
click at [819, 126] on div "ven." at bounding box center [819, 119] width 40 height 14
click at [819, 126] on div "sam." at bounding box center [819, 119] width 40 height 14
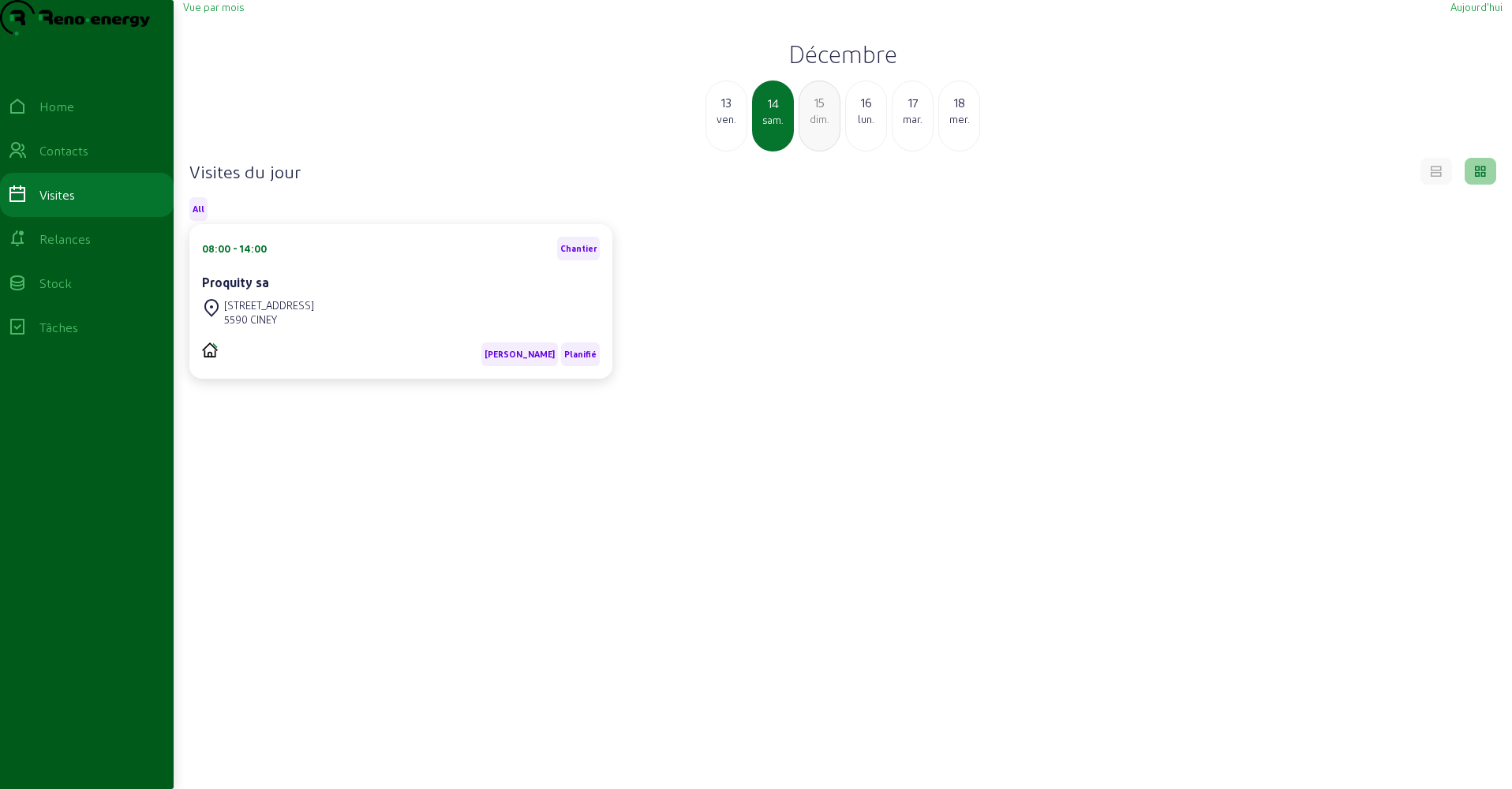
click at [819, 126] on div "dim." at bounding box center [819, 119] width 40 height 14
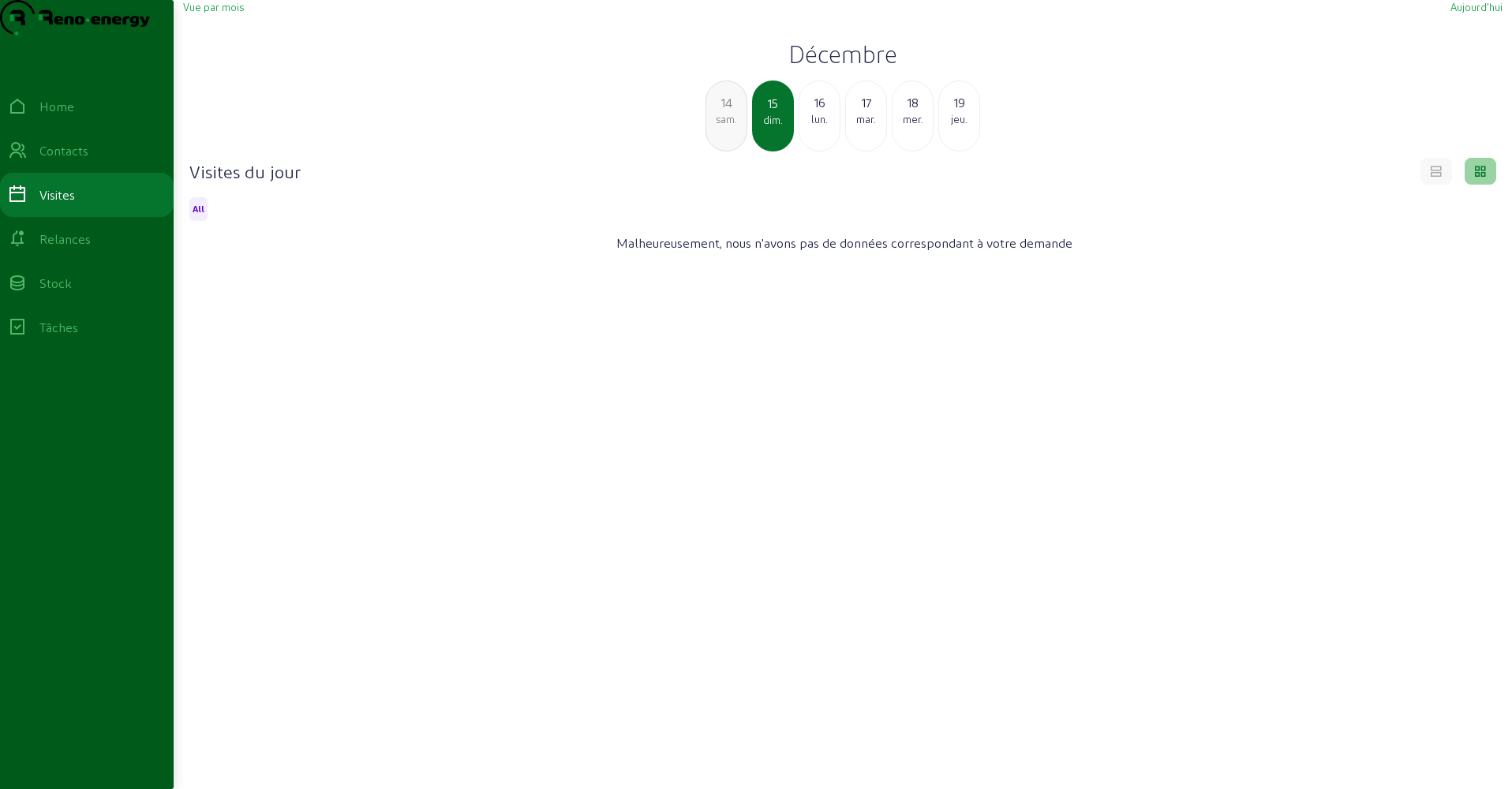
click at [731, 126] on div "sam." at bounding box center [726, 119] width 40 height 14
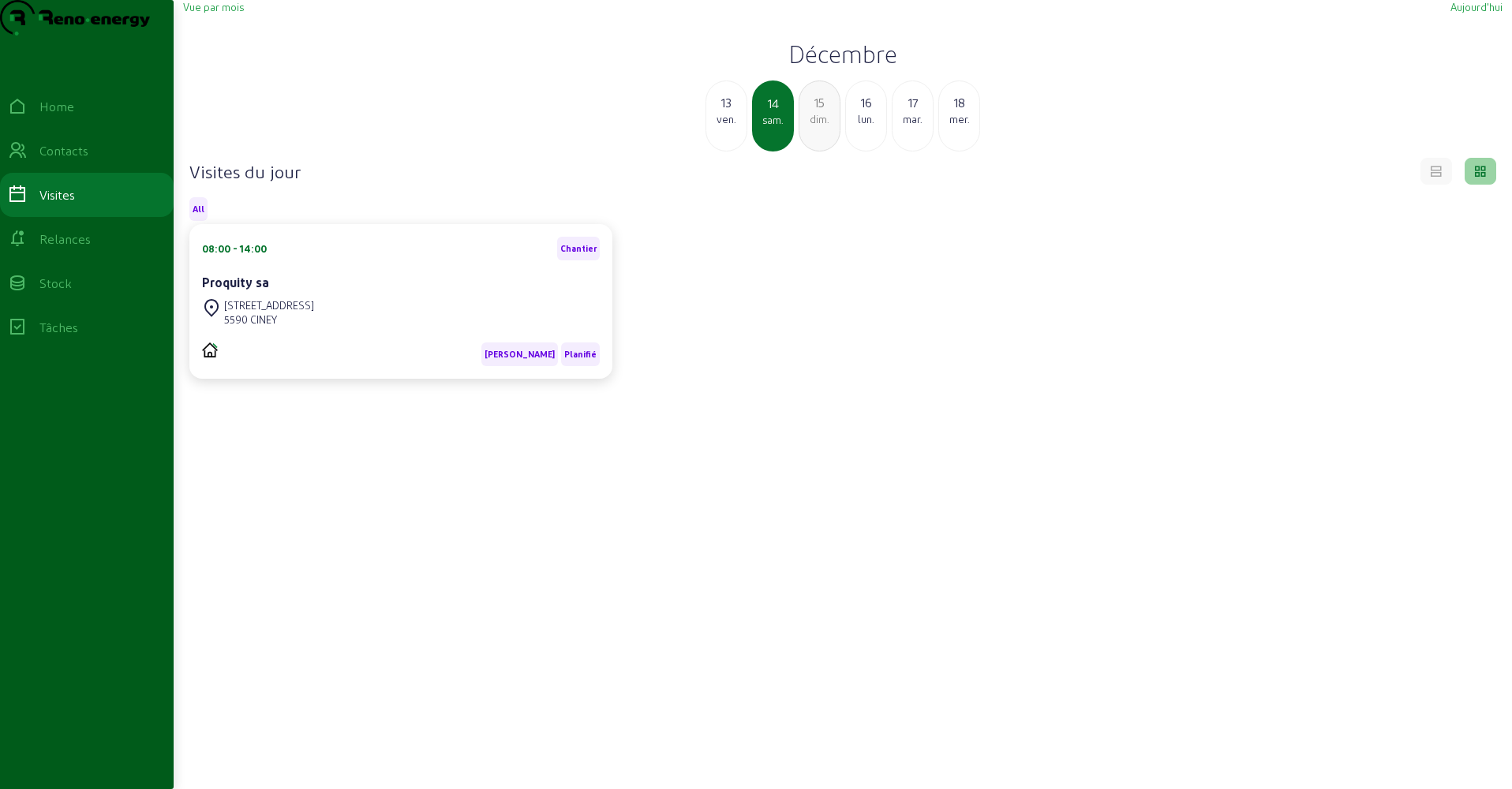
click at [817, 126] on div "dim." at bounding box center [819, 119] width 40 height 14
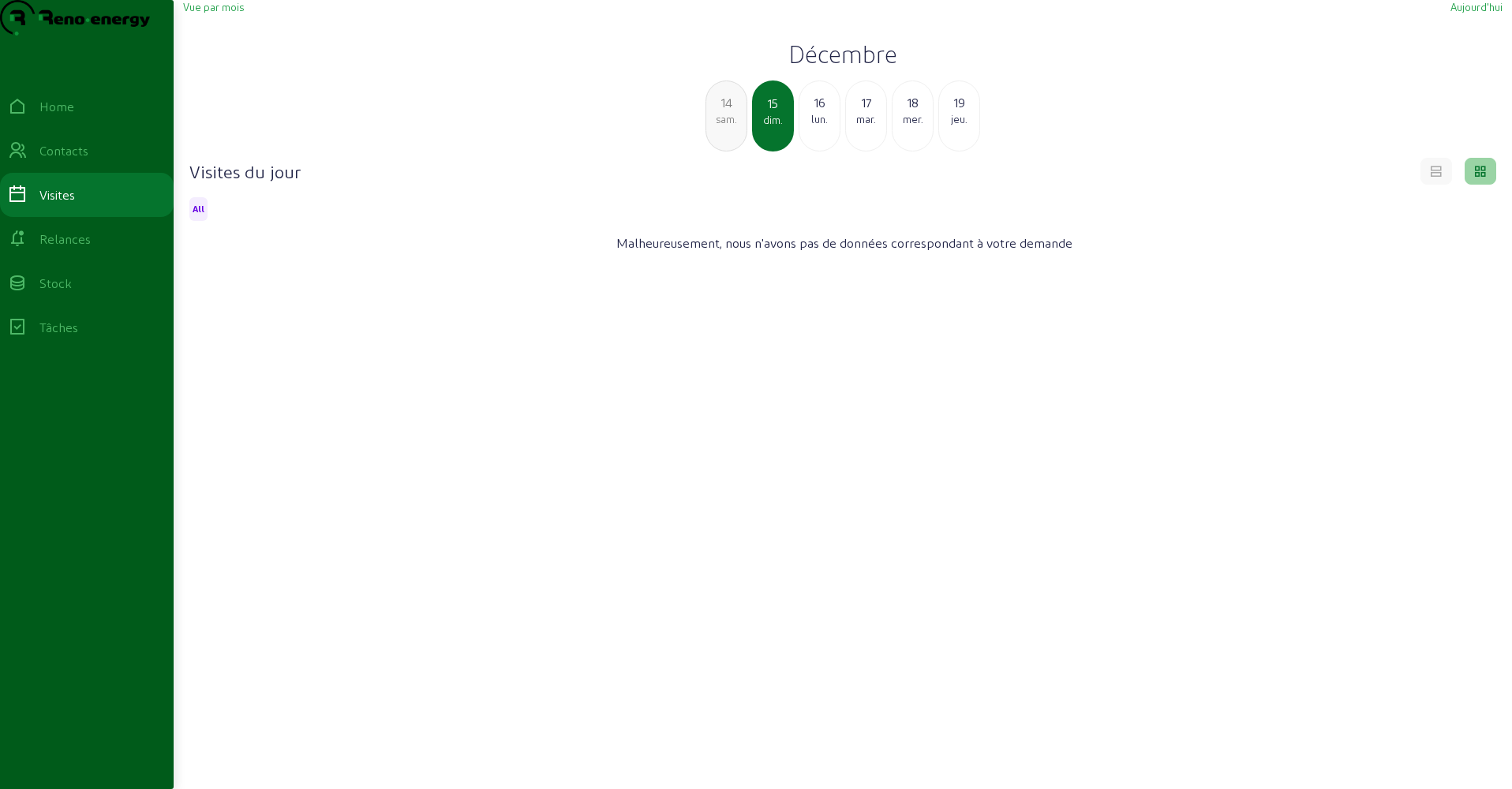
click at [817, 126] on div "lun." at bounding box center [819, 119] width 40 height 14
click at [817, 126] on div "mar." at bounding box center [819, 119] width 40 height 14
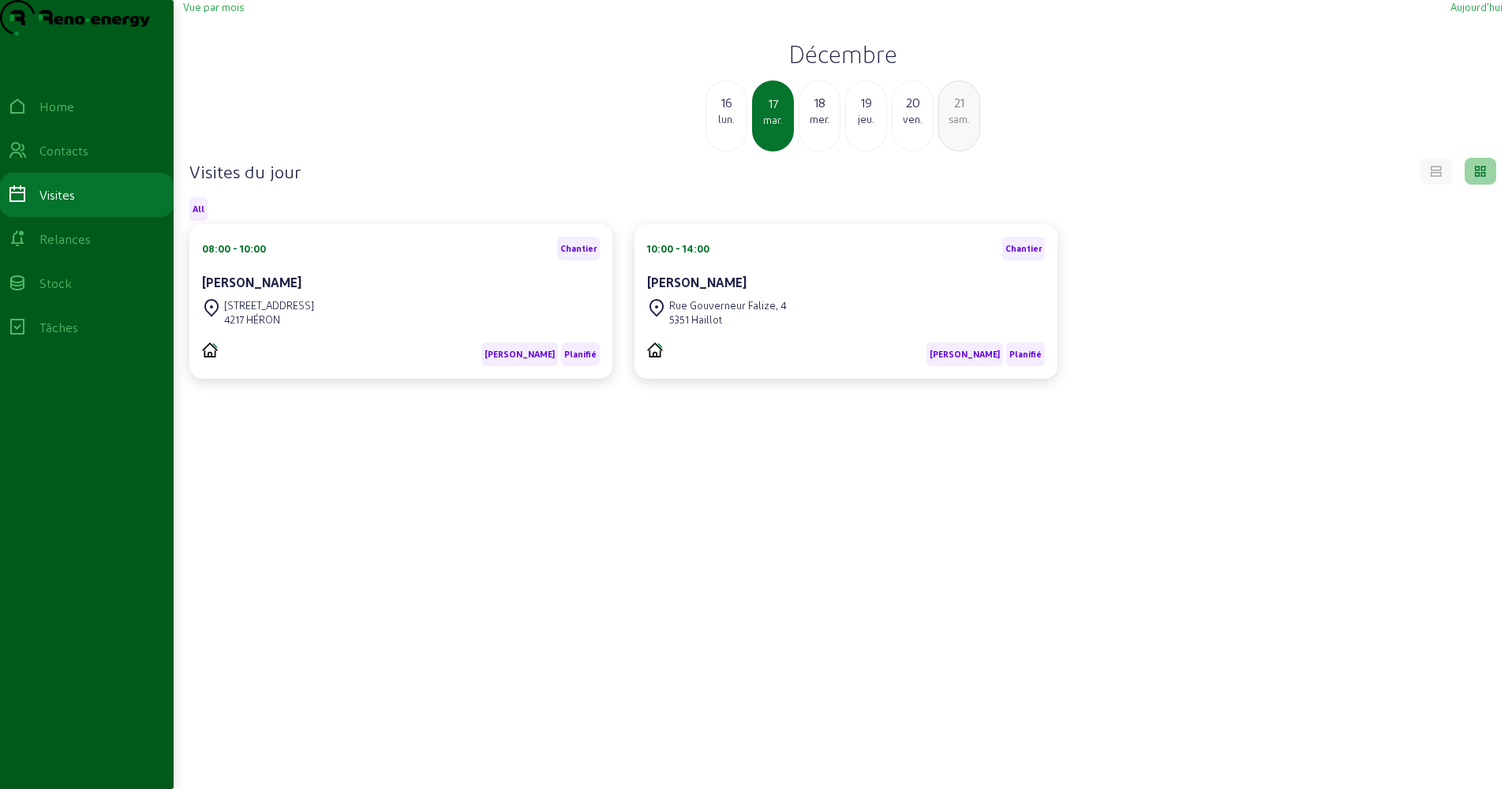
click at [817, 126] on div "mer." at bounding box center [819, 119] width 40 height 14
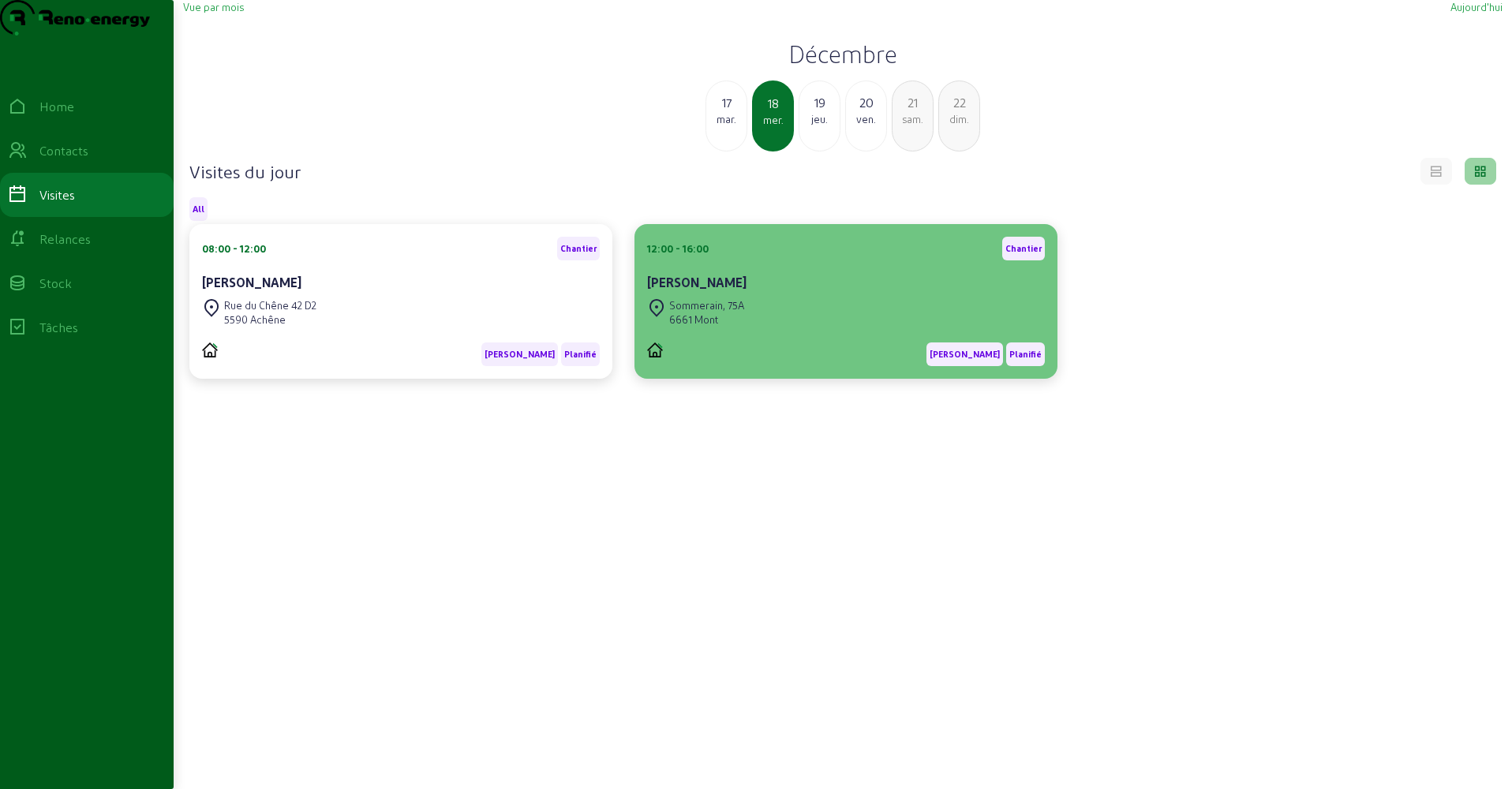
click at [799, 330] on div "Sommerain, 75A 6661 Mont" at bounding box center [846, 313] width 397 height 35
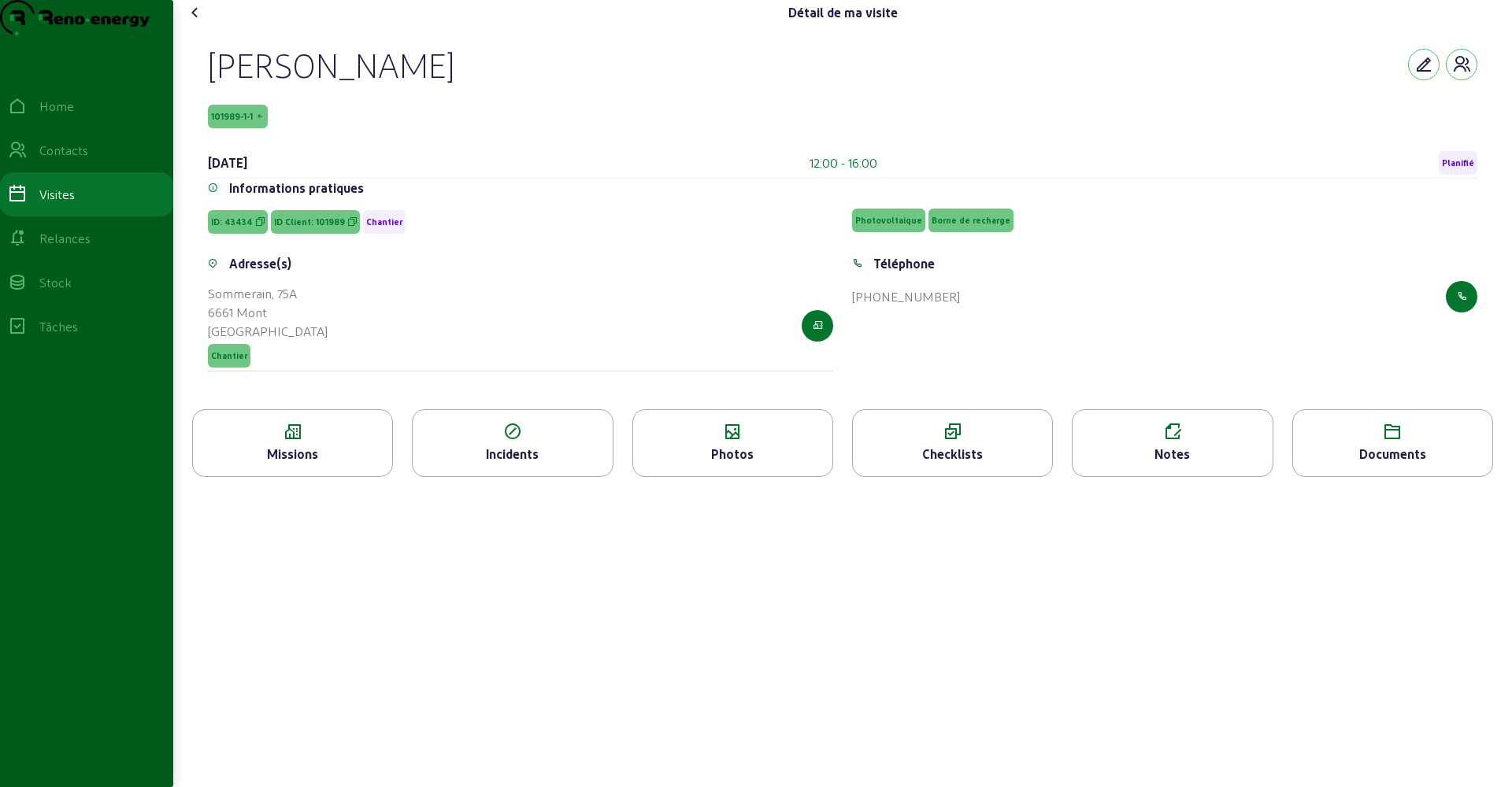
click at [344, 463] on div "Missions" at bounding box center [293, 453] width 199 height 19
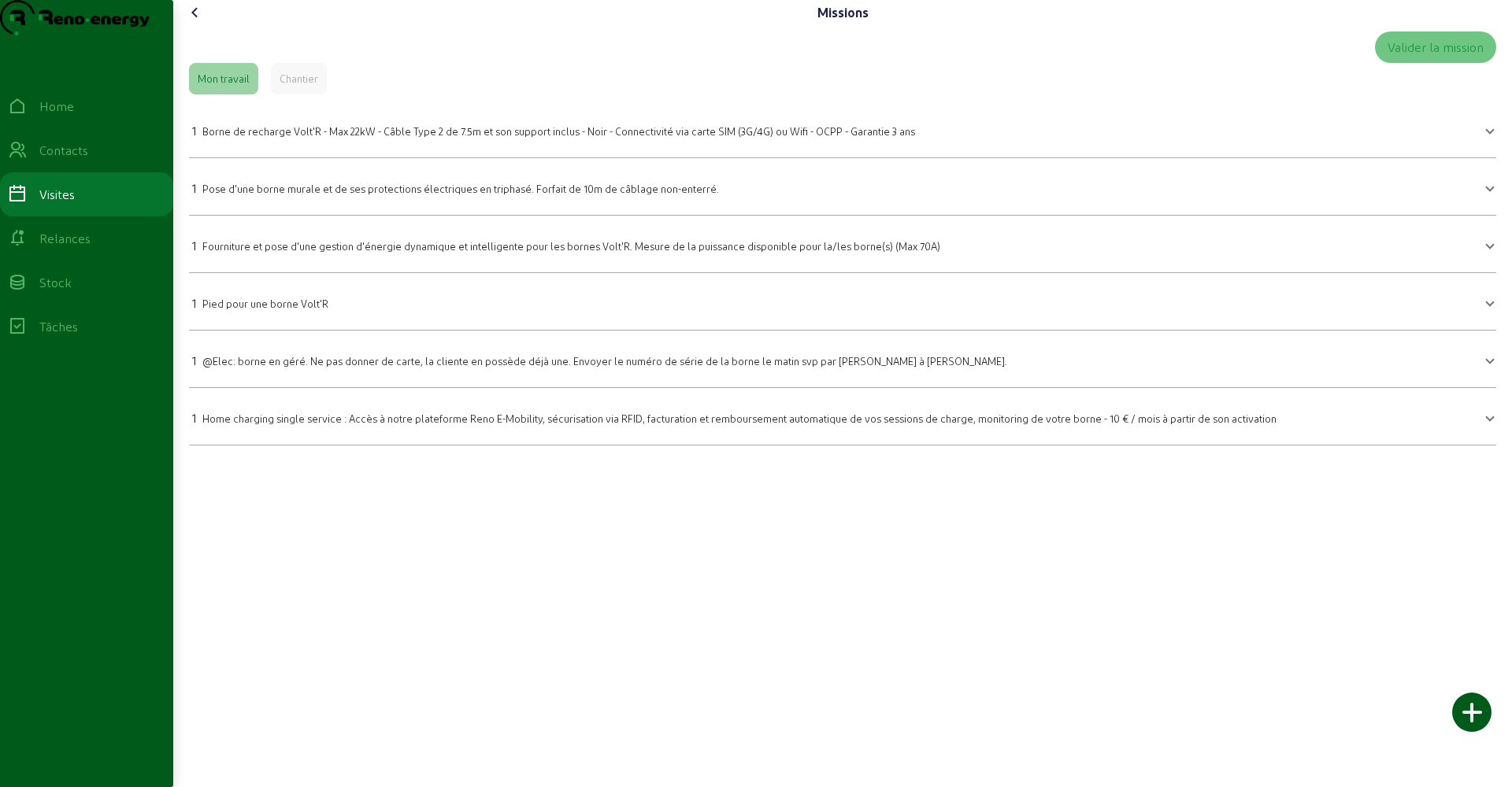
click at [200, 22] on icon at bounding box center [194, 12] width 19 height 19
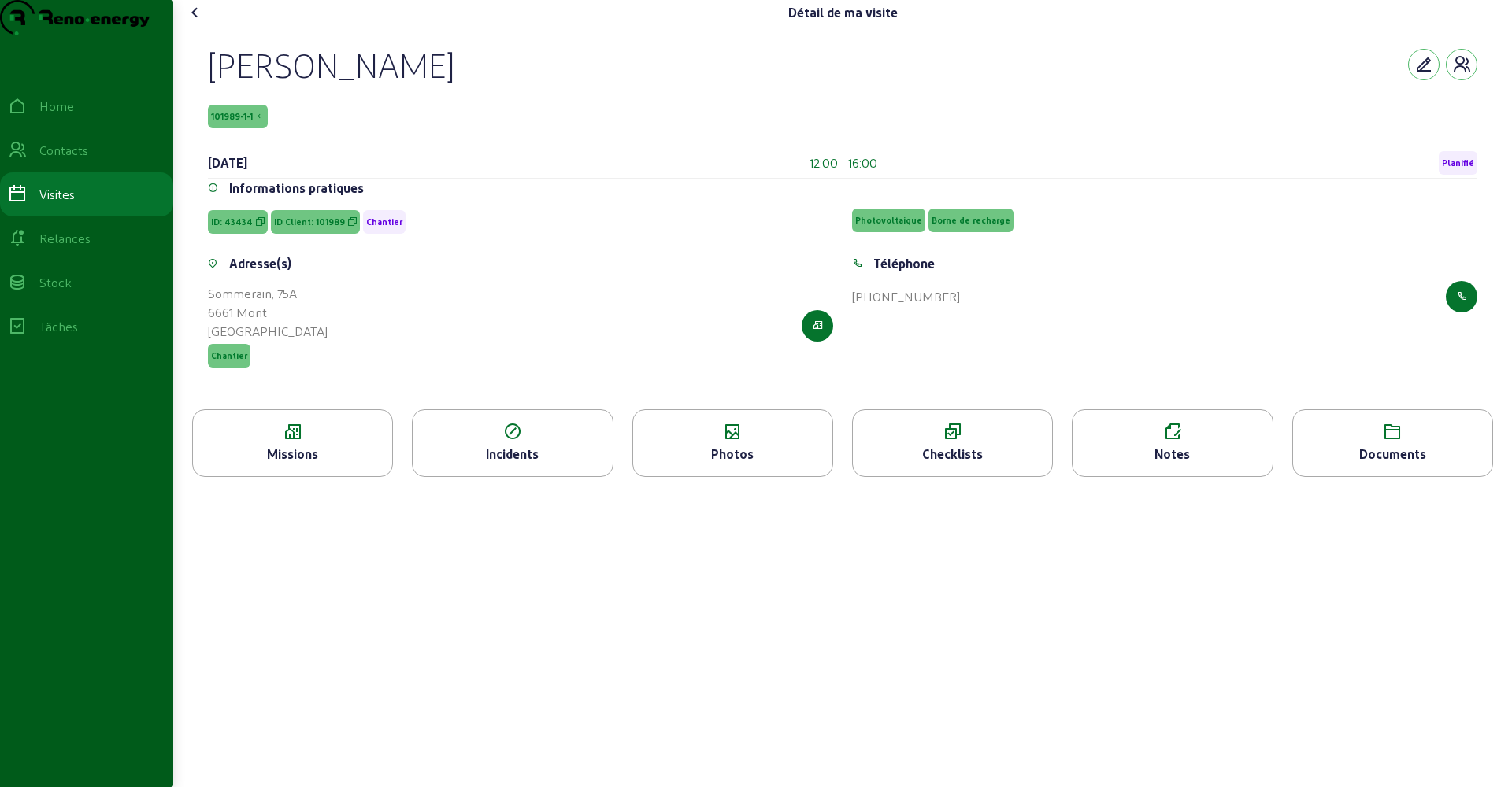
click at [200, 22] on icon at bounding box center [194, 12] width 19 height 19
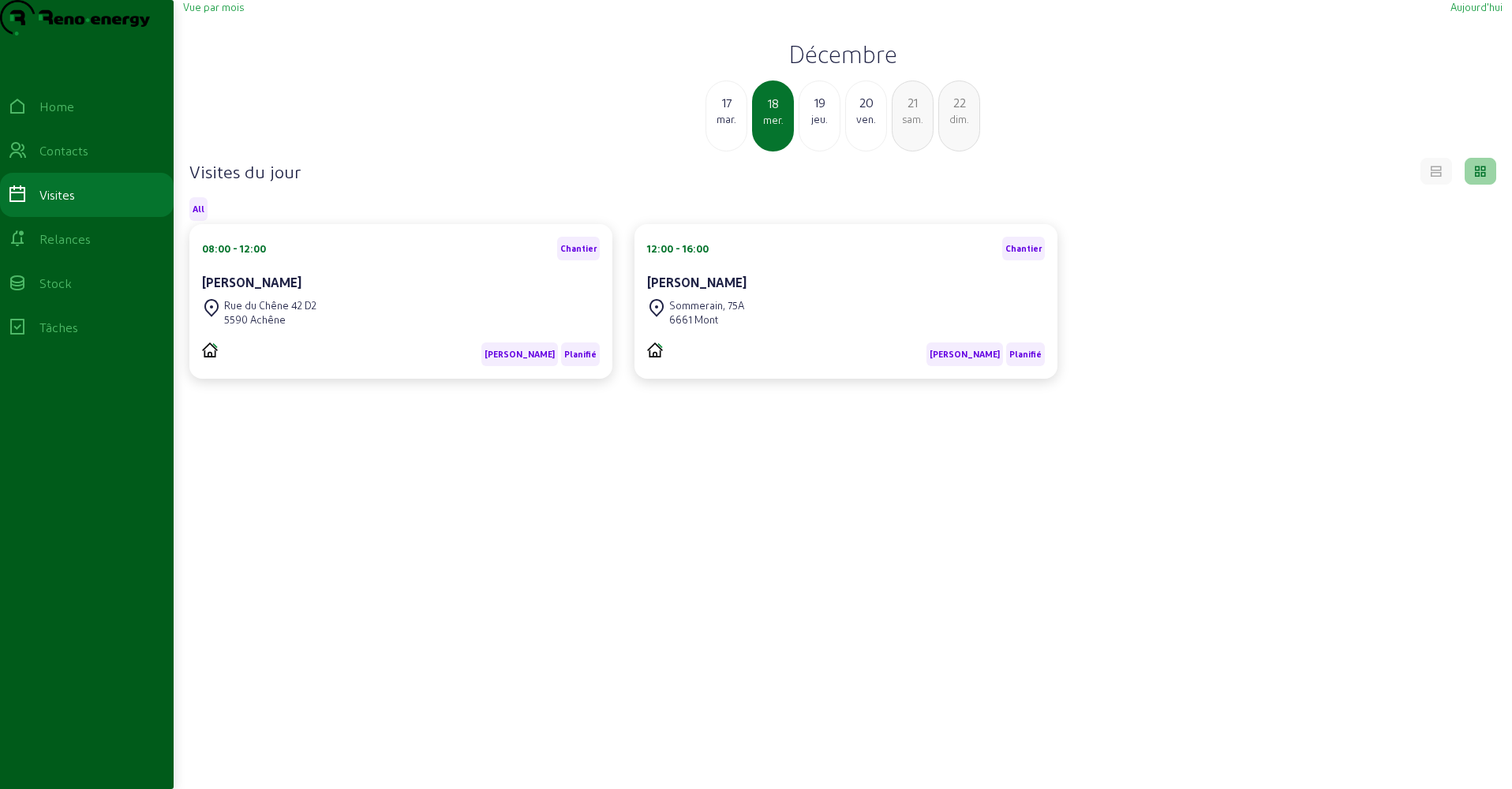
click at [817, 126] on div "jeu." at bounding box center [819, 119] width 40 height 14
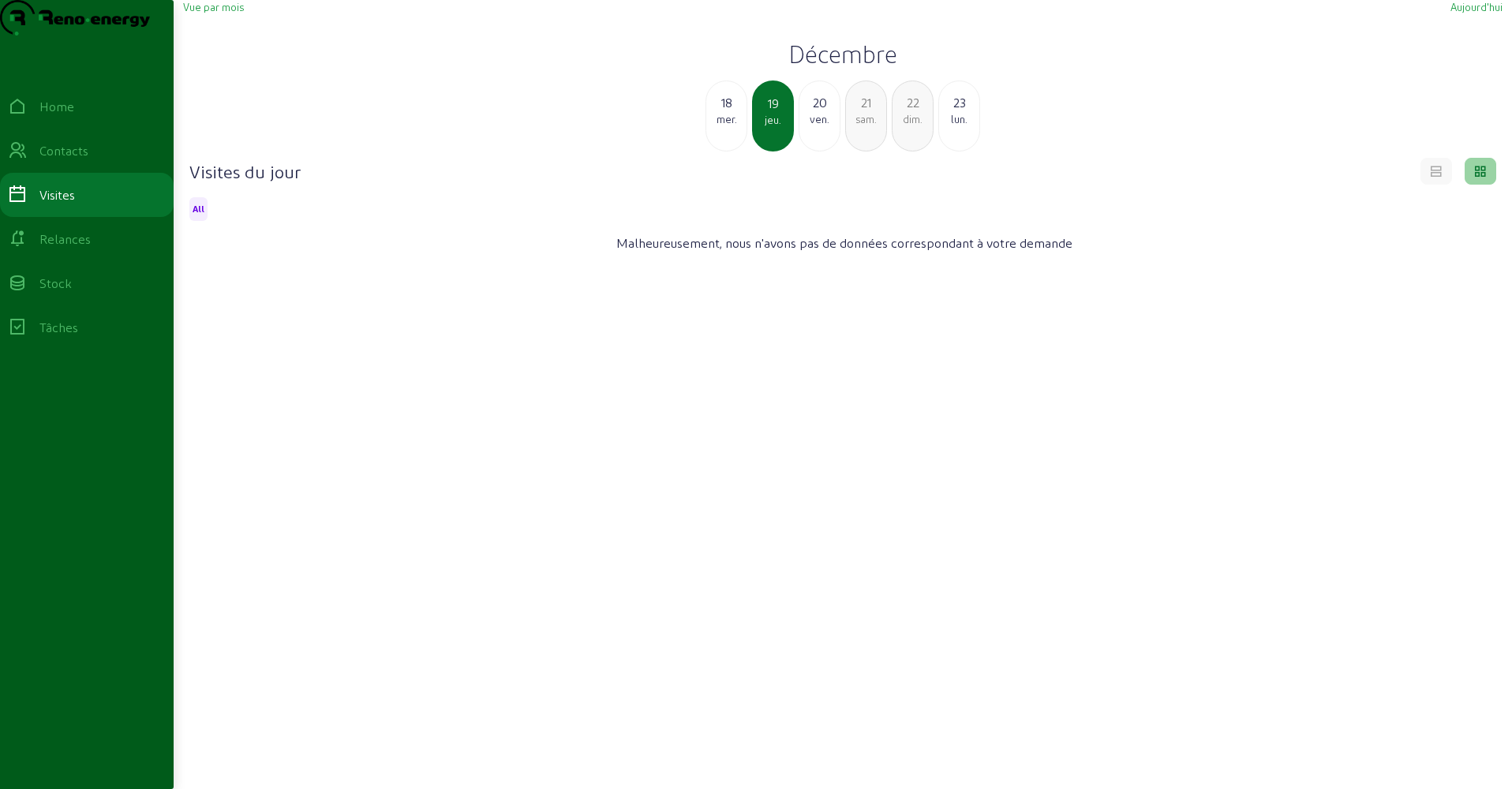
click at [817, 126] on div "ven." at bounding box center [819, 119] width 40 height 14
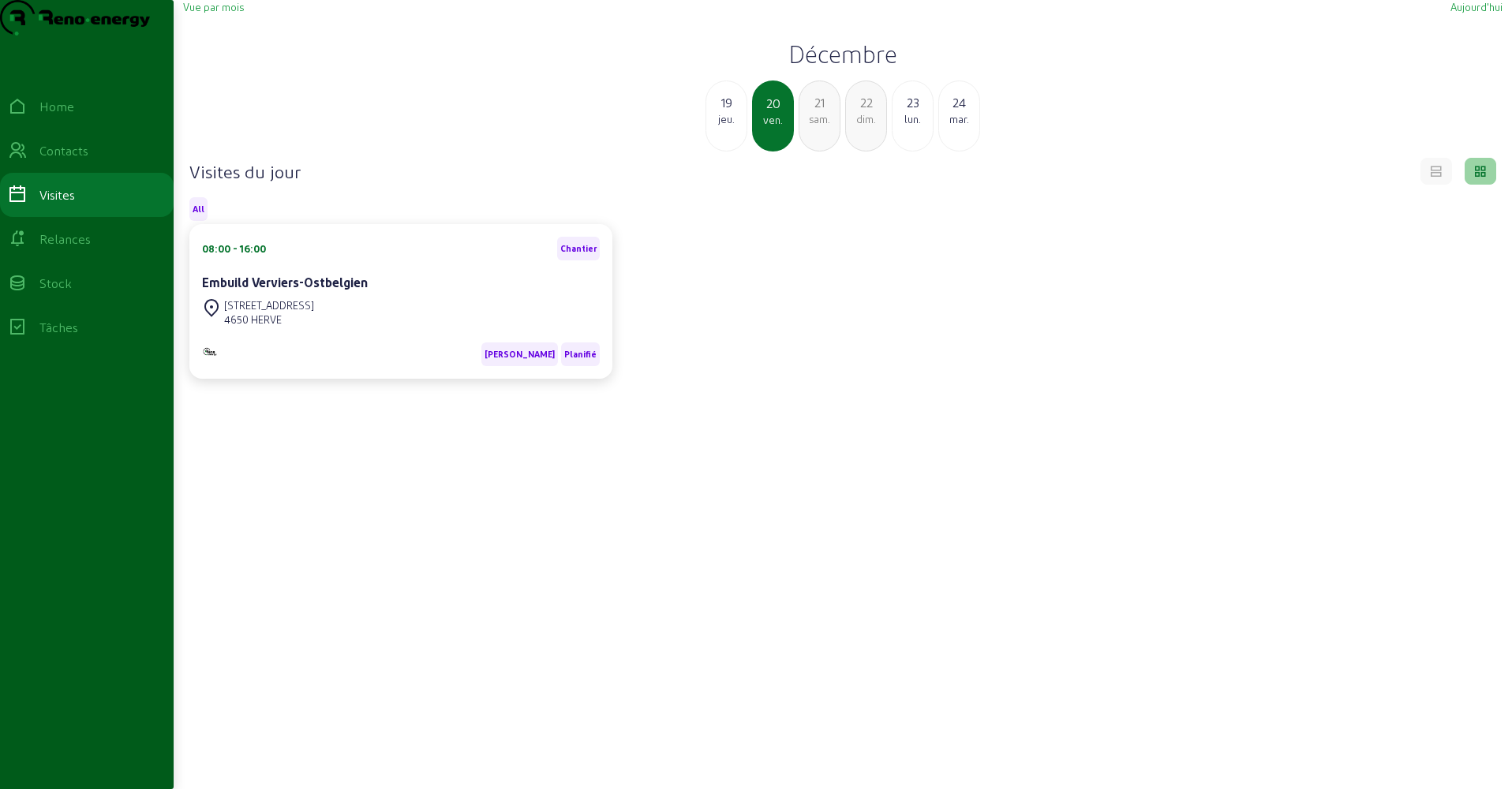
click at [817, 126] on div "sam." at bounding box center [819, 119] width 40 height 14
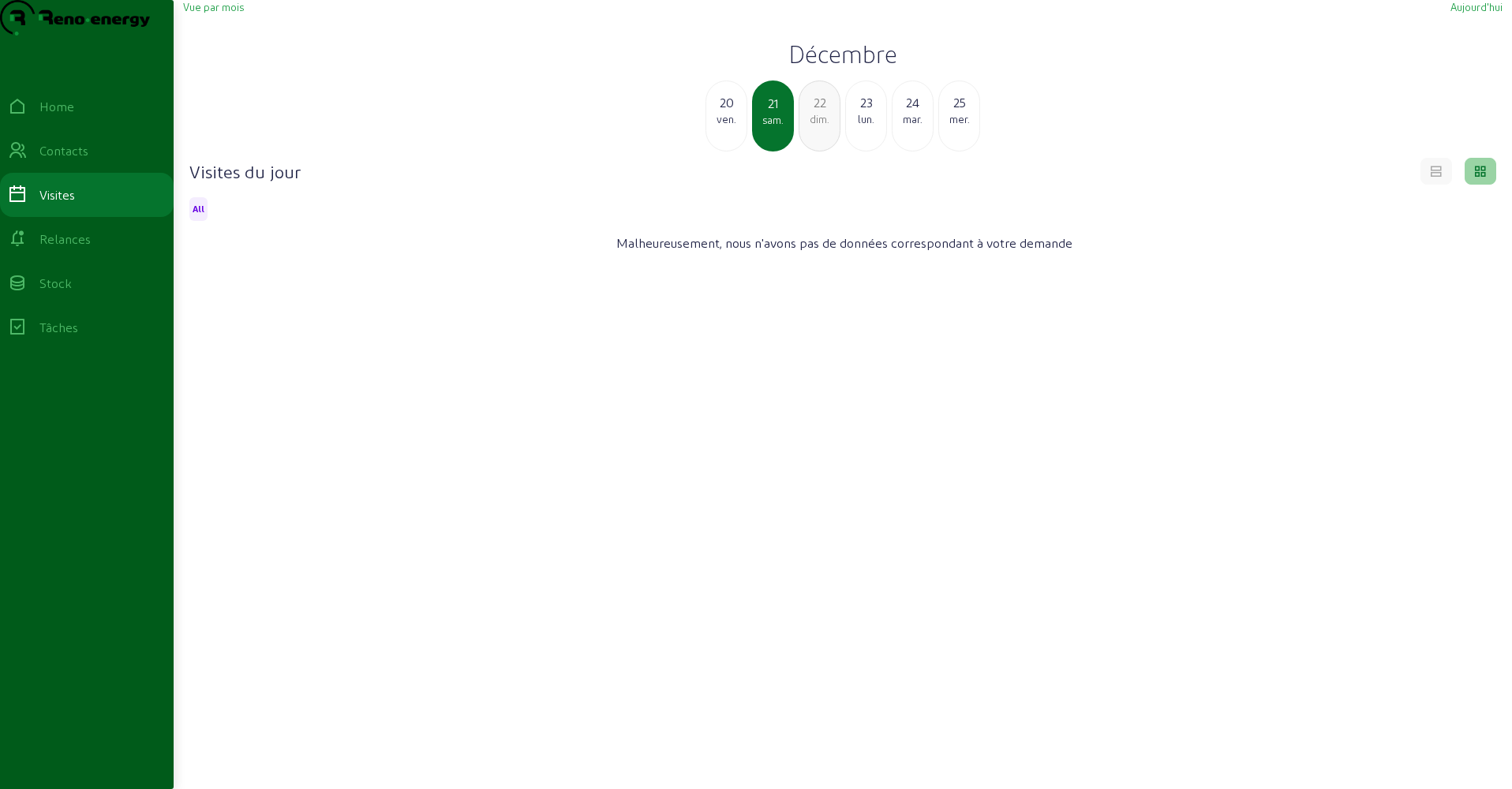
click at [817, 126] on div "dim." at bounding box center [819, 119] width 40 height 14
click at [817, 126] on div "lun." at bounding box center [819, 119] width 40 height 14
click at [817, 126] on div "mar." at bounding box center [819, 119] width 40 height 14
click at [817, 126] on div "mer." at bounding box center [819, 119] width 40 height 14
click at [817, 126] on div "jeu." at bounding box center [819, 119] width 40 height 14
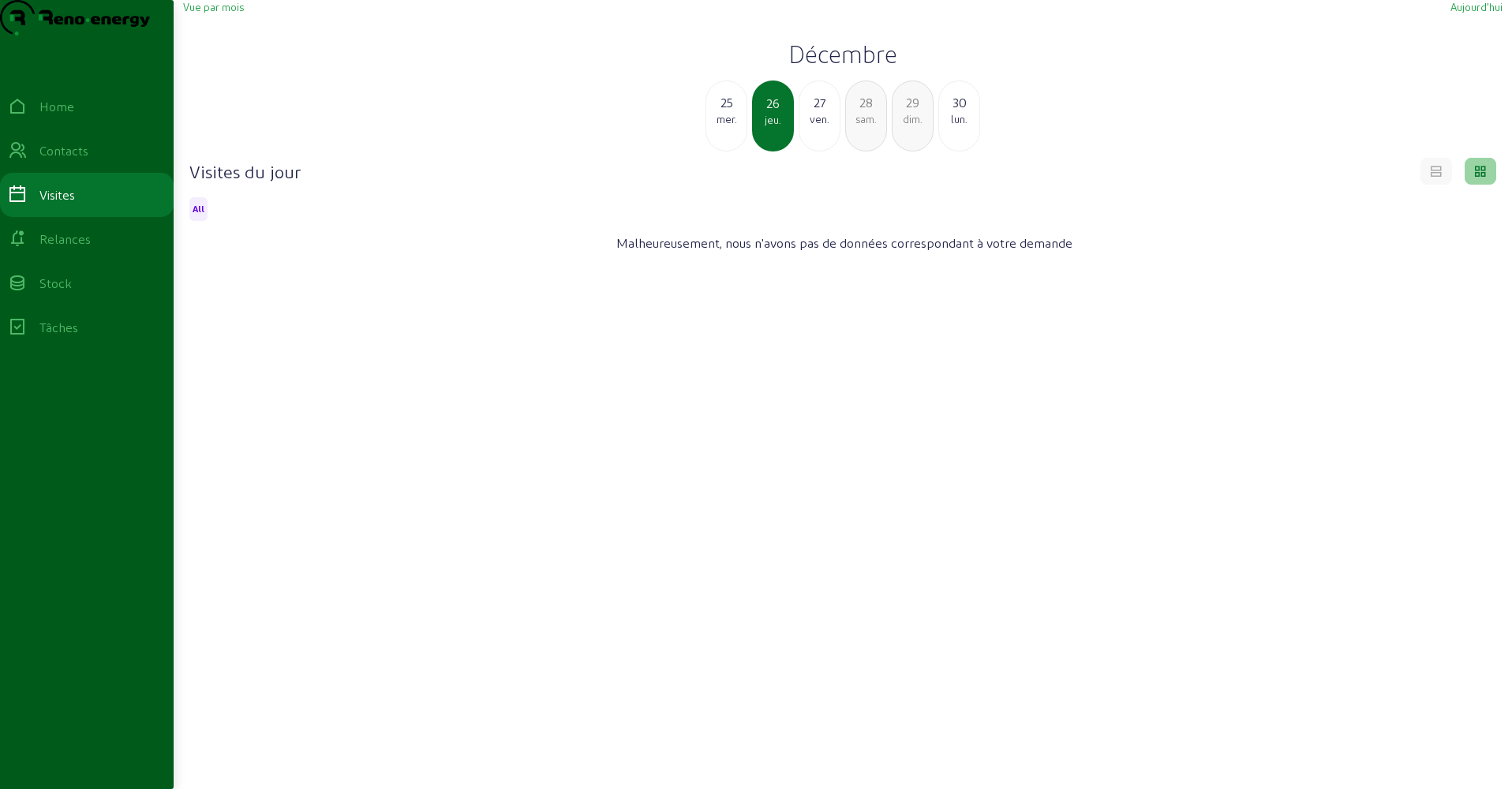
click at [817, 126] on div "ven." at bounding box center [819, 119] width 40 height 14
click at [817, 126] on div "sam." at bounding box center [819, 119] width 40 height 14
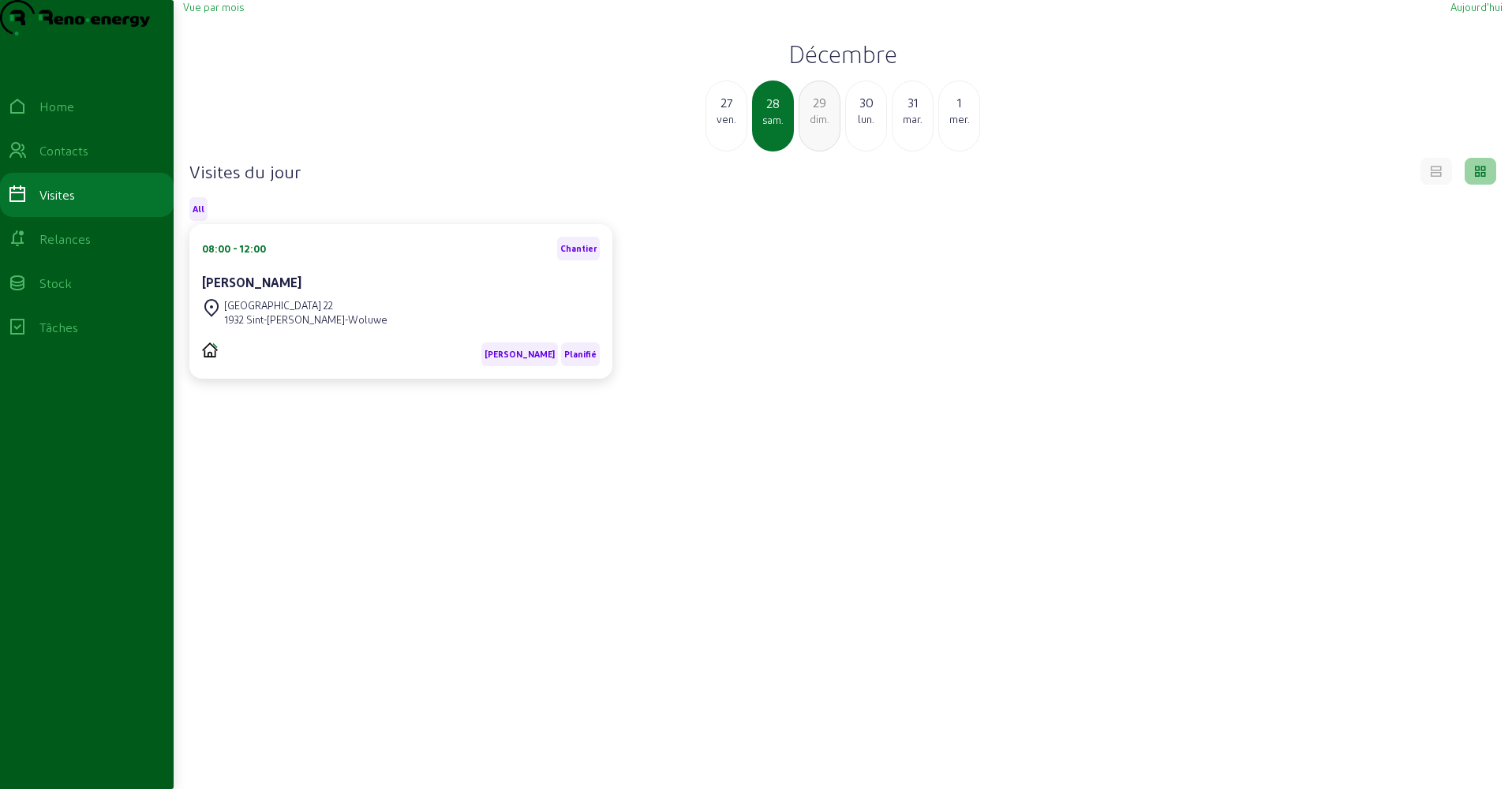
click at [817, 126] on div "dim." at bounding box center [819, 119] width 40 height 14
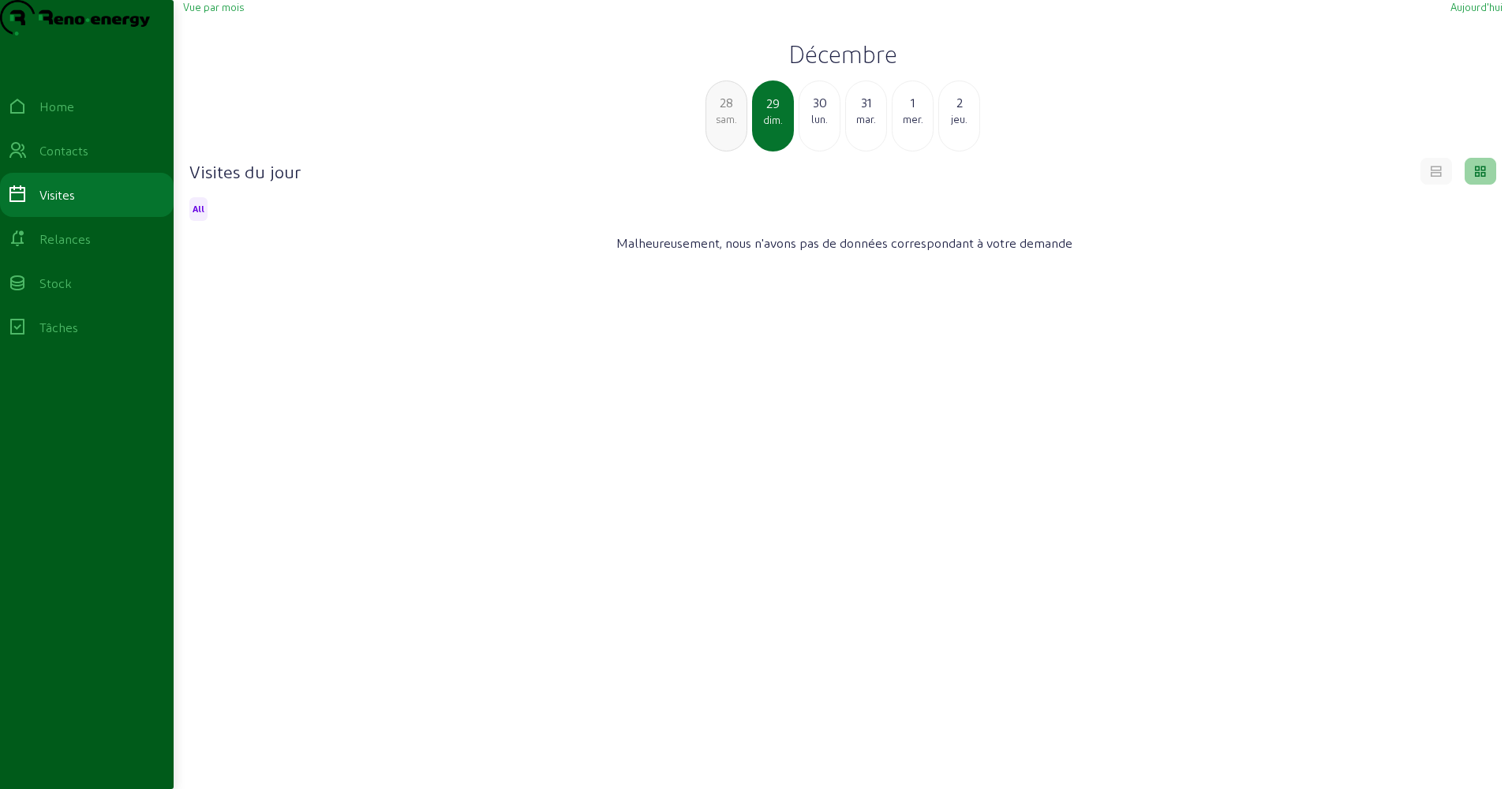
click at [733, 126] on div "sam." at bounding box center [726, 119] width 40 height 14
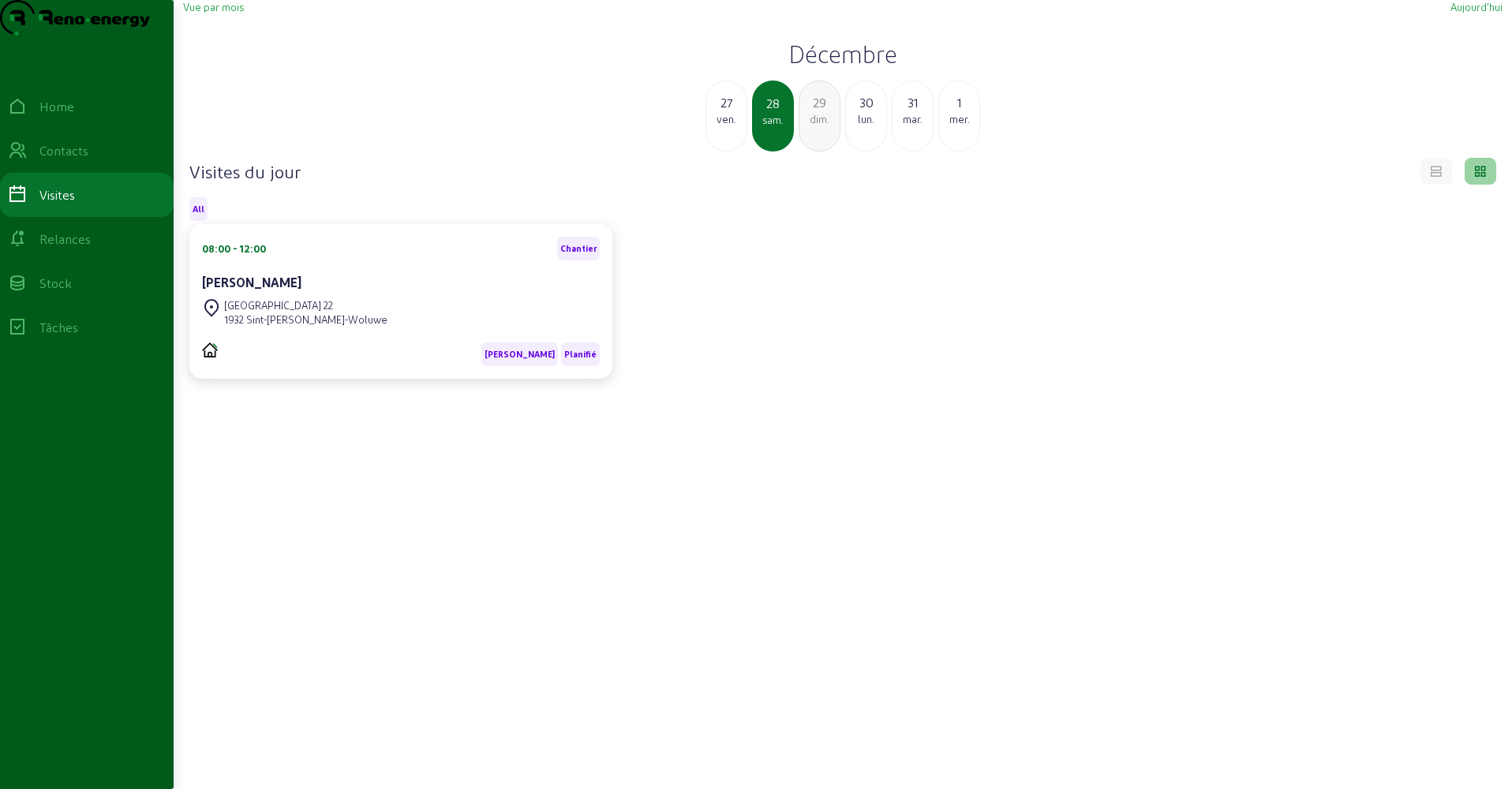
click at [867, 126] on div "lun." at bounding box center [866, 119] width 40 height 14
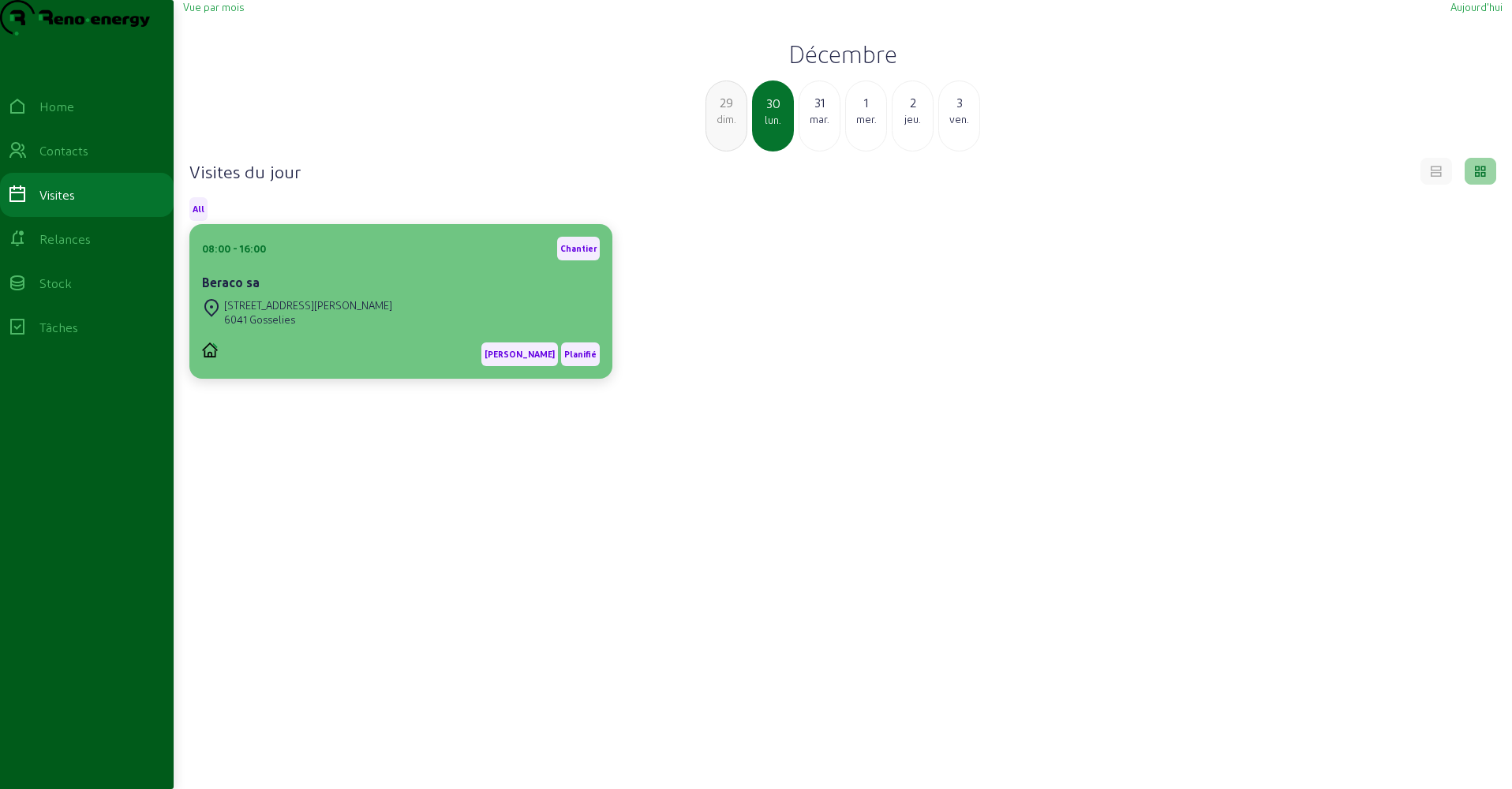
click at [459, 296] on div "08:00 - 16:00 [PERSON_NAME] sa" at bounding box center [400, 266] width 397 height 58
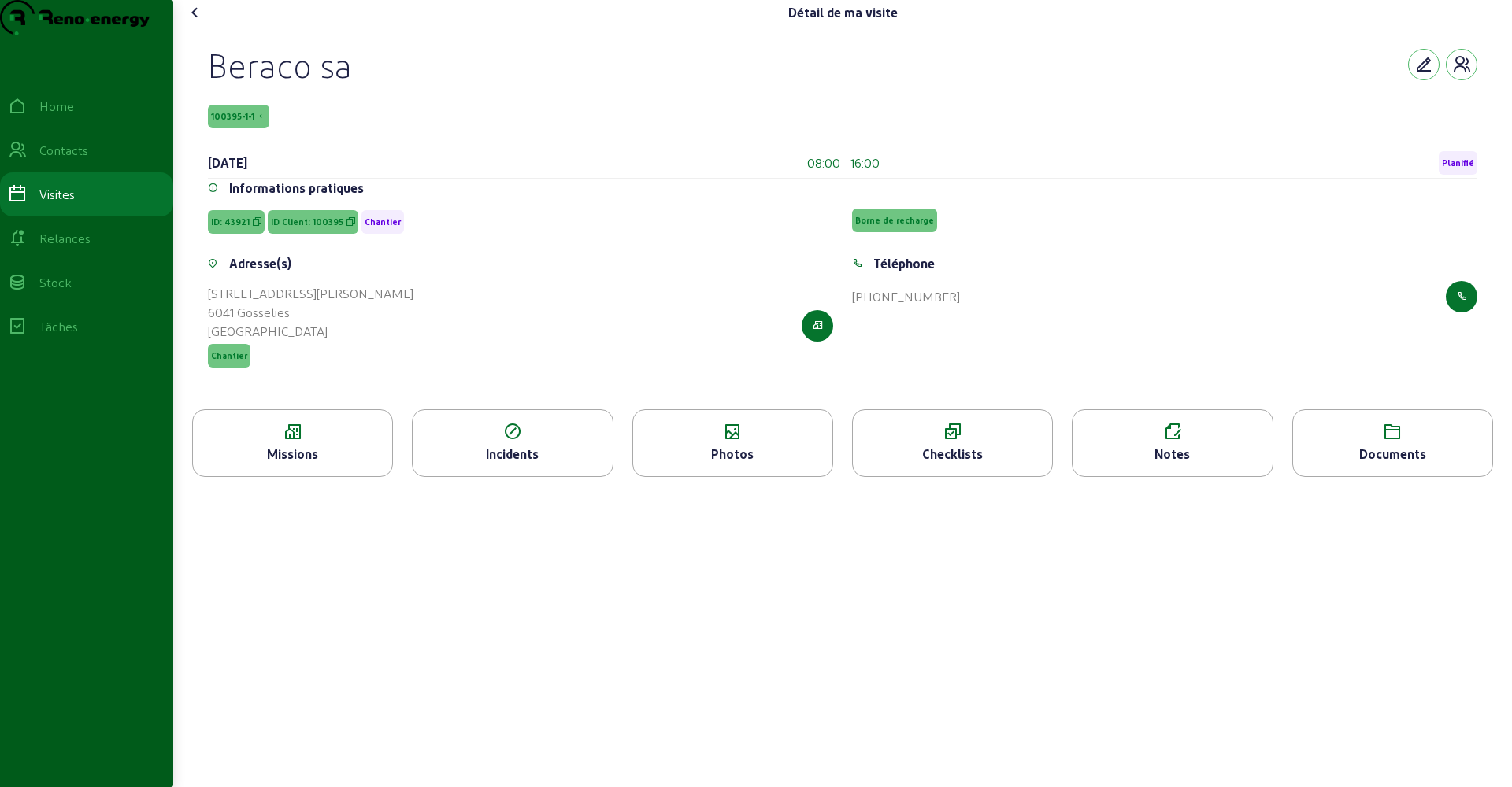
click at [317, 463] on div "Missions" at bounding box center [293, 453] width 199 height 19
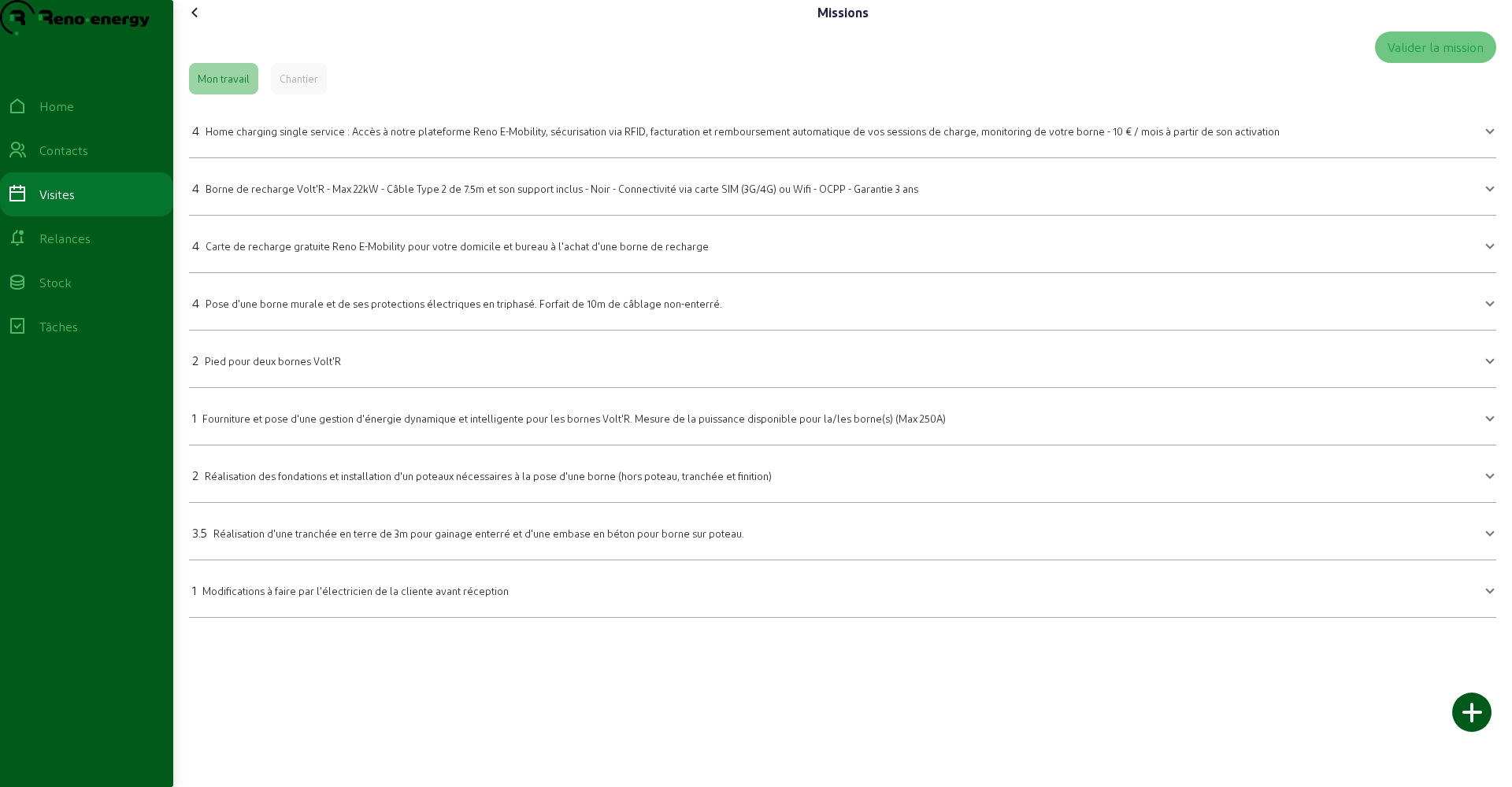
click at [192, 22] on icon at bounding box center [194, 12] width 19 height 19
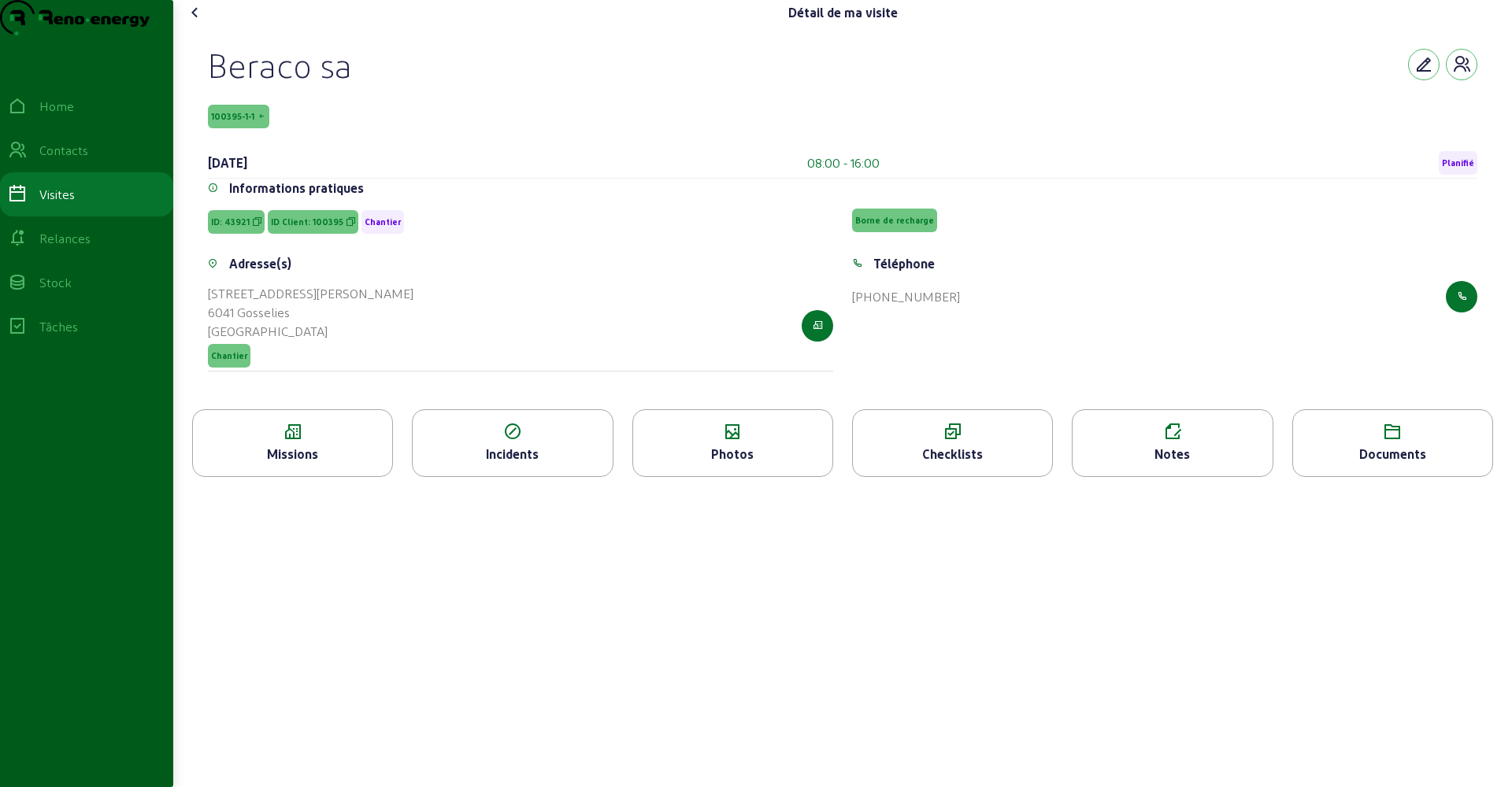
click at [725, 441] on icon at bounding box center [733, 431] width 199 height 19
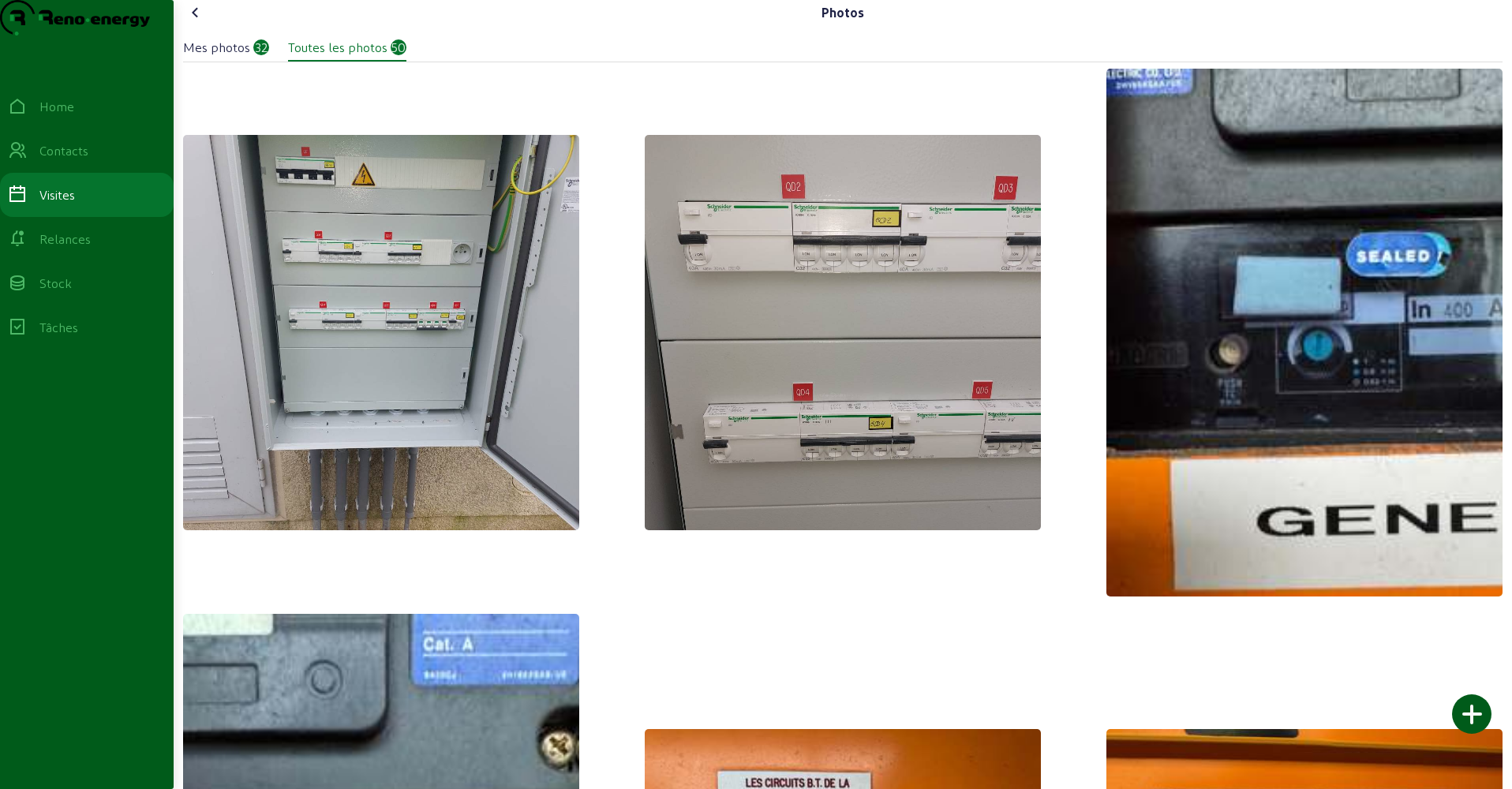
click at [199, 22] on icon at bounding box center [195, 12] width 19 height 19
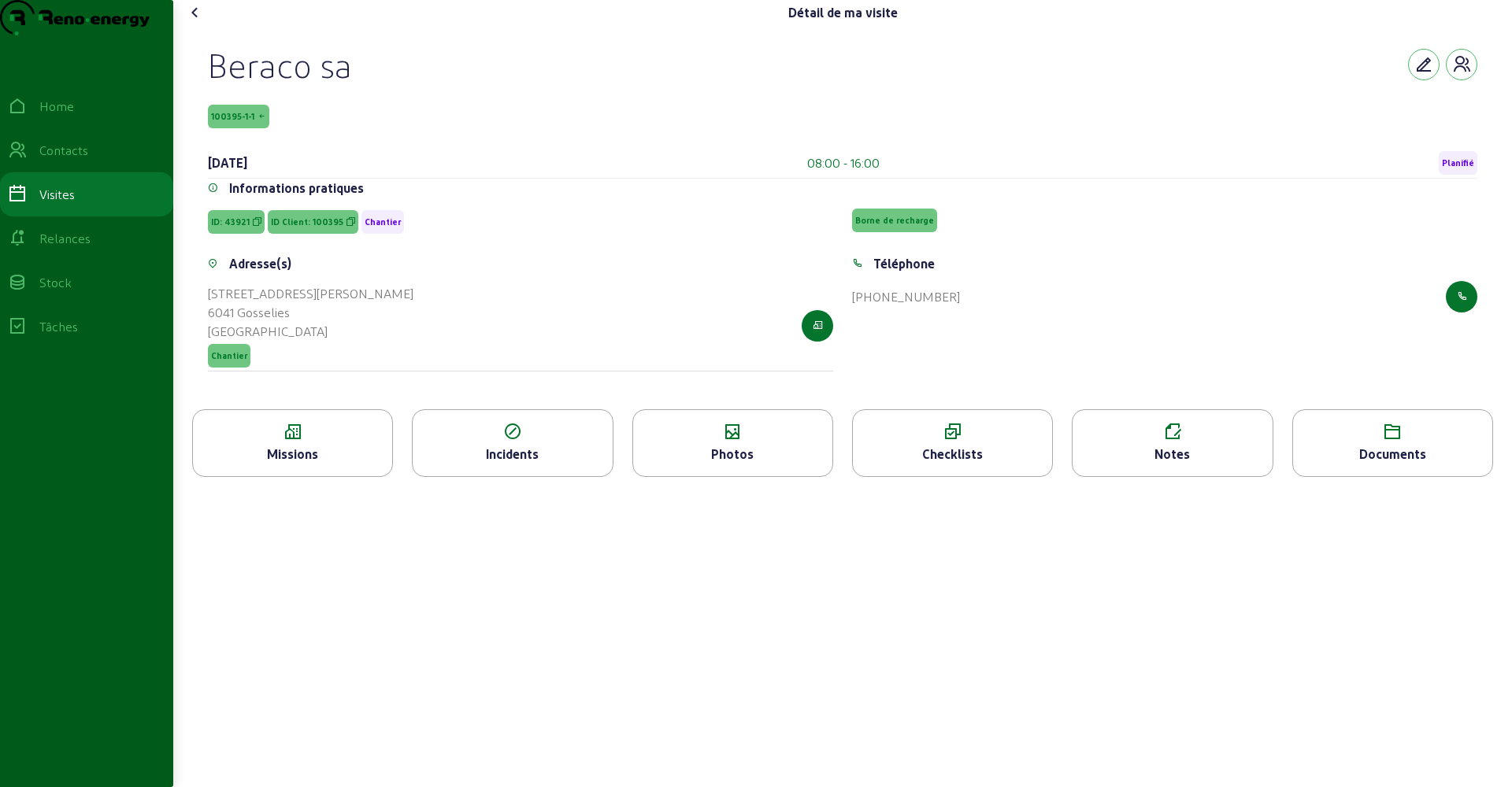
click at [198, 22] on icon at bounding box center [194, 12] width 19 height 19
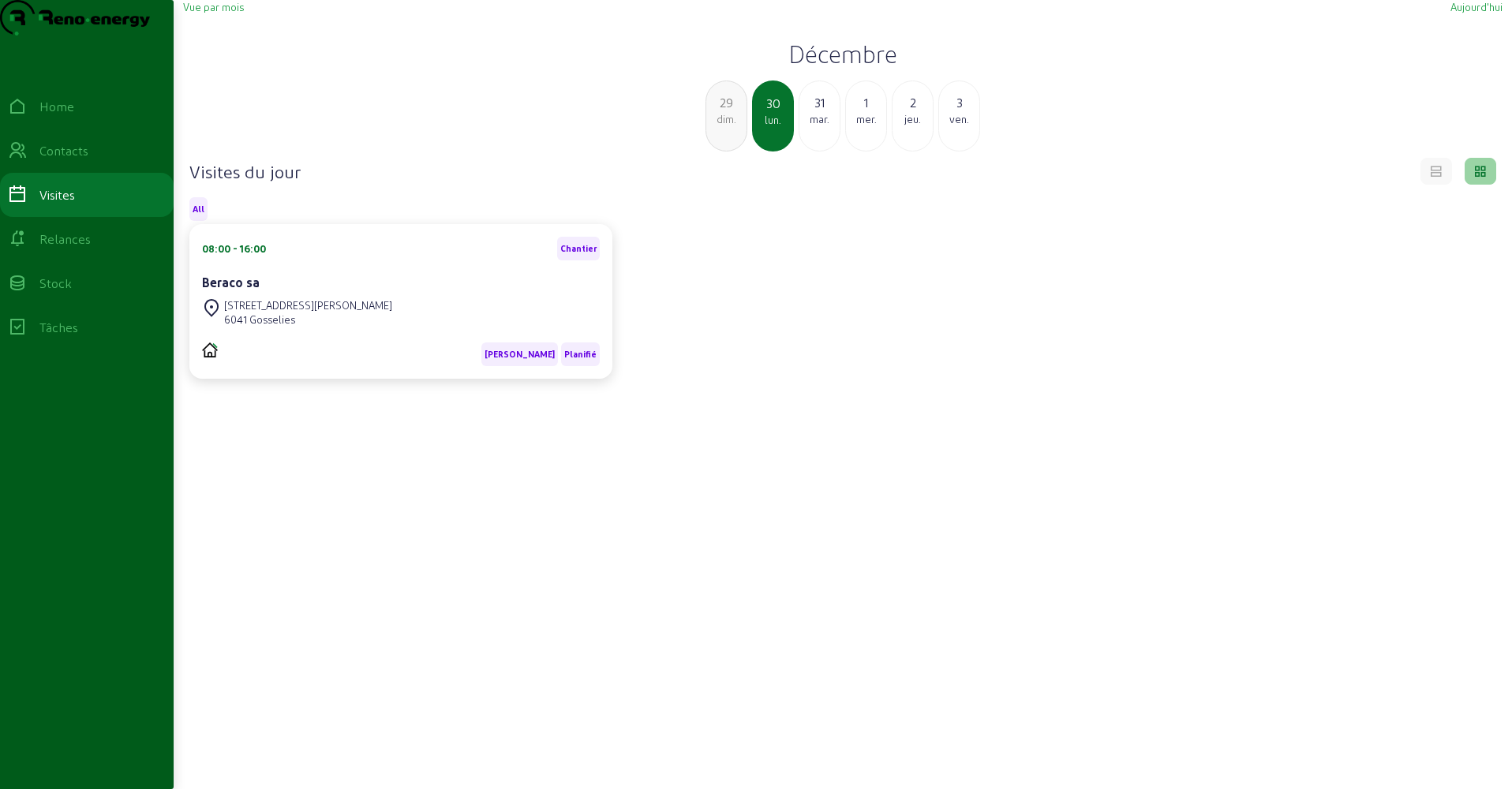
click at [812, 126] on div "mar." at bounding box center [819, 119] width 40 height 14
click at [815, 126] on div "mer." at bounding box center [819, 119] width 40 height 14
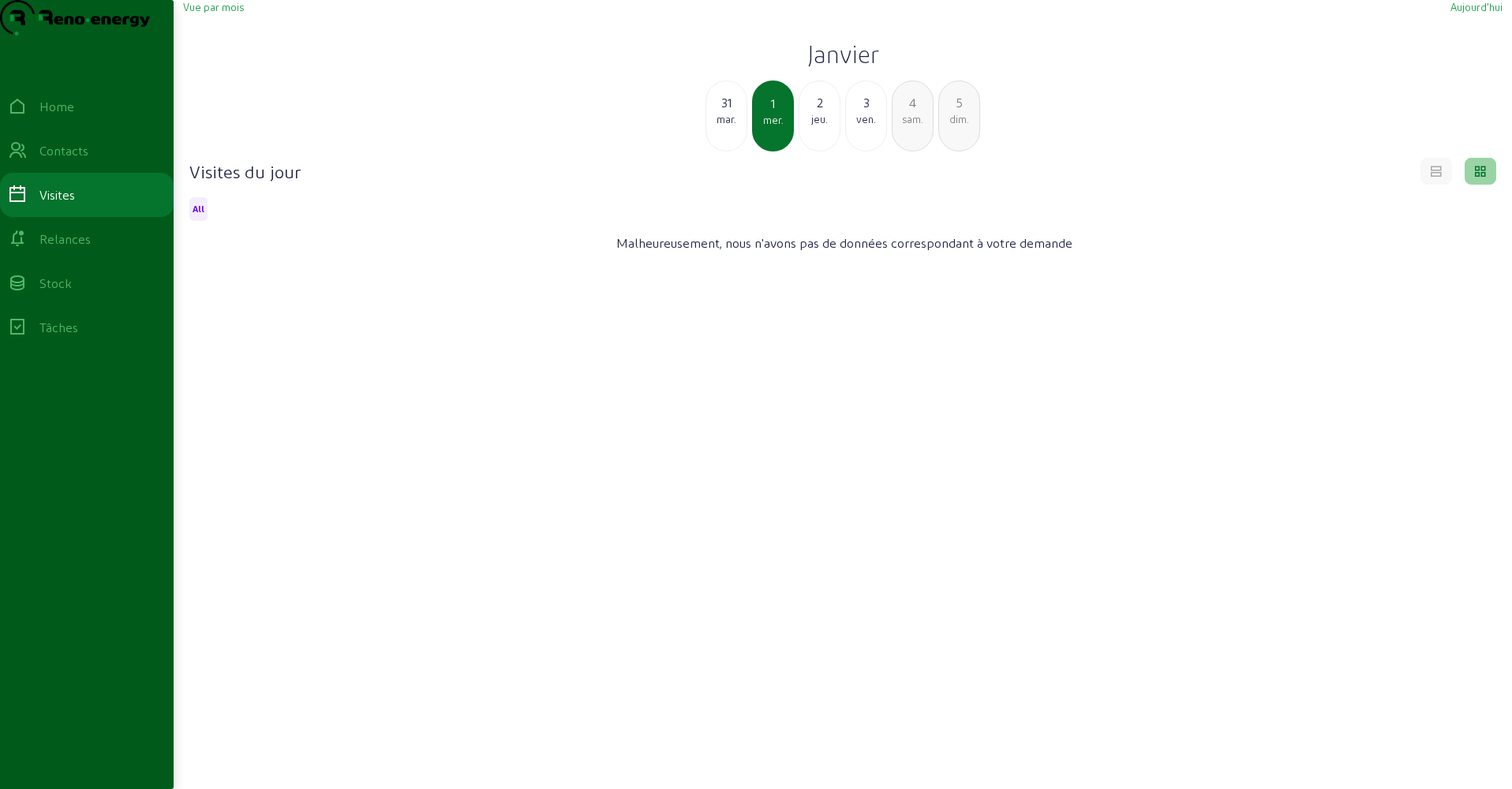
click at [817, 126] on div "jeu." at bounding box center [819, 119] width 40 height 14
